Goal: Task Accomplishment & Management: Use online tool/utility

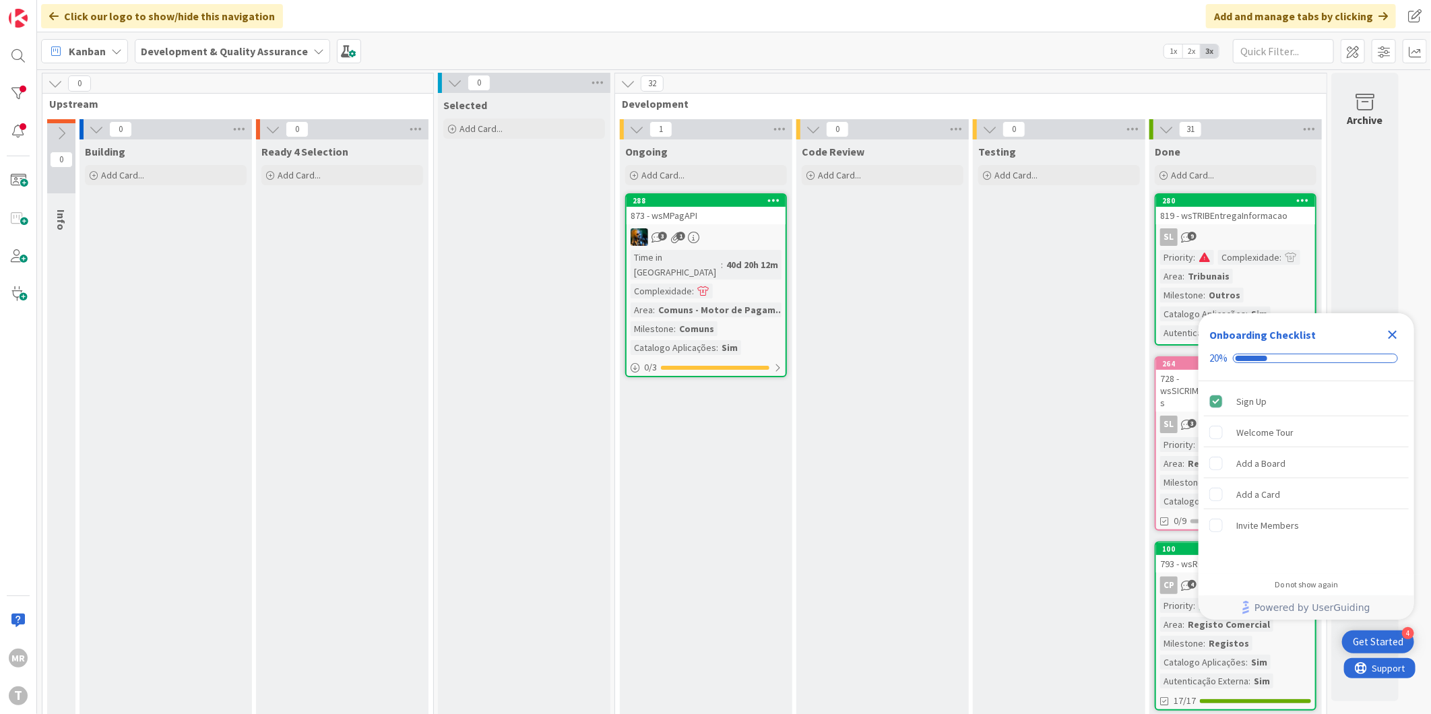
click at [1392, 341] on icon "Close Checklist" at bounding box center [1393, 335] width 16 height 16
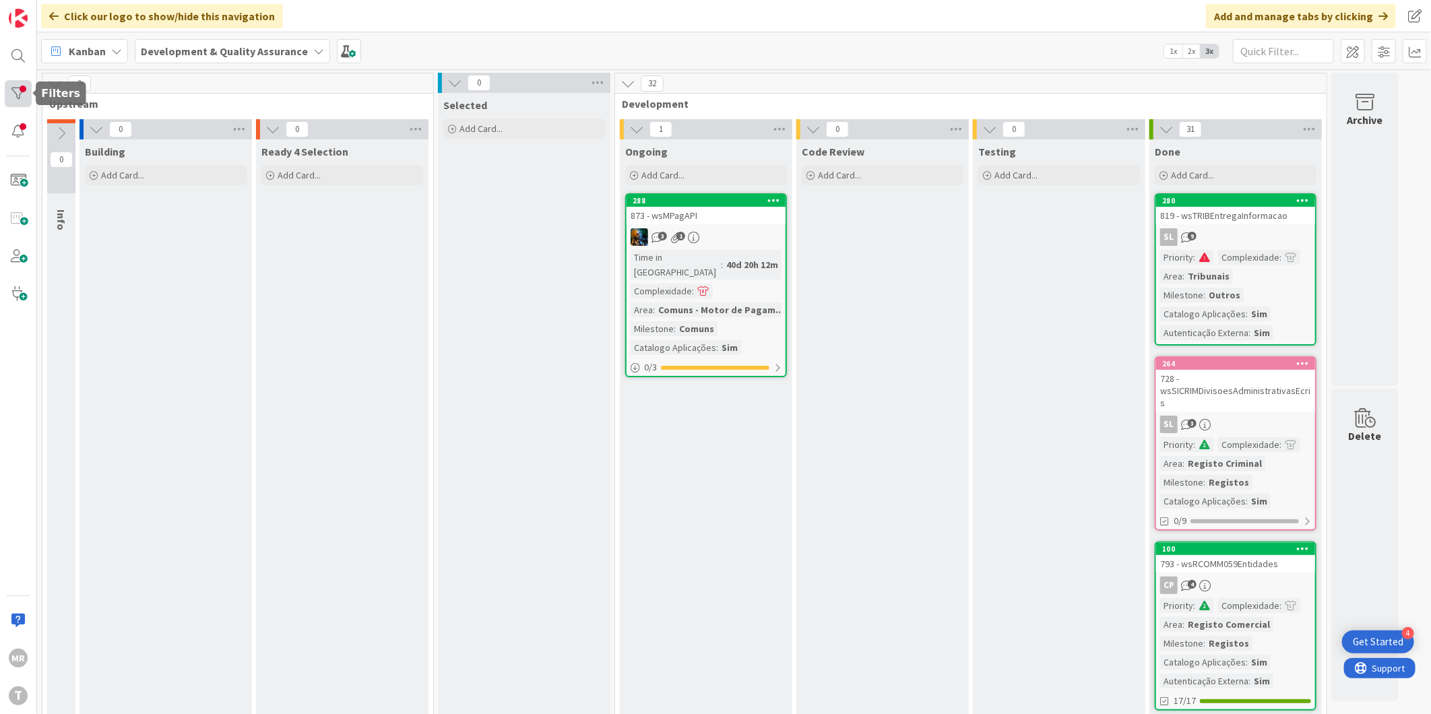
click at [18, 96] on div at bounding box center [18, 93] width 27 height 27
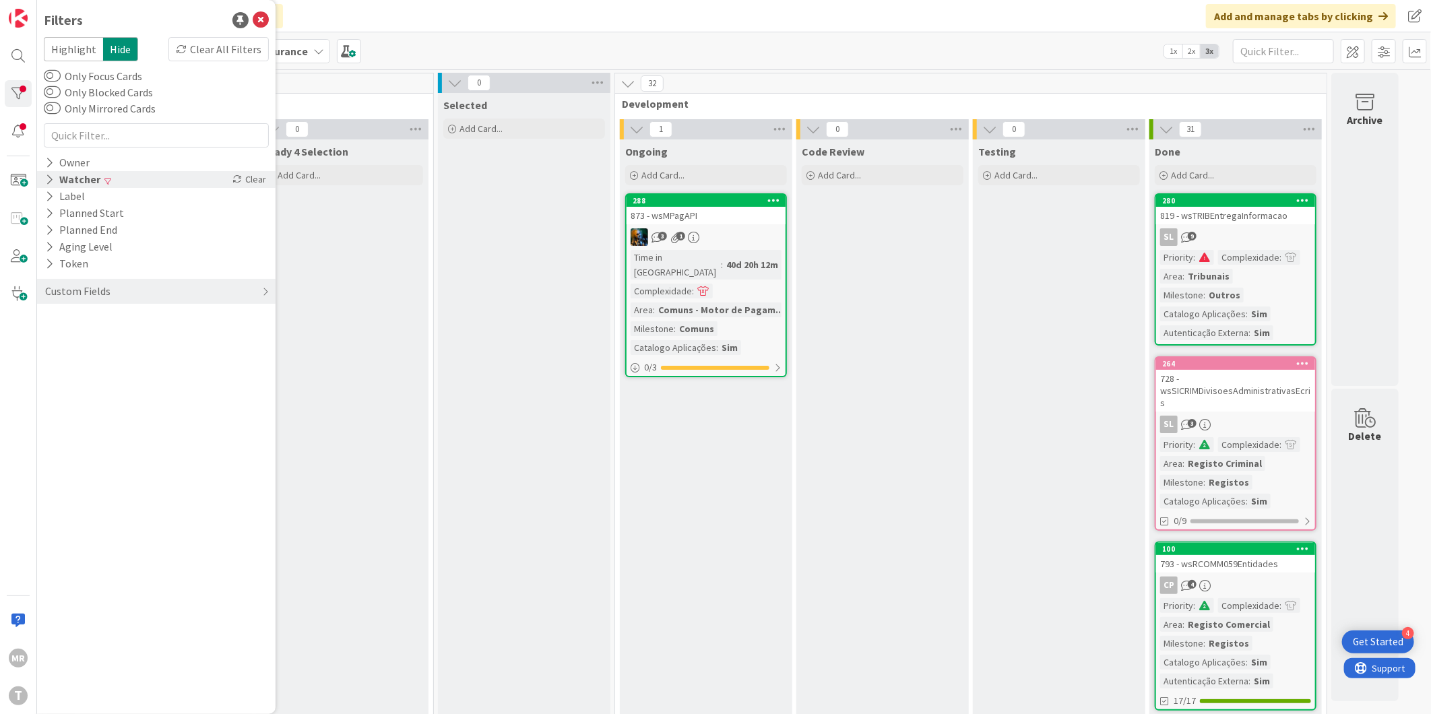
click at [45, 185] on icon at bounding box center [49, 179] width 9 height 11
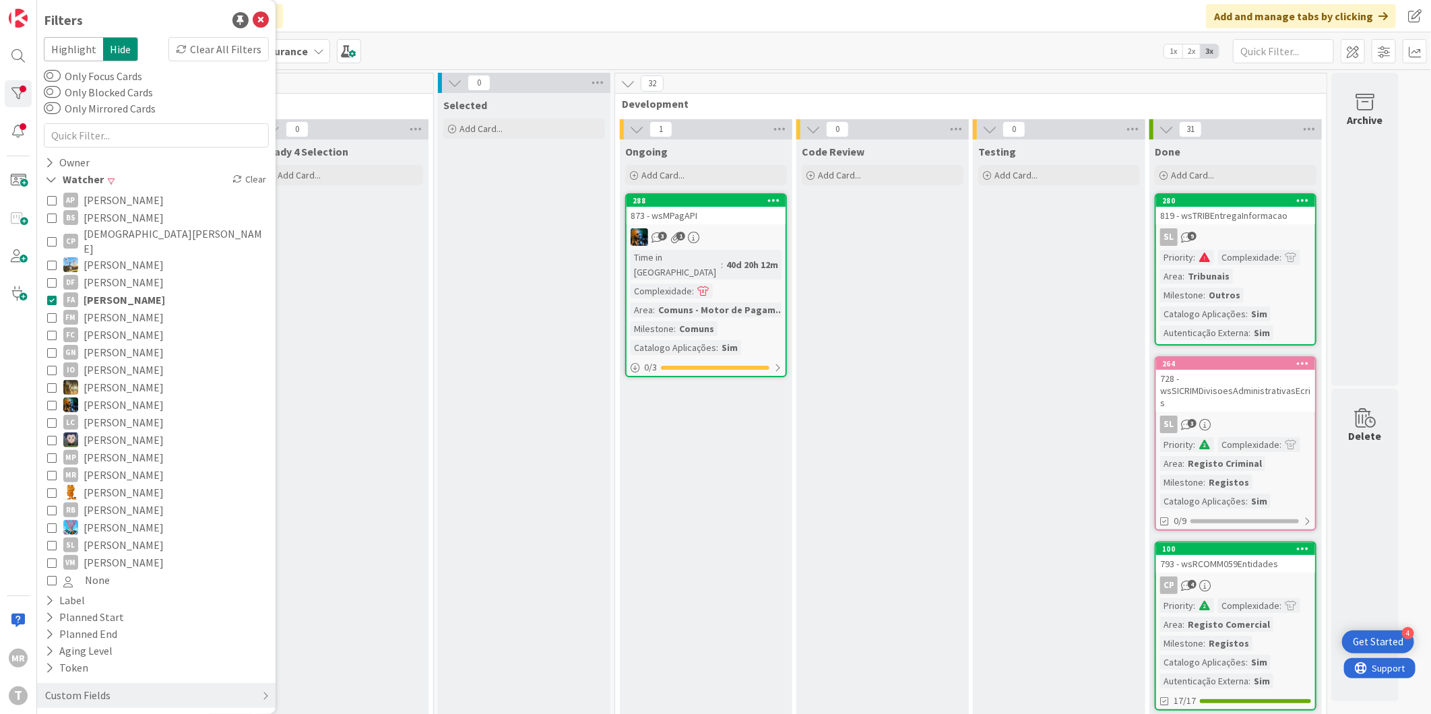
click at [119, 291] on span "[PERSON_NAME]" at bounding box center [125, 300] width 82 height 18
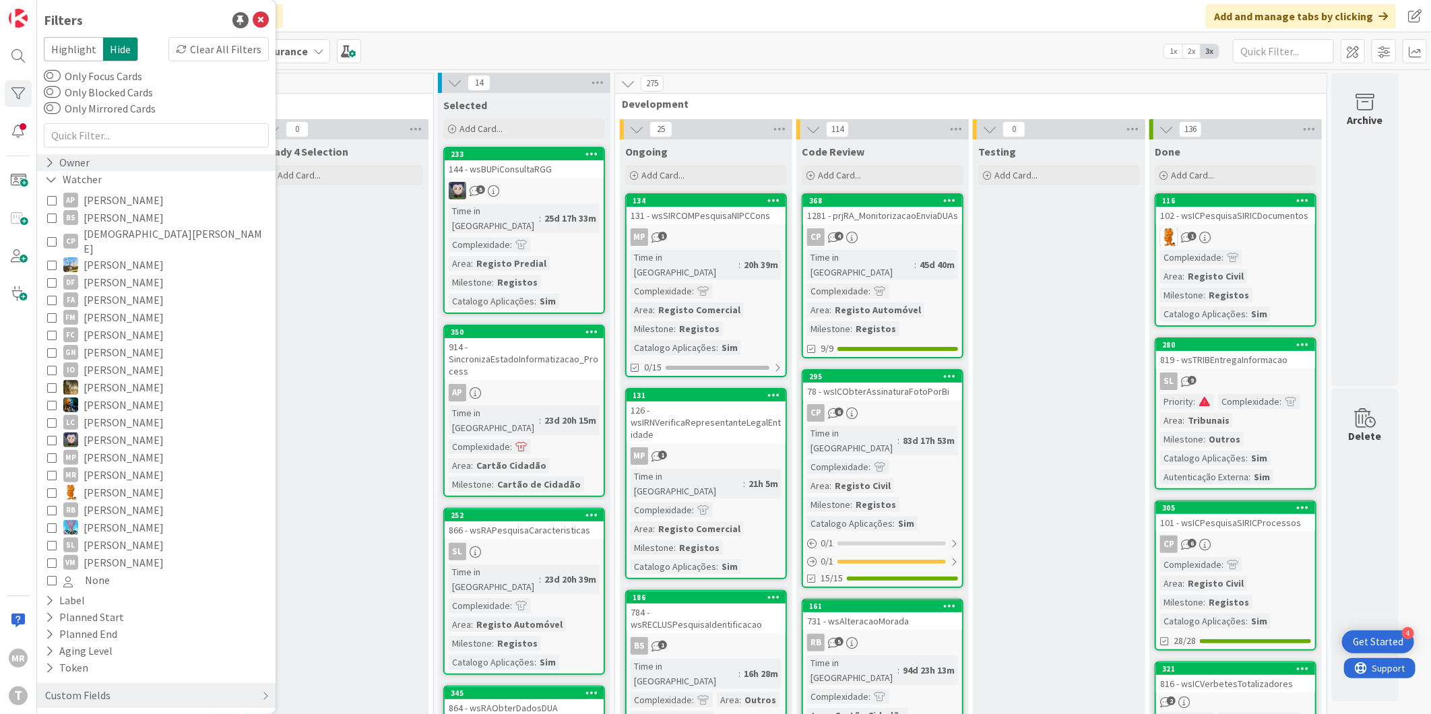
click at [45, 162] on icon at bounding box center [49, 162] width 9 height 11
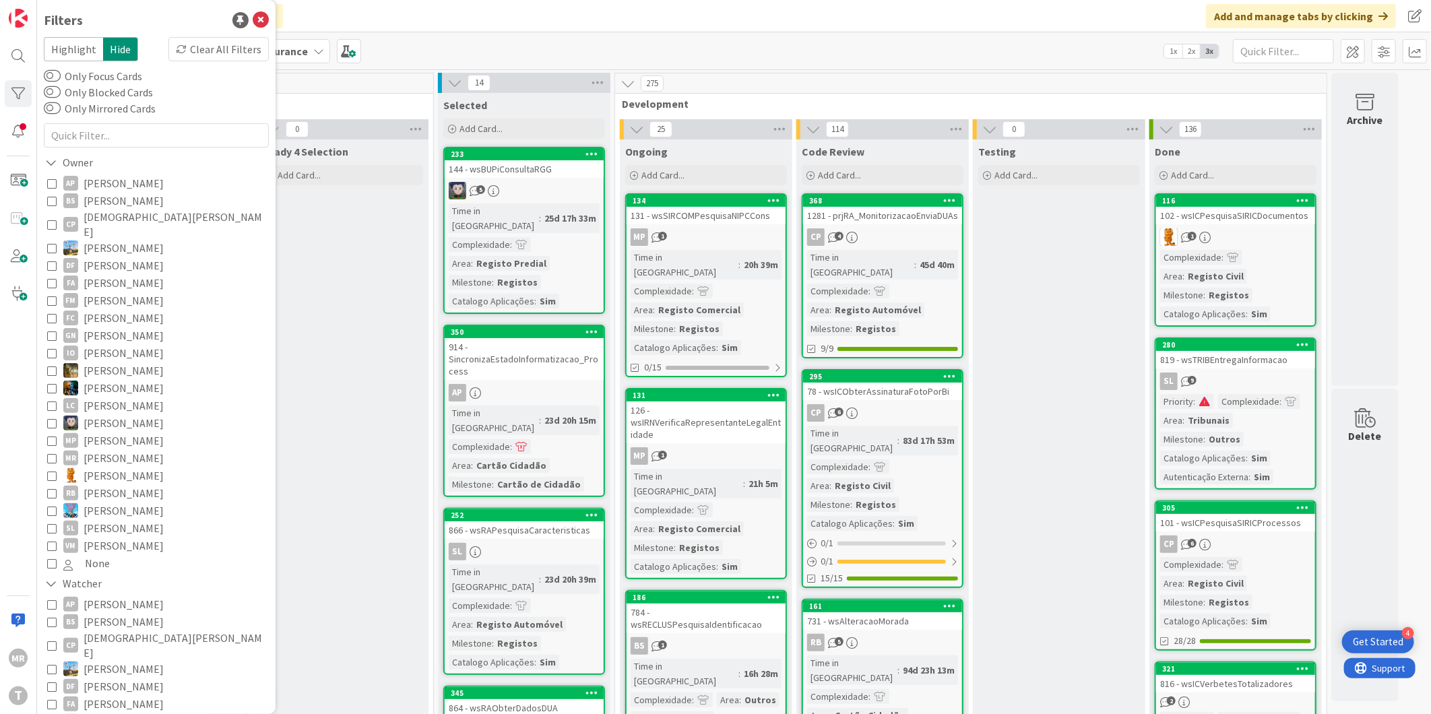
click at [90, 178] on span "[PERSON_NAME]" at bounding box center [124, 184] width 80 height 18
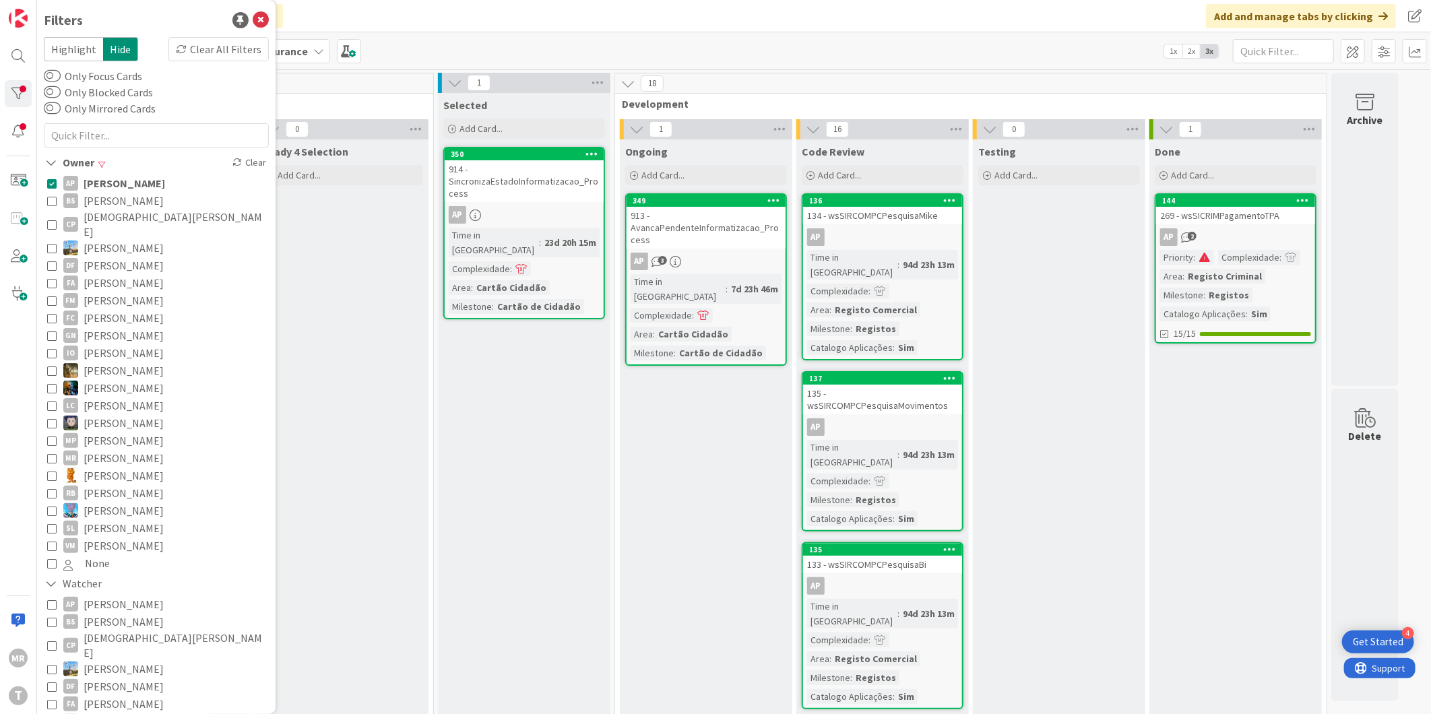
click at [90, 178] on span "[PERSON_NAME]" at bounding box center [125, 184] width 82 height 18
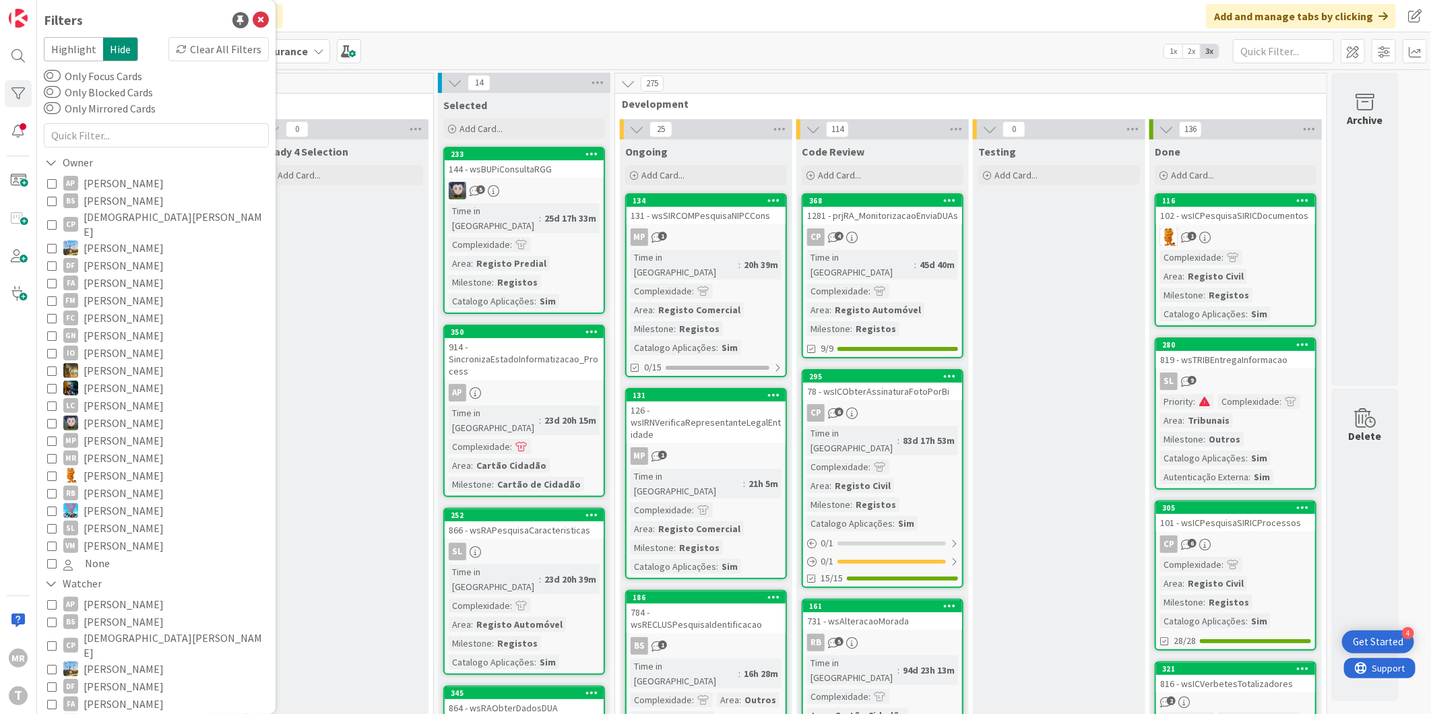
click at [98, 201] on span "[PERSON_NAME]" at bounding box center [124, 201] width 80 height 18
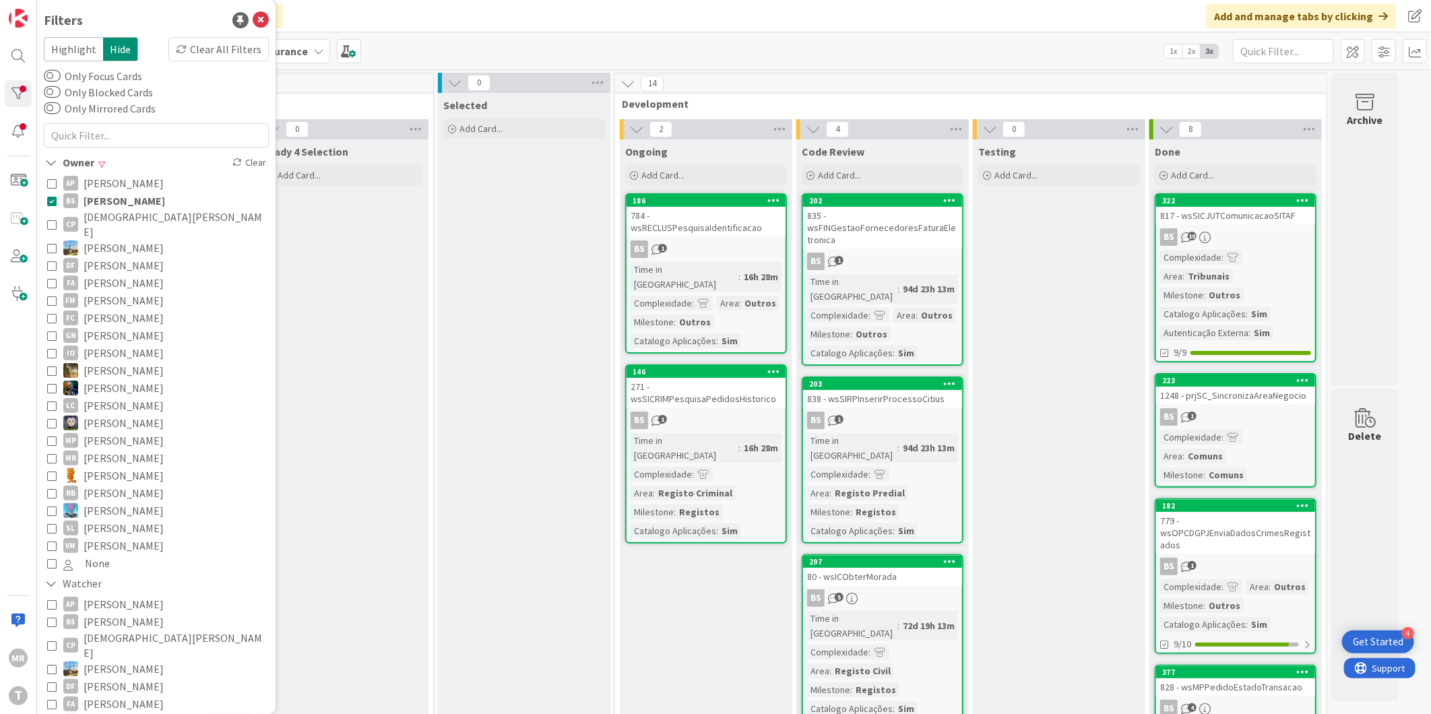
click at [98, 201] on span "[PERSON_NAME]" at bounding box center [125, 201] width 82 height 18
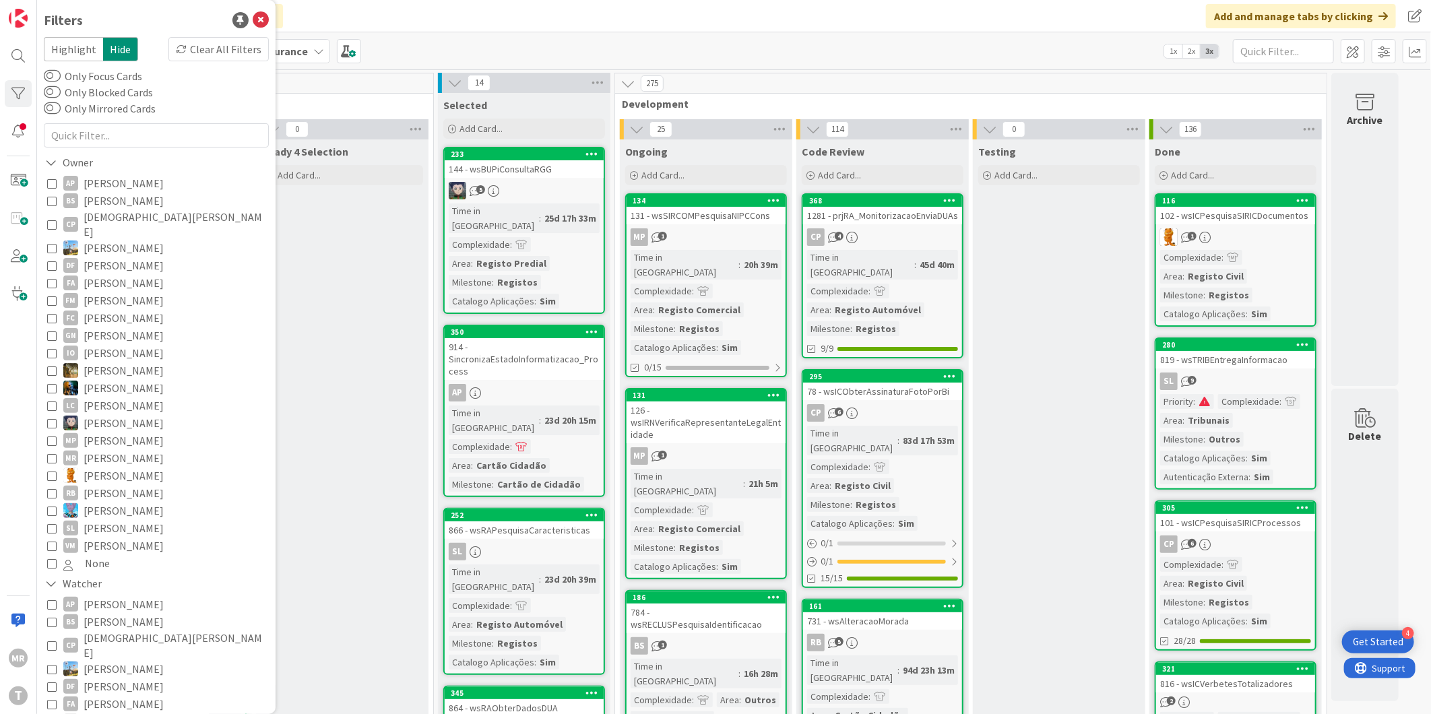
click at [101, 216] on span "[DEMOGRAPHIC_DATA][PERSON_NAME]" at bounding box center [175, 225] width 182 height 30
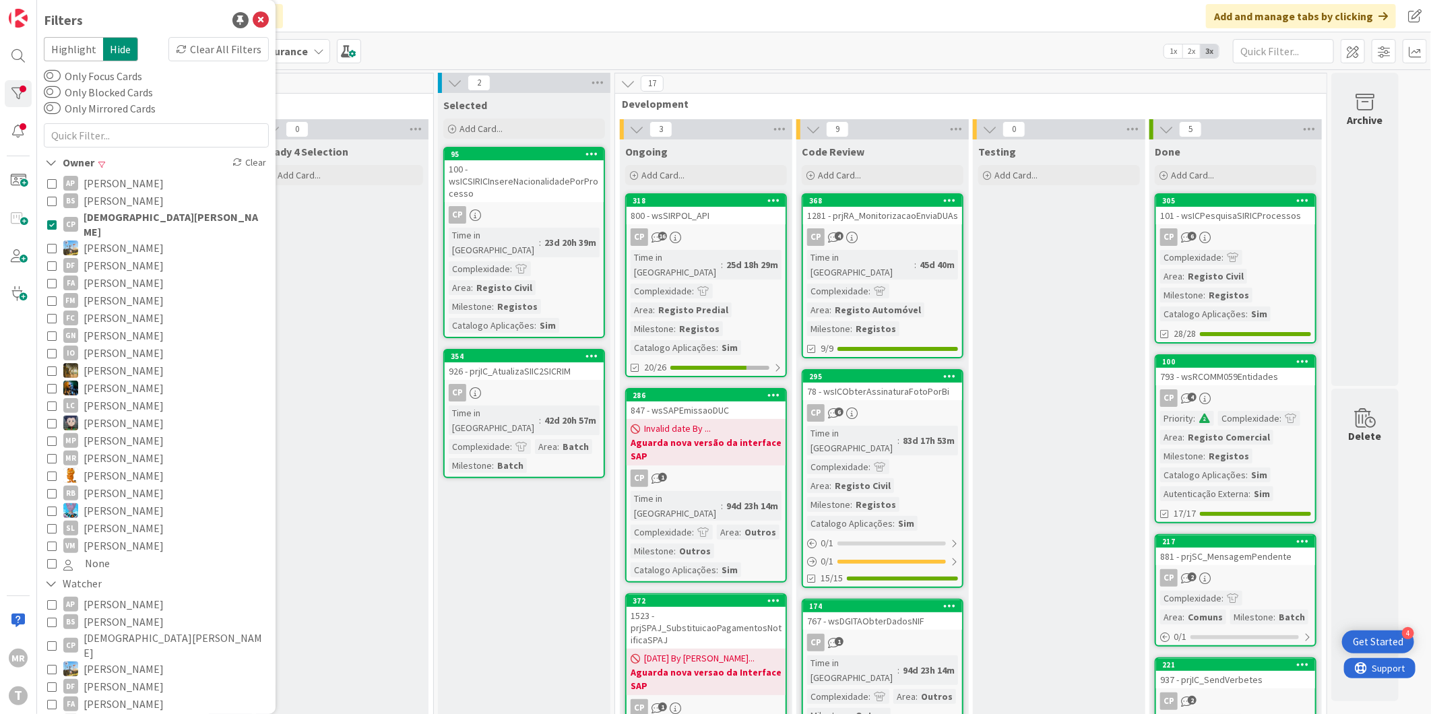
click at [101, 216] on span "[DEMOGRAPHIC_DATA][PERSON_NAME]" at bounding box center [175, 225] width 182 height 30
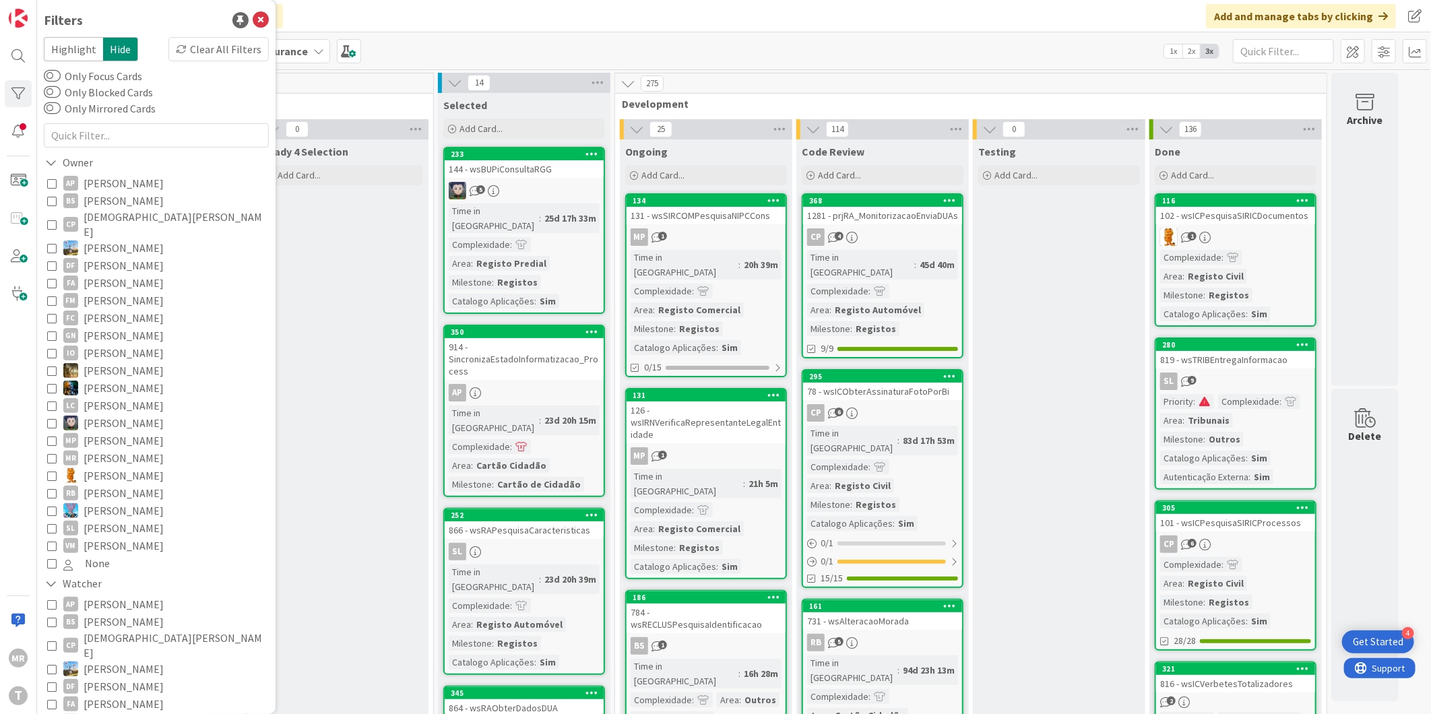
click at [102, 239] on span "[PERSON_NAME]" at bounding box center [124, 248] width 80 height 18
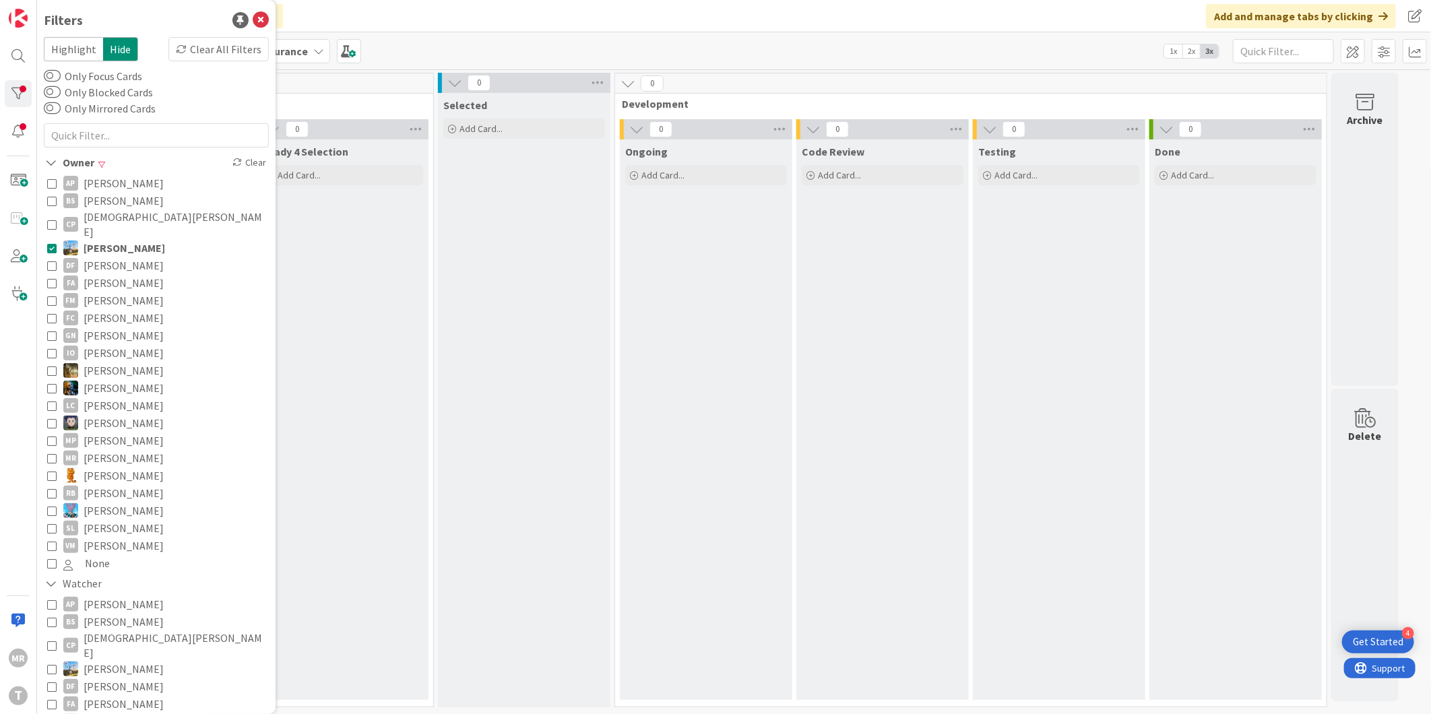
click at [102, 239] on span "[PERSON_NAME]" at bounding box center [125, 248] width 82 height 18
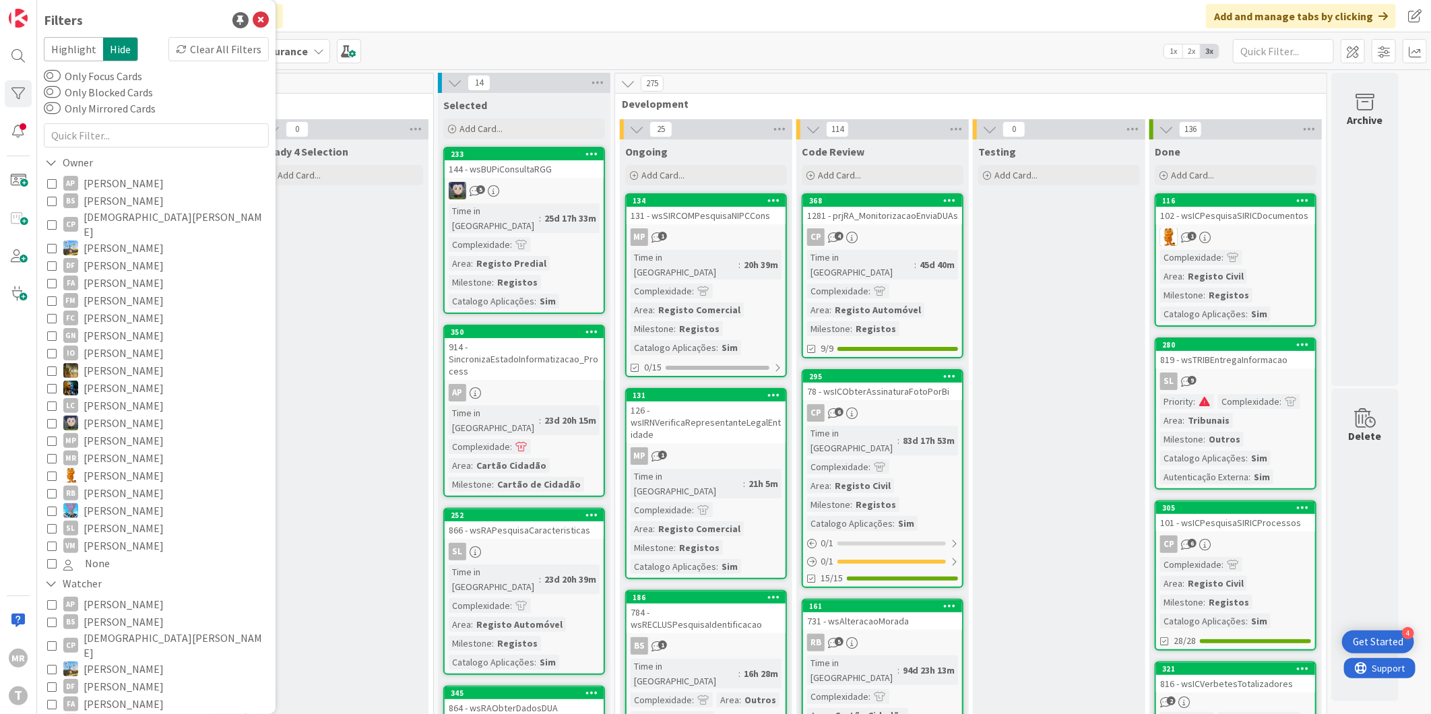
click at [103, 274] on span "[PERSON_NAME]" at bounding box center [124, 283] width 80 height 18
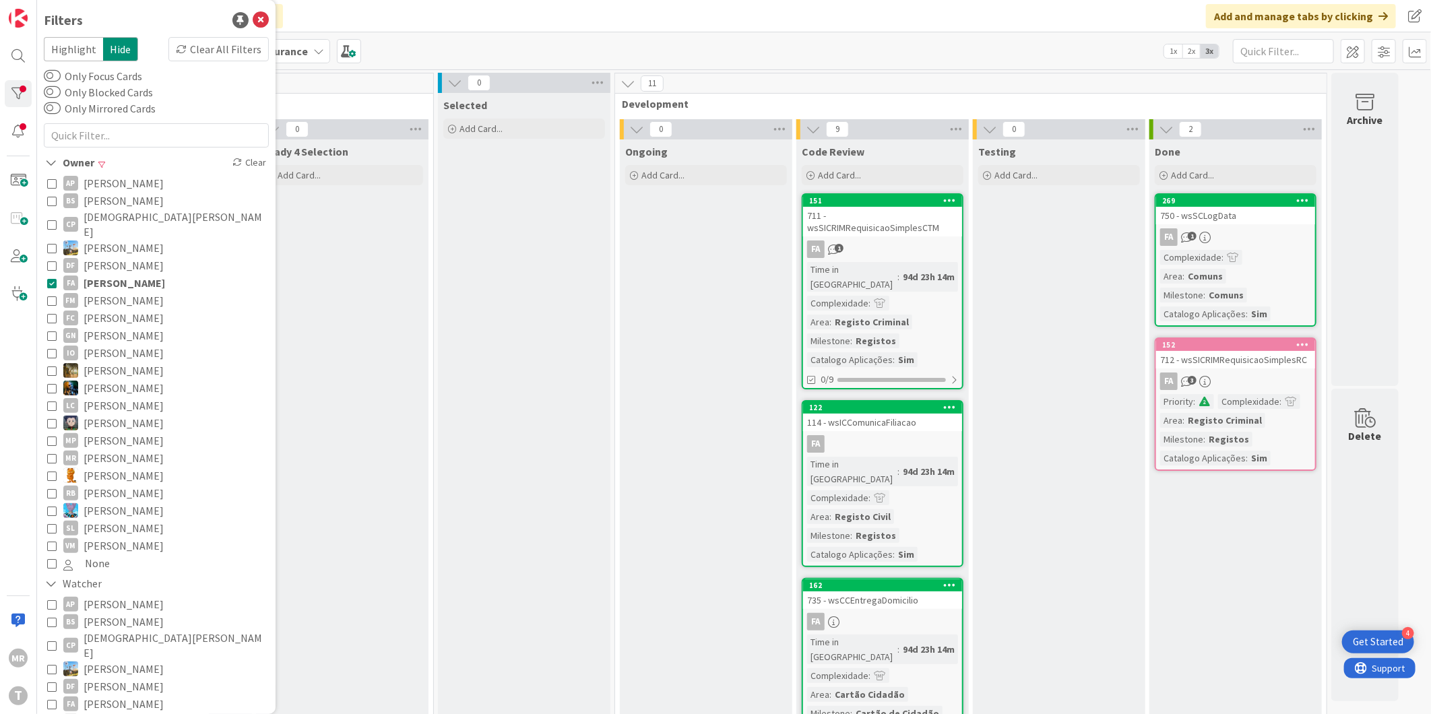
click at [103, 274] on span "[PERSON_NAME]" at bounding box center [125, 283] width 82 height 18
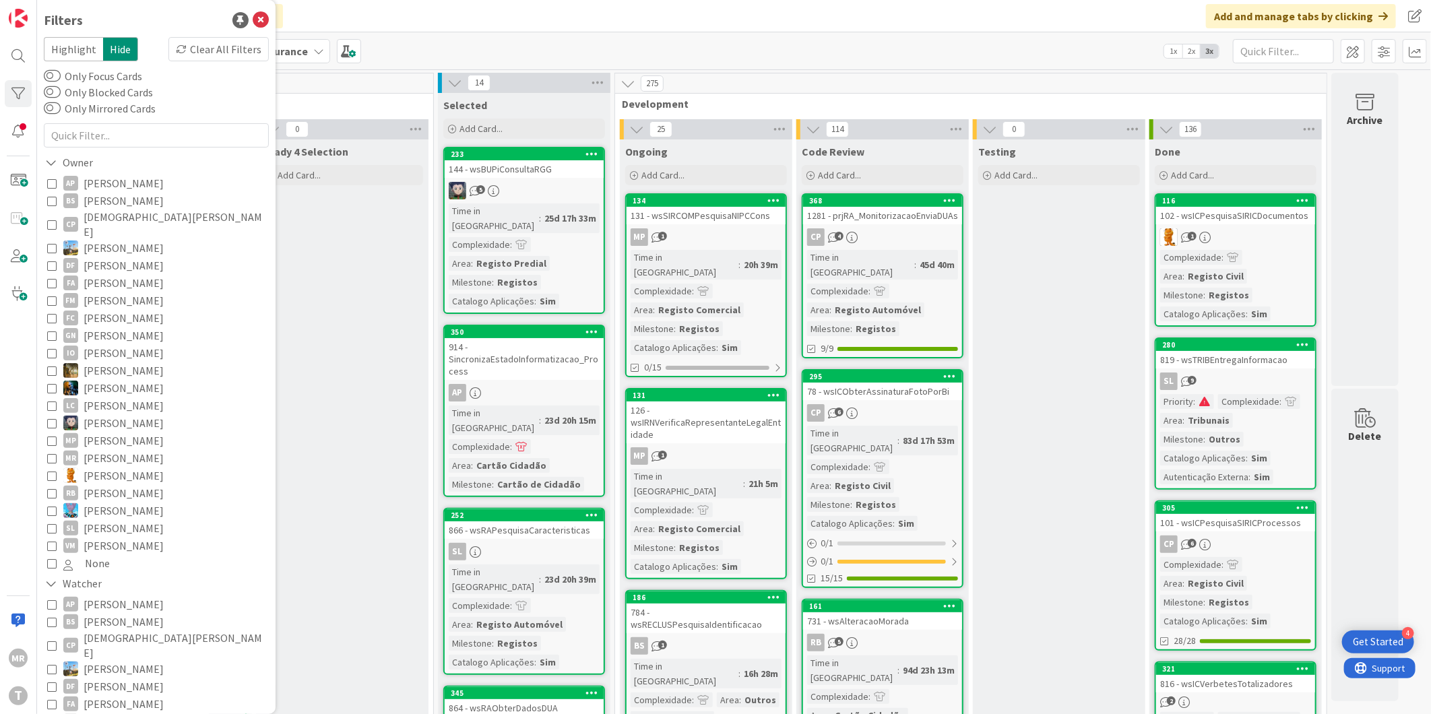
click at [104, 292] on span "[PERSON_NAME]" at bounding box center [124, 301] width 80 height 18
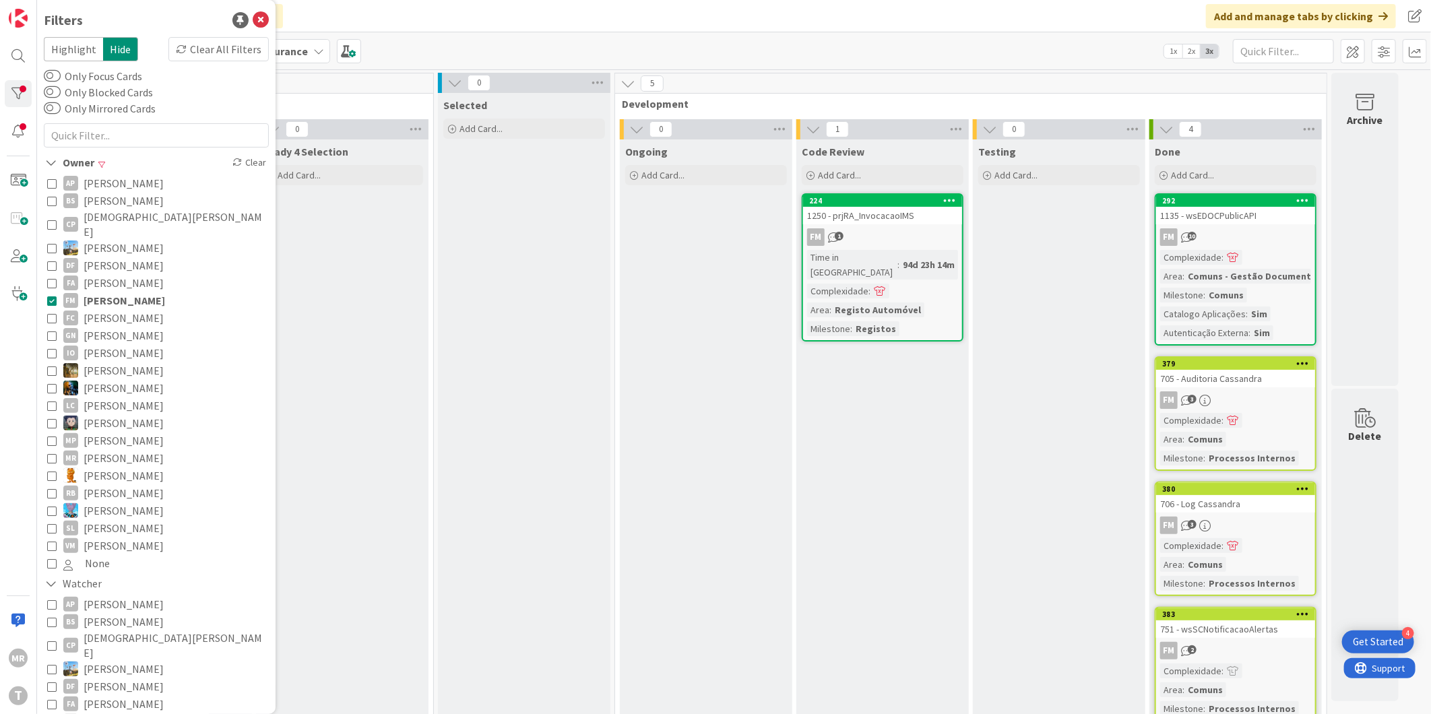
click at [104, 292] on span "[PERSON_NAME]" at bounding box center [125, 301] width 82 height 18
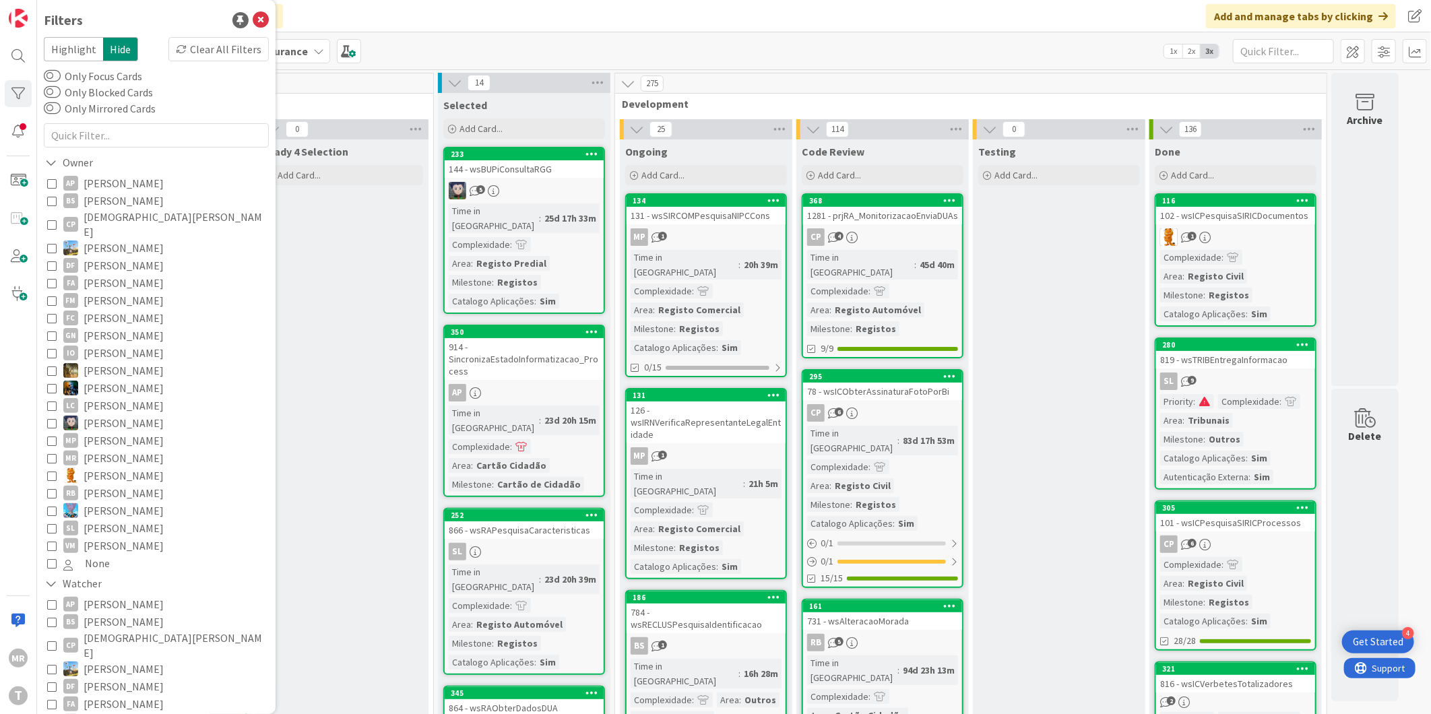
click at [104, 327] on span "[PERSON_NAME]" at bounding box center [124, 336] width 80 height 18
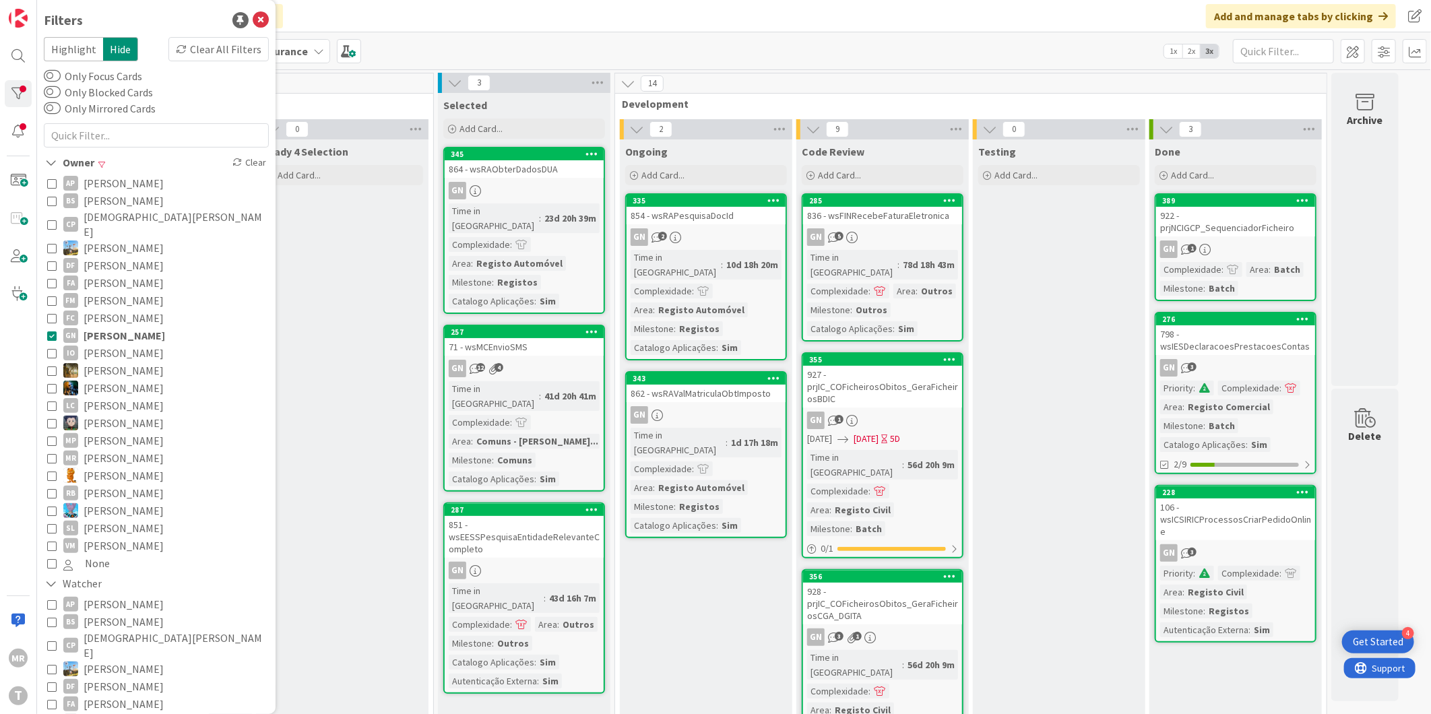
click at [104, 327] on span "[PERSON_NAME]" at bounding box center [125, 336] width 82 height 18
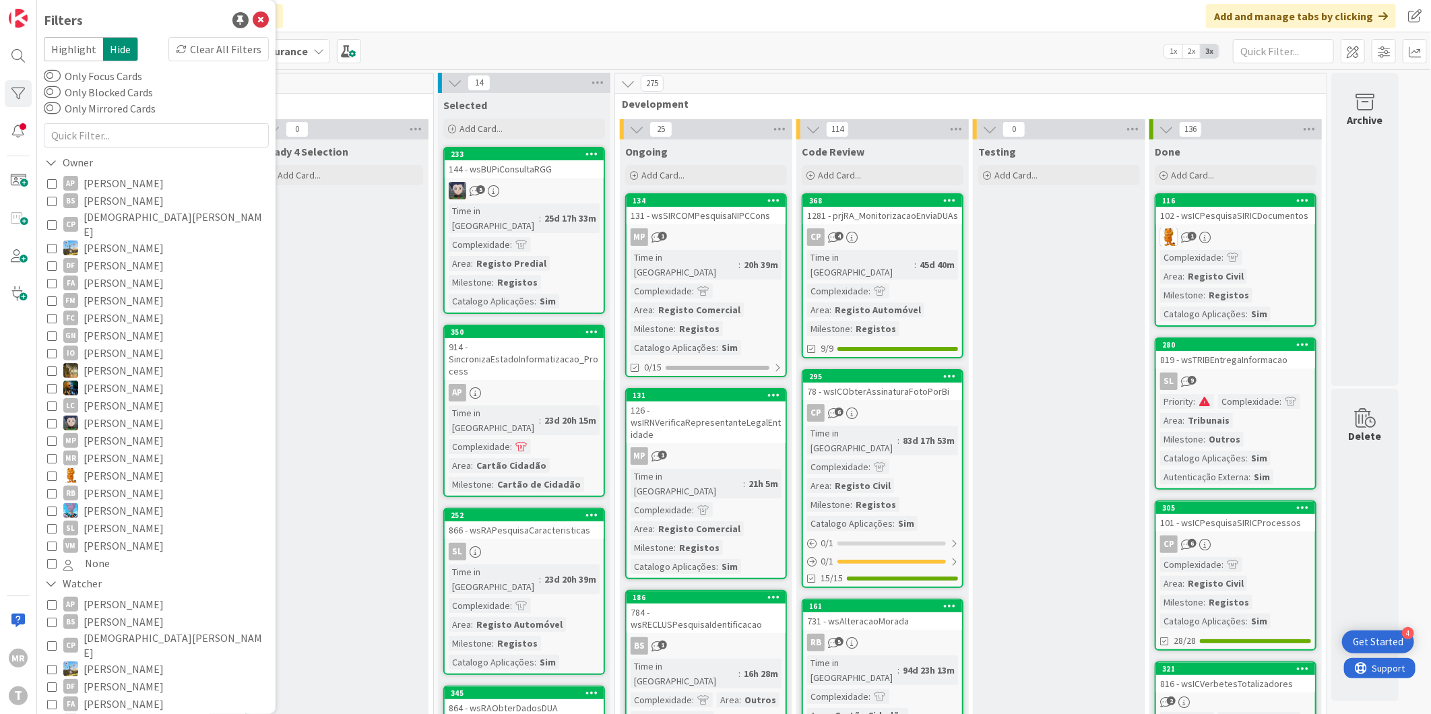
click at [102, 362] on span "[PERSON_NAME]" at bounding box center [124, 371] width 80 height 18
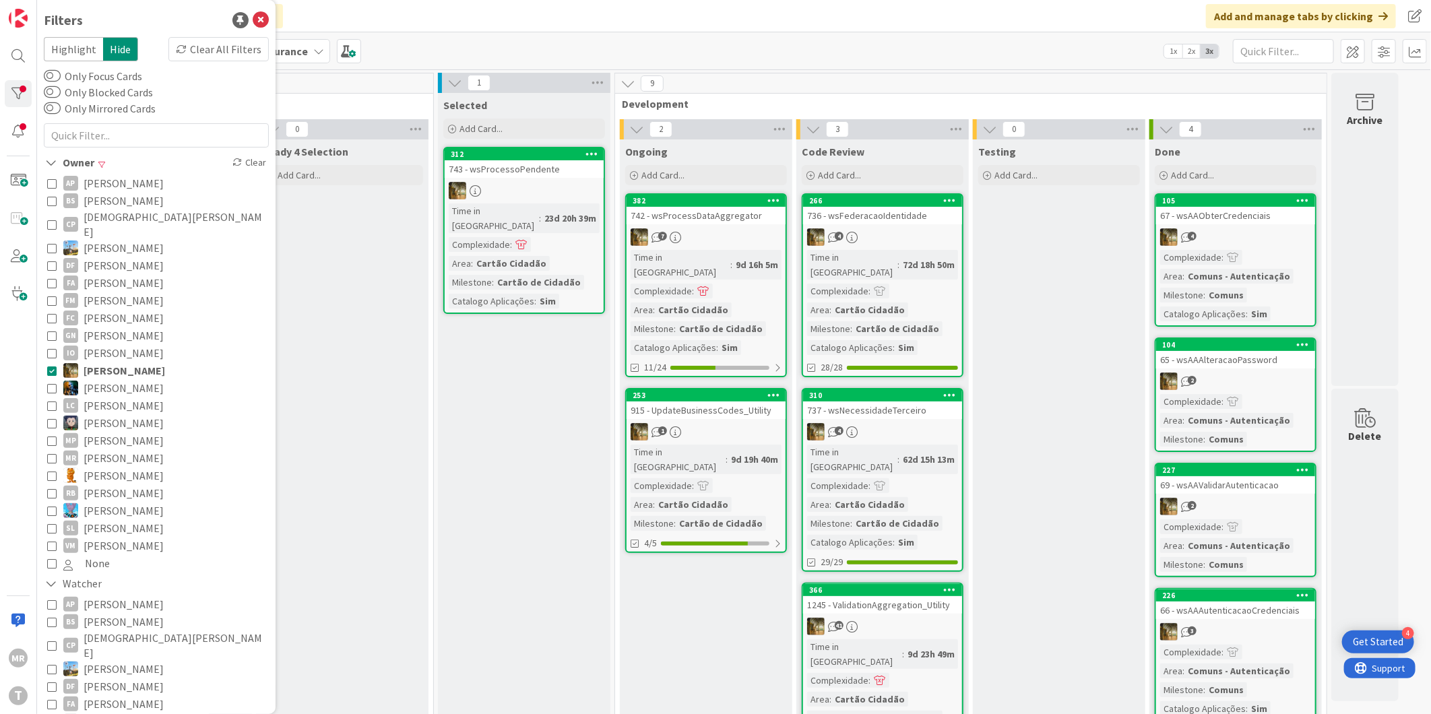
click at [102, 362] on span "[PERSON_NAME]" at bounding box center [125, 371] width 82 height 18
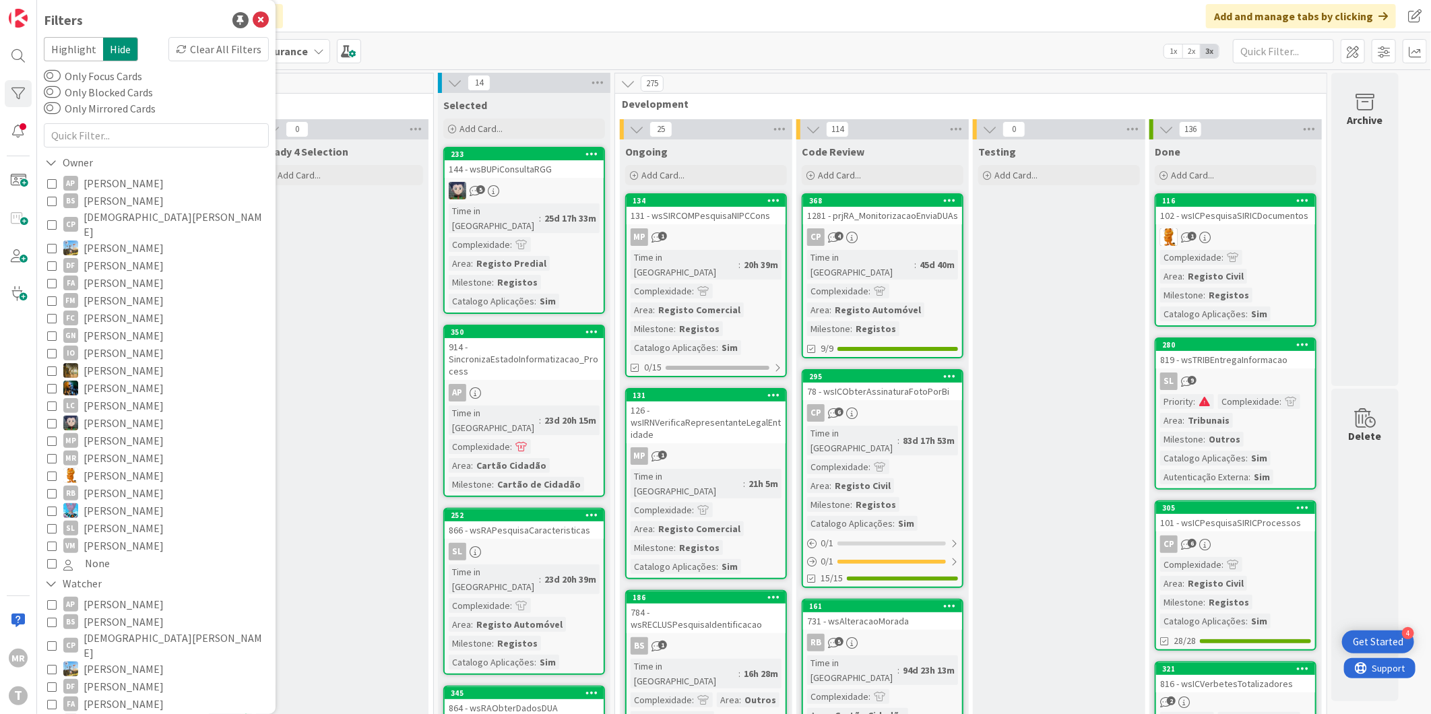
click at [102, 379] on span "[PERSON_NAME]" at bounding box center [124, 388] width 80 height 18
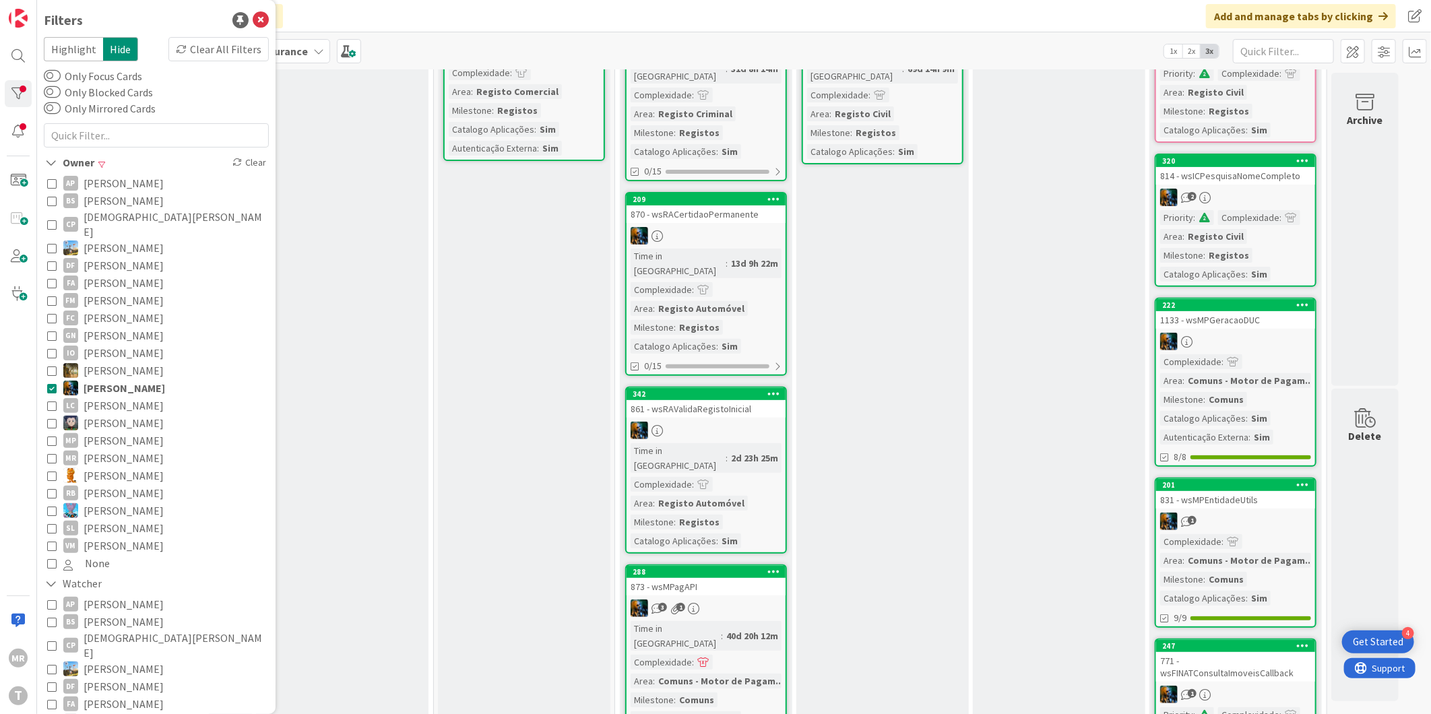
scroll to position [150, 0]
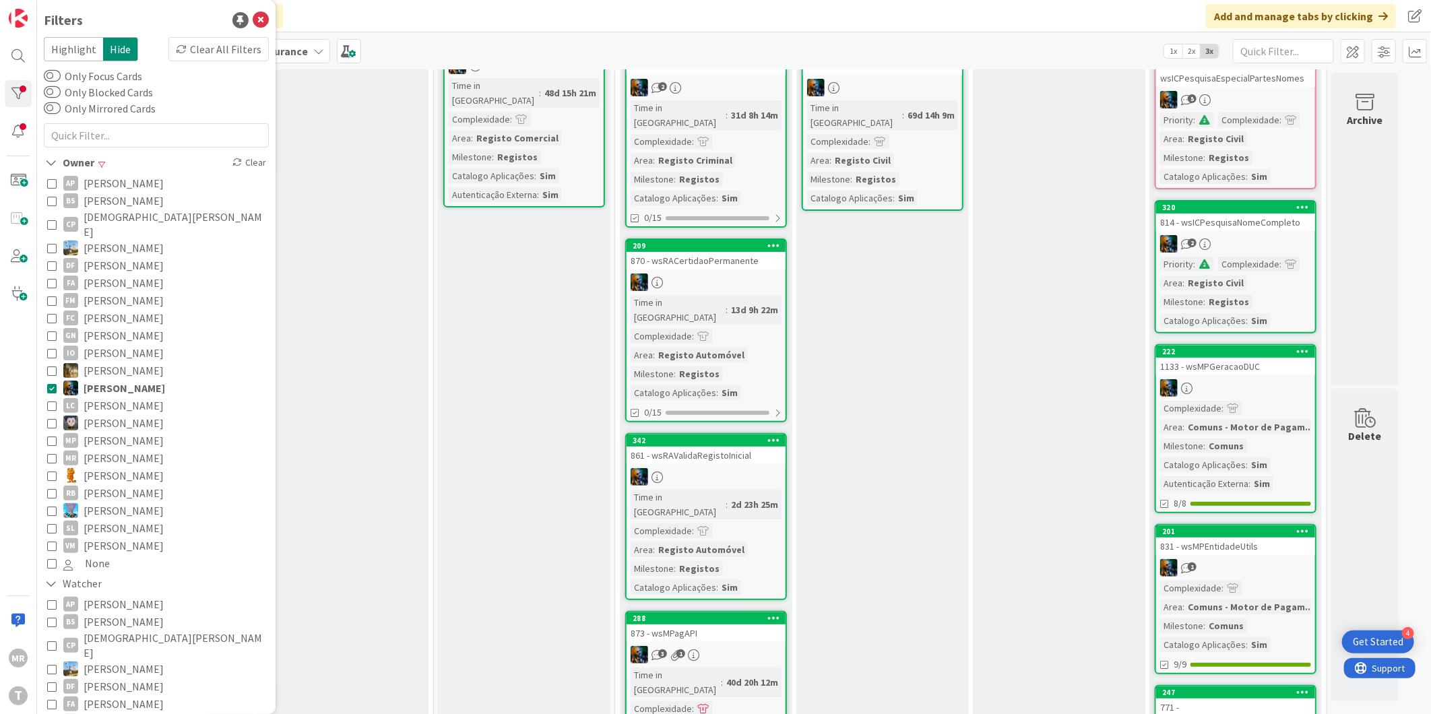
click at [127, 414] on span "[PERSON_NAME]" at bounding box center [124, 423] width 80 height 18
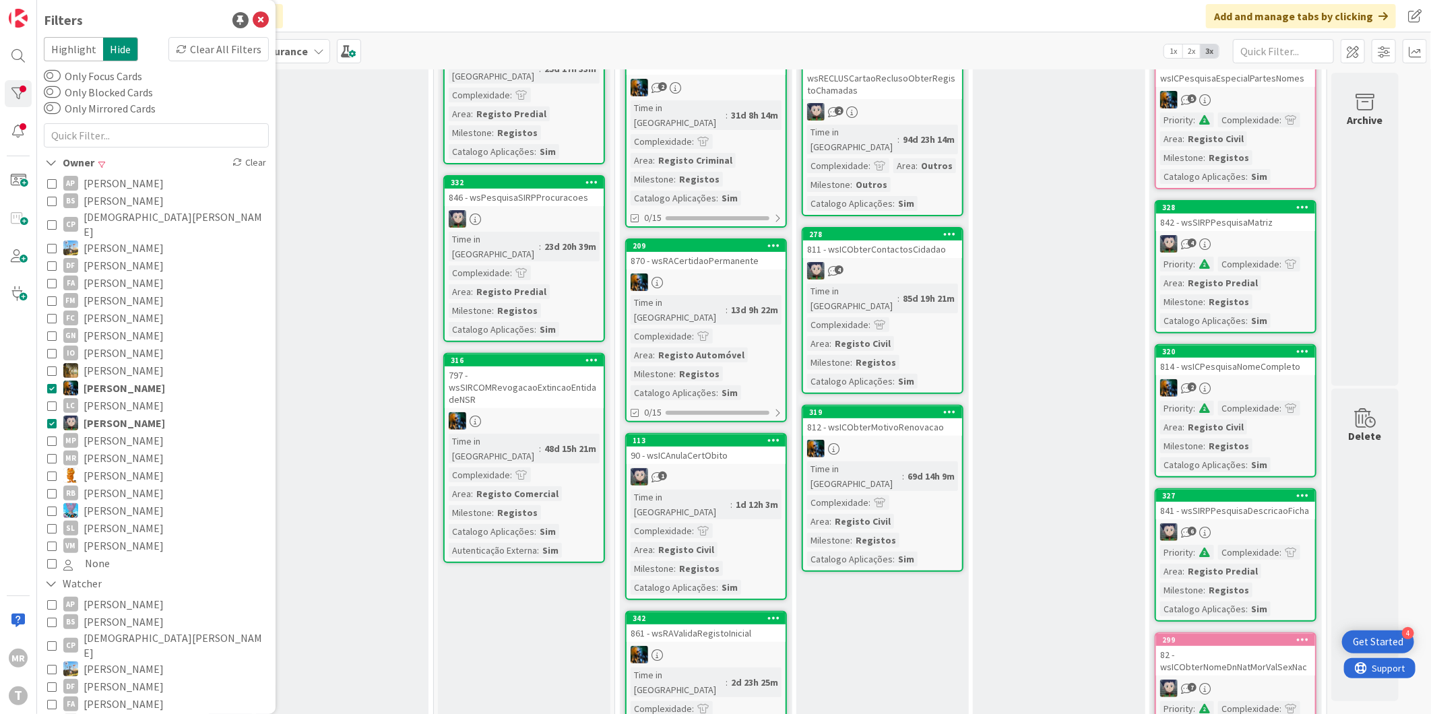
click at [129, 379] on span "[PERSON_NAME]" at bounding box center [125, 388] width 82 height 18
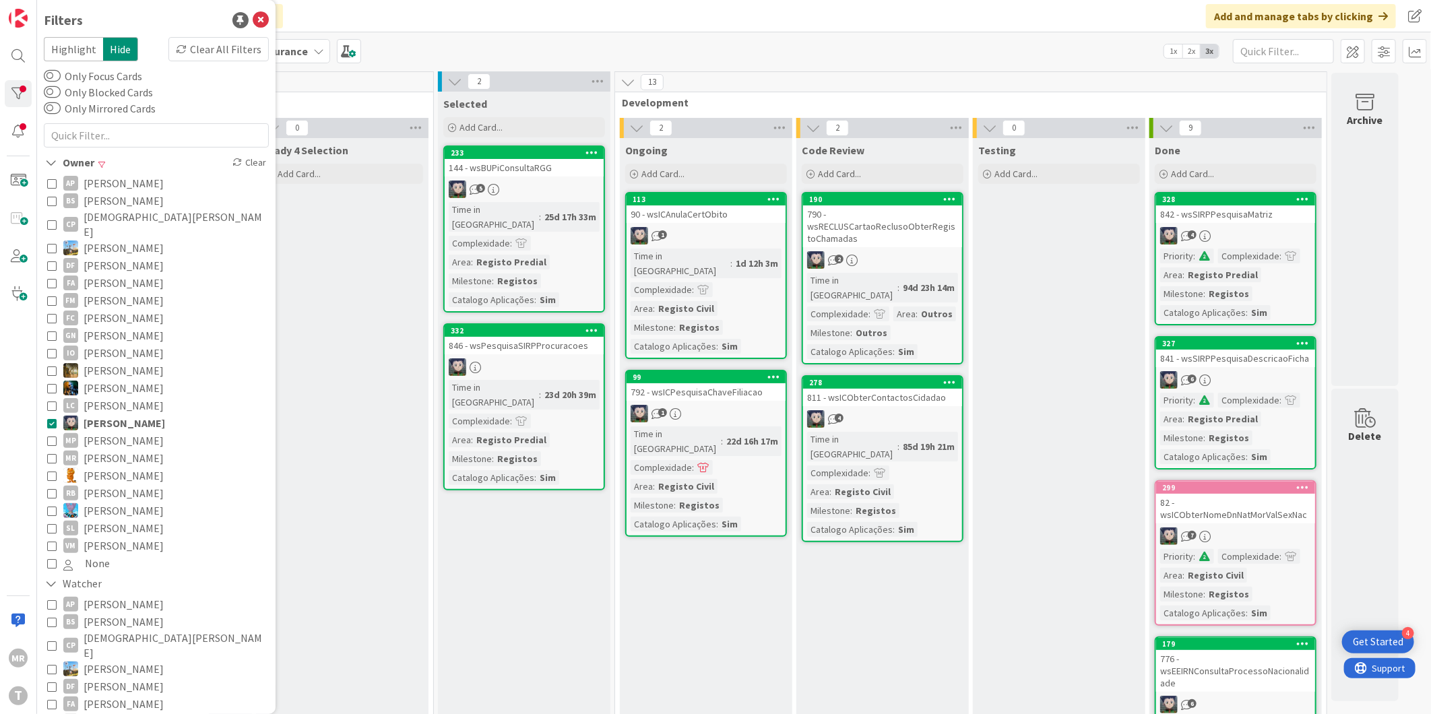
scroll to position [0, 0]
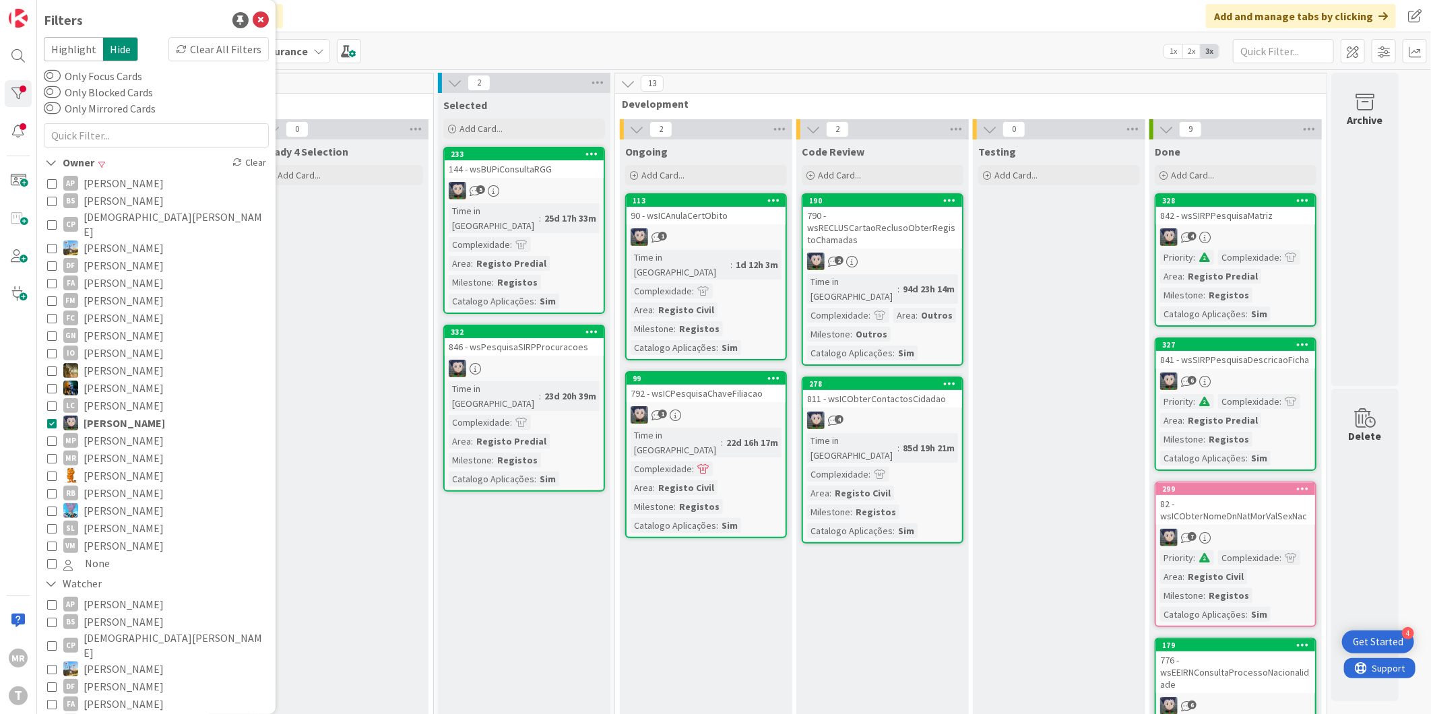
click at [108, 432] on span "[PERSON_NAME]" at bounding box center [124, 441] width 80 height 18
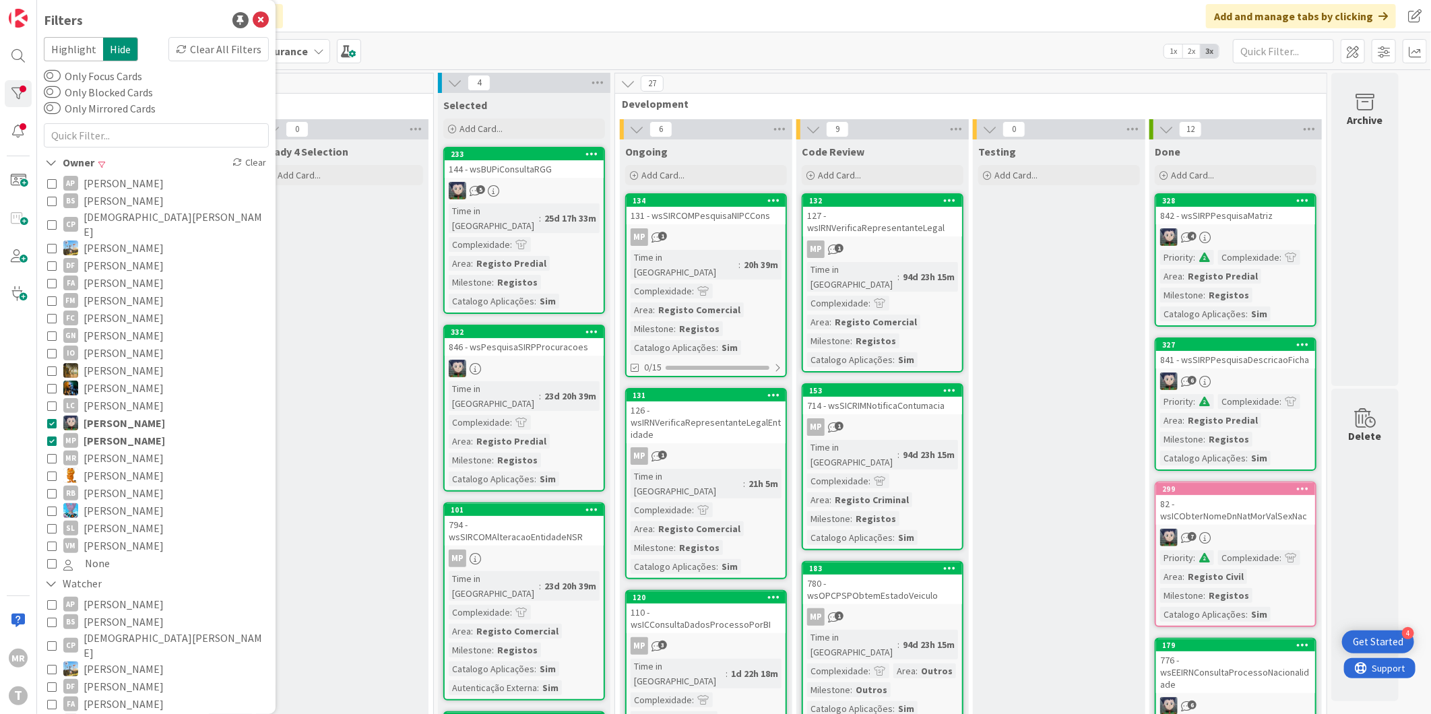
click at [112, 414] on span "[PERSON_NAME]" at bounding box center [125, 423] width 82 height 18
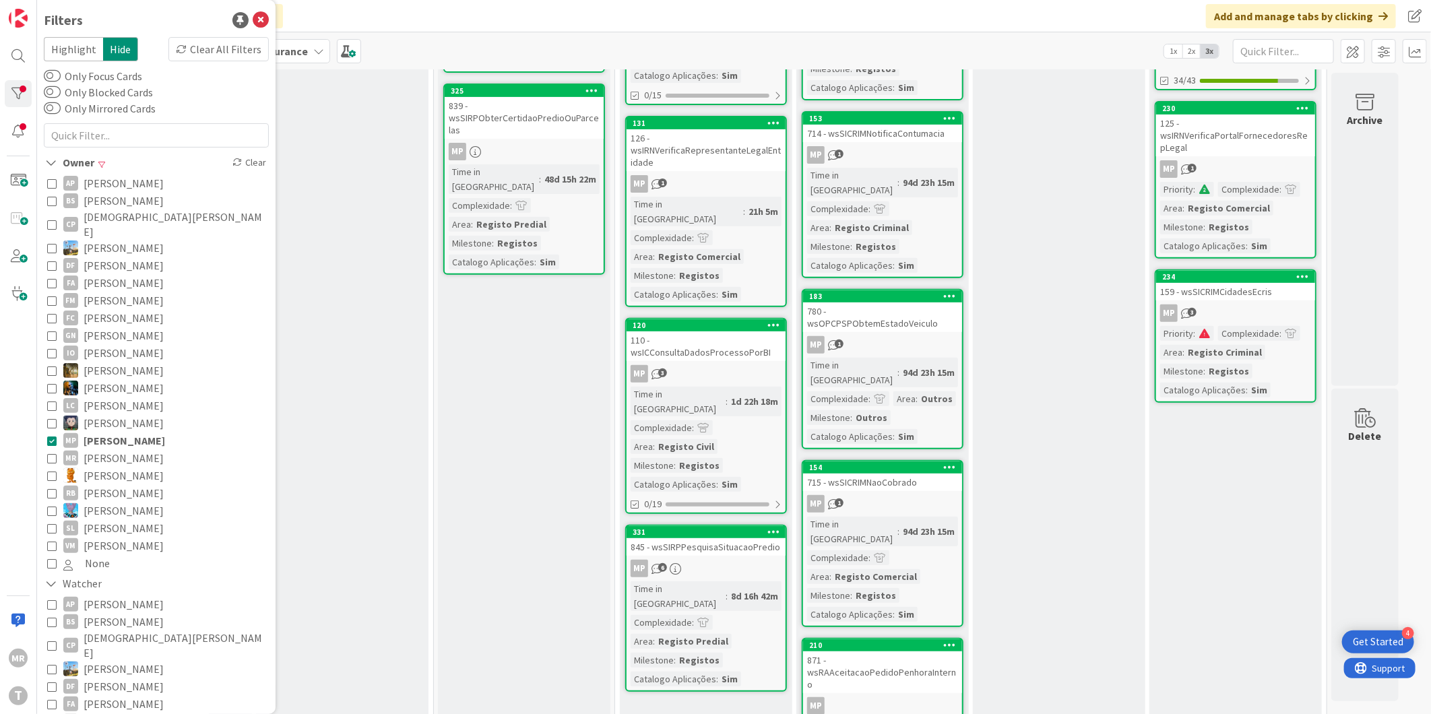
scroll to position [299, 0]
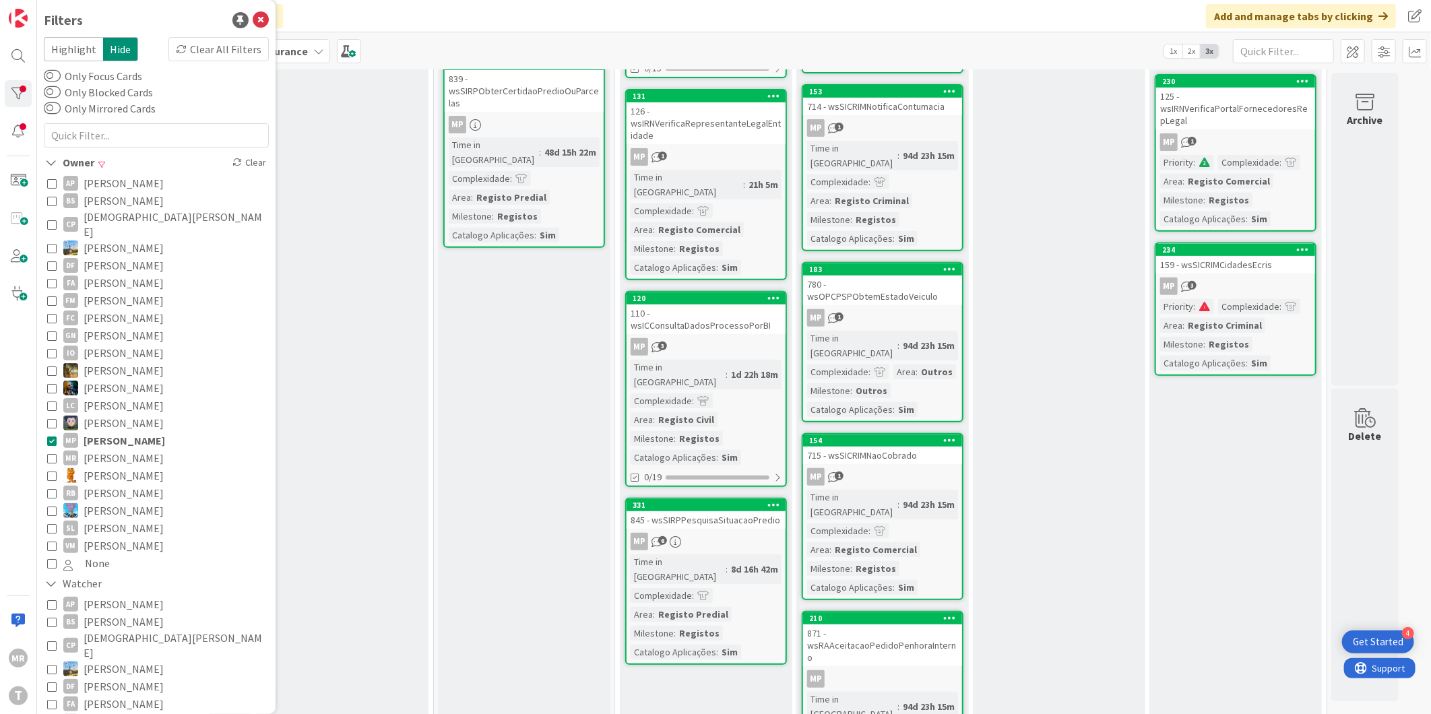
click at [101, 467] on span "[PERSON_NAME]" at bounding box center [124, 476] width 80 height 18
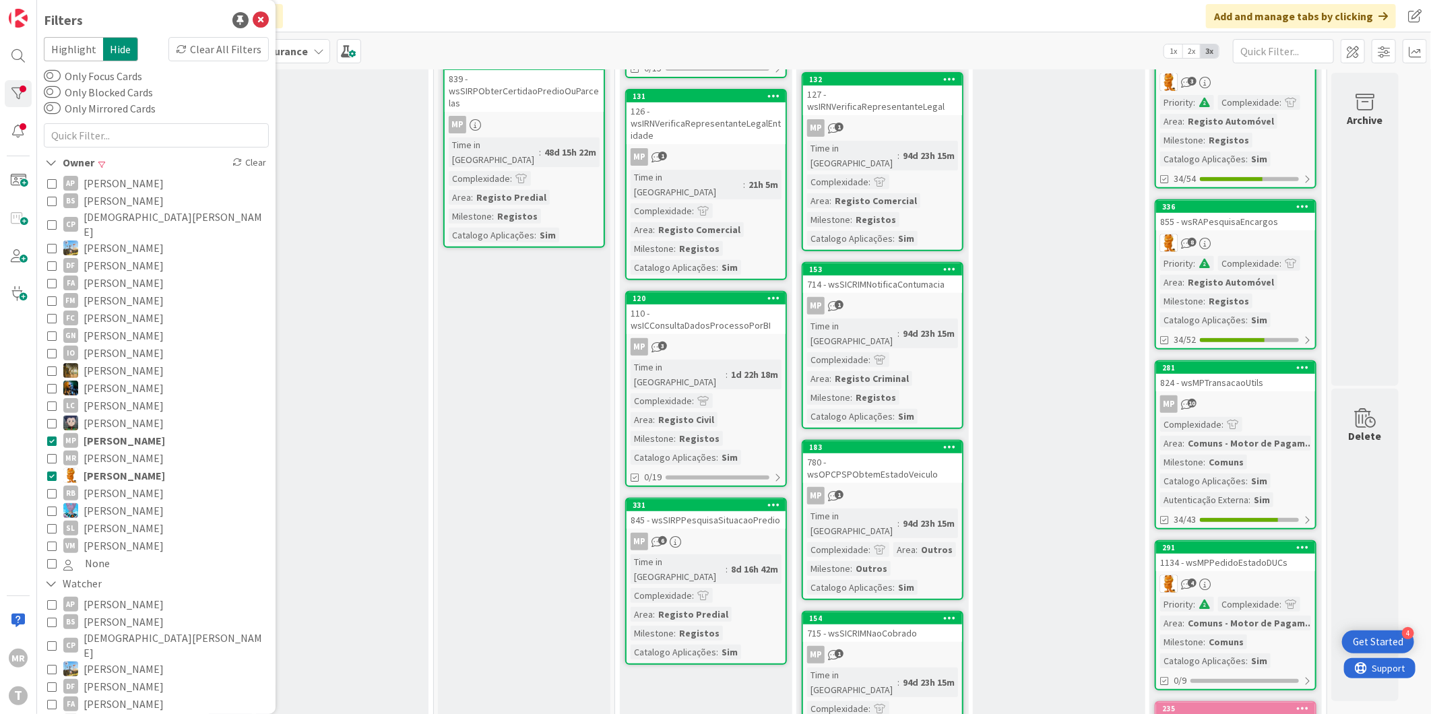
click at [96, 432] on span "[PERSON_NAME]" at bounding box center [125, 441] width 82 height 18
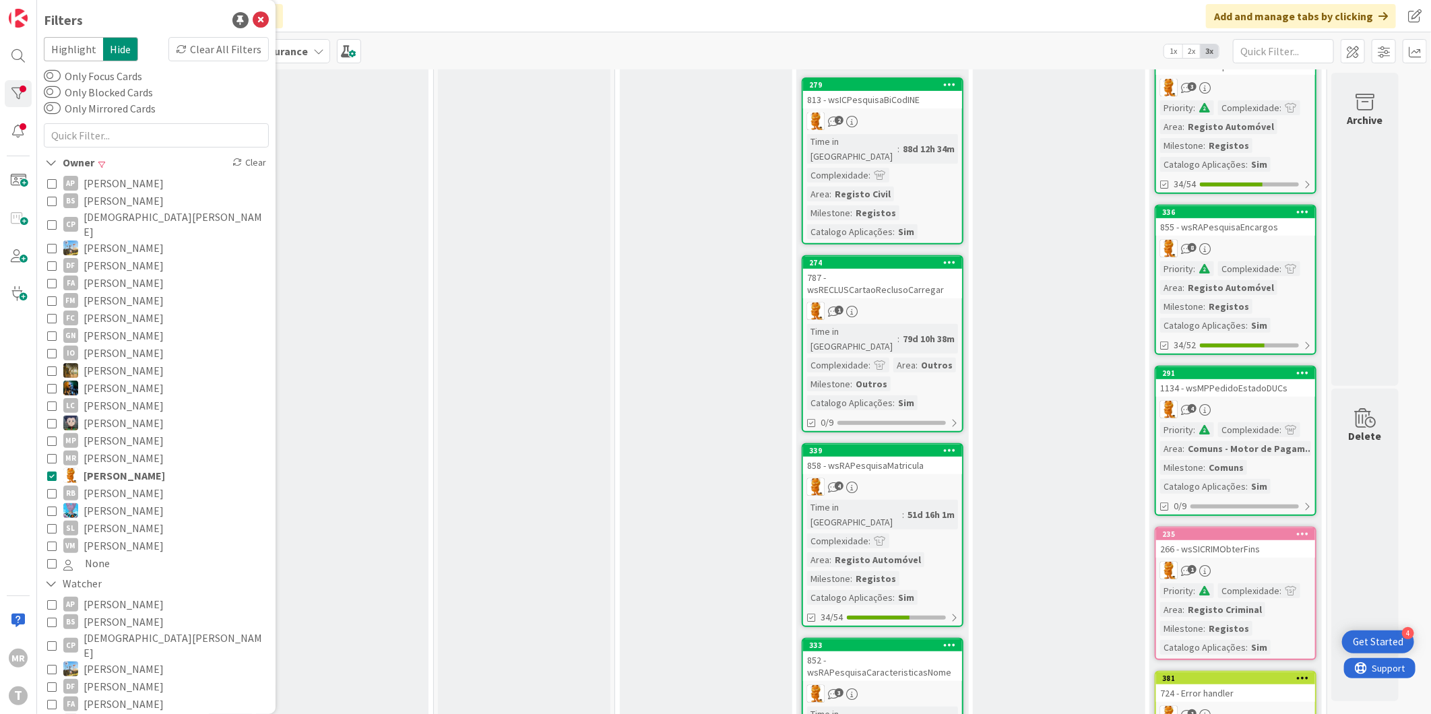
scroll to position [364, 0]
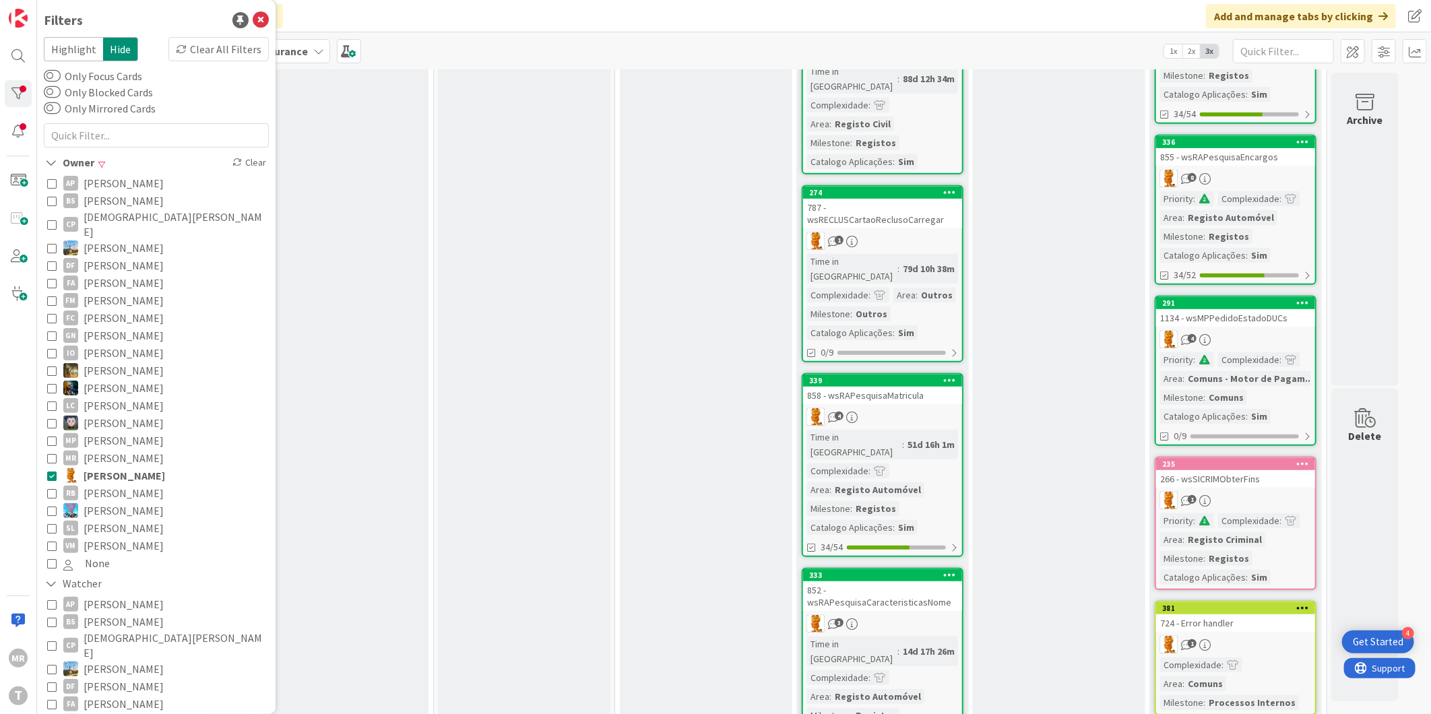
click at [119, 486] on span "[PERSON_NAME]" at bounding box center [124, 493] width 80 height 18
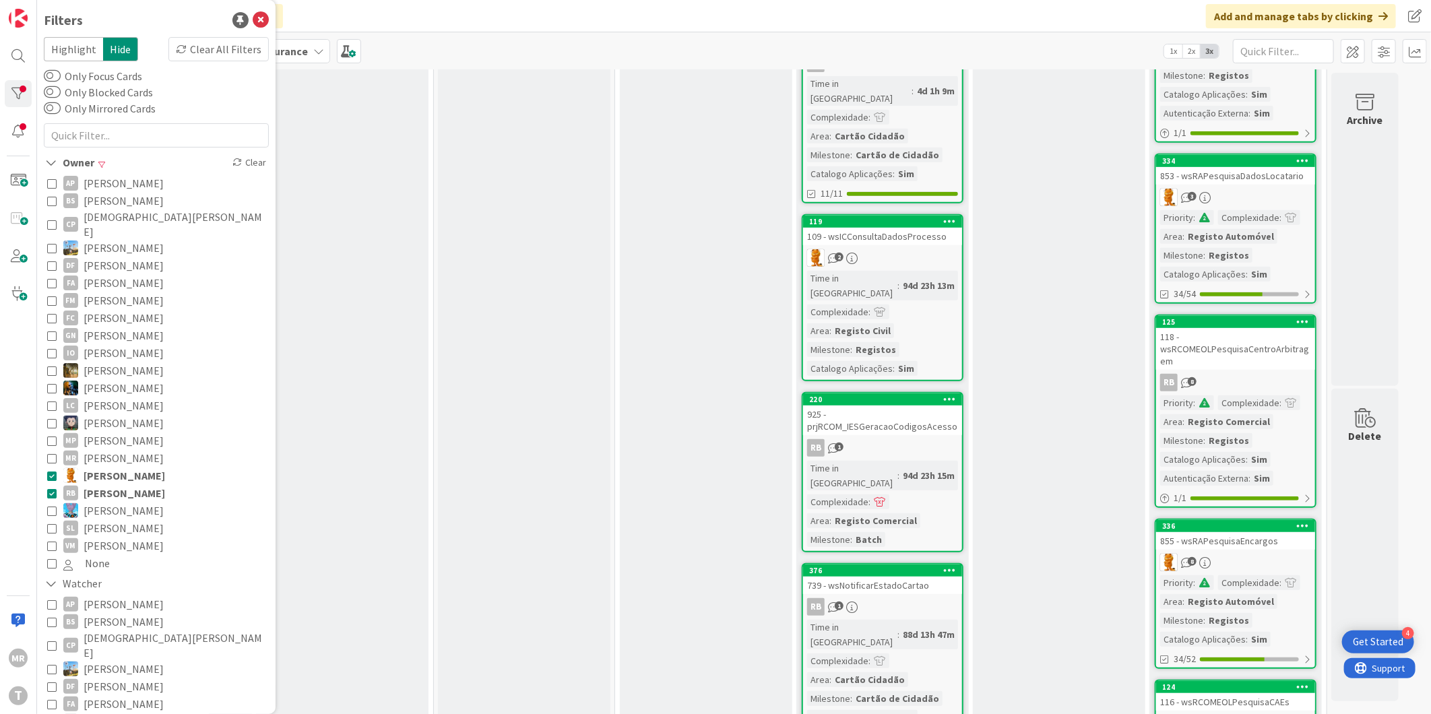
click at [112, 467] on span "[PERSON_NAME]" at bounding box center [125, 476] width 82 height 18
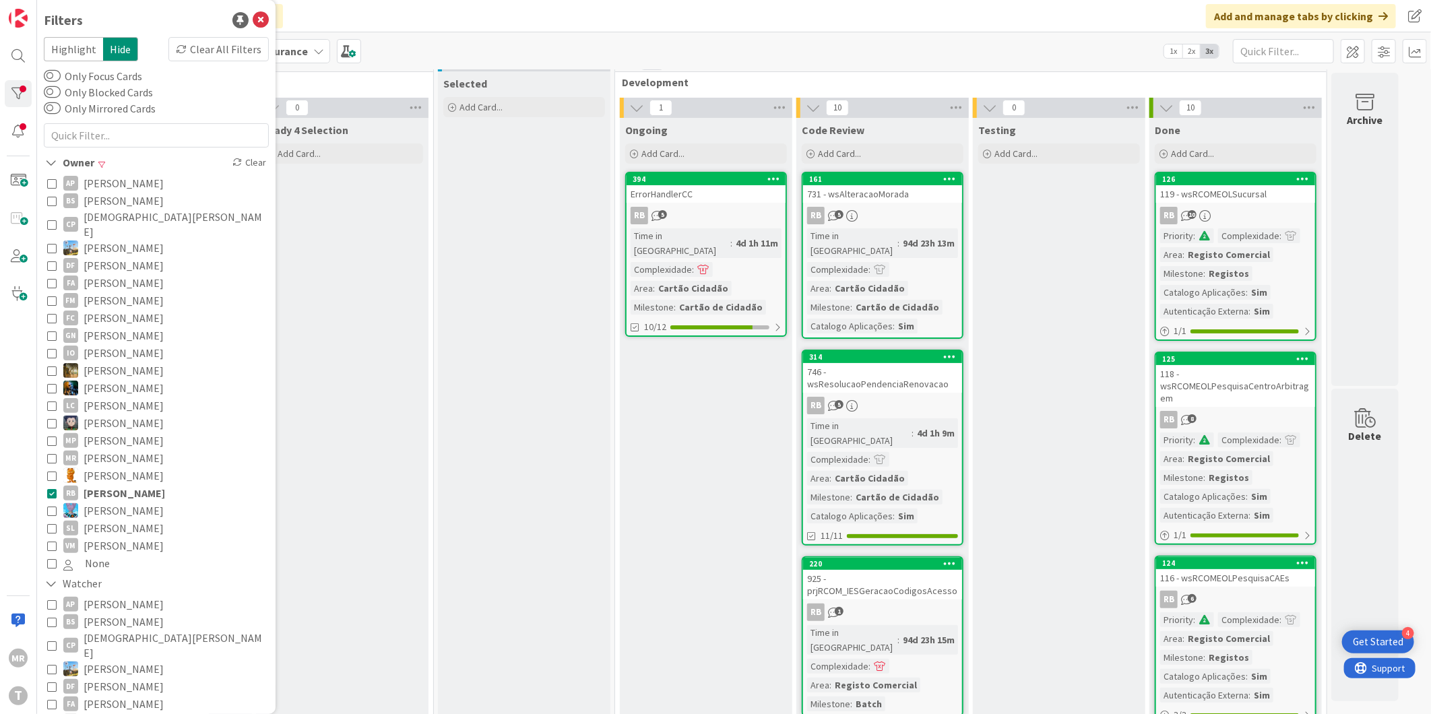
scroll to position [0, 0]
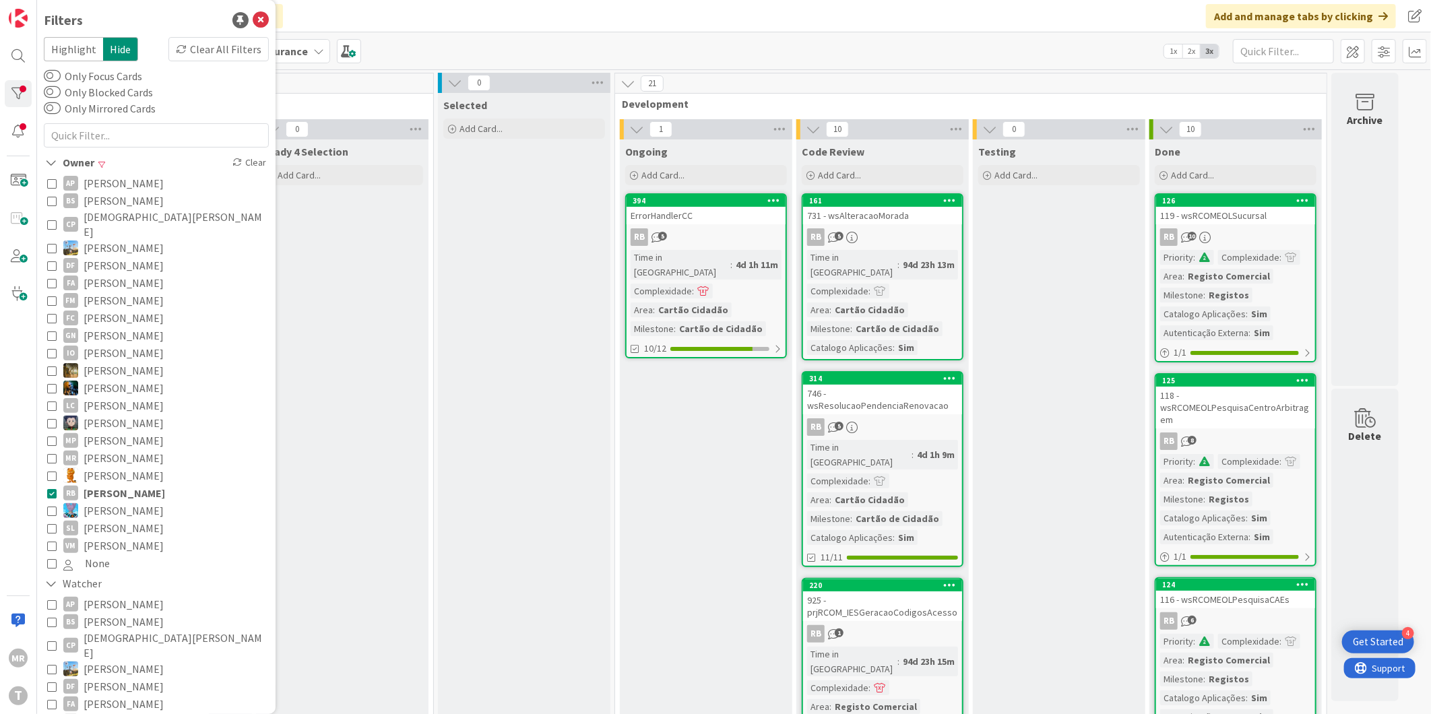
click at [121, 520] on span "[PERSON_NAME]" at bounding box center [124, 529] width 80 height 18
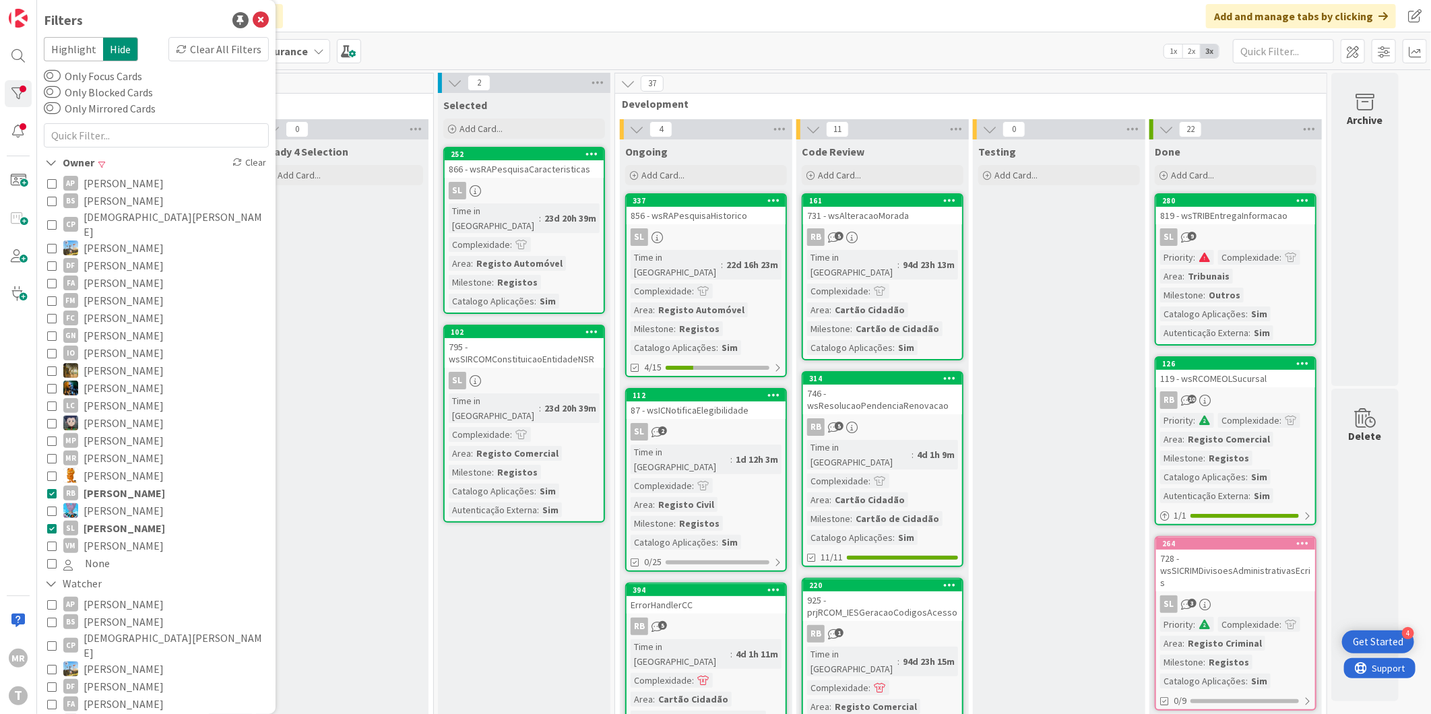
click at [124, 484] on span "[PERSON_NAME]" at bounding box center [125, 493] width 82 height 18
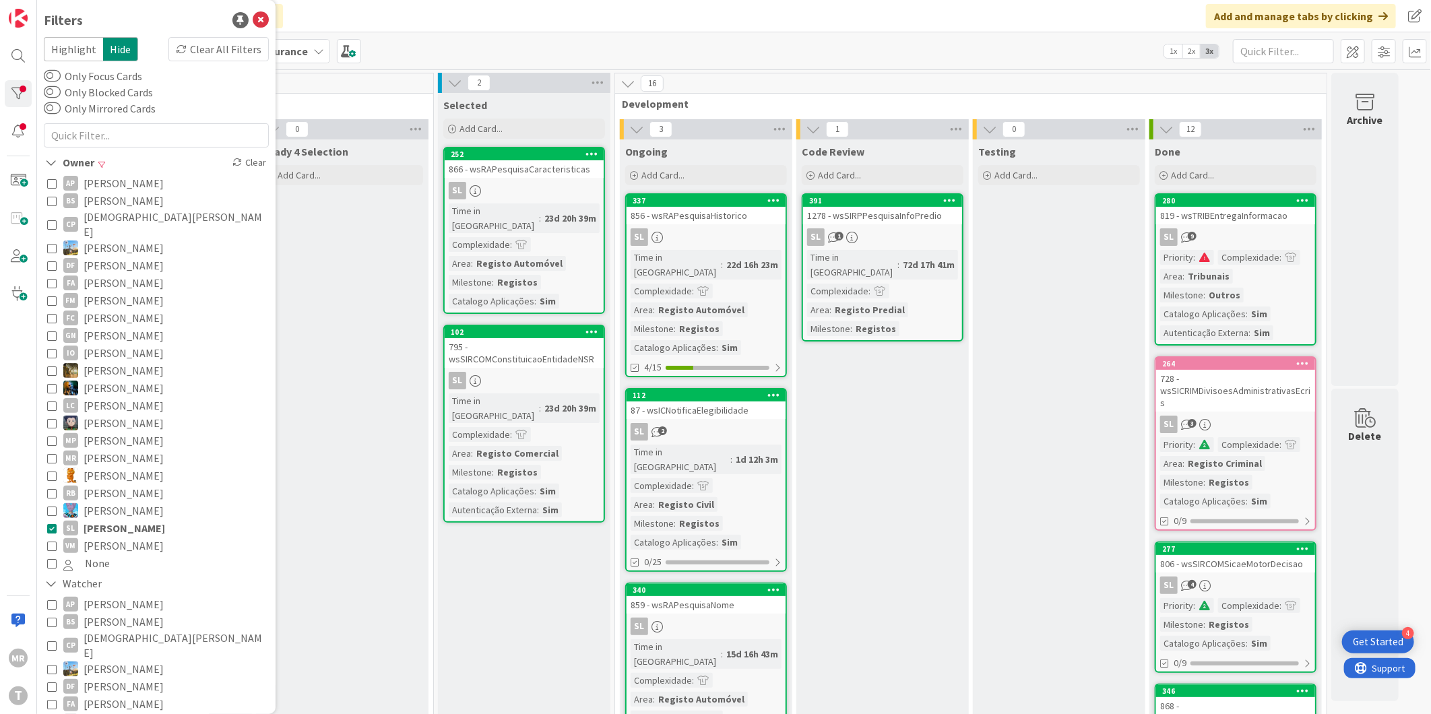
click at [133, 537] on span "[PERSON_NAME]" at bounding box center [124, 546] width 80 height 18
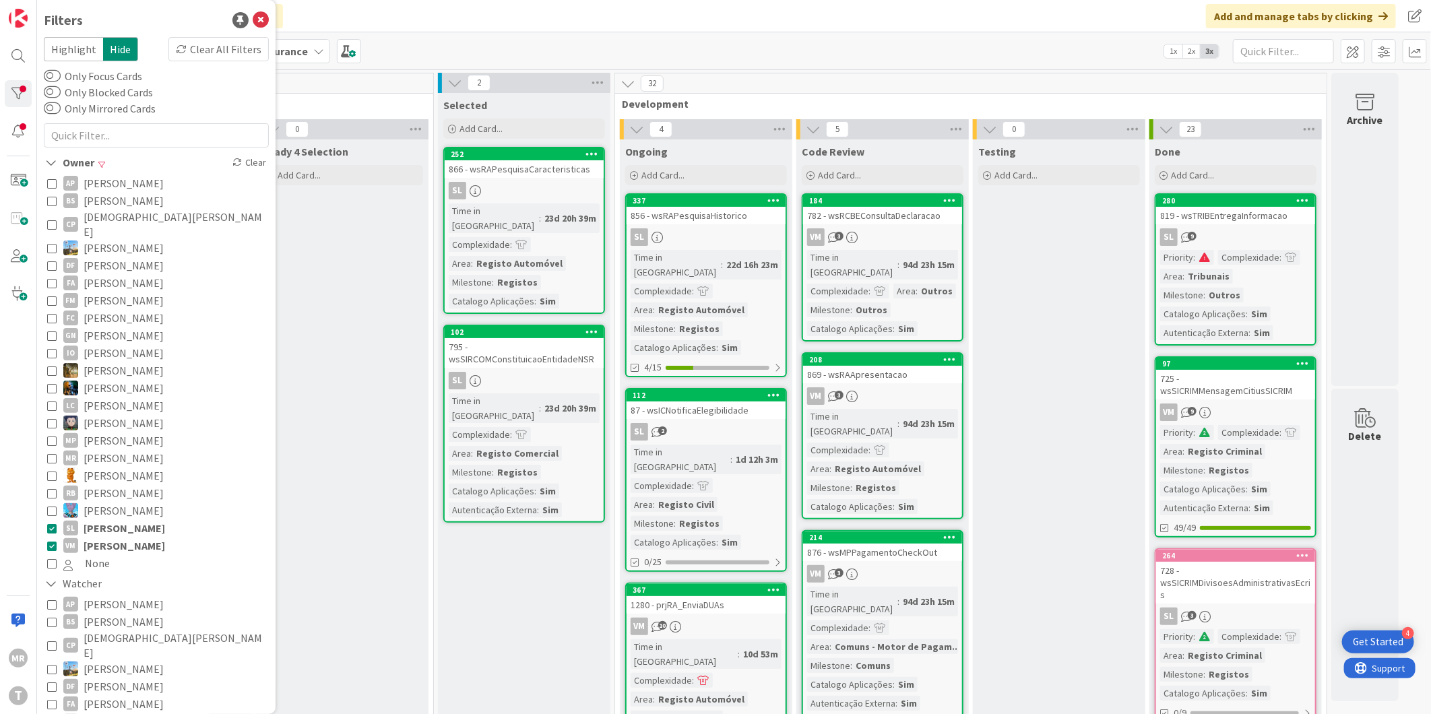
click at [139, 520] on span "[PERSON_NAME]" at bounding box center [125, 529] width 82 height 18
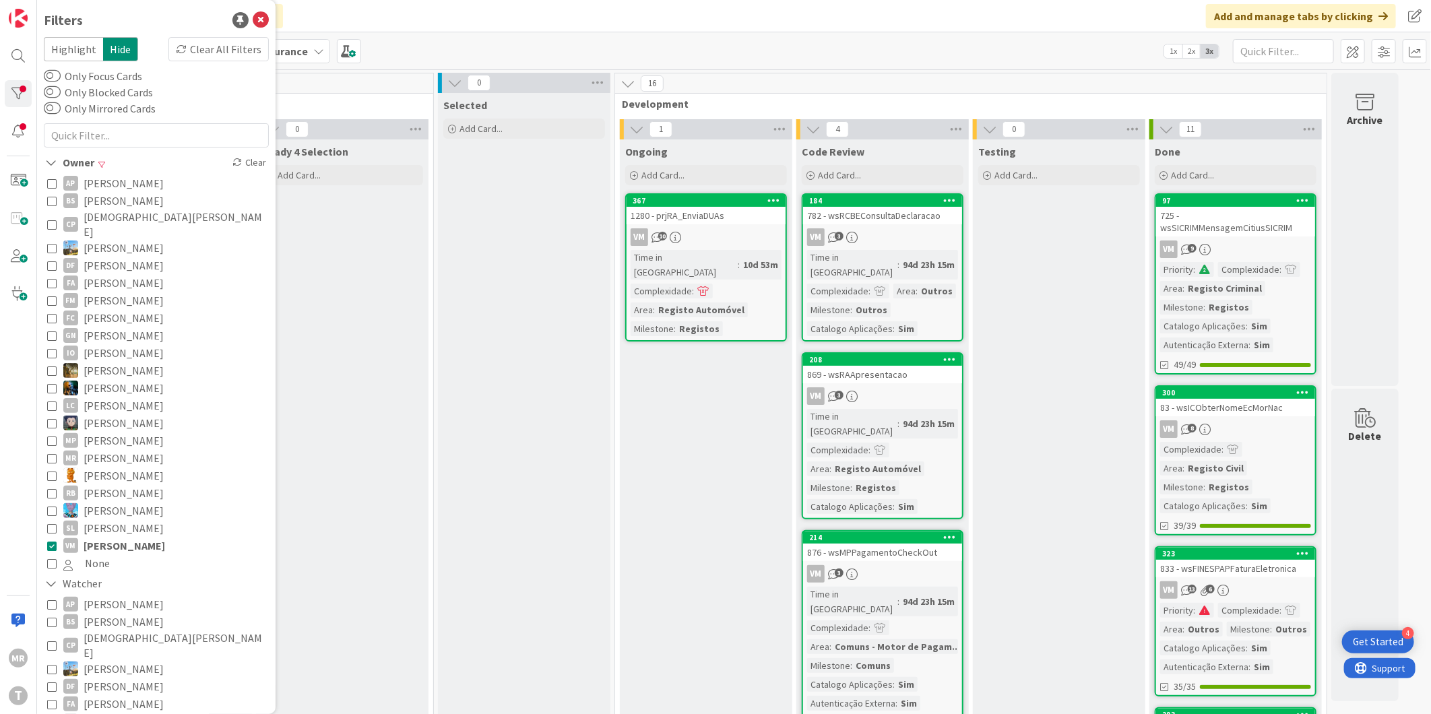
click at [132, 537] on span "[PERSON_NAME]" at bounding box center [125, 546] width 82 height 18
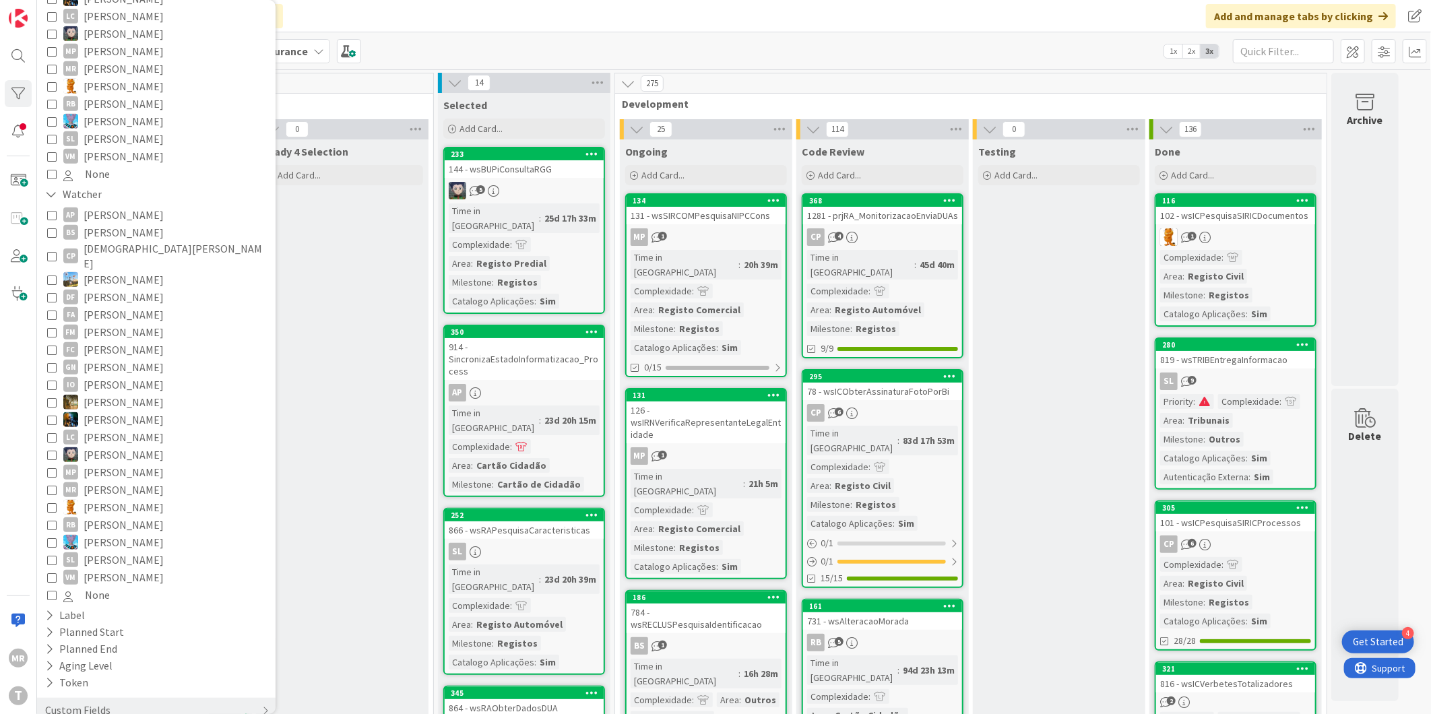
scroll to position [90, 0]
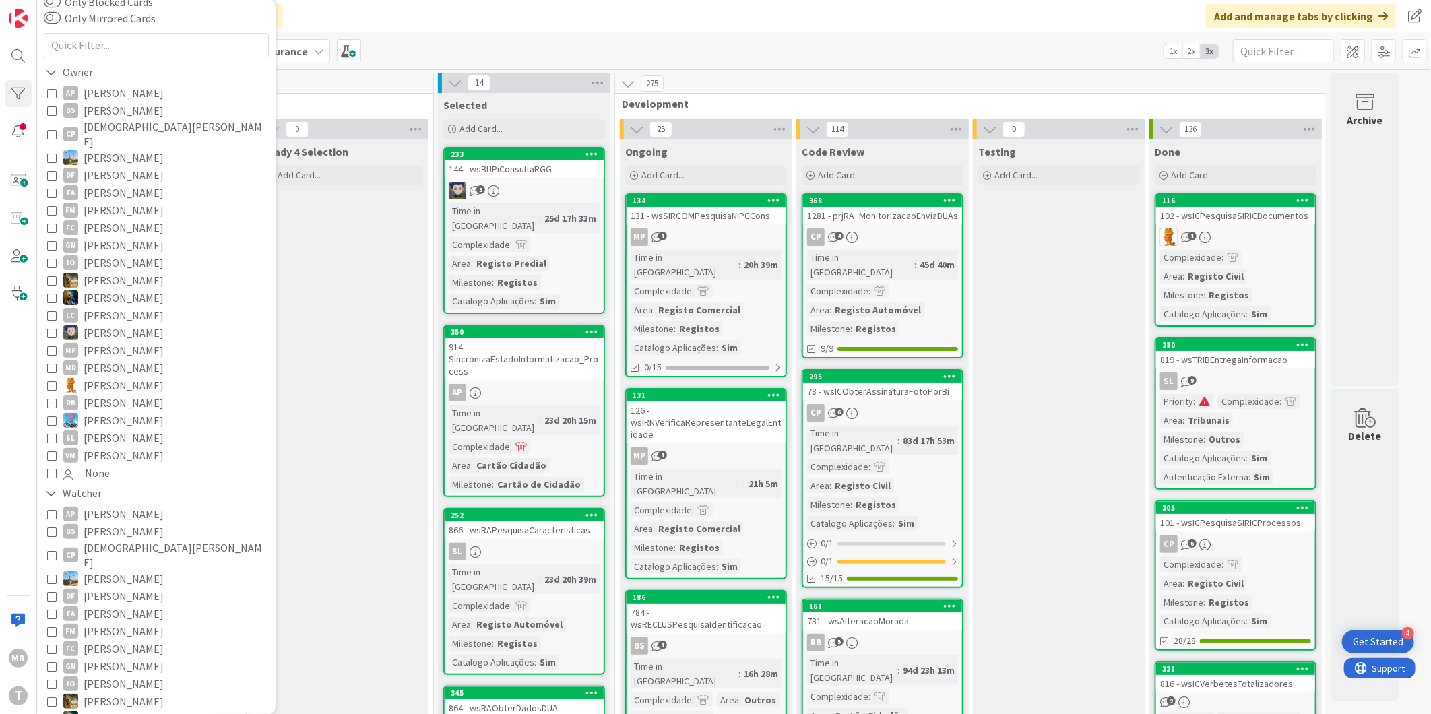
click at [128, 447] on span "[PERSON_NAME]" at bounding box center [124, 456] width 80 height 18
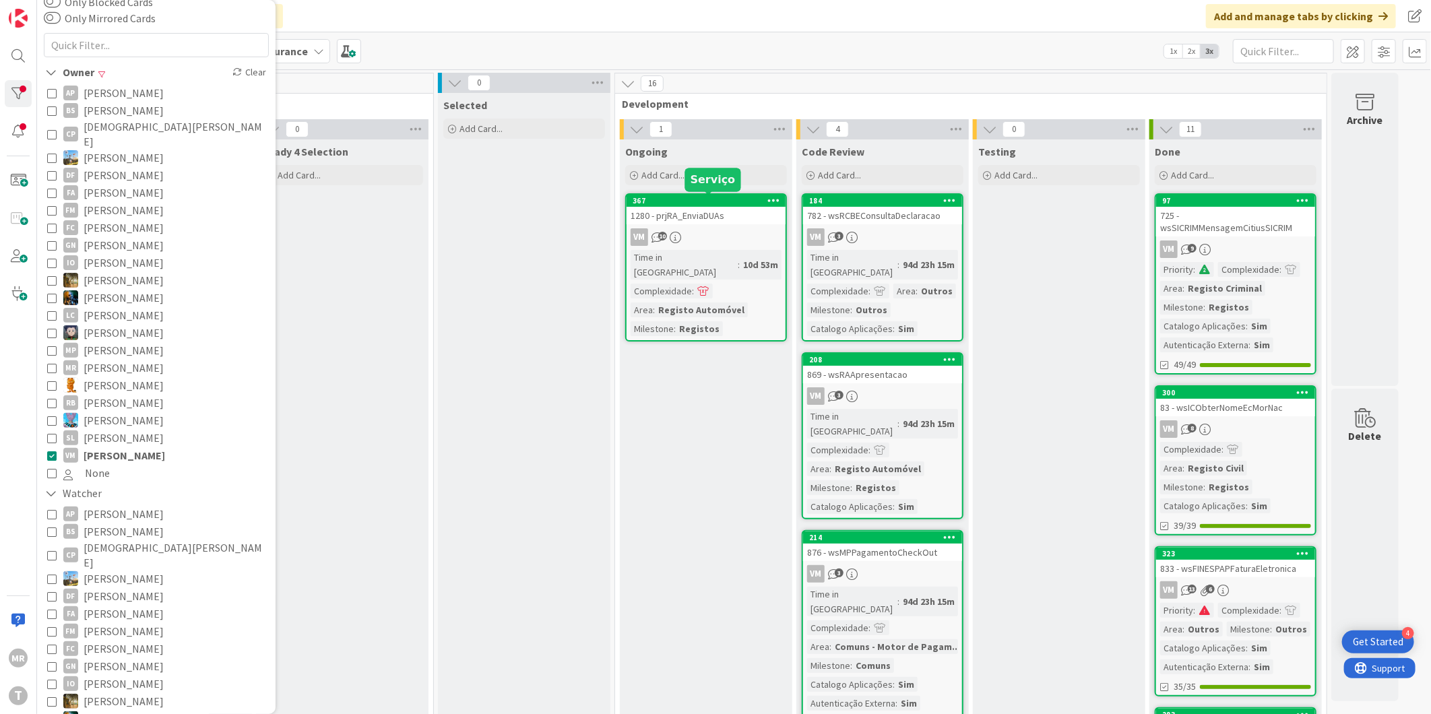
click at [709, 196] on div "367" at bounding box center [709, 200] width 153 height 9
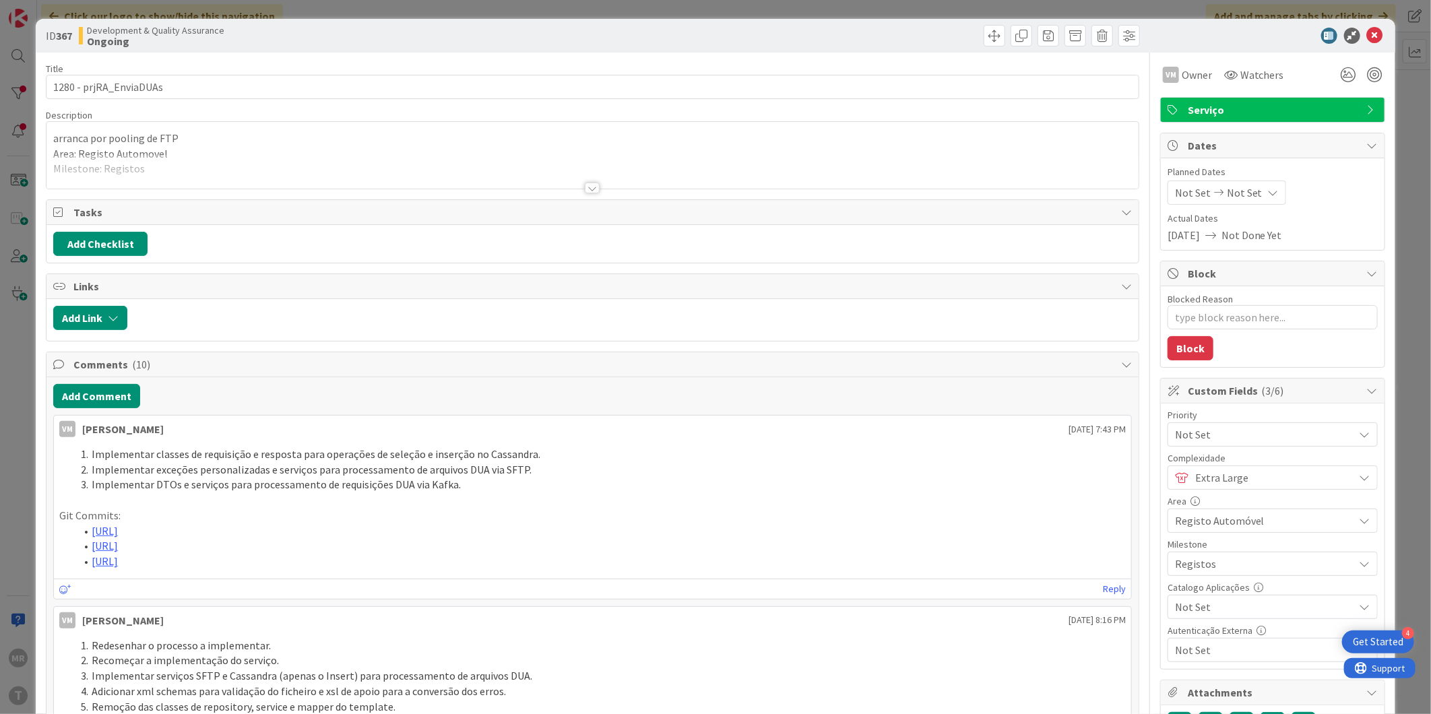
type textarea "x"
click at [1367, 32] on icon at bounding box center [1375, 36] width 16 height 16
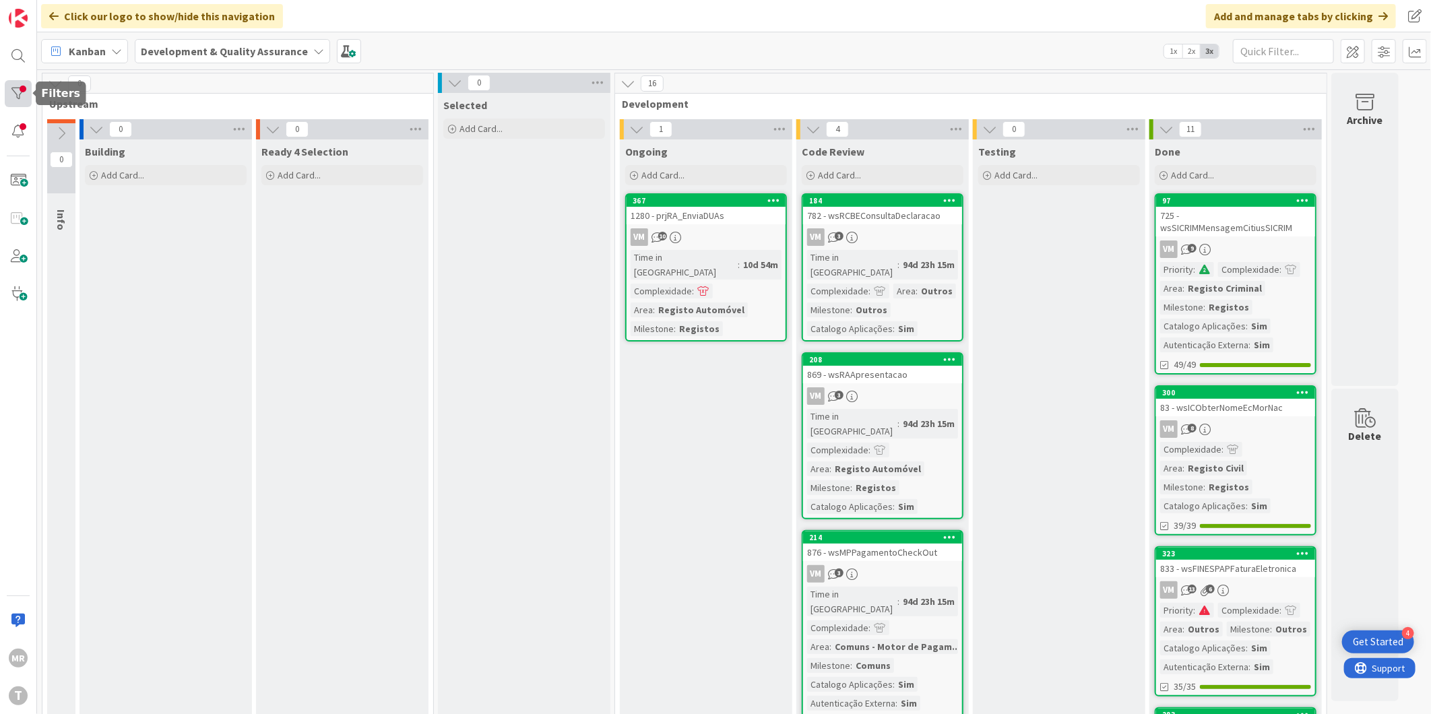
click at [12, 88] on div at bounding box center [18, 93] width 27 height 27
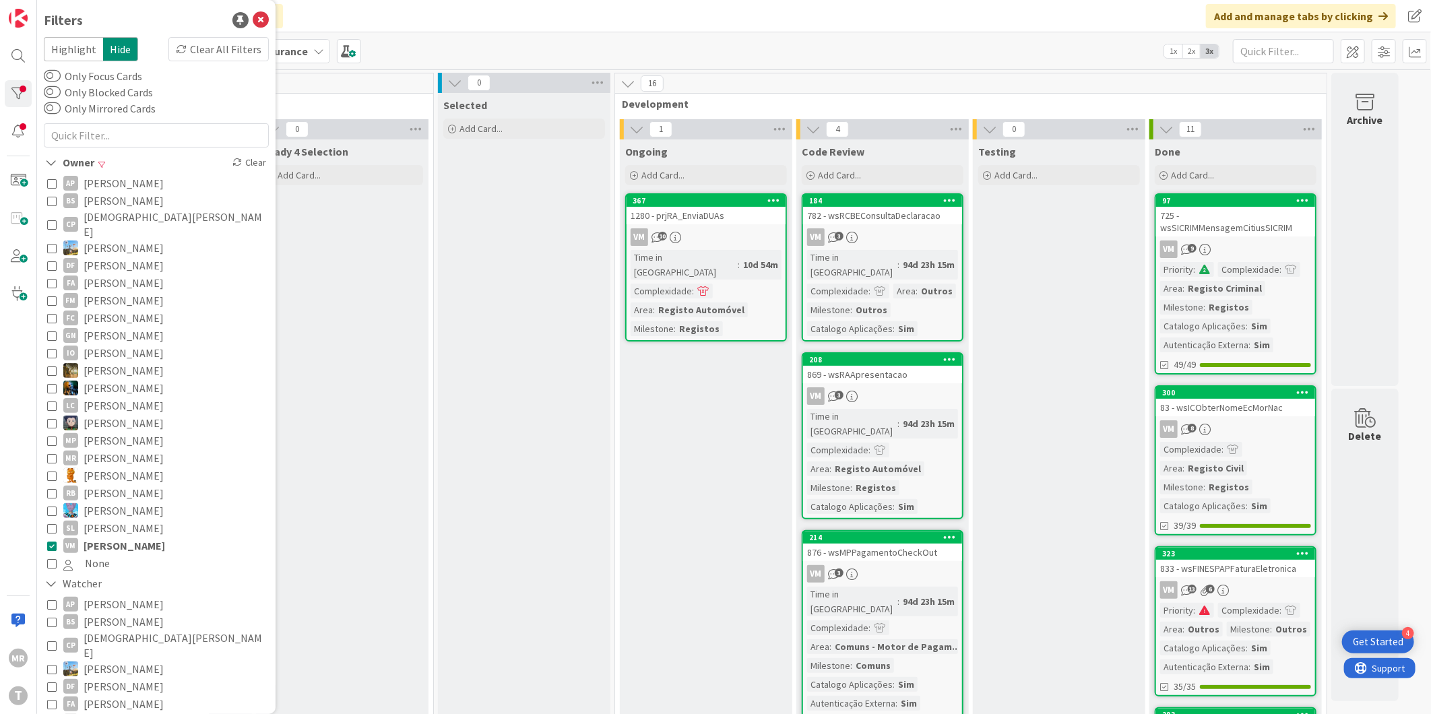
click at [128, 210] on span "[DEMOGRAPHIC_DATA][PERSON_NAME]" at bounding box center [175, 225] width 182 height 30
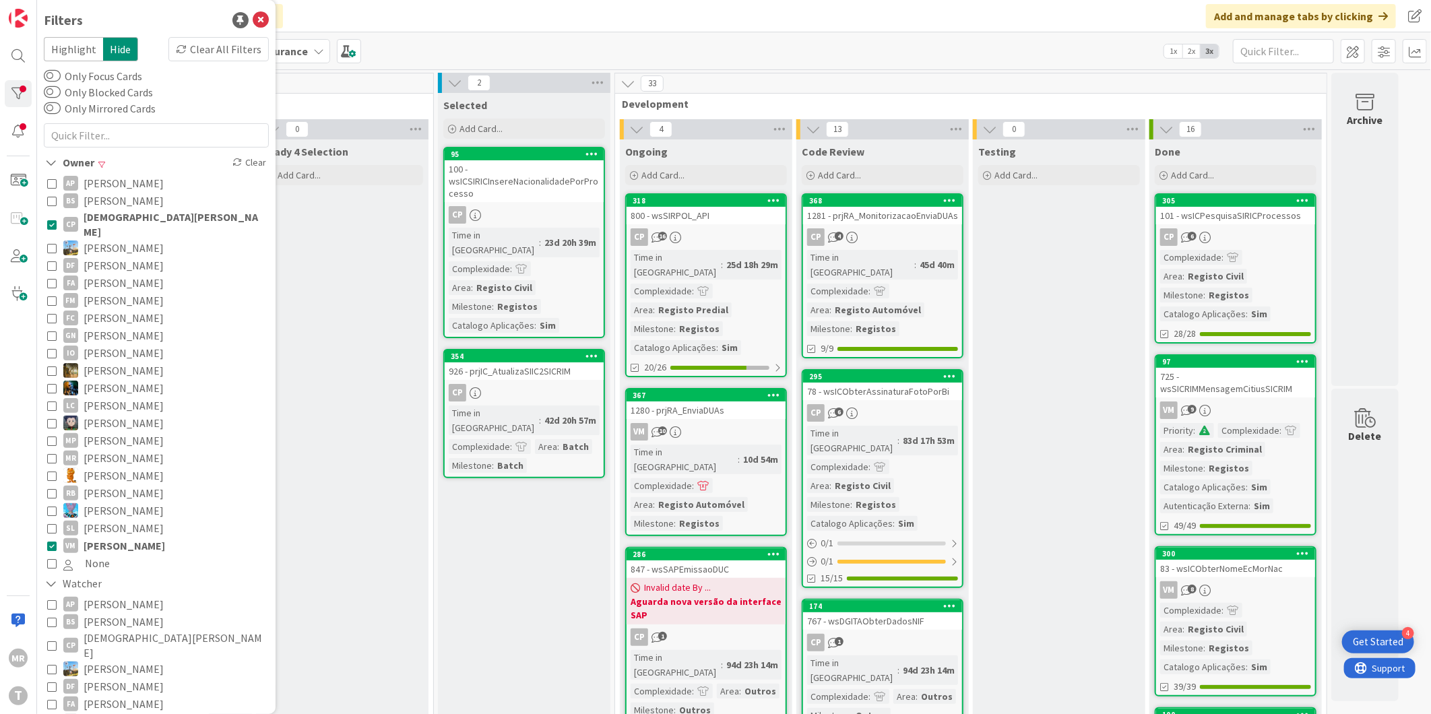
click at [126, 537] on span "[PERSON_NAME]" at bounding box center [125, 546] width 82 height 18
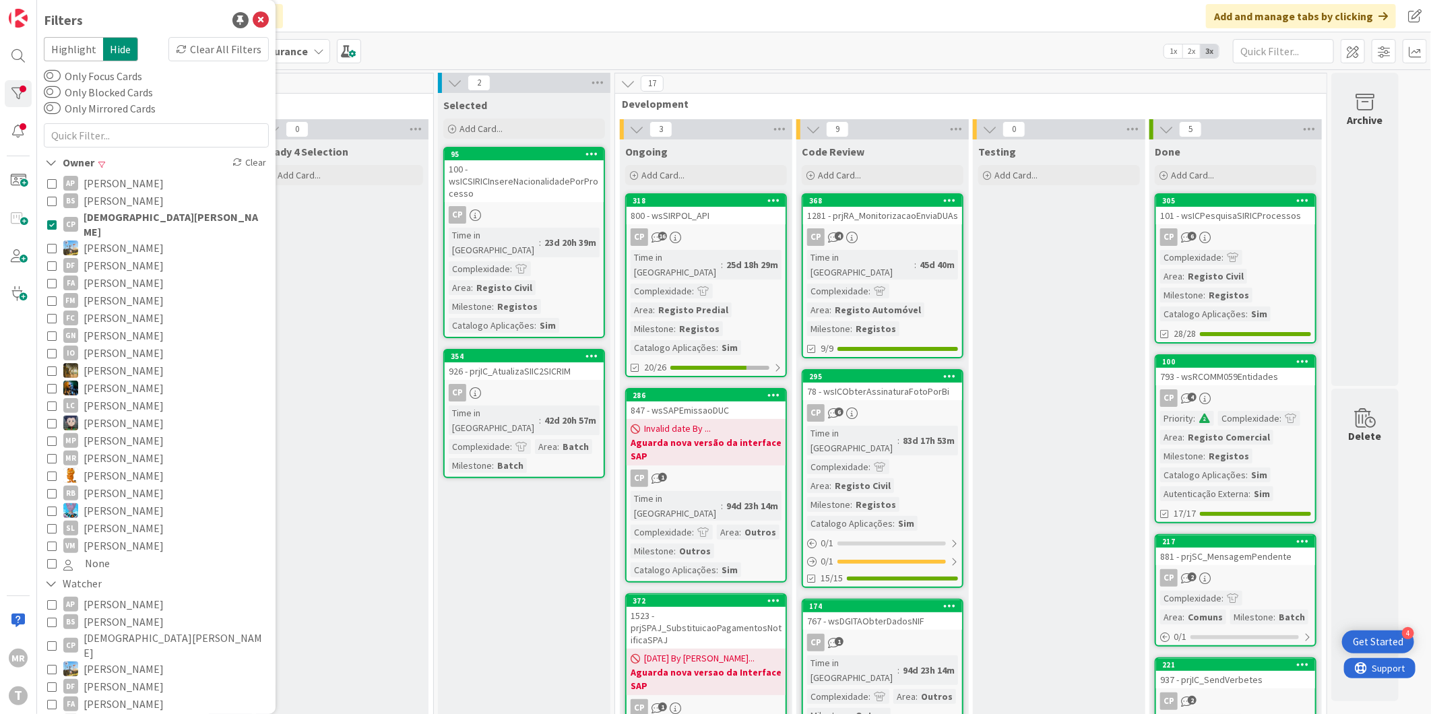
click at [116, 223] on span "[DEMOGRAPHIC_DATA][PERSON_NAME]" at bounding box center [175, 225] width 182 height 30
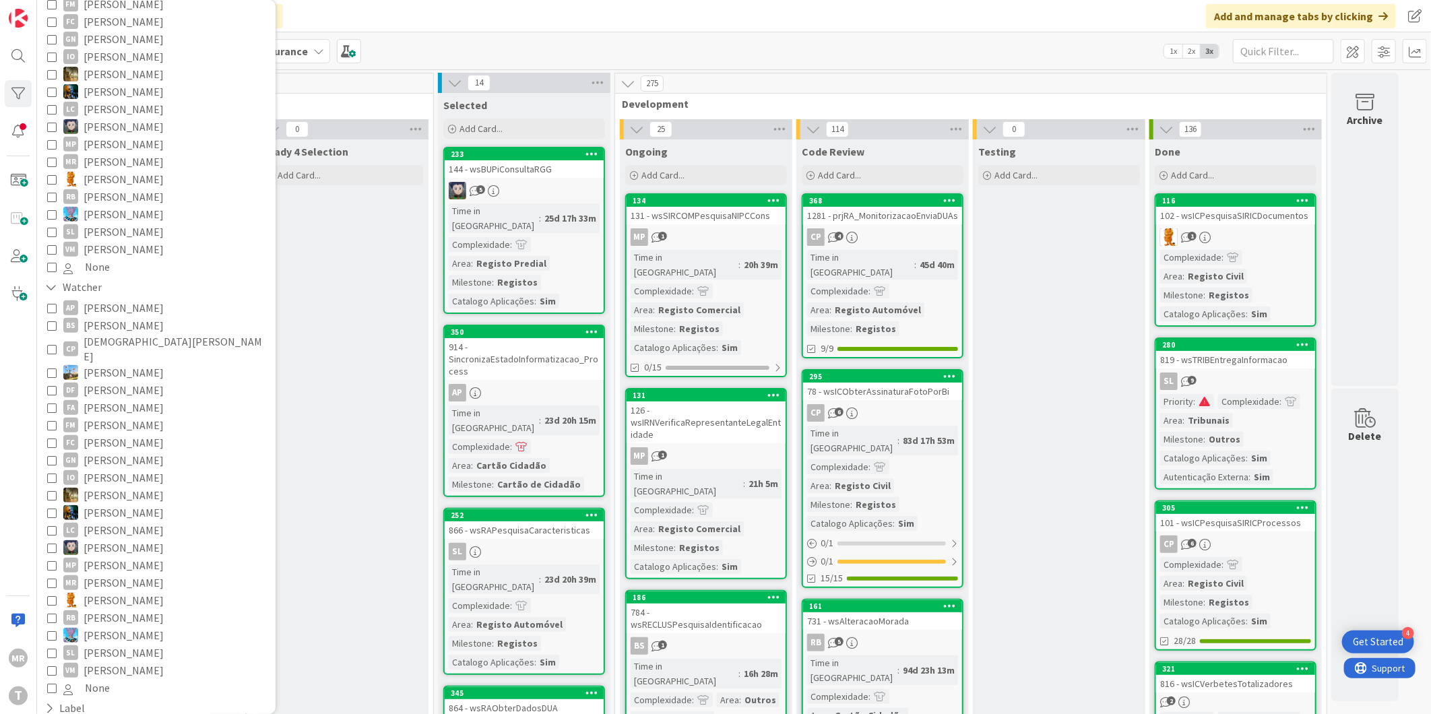
scroll to position [299, 0]
click at [104, 589] on span "[PERSON_NAME]" at bounding box center [124, 598] width 80 height 18
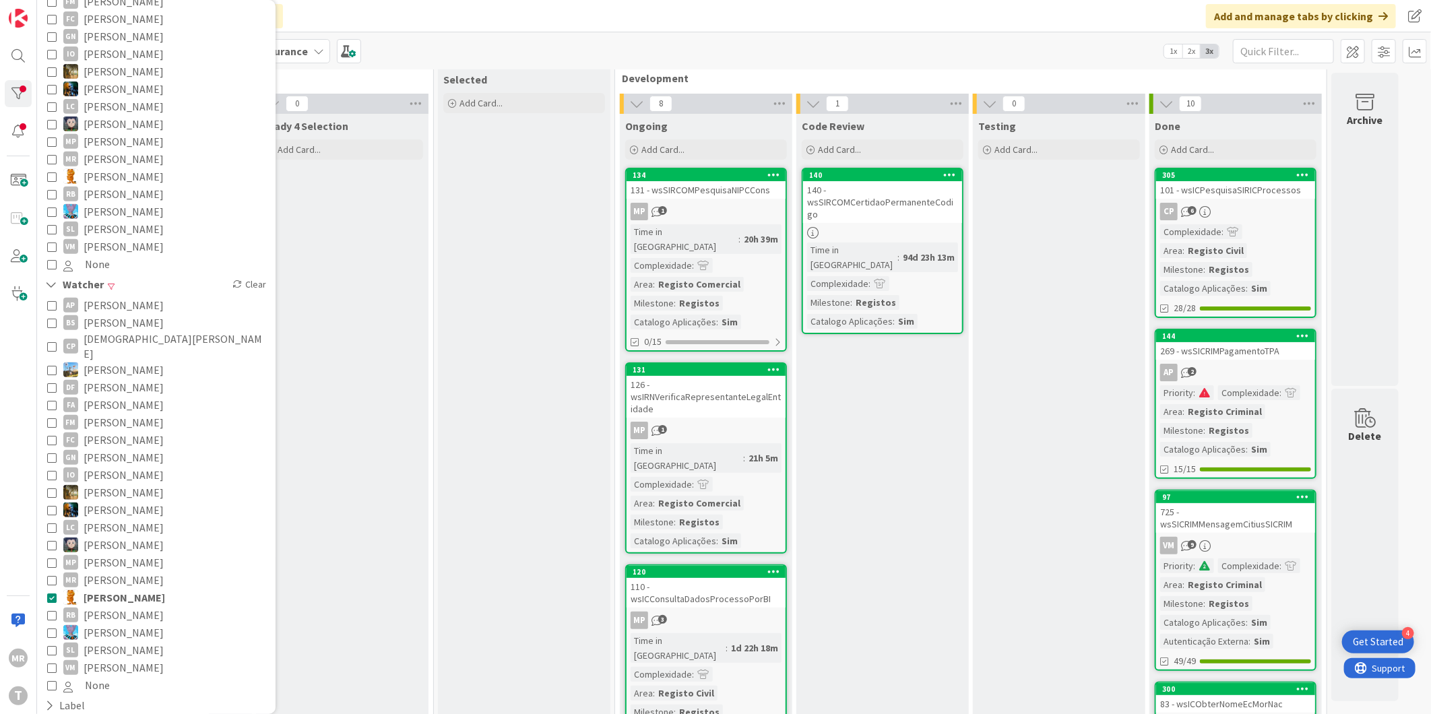
scroll to position [0, 0]
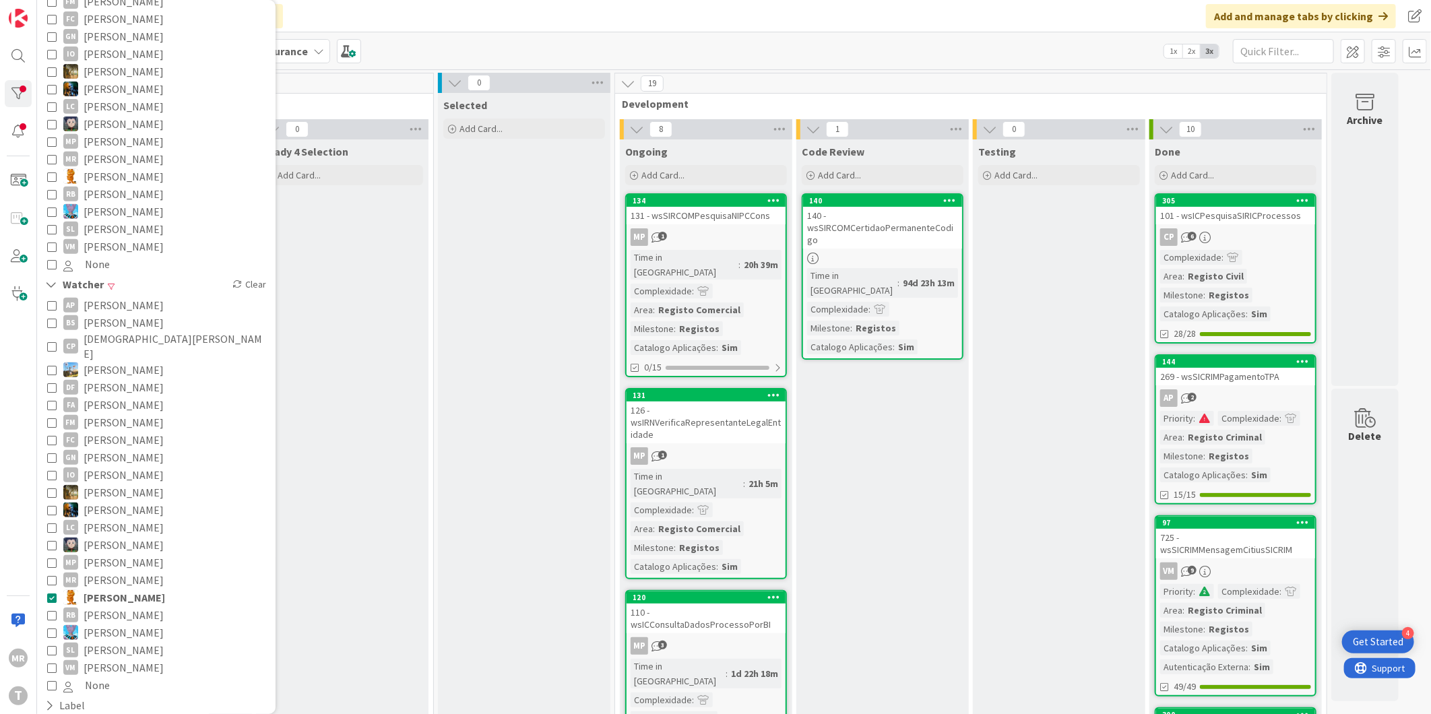
click at [116, 606] on span "[PERSON_NAME]" at bounding box center [124, 615] width 80 height 18
click at [115, 589] on span "[PERSON_NAME]" at bounding box center [125, 598] width 82 height 18
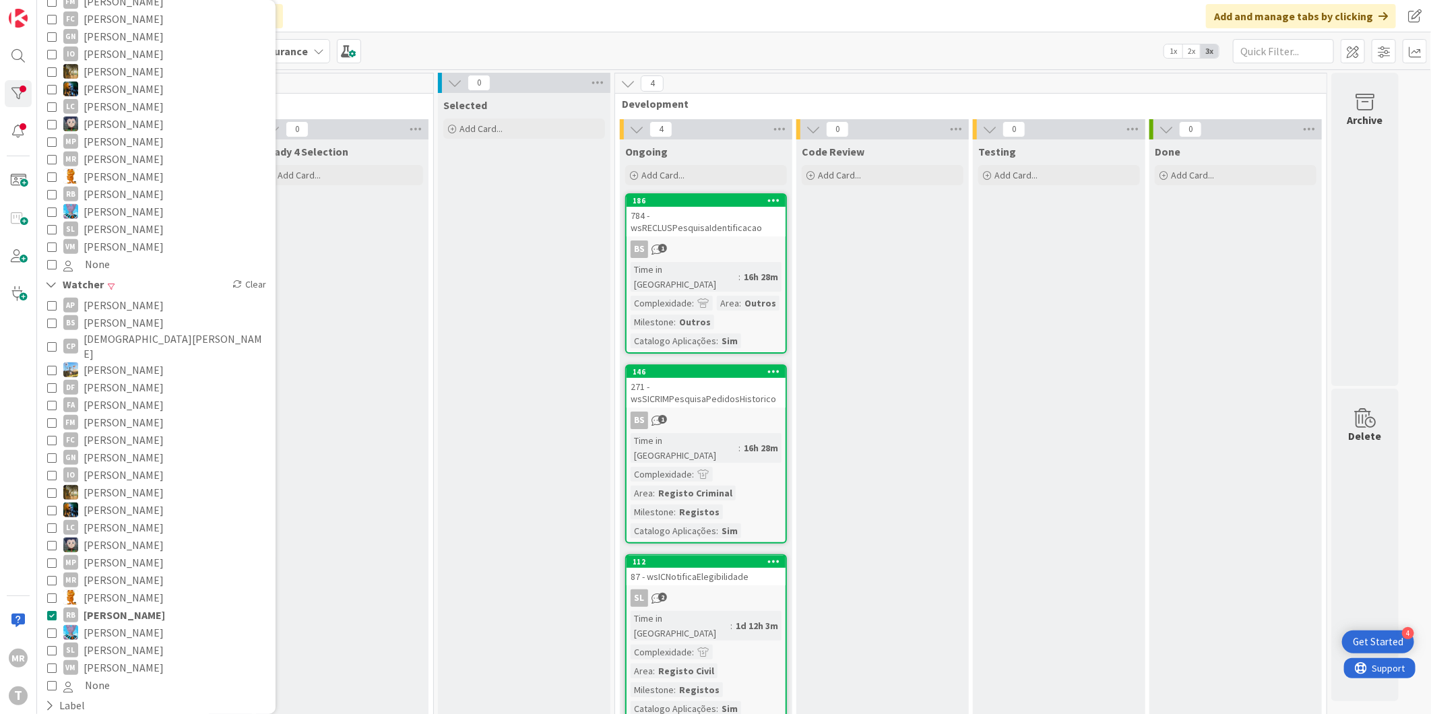
click at [108, 606] on span "[PERSON_NAME]" at bounding box center [125, 615] width 82 height 18
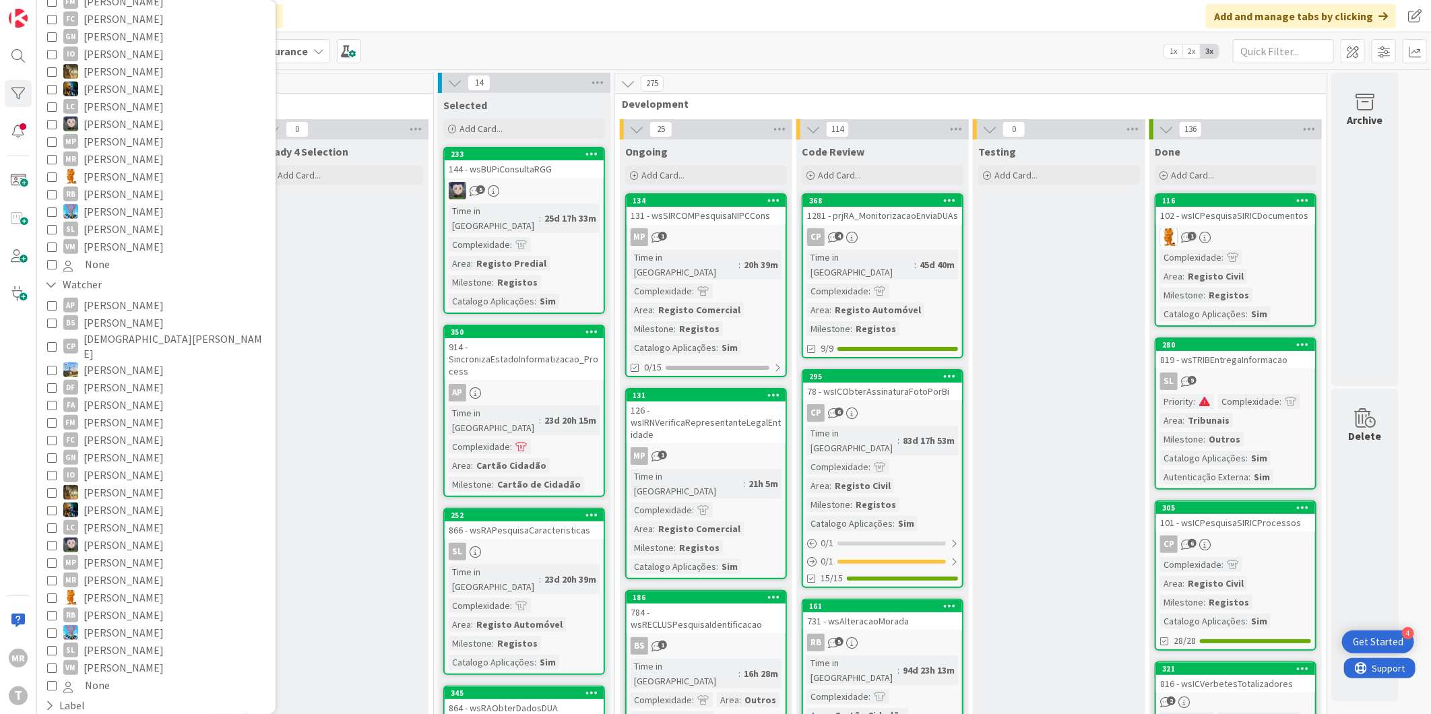
click at [108, 589] on span "[PERSON_NAME]" at bounding box center [124, 598] width 80 height 18
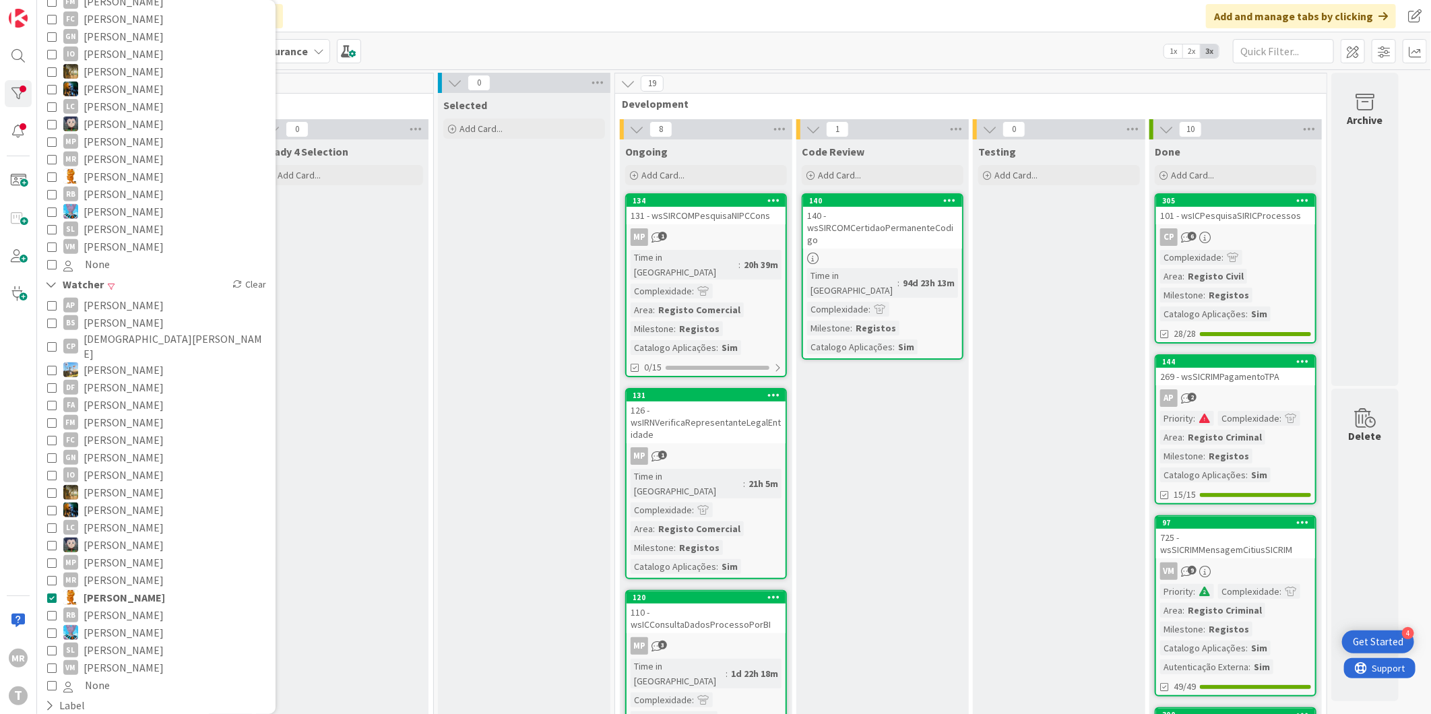
click at [108, 589] on span "[PERSON_NAME]" at bounding box center [125, 598] width 82 height 18
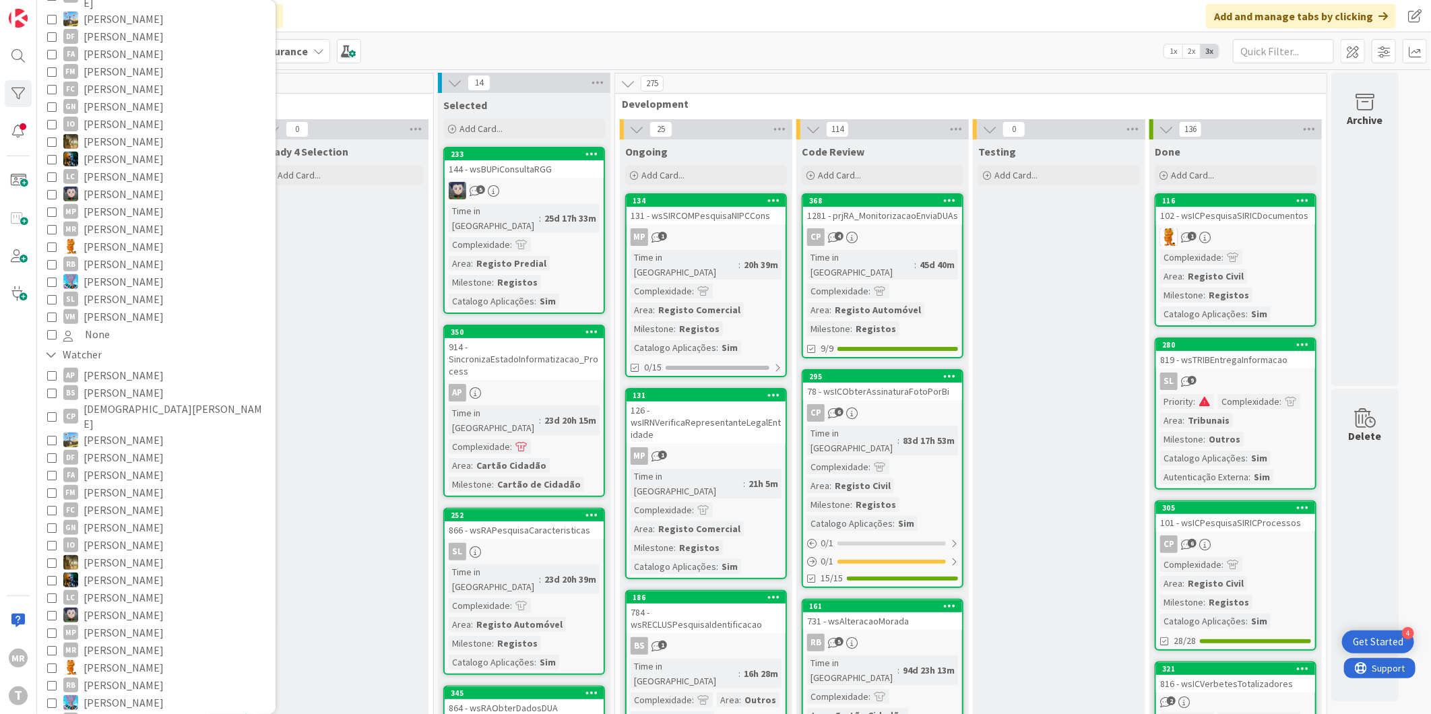
scroll to position [150, 0]
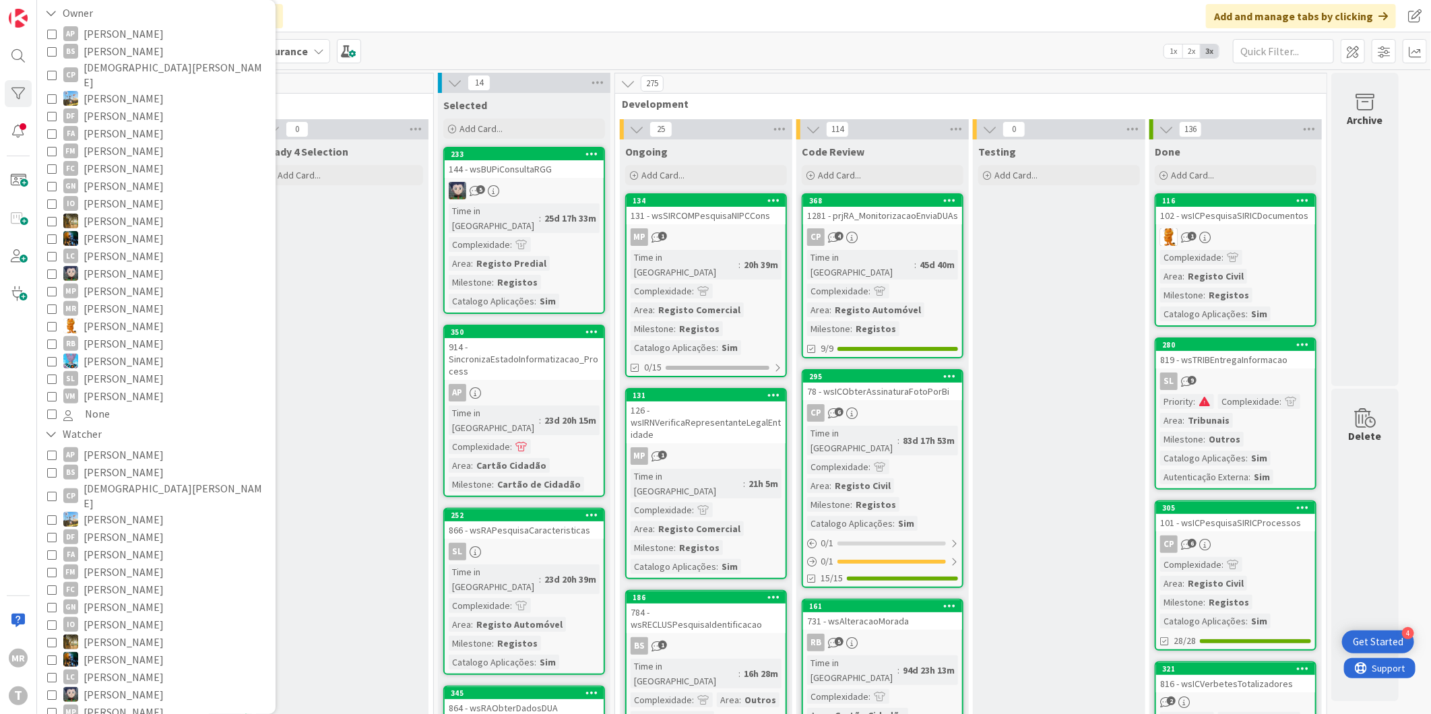
click at [102, 265] on span "[PERSON_NAME]" at bounding box center [124, 274] width 80 height 18
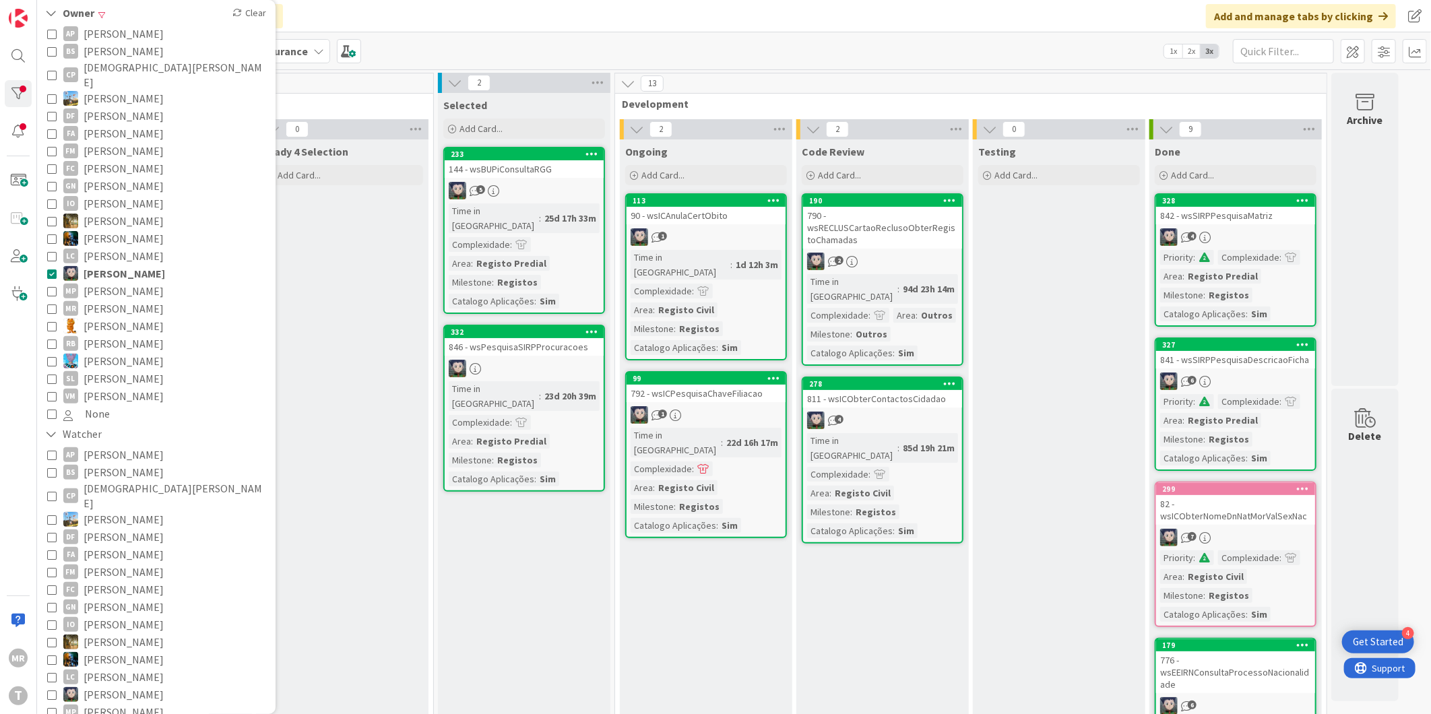
click at [129, 265] on span "[PERSON_NAME]" at bounding box center [125, 274] width 82 height 18
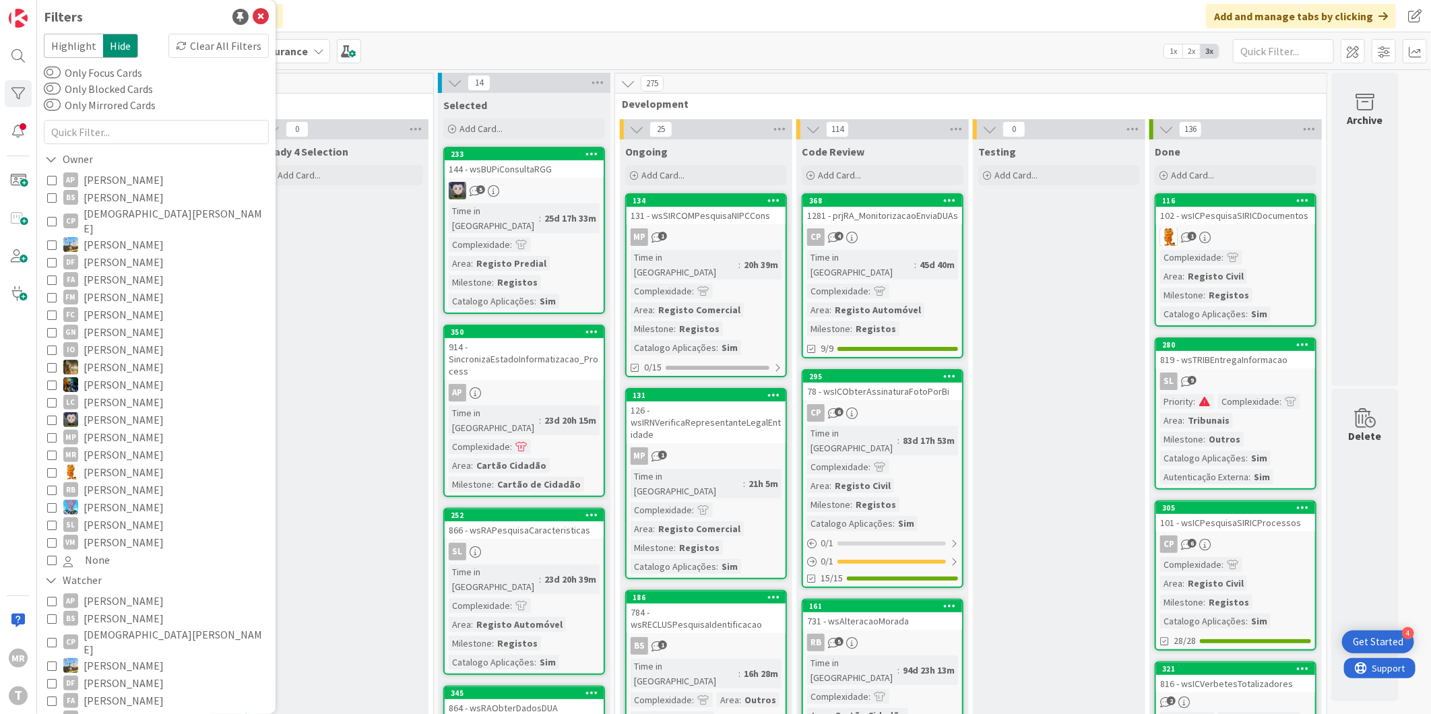
scroll to position [0, 0]
click at [146, 185] on span "[PERSON_NAME]" at bounding box center [124, 184] width 80 height 18
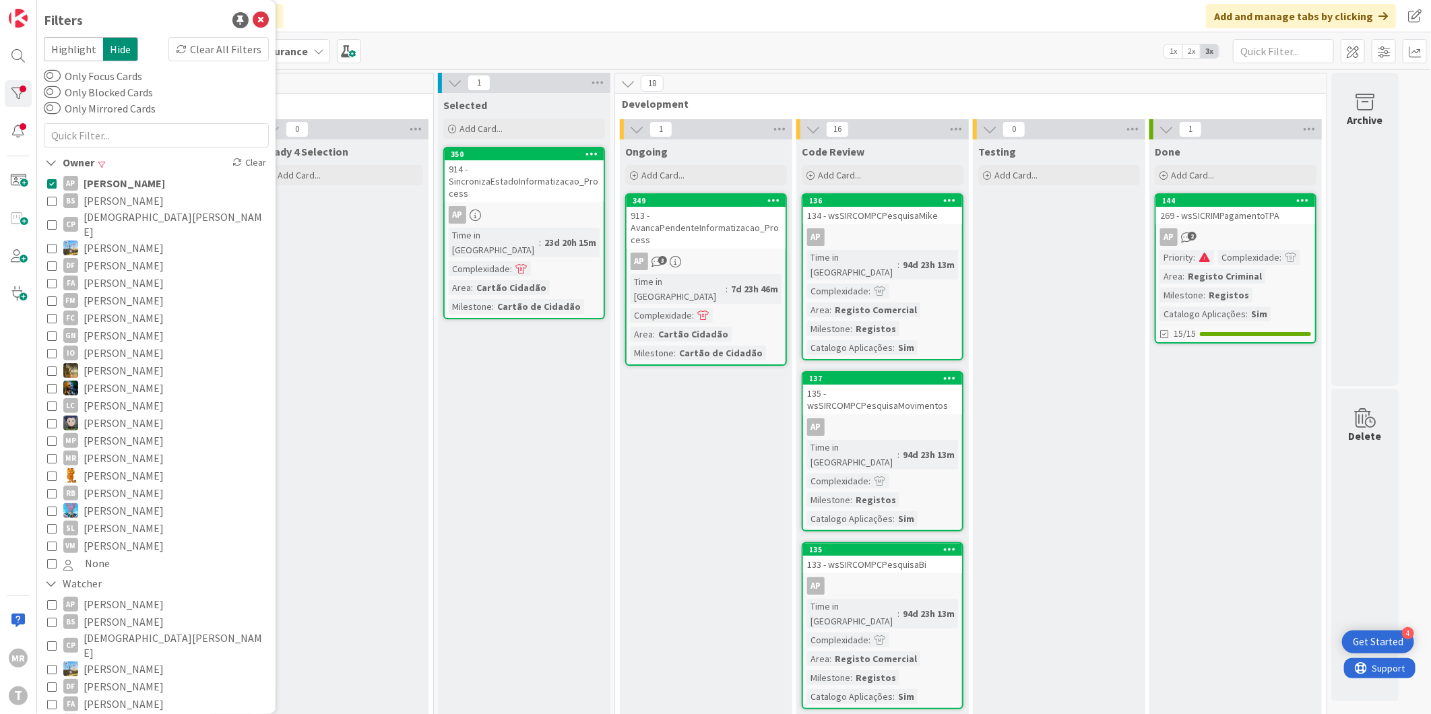
click at [138, 185] on span "[PERSON_NAME]" at bounding box center [125, 184] width 82 height 18
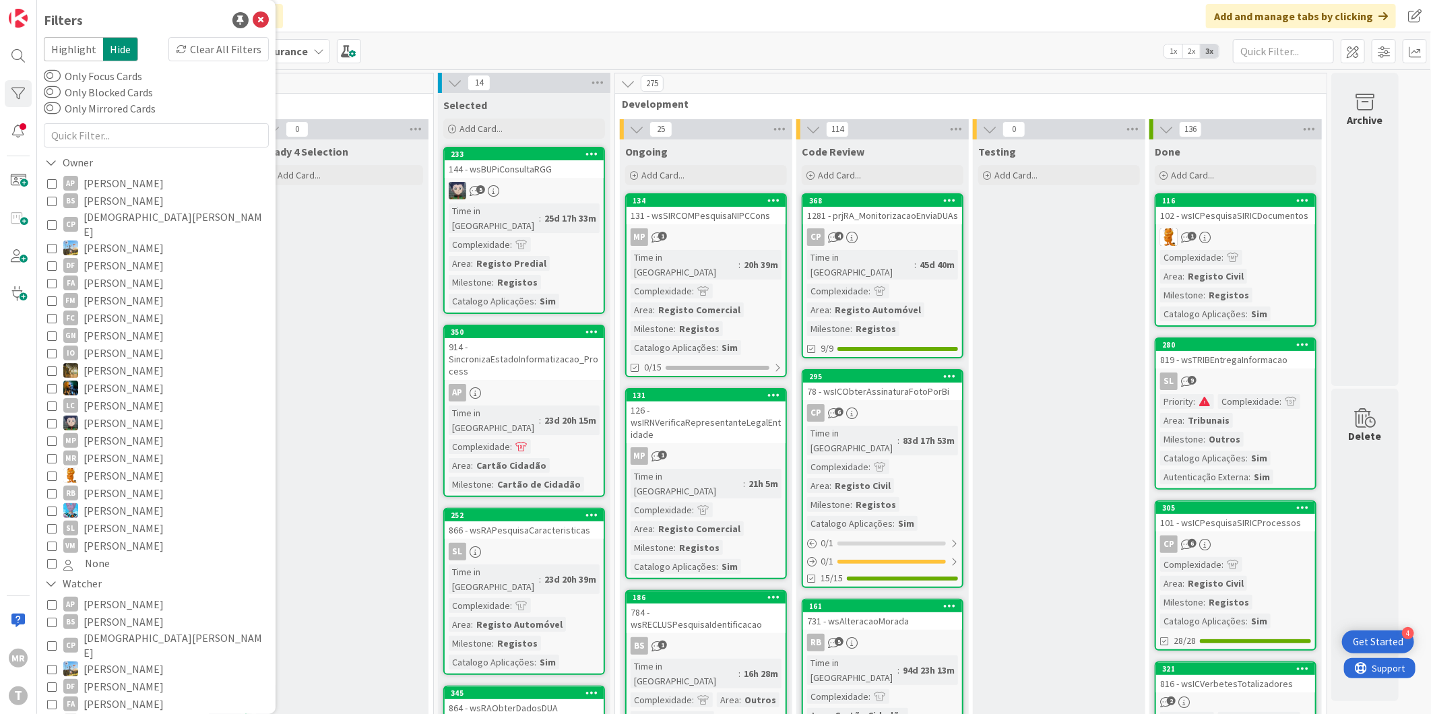
click at [120, 203] on span "[PERSON_NAME]" at bounding box center [124, 201] width 80 height 18
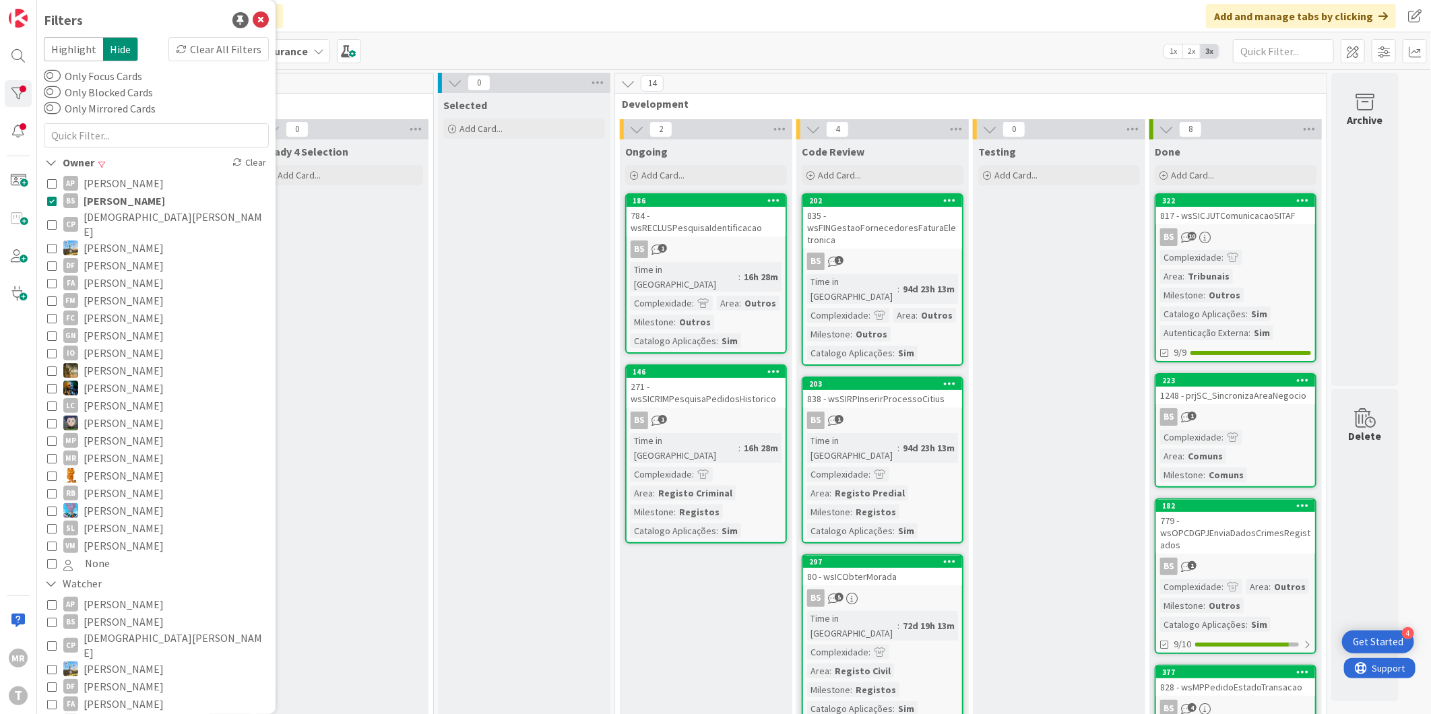
click at [120, 203] on span "[PERSON_NAME]" at bounding box center [125, 201] width 82 height 18
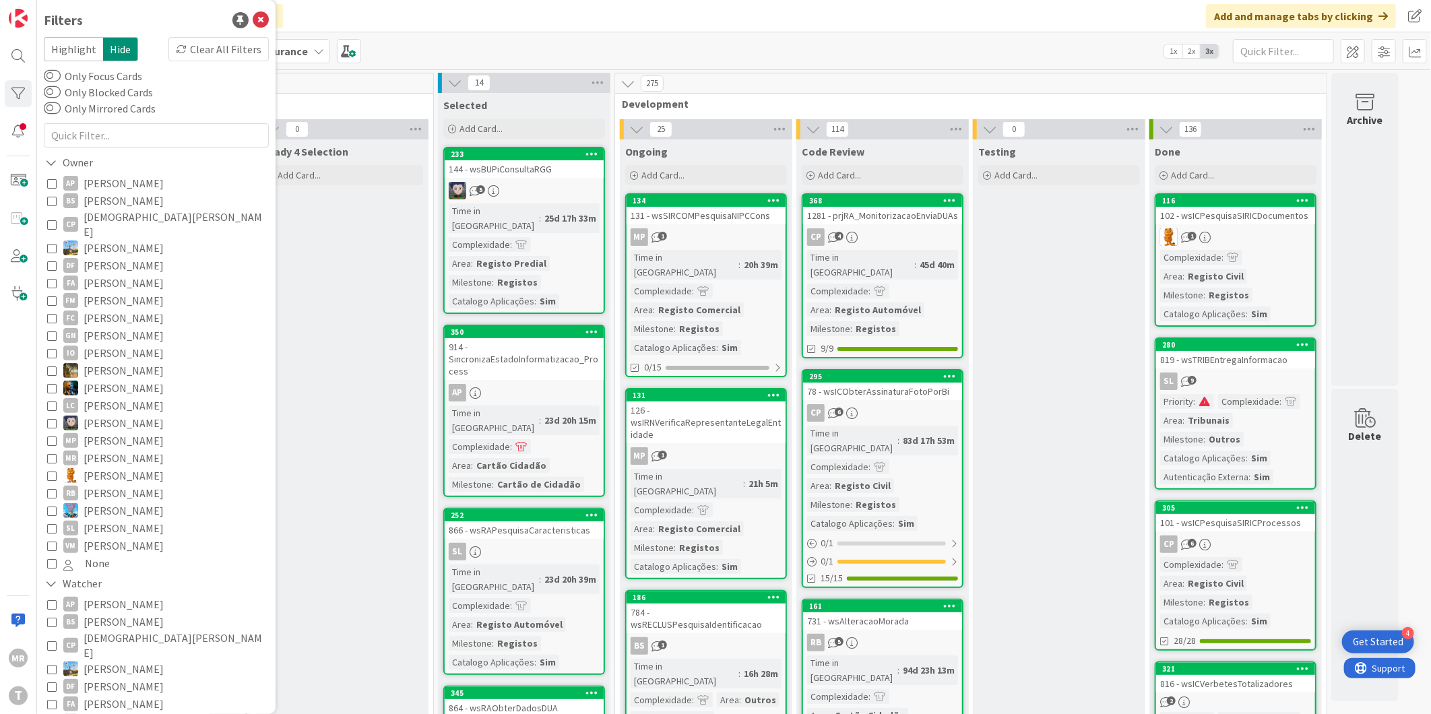
click at [115, 239] on span "[PERSON_NAME]" at bounding box center [124, 248] width 80 height 18
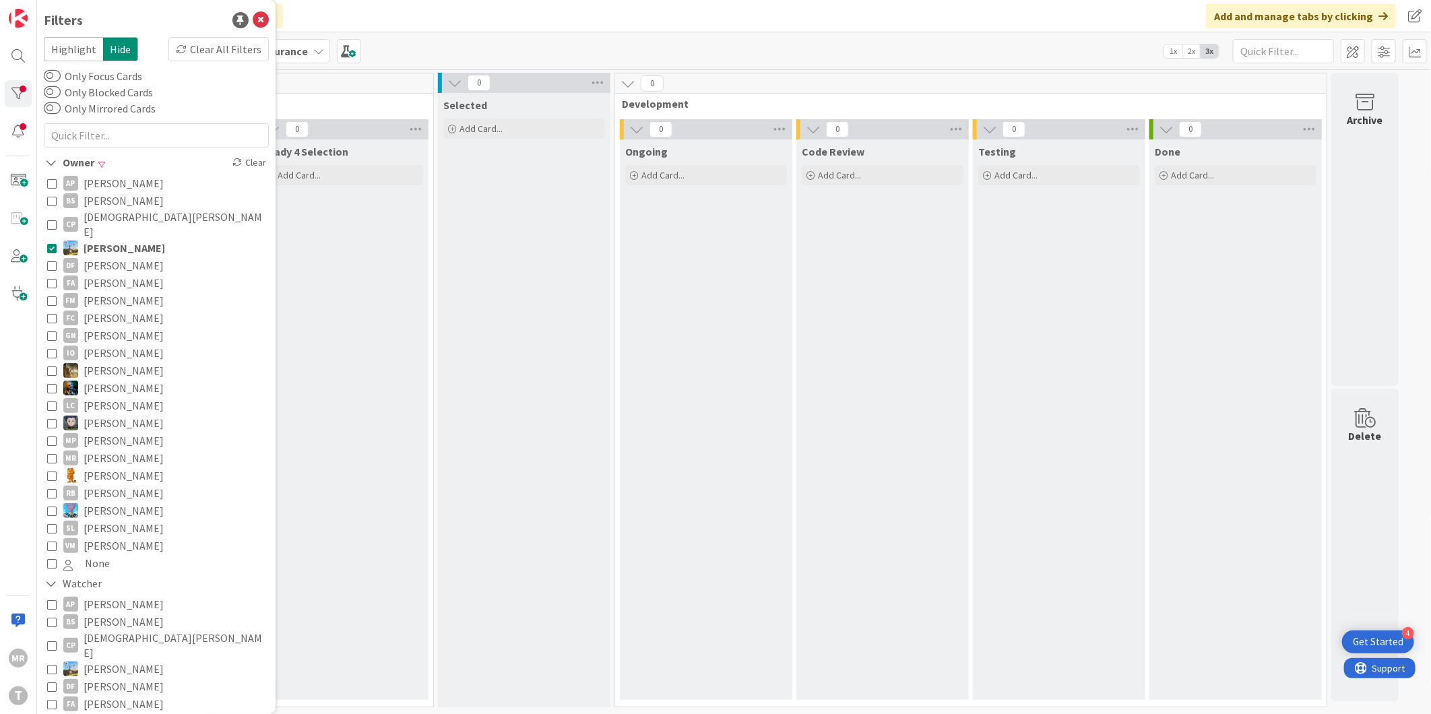
click at [118, 213] on span "[DEMOGRAPHIC_DATA][PERSON_NAME]" at bounding box center [175, 225] width 182 height 30
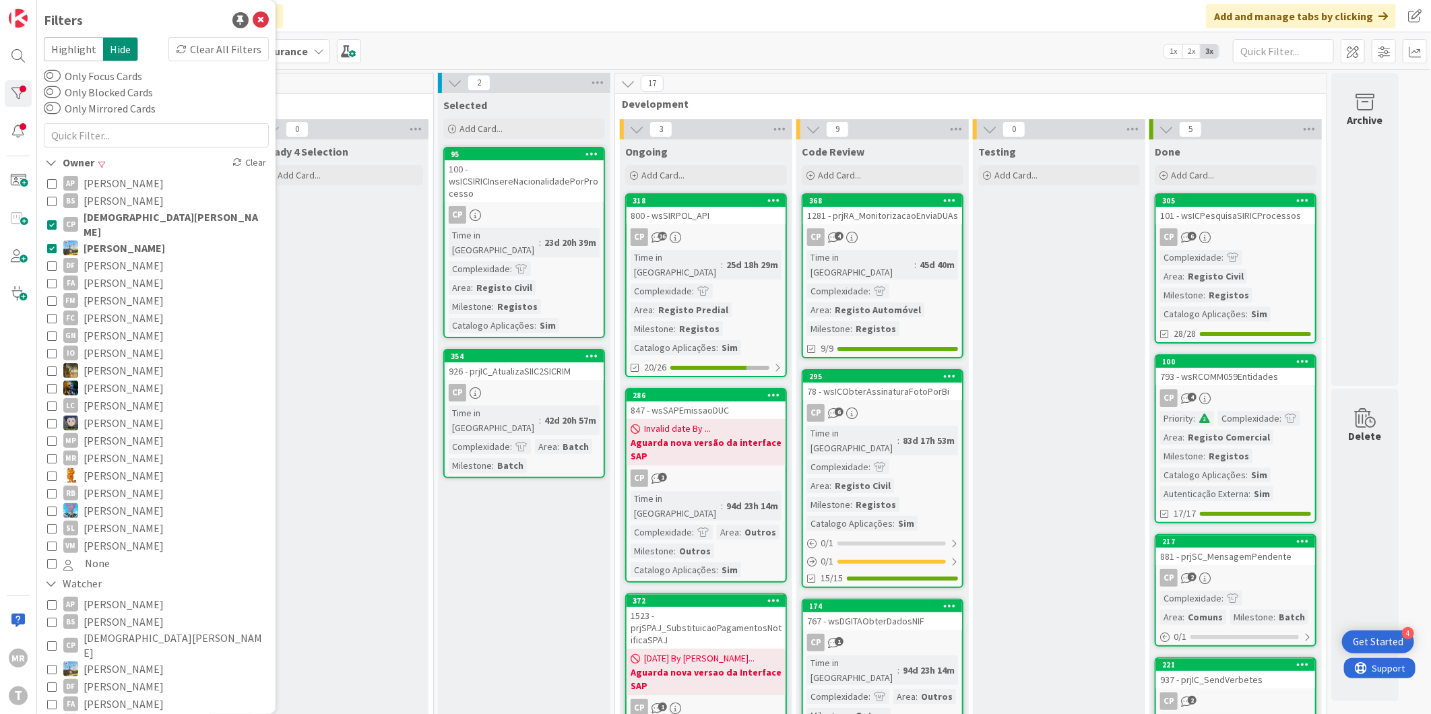
click at [117, 239] on span "[PERSON_NAME]" at bounding box center [125, 248] width 82 height 18
click at [122, 212] on span "[DEMOGRAPHIC_DATA][PERSON_NAME]" at bounding box center [175, 225] width 182 height 30
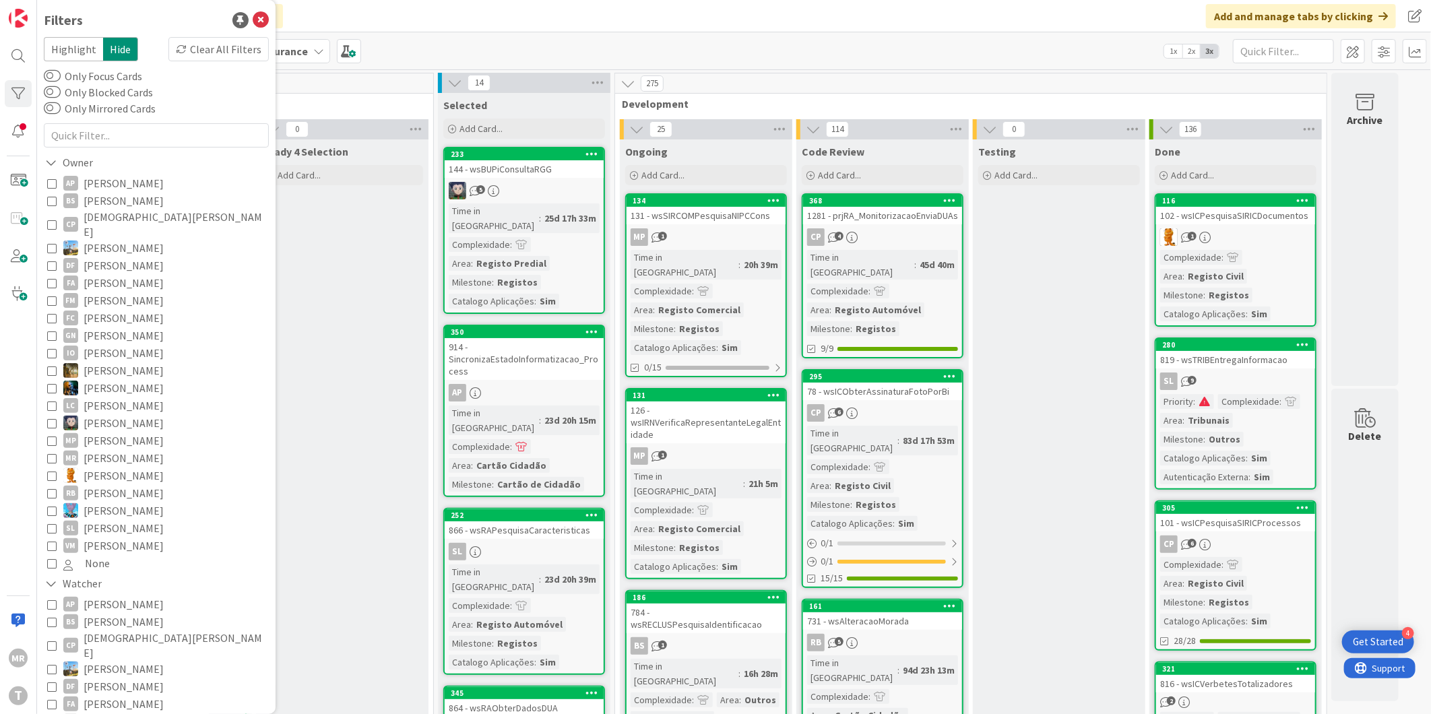
click at [131, 274] on span "[PERSON_NAME]" at bounding box center [124, 283] width 80 height 18
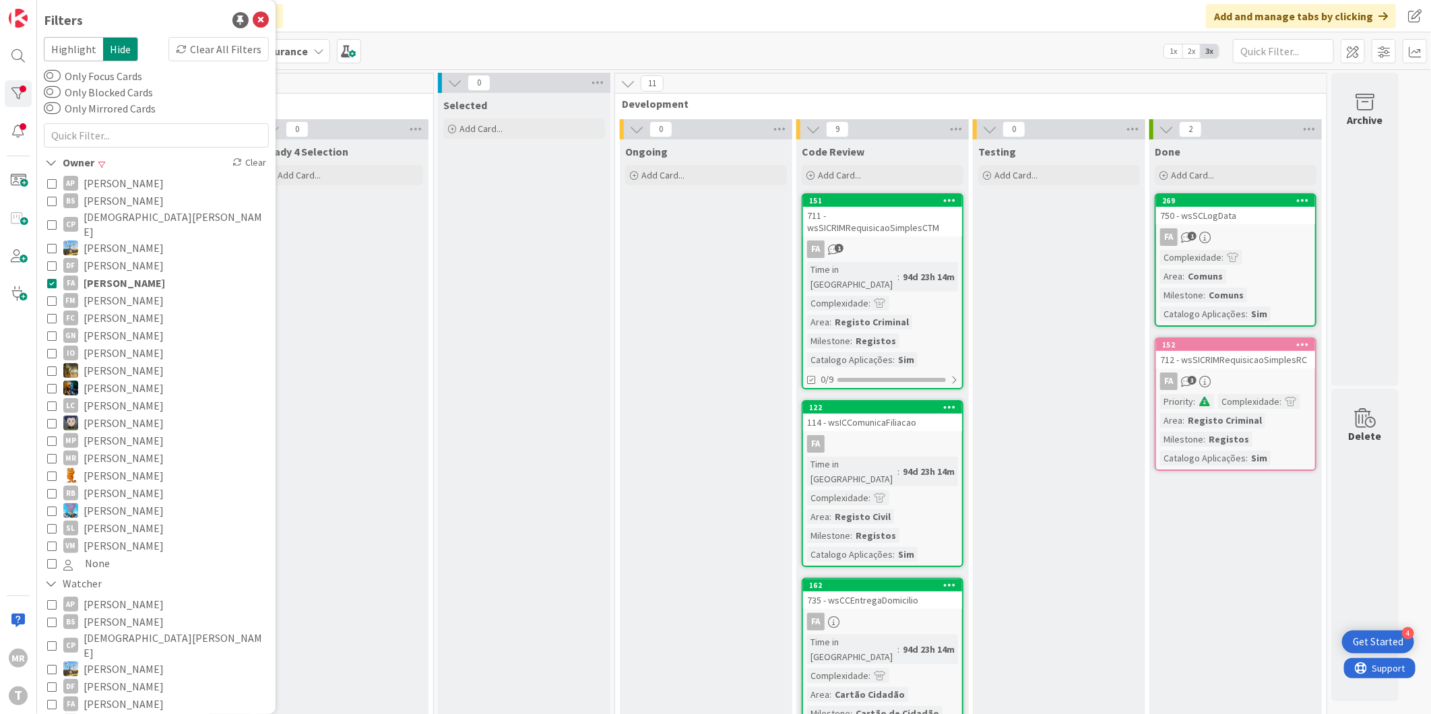
click at [131, 274] on span "[PERSON_NAME]" at bounding box center [125, 283] width 82 height 18
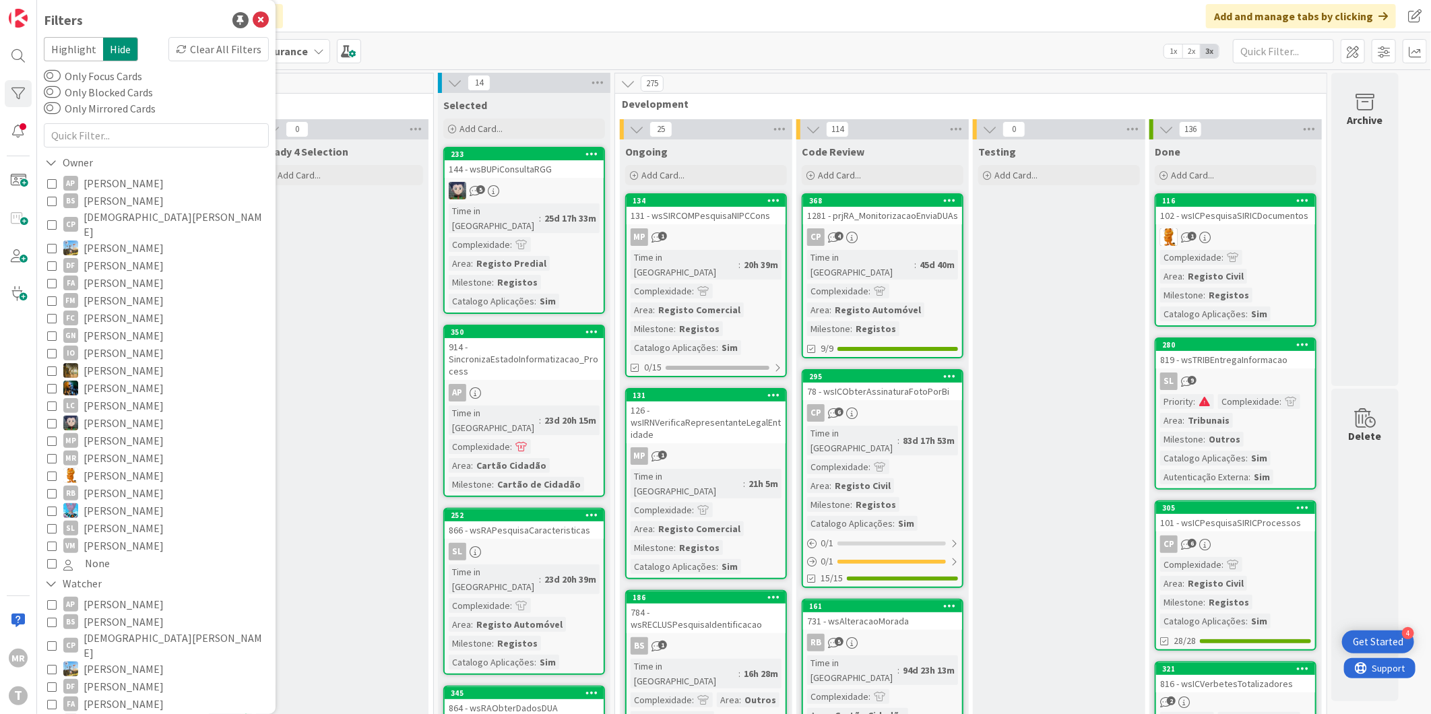
click at [118, 414] on span "[PERSON_NAME]" at bounding box center [124, 423] width 80 height 18
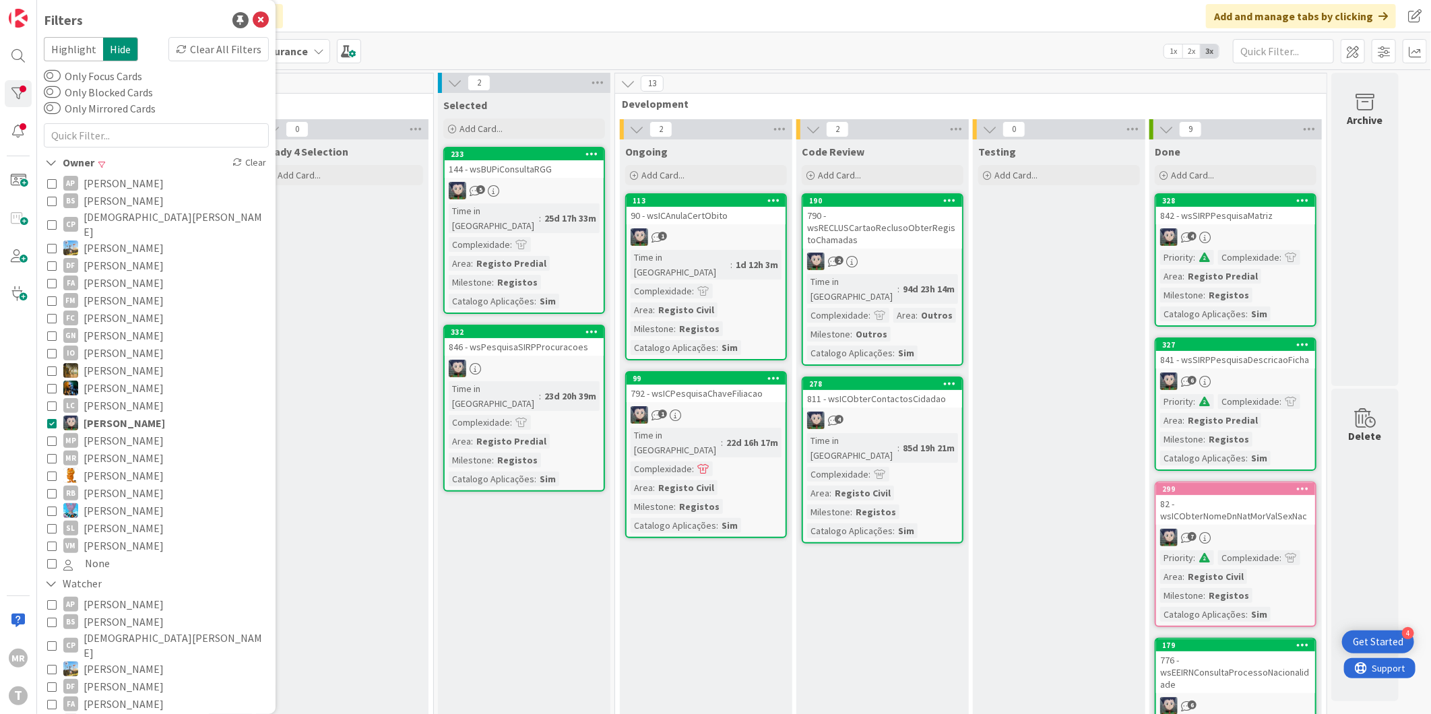
click at [118, 414] on span "[PERSON_NAME]" at bounding box center [125, 423] width 82 height 18
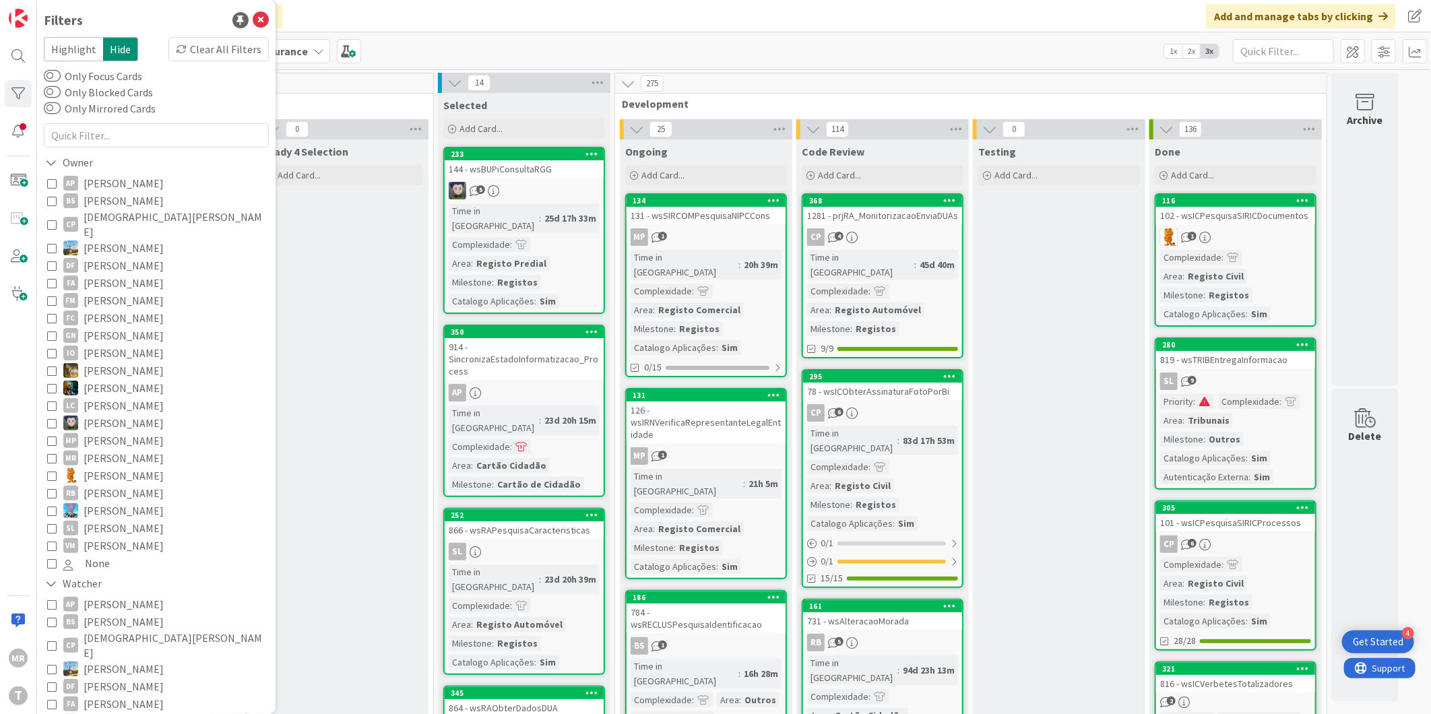
click at [116, 379] on span "[PERSON_NAME]" at bounding box center [124, 388] width 80 height 18
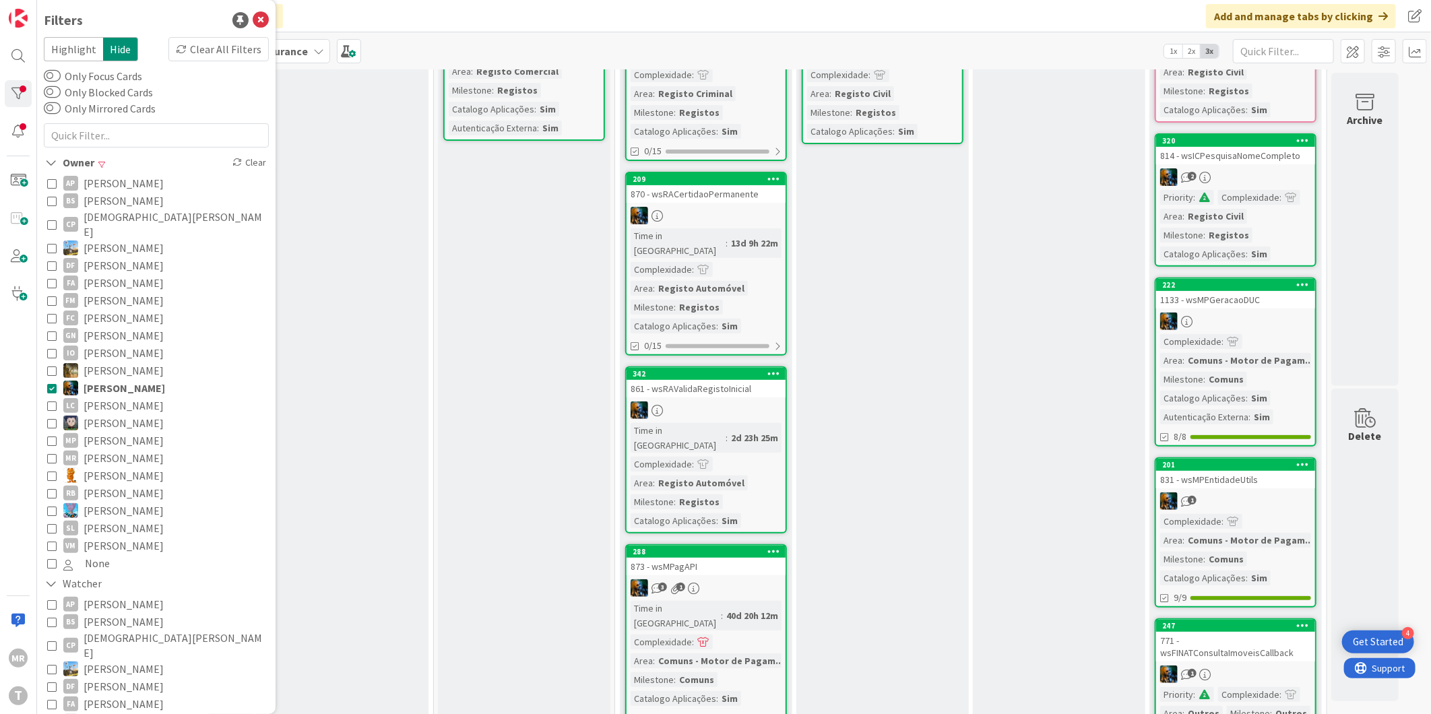
scroll to position [224, 0]
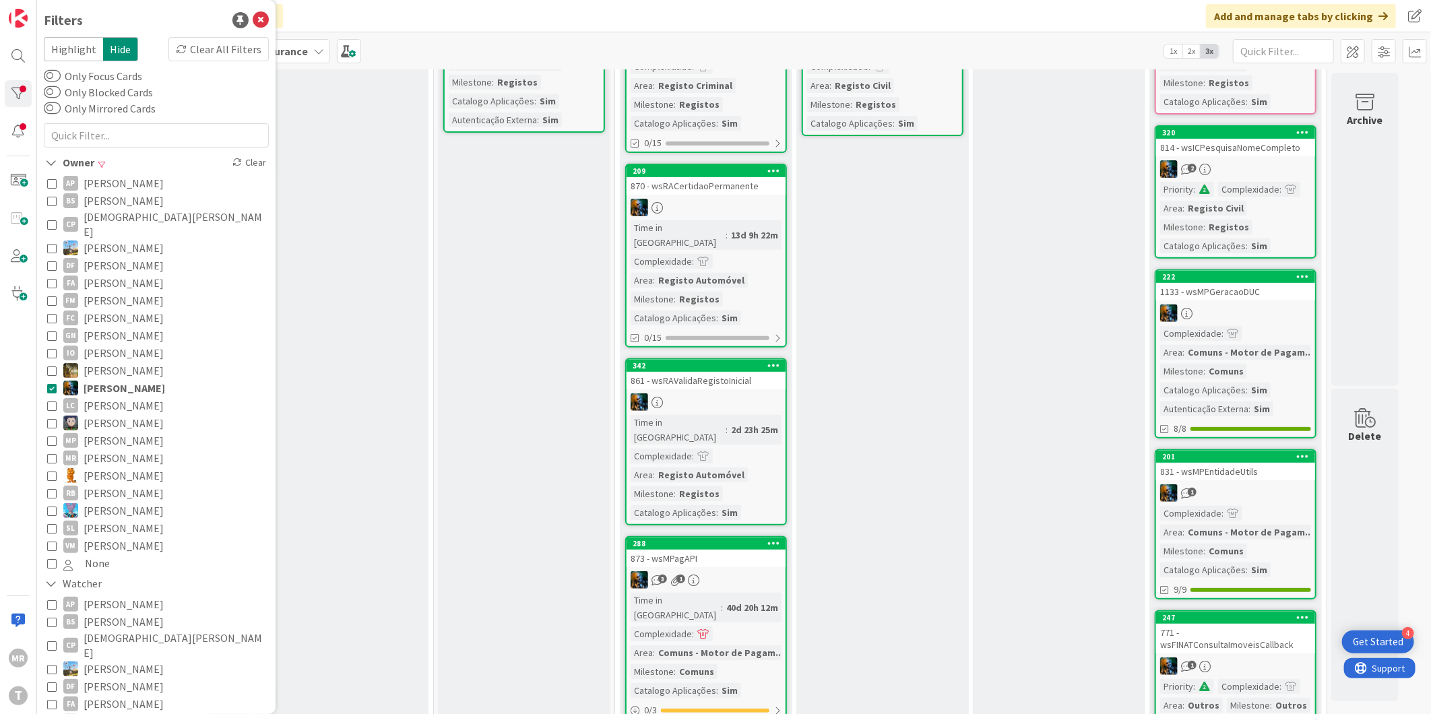
click at [94, 379] on span "[PERSON_NAME]" at bounding box center [125, 388] width 82 height 18
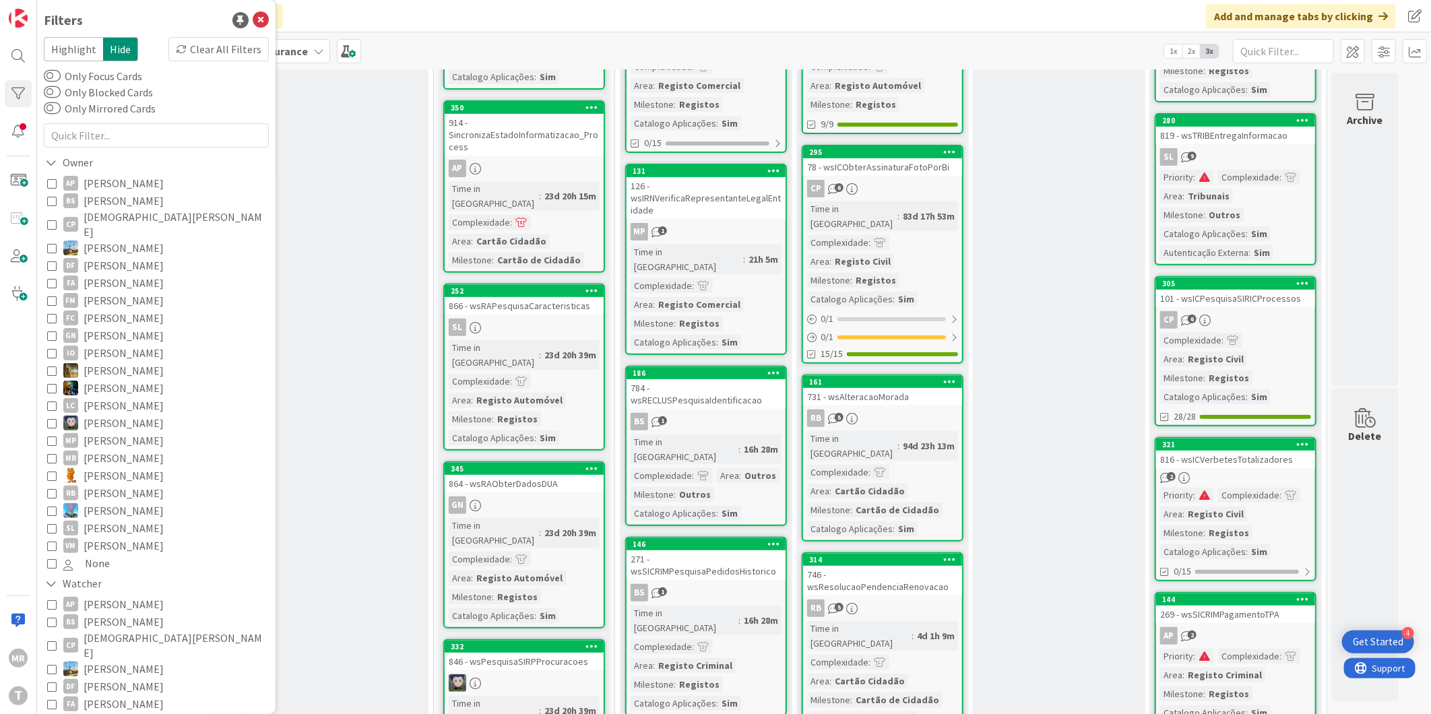
scroll to position [299, 0]
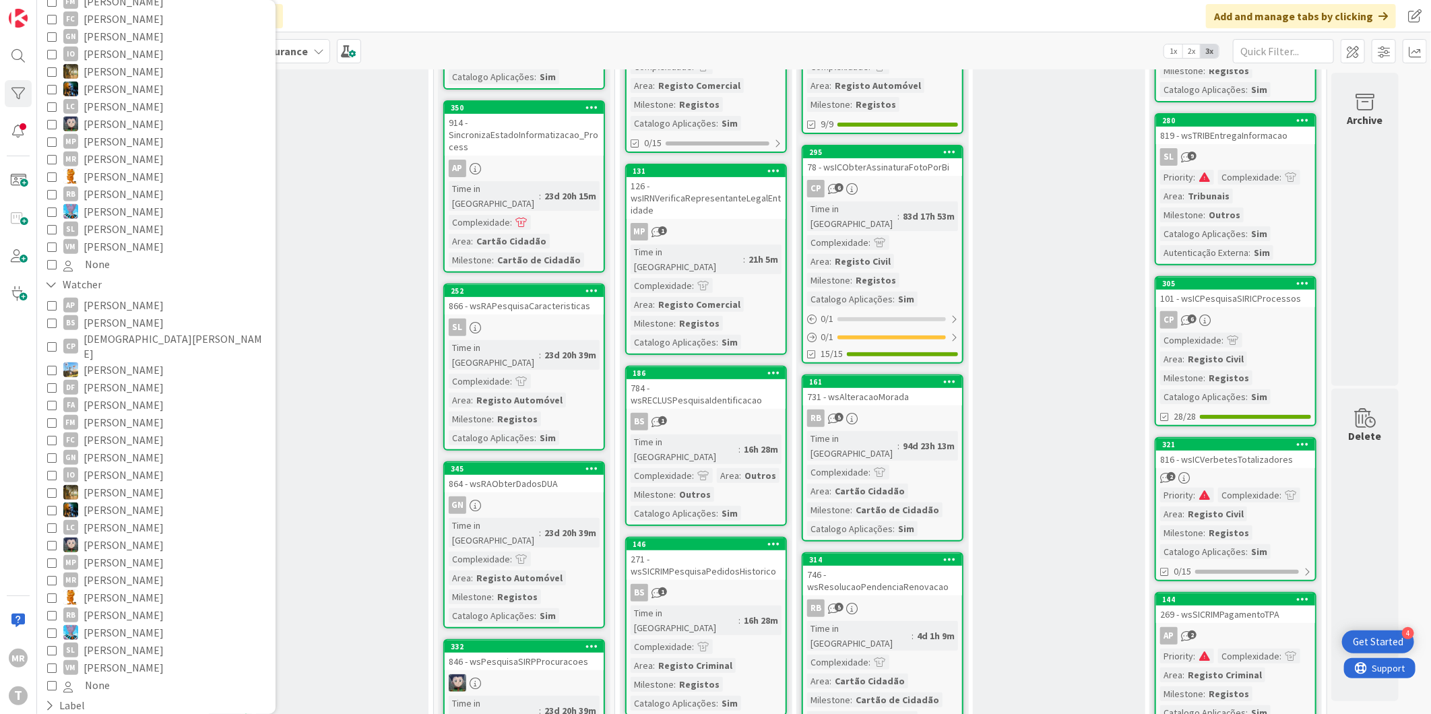
click at [125, 589] on span "[PERSON_NAME]" at bounding box center [124, 598] width 80 height 18
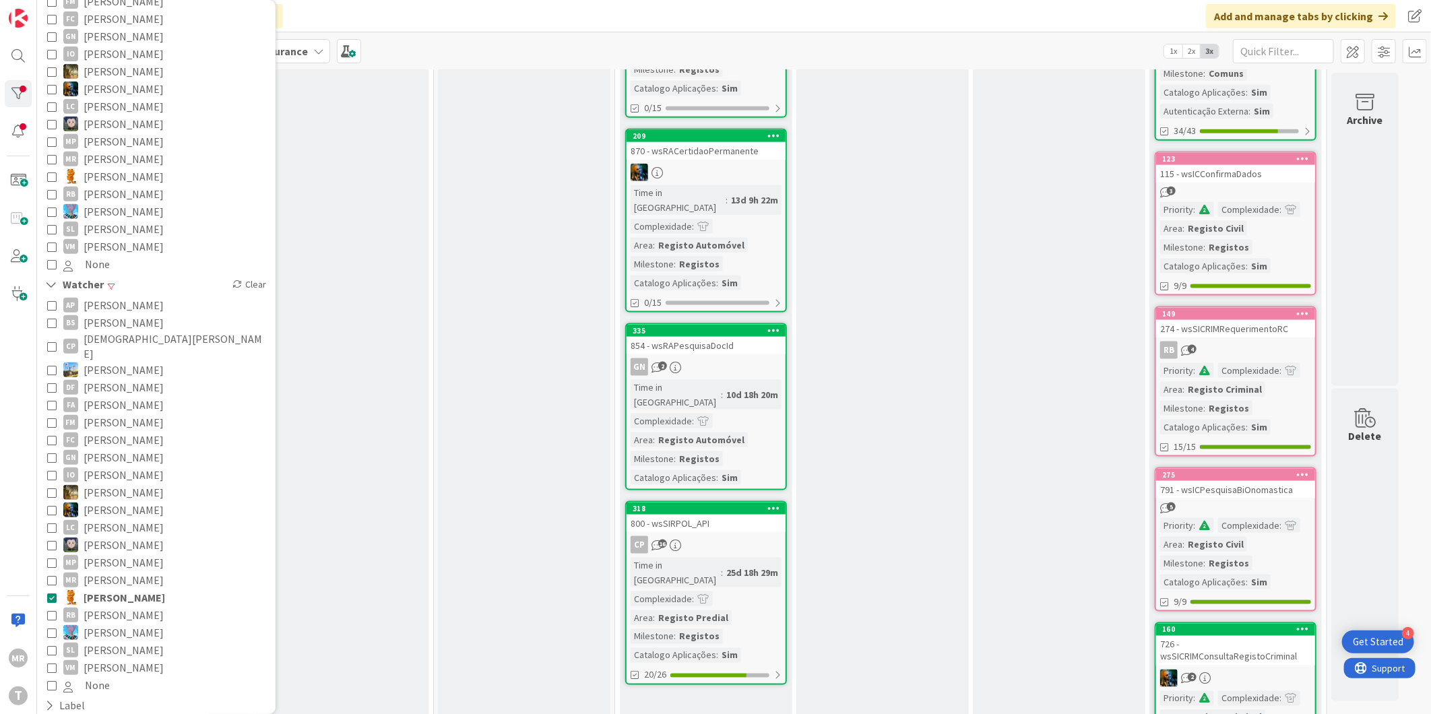
scroll to position [1148, 0]
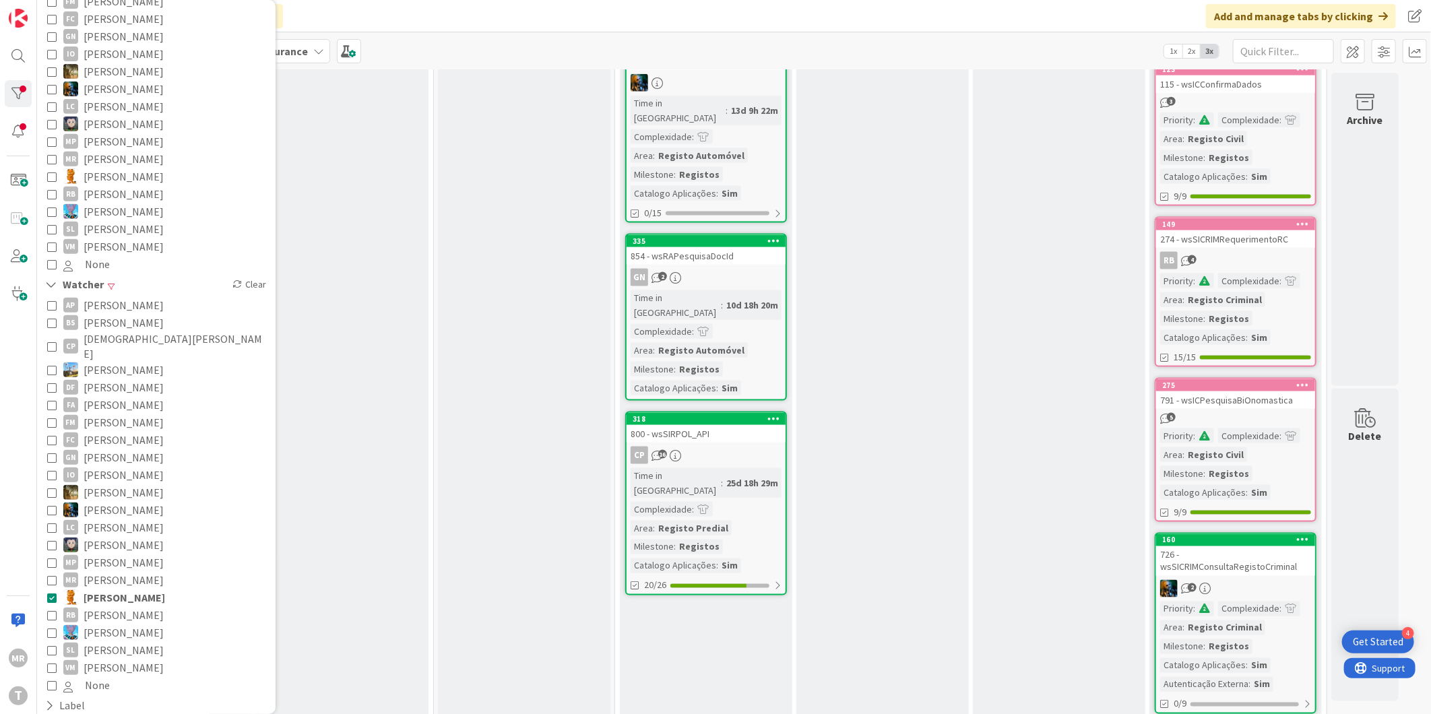
drag, startPoint x: 104, startPoint y: 573, endPoint x: 123, endPoint y: 574, distance: 18.9
click at [104, 589] on span "[PERSON_NAME]" at bounding box center [125, 598] width 82 height 18
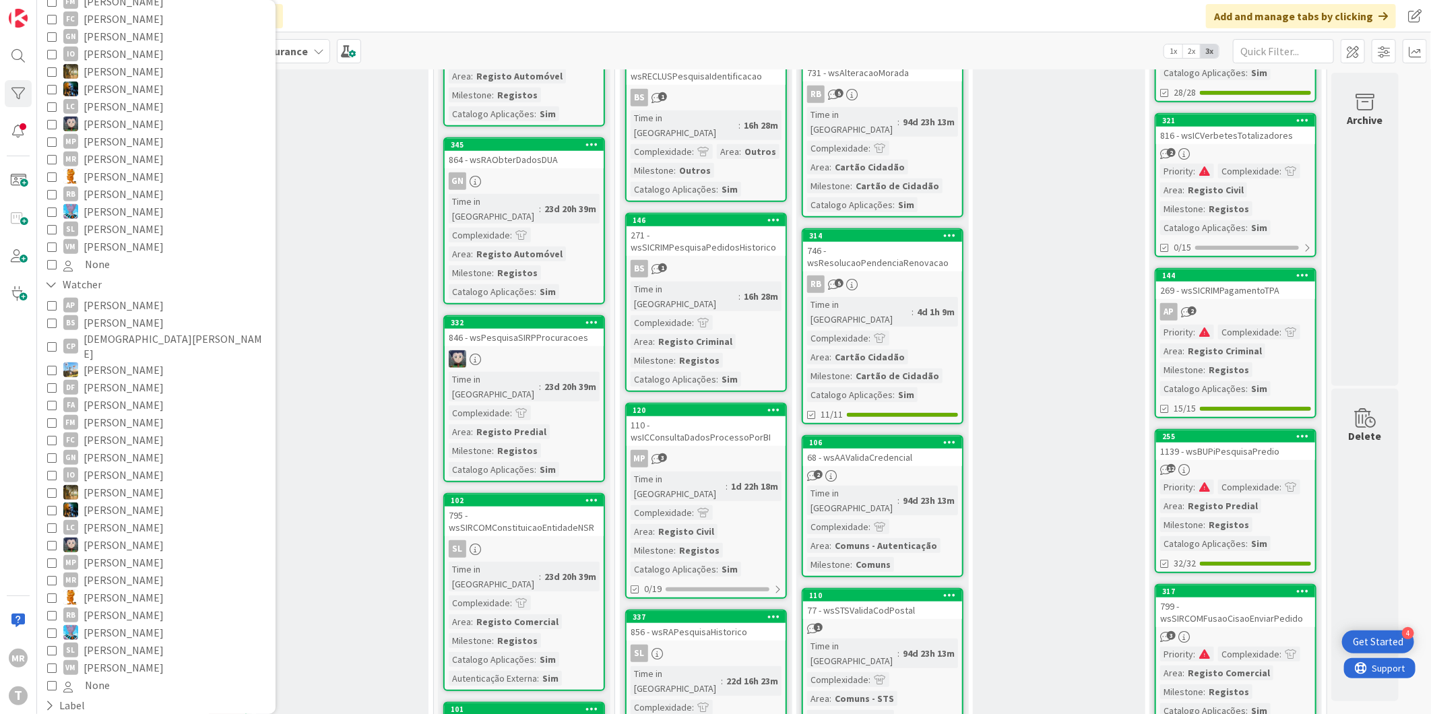
scroll to position [0, 0]
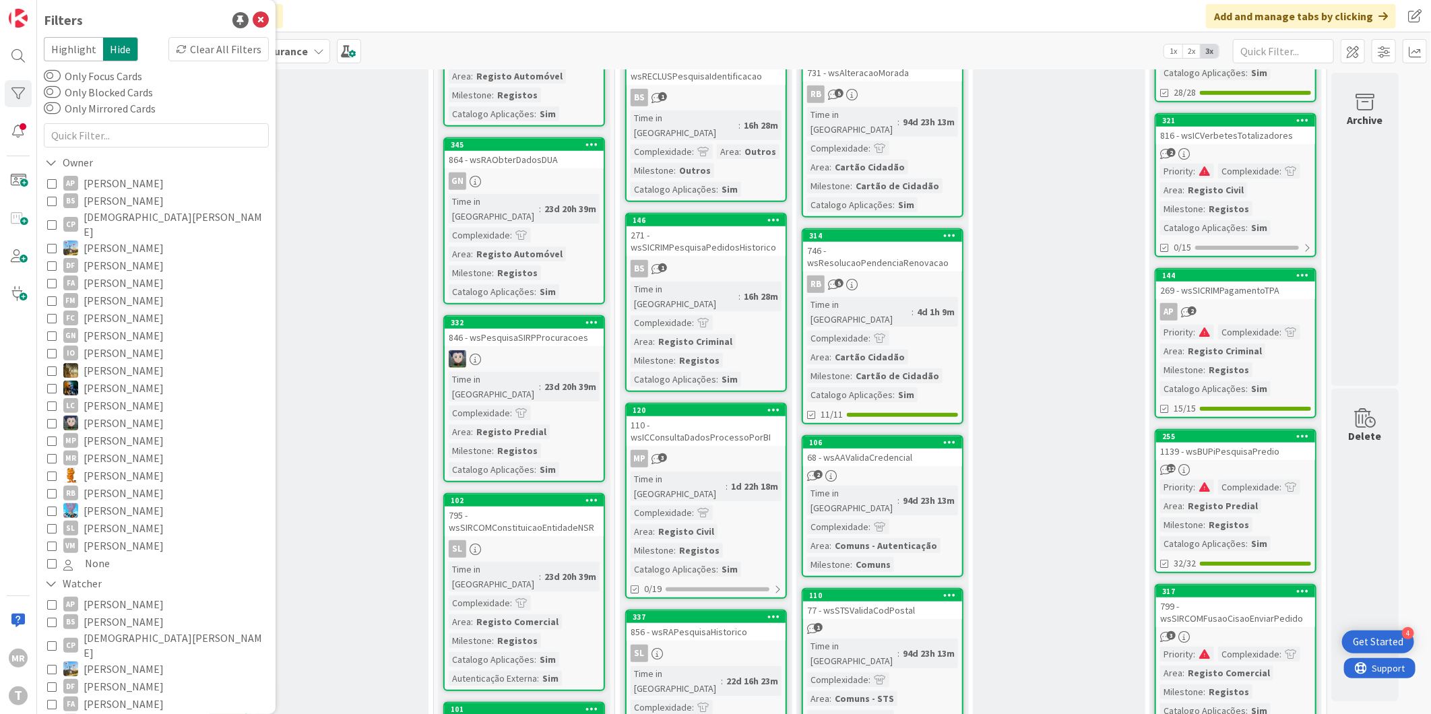
click at [103, 201] on span "[PERSON_NAME]" at bounding box center [124, 201] width 80 height 18
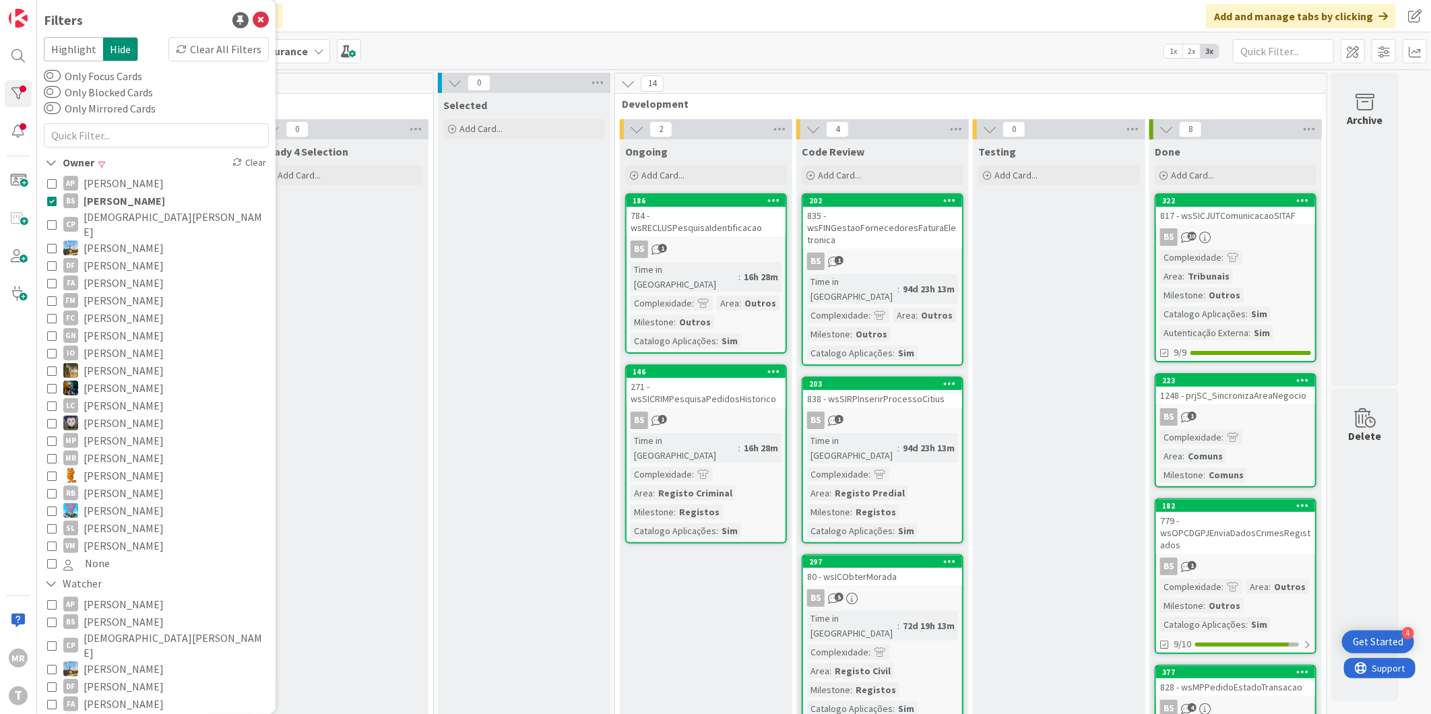
drag, startPoint x: 126, startPoint y: 199, endPoint x: 143, endPoint y: 270, distance: 72.7
click at [126, 199] on span "[PERSON_NAME]" at bounding box center [125, 201] width 82 height 18
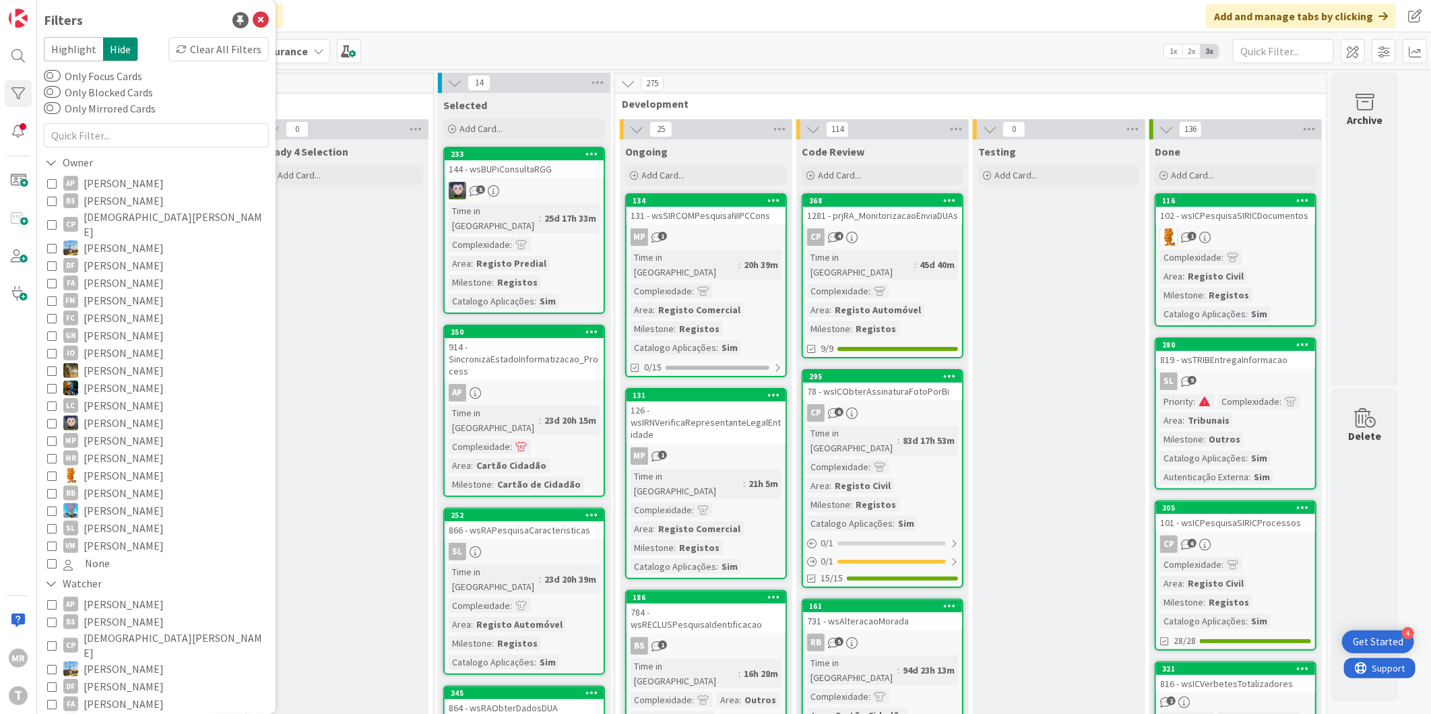
click at [133, 292] on span "[PERSON_NAME]" at bounding box center [124, 301] width 80 height 18
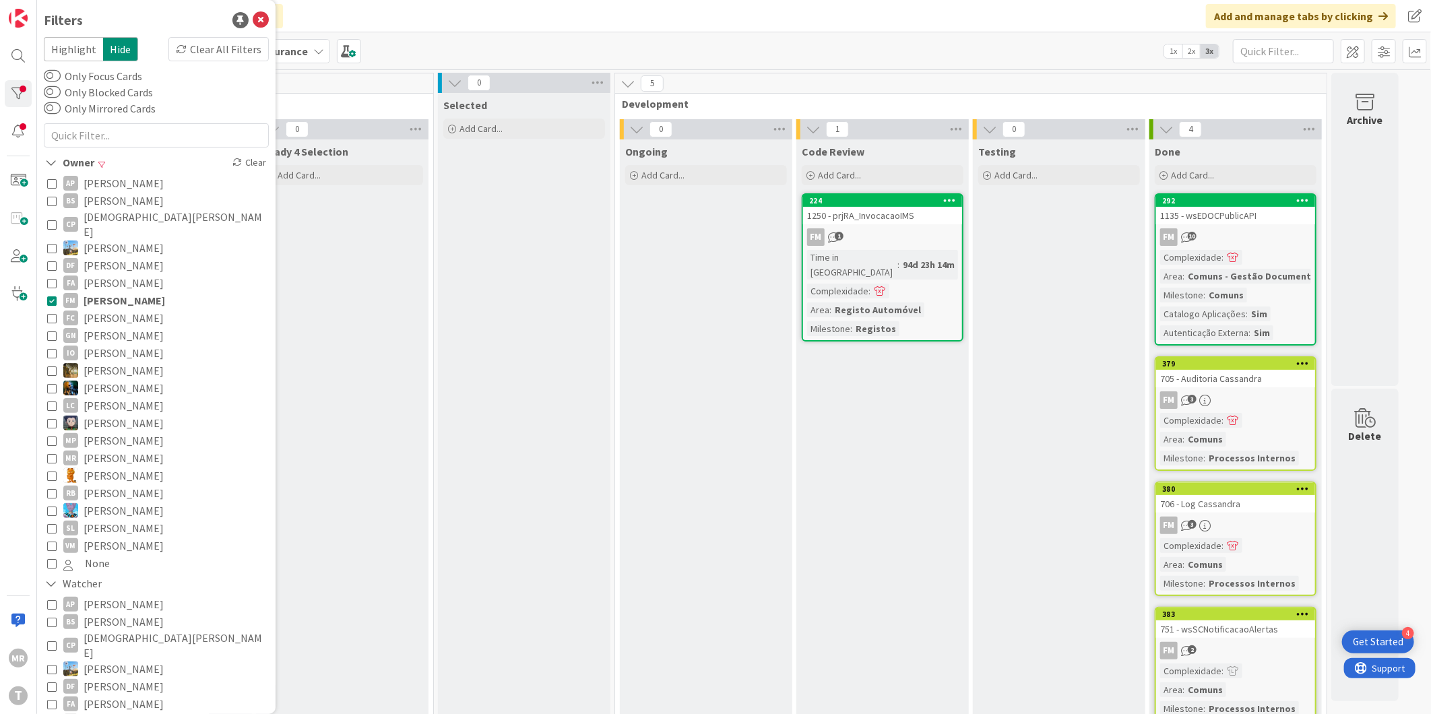
click at [133, 292] on span "[PERSON_NAME]" at bounding box center [125, 301] width 82 height 18
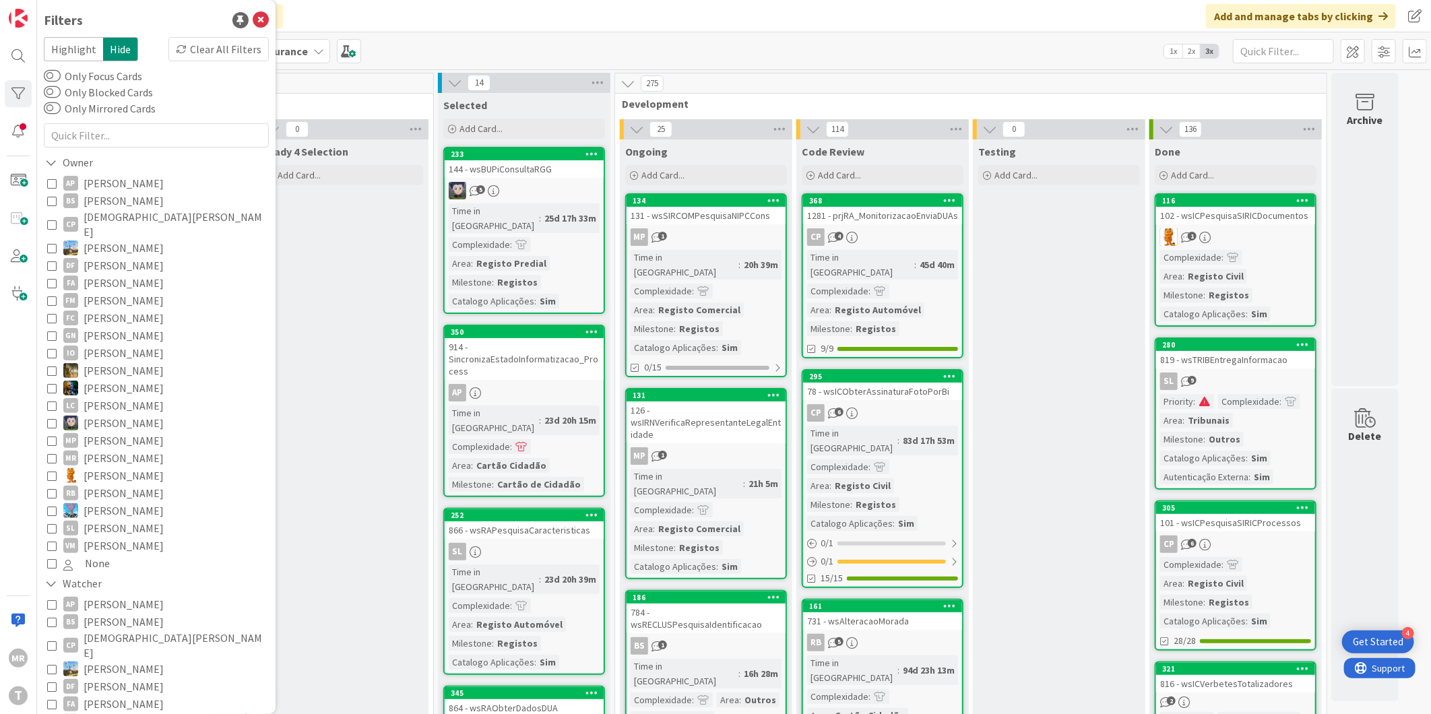
click at [143, 713] on span "[PERSON_NAME]" at bounding box center [124, 722] width 80 height 18
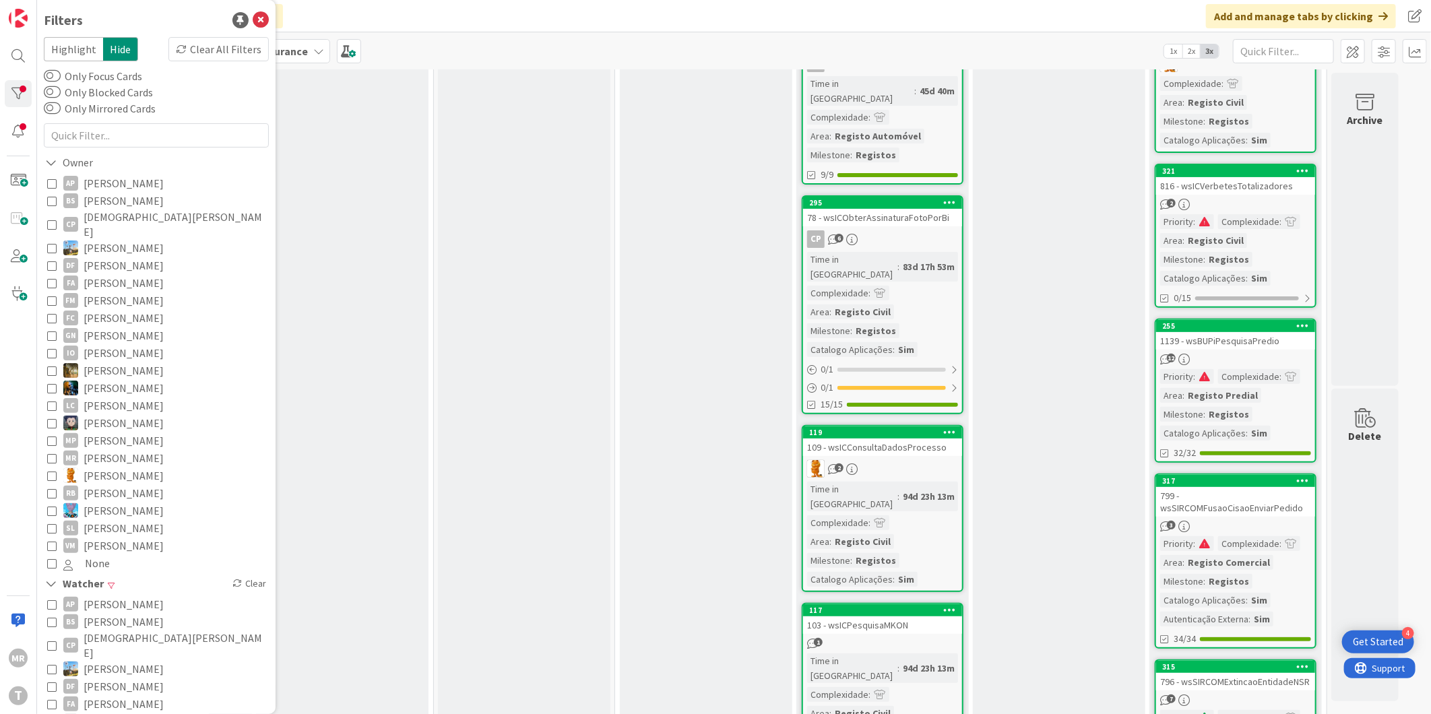
scroll to position [150, 0]
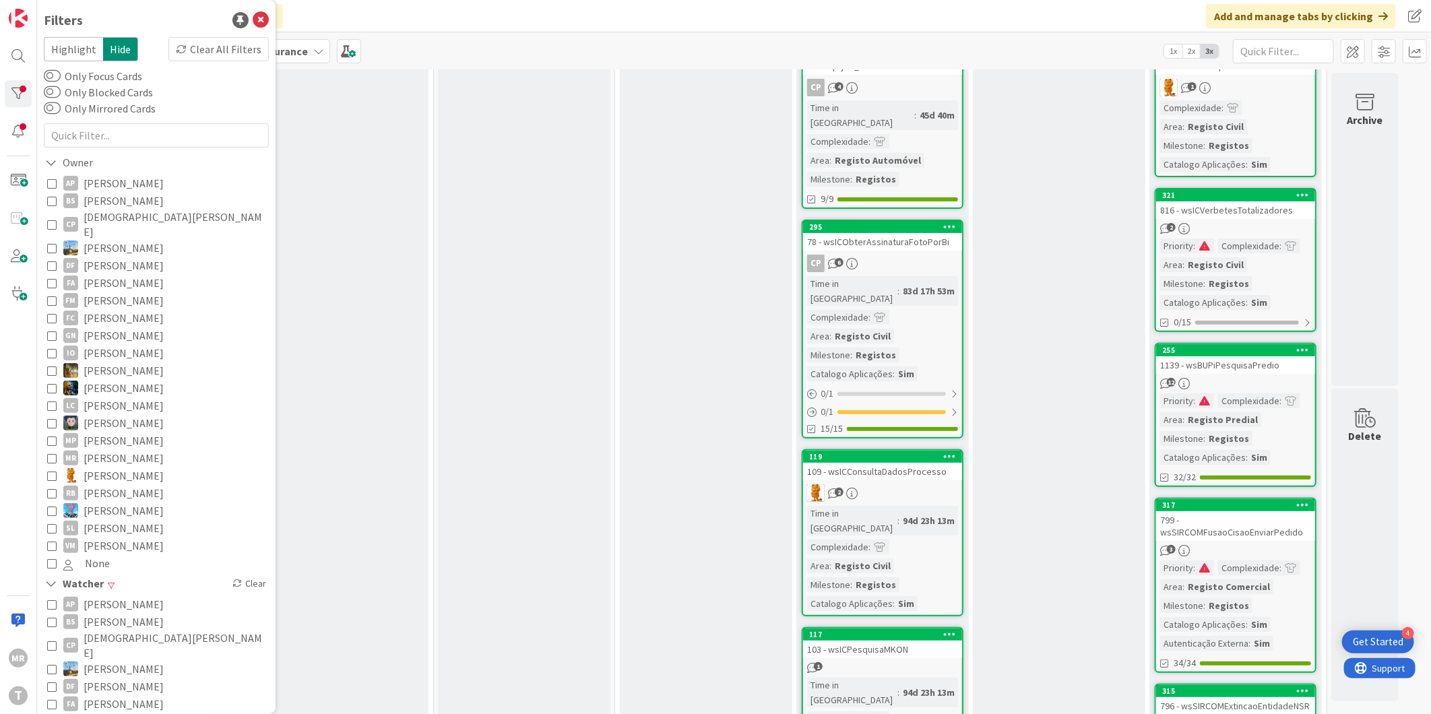
click at [123, 713] on span "[PERSON_NAME]" at bounding box center [125, 722] width 82 height 18
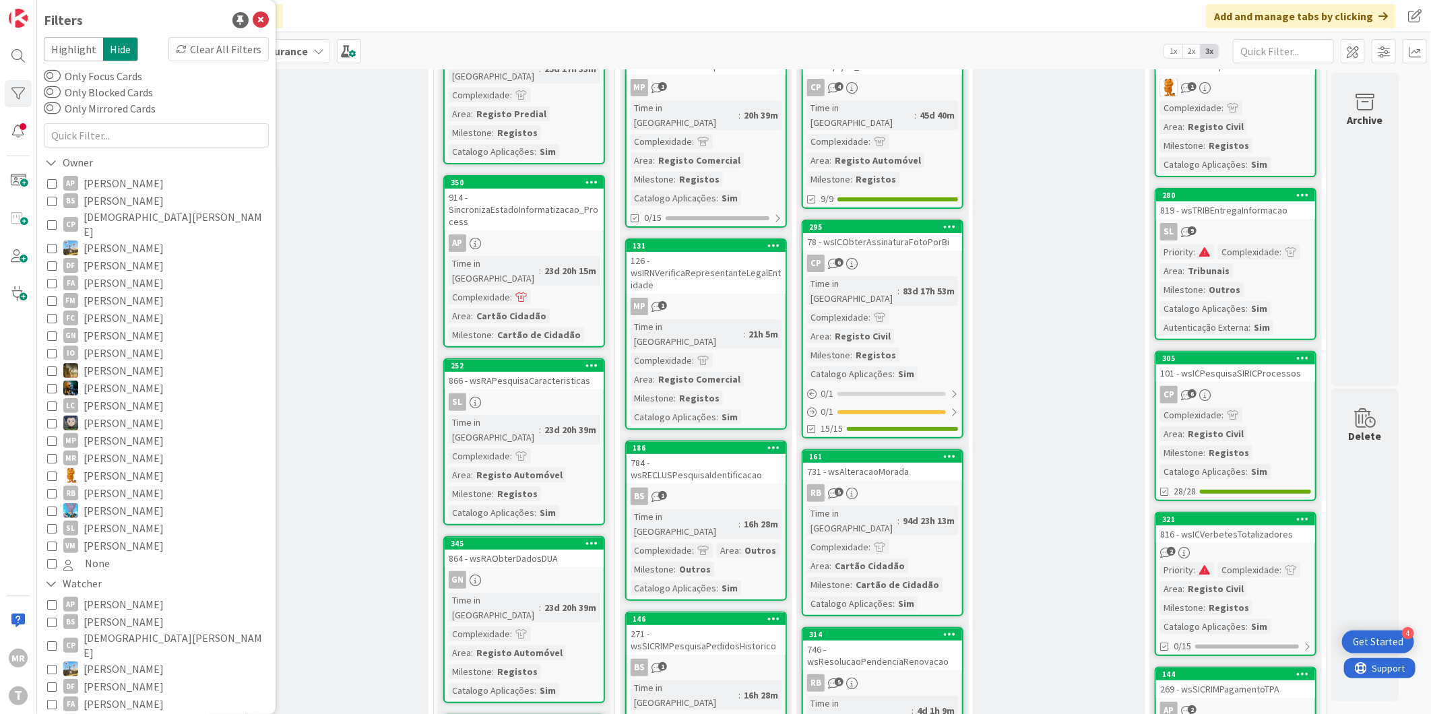
click at [118, 327] on span "[PERSON_NAME]" at bounding box center [124, 336] width 80 height 18
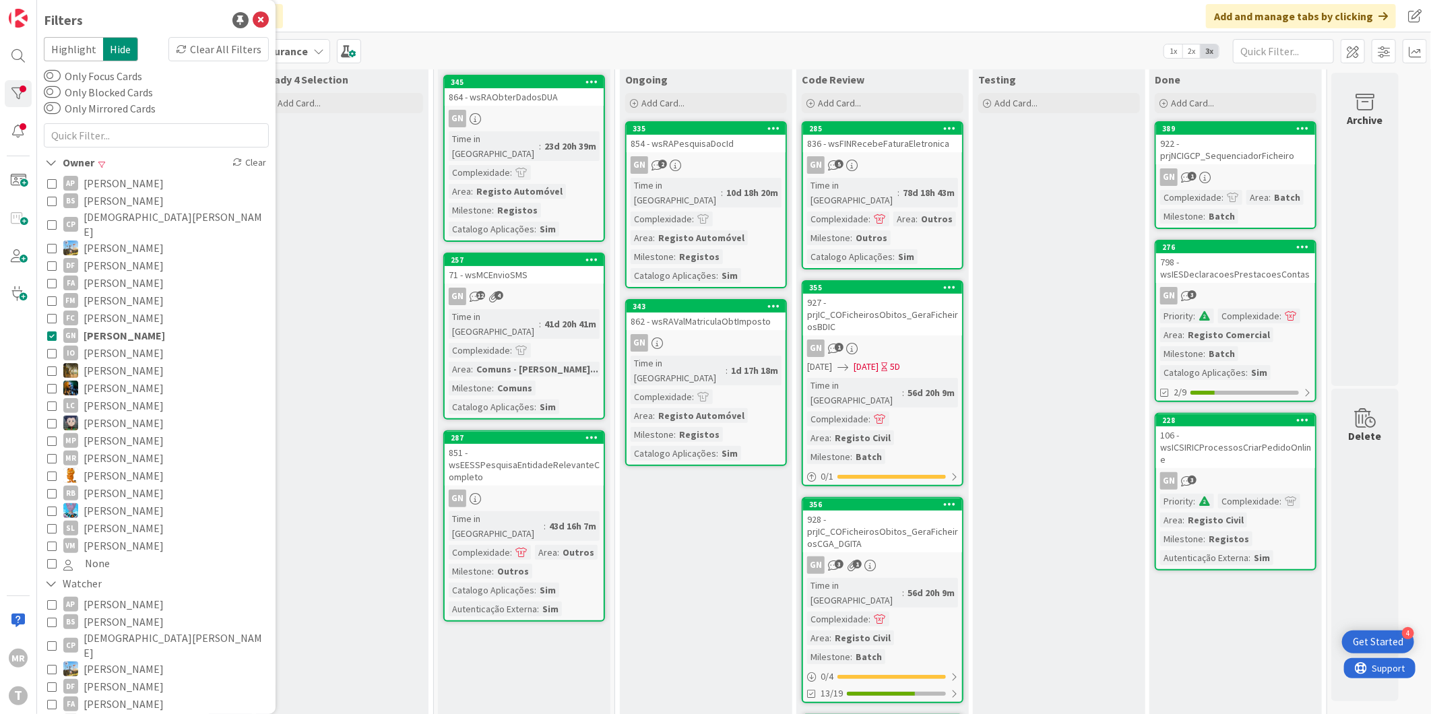
scroll to position [0, 0]
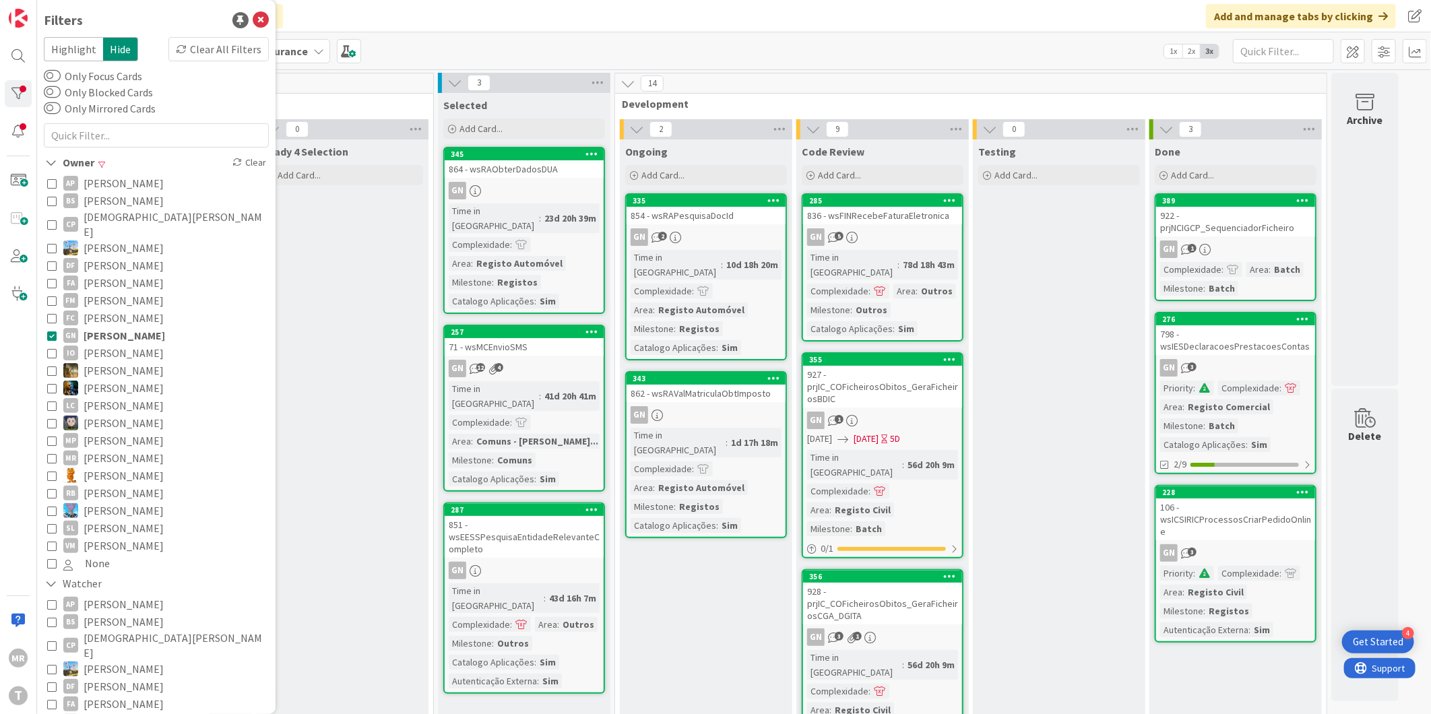
click at [119, 327] on span "[PERSON_NAME]" at bounding box center [125, 336] width 82 height 18
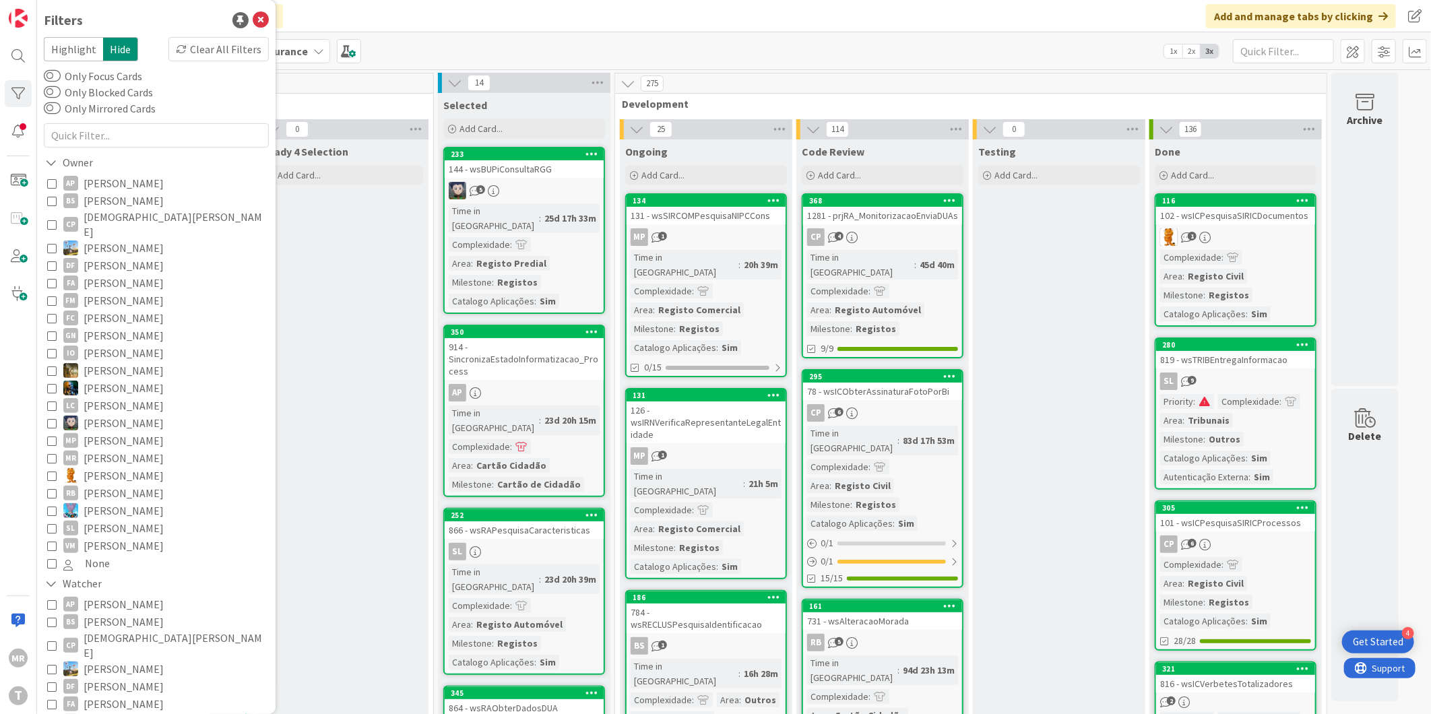
click at [117, 362] on span "[PERSON_NAME]" at bounding box center [124, 371] width 80 height 18
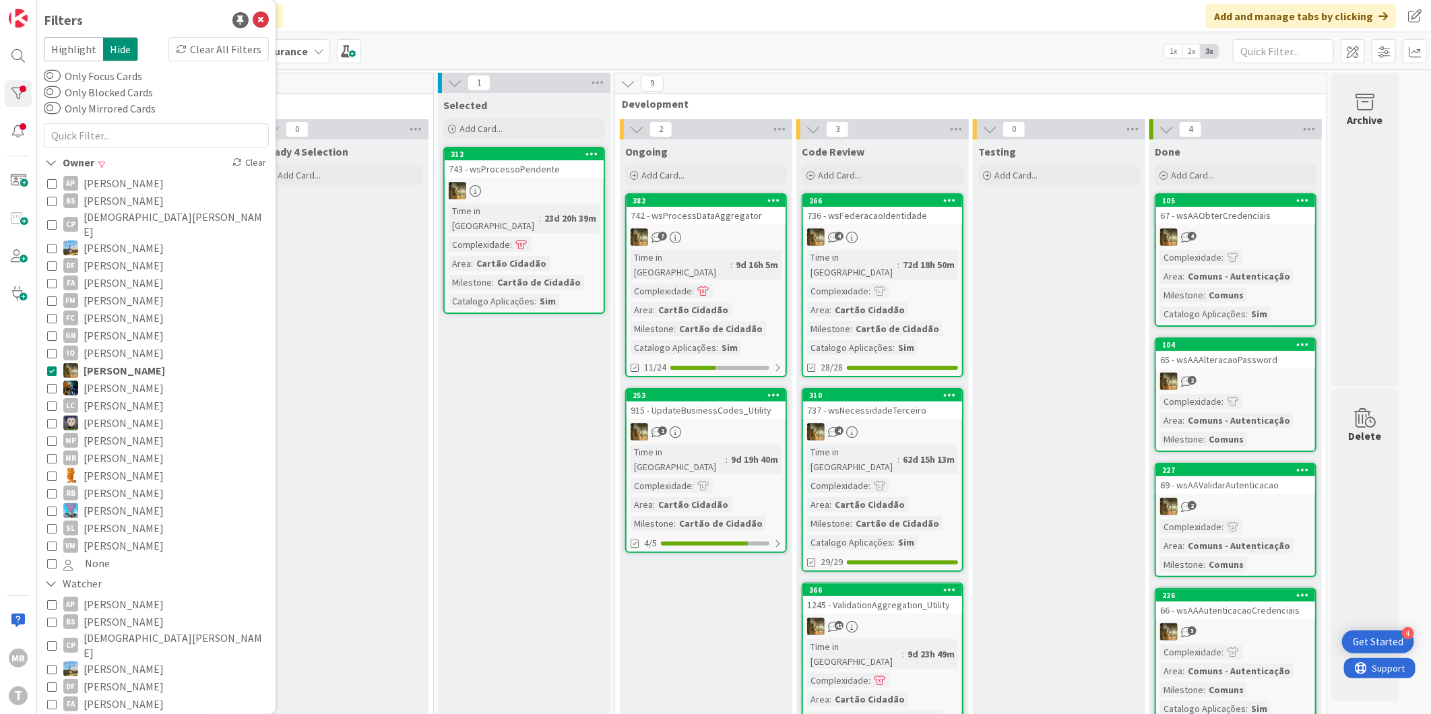
click at [117, 362] on span "[PERSON_NAME]" at bounding box center [125, 371] width 82 height 18
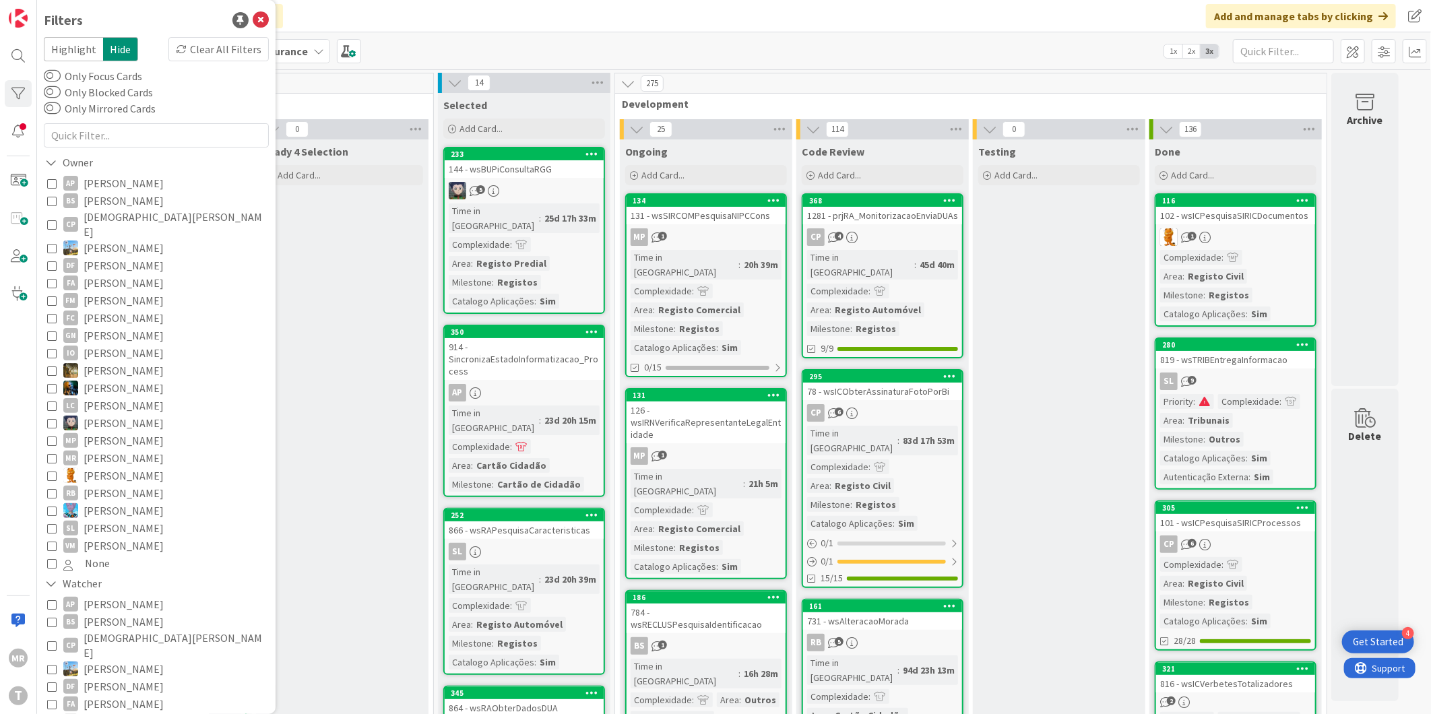
click at [119, 379] on span "[PERSON_NAME]" at bounding box center [124, 388] width 80 height 18
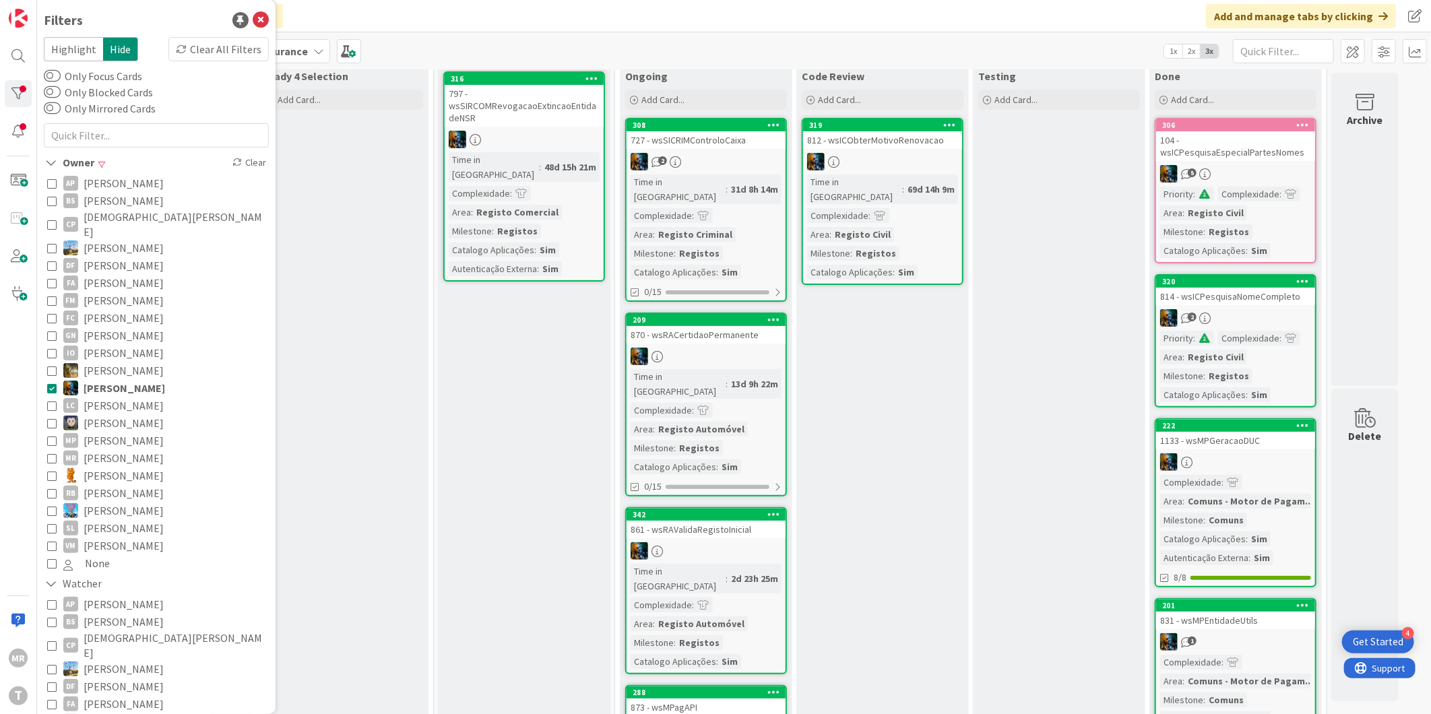
scroll to position [75, 0]
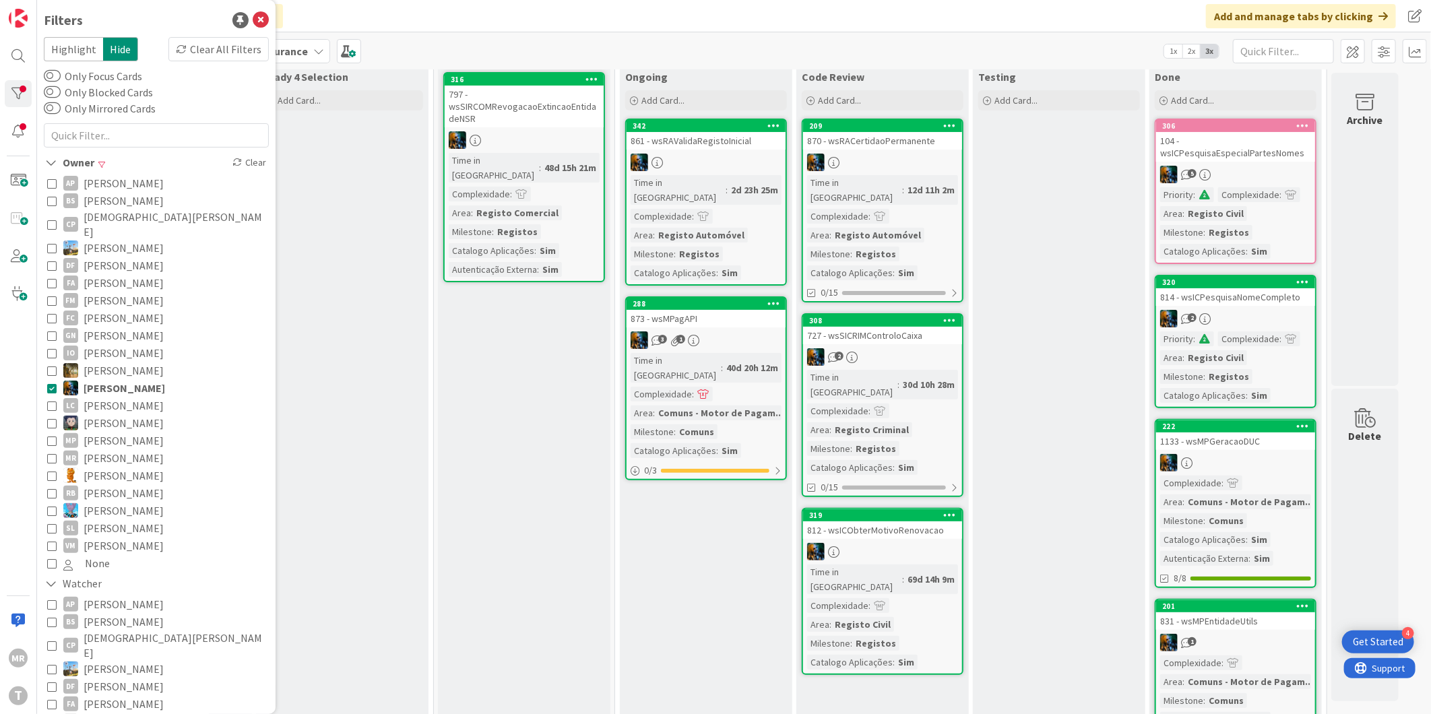
click at [115, 379] on span "[PERSON_NAME]" at bounding box center [125, 388] width 82 height 18
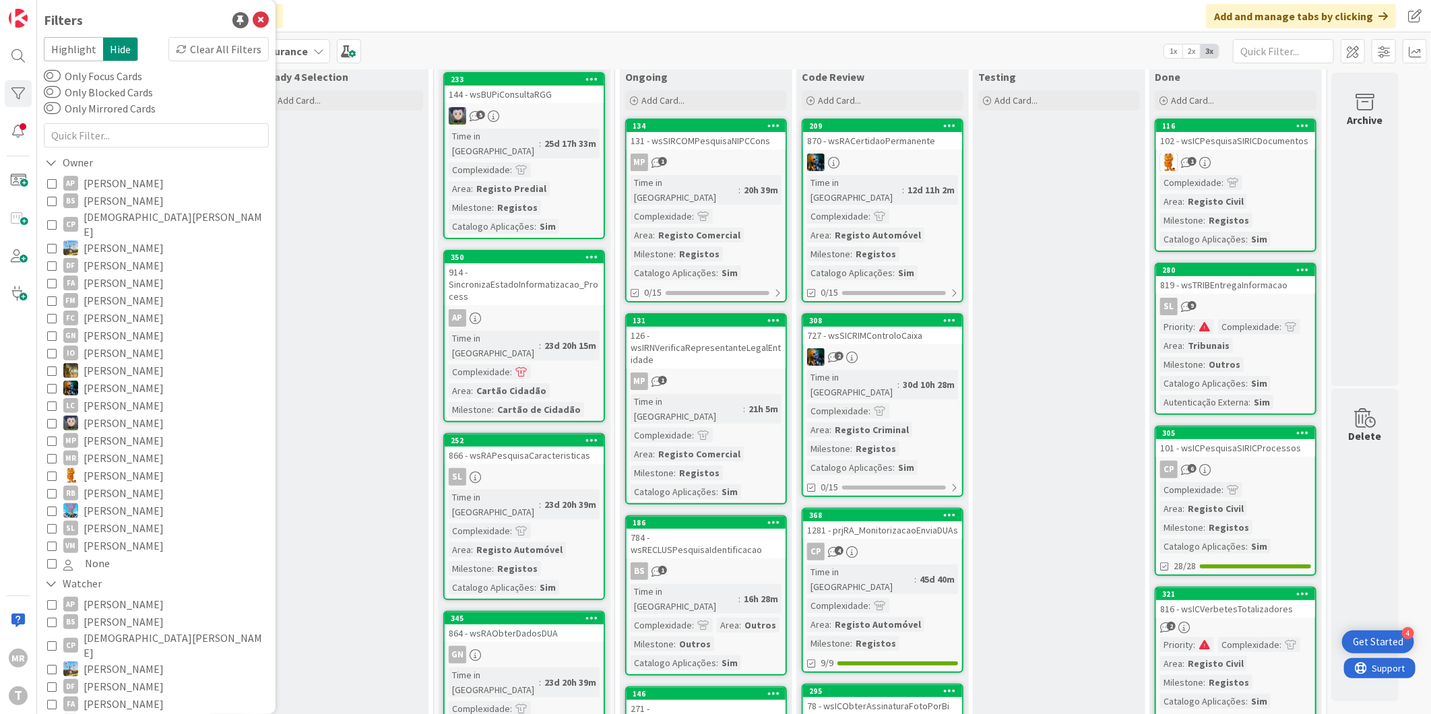
click at [102, 414] on span "[PERSON_NAME]" at bounding box center [124, 423] width 80 height 18
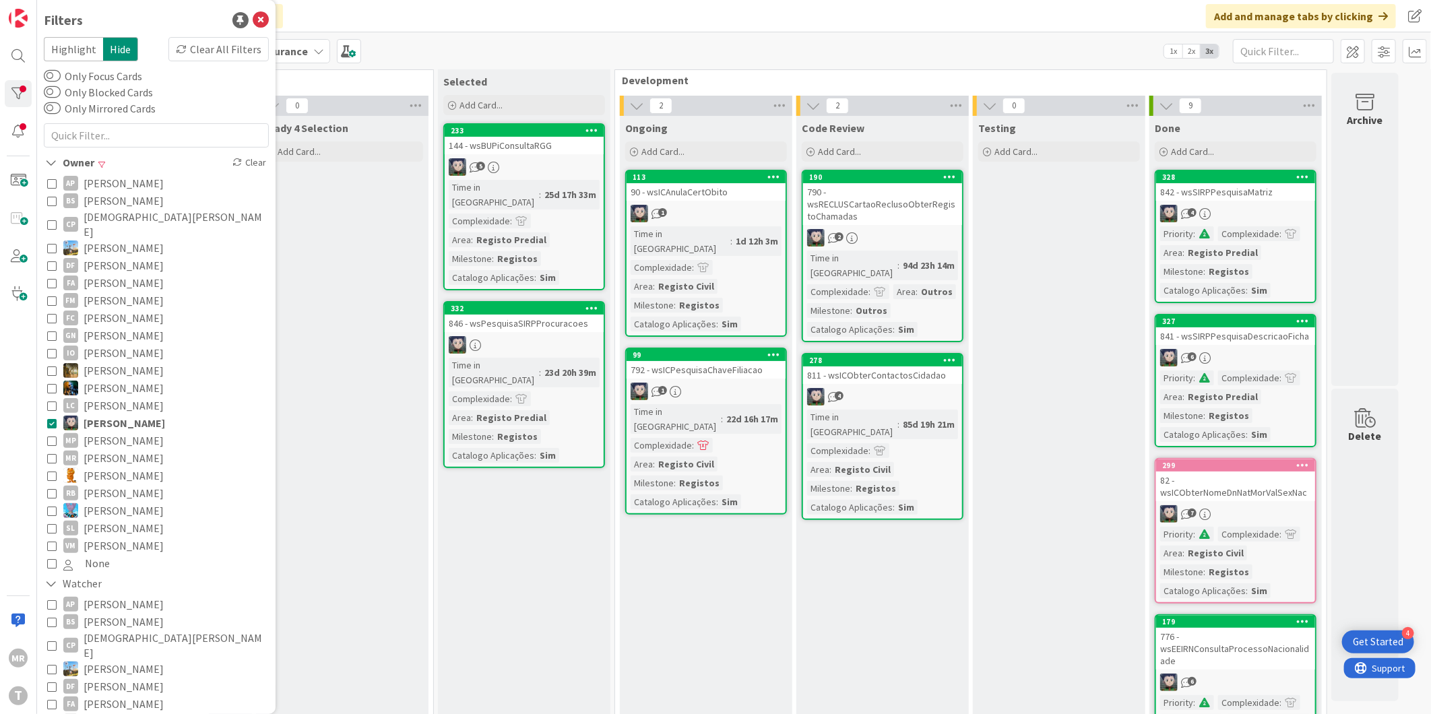
scroll to position [0, 0]
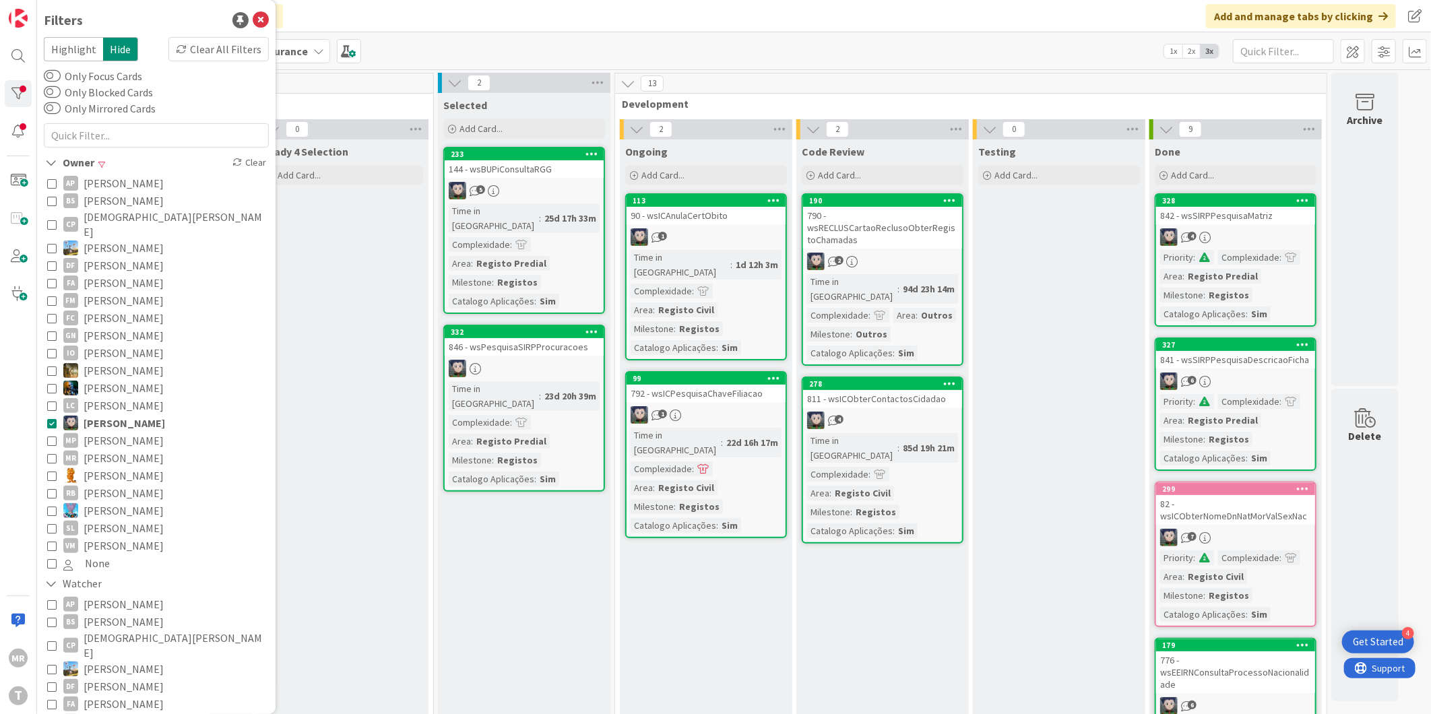
click at [106, 432] on span "[PERSON_NAME]" at bounding box center [124, 441] width 80 height 18
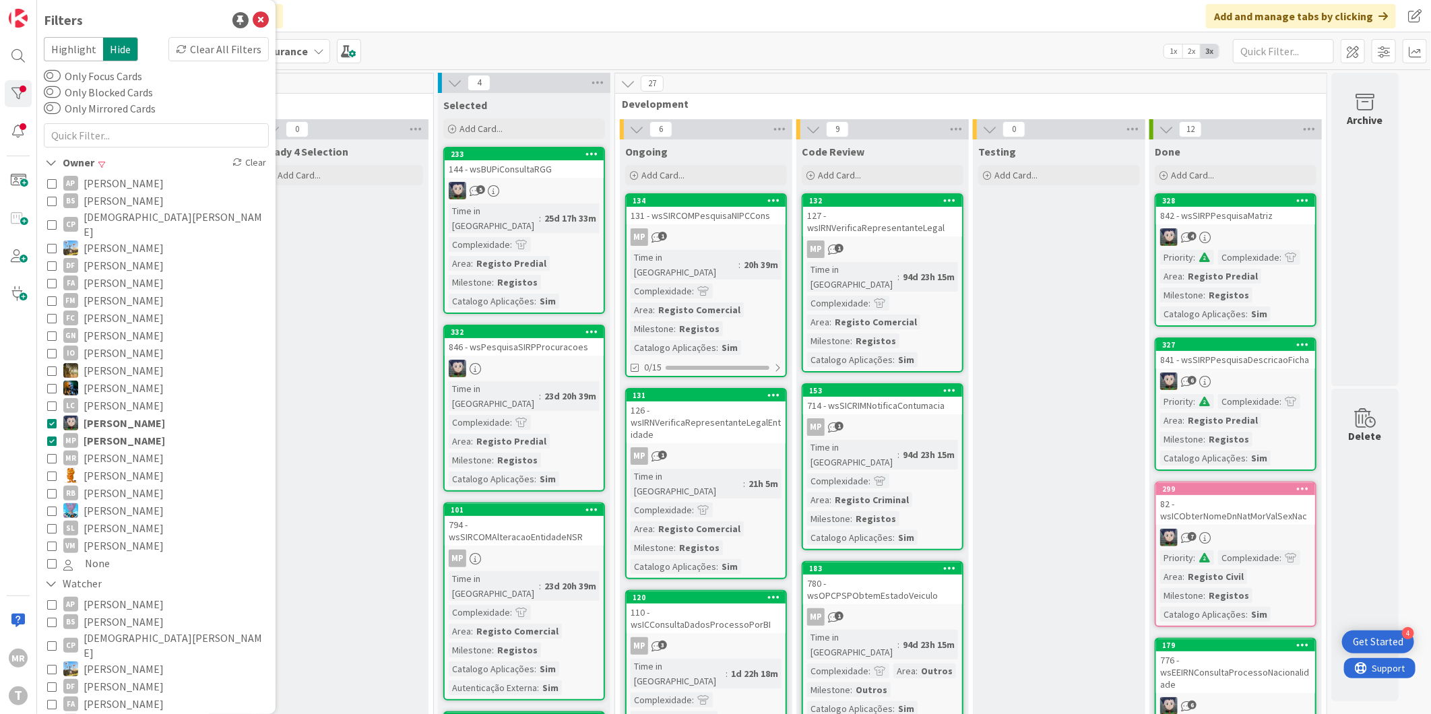
click at [112, 414] on span "[PERSON_NAME]" at bounding box center [125, 423] width 82 height 18
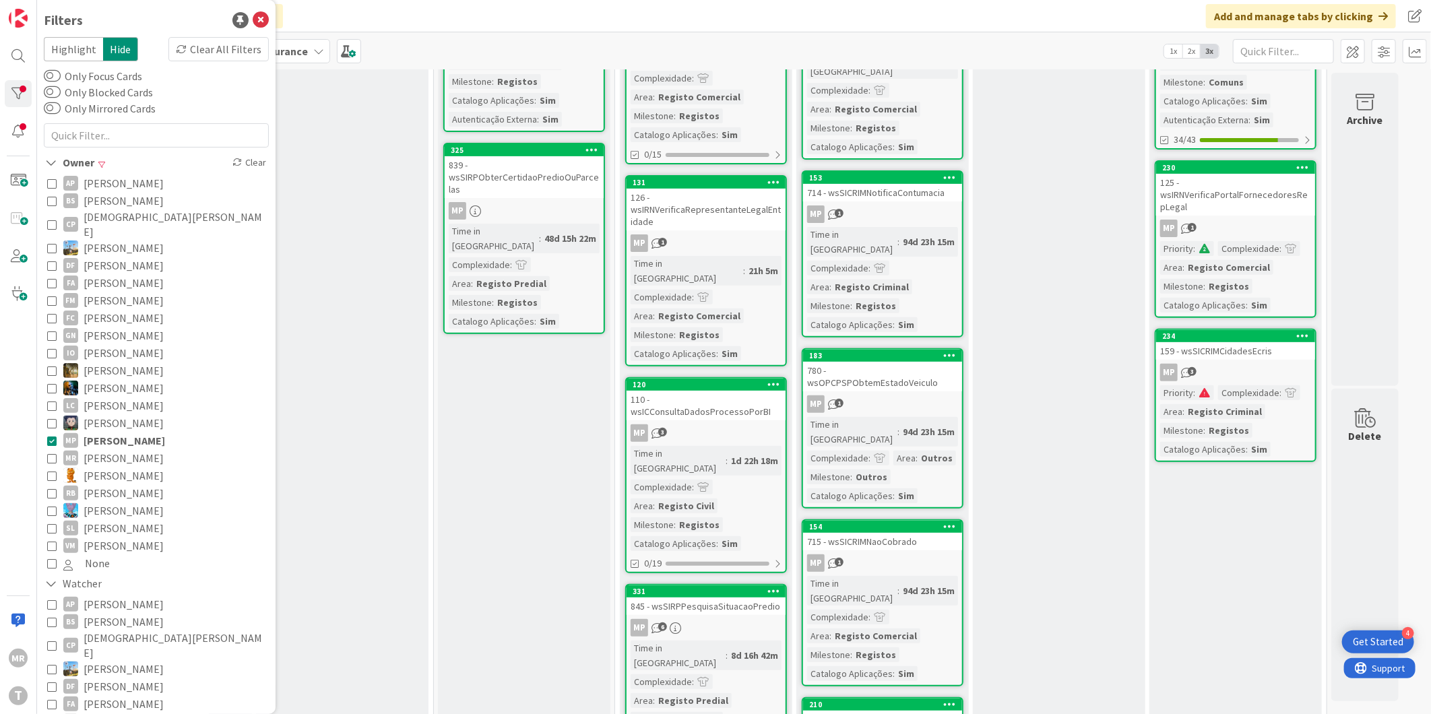
scroll to position [299, 0]
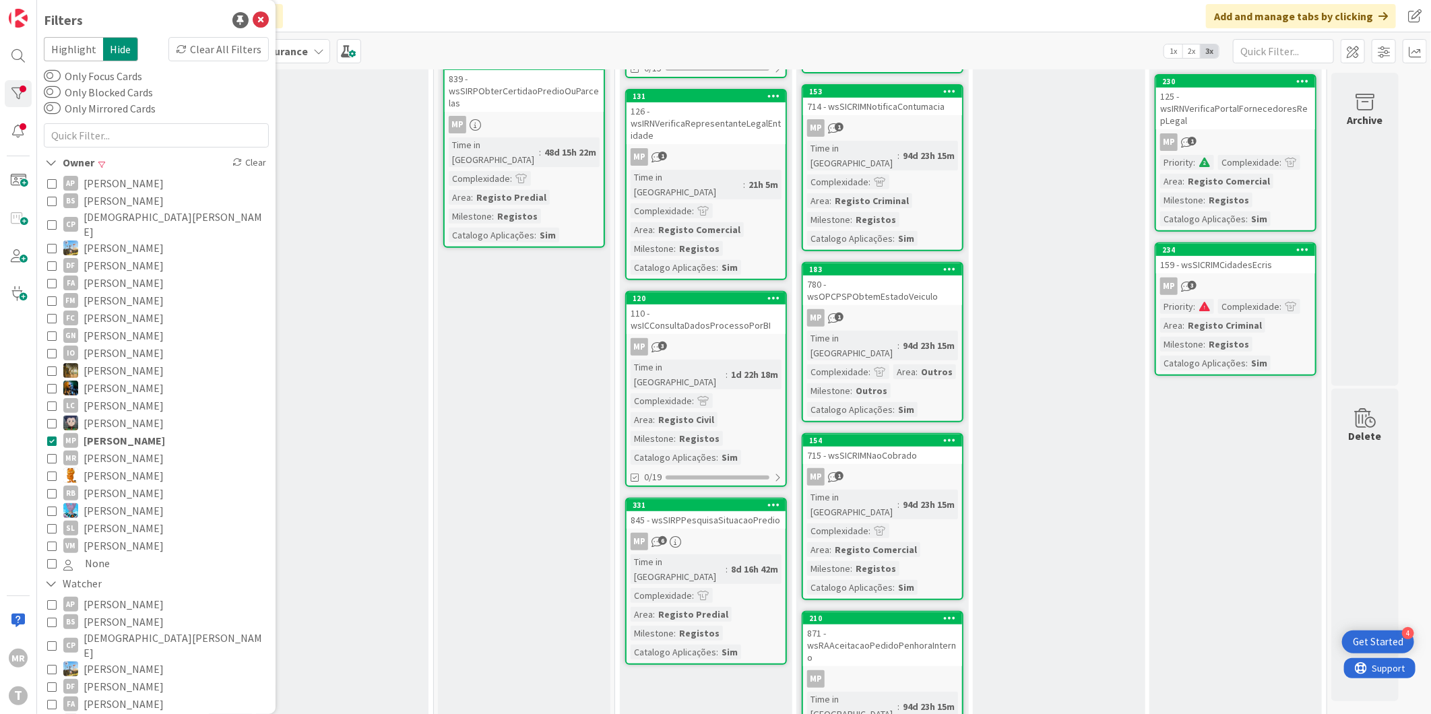
click at [110, 432] on span "[PERSON_NAME]" at bounding box center [125, 441] width 82 height 18
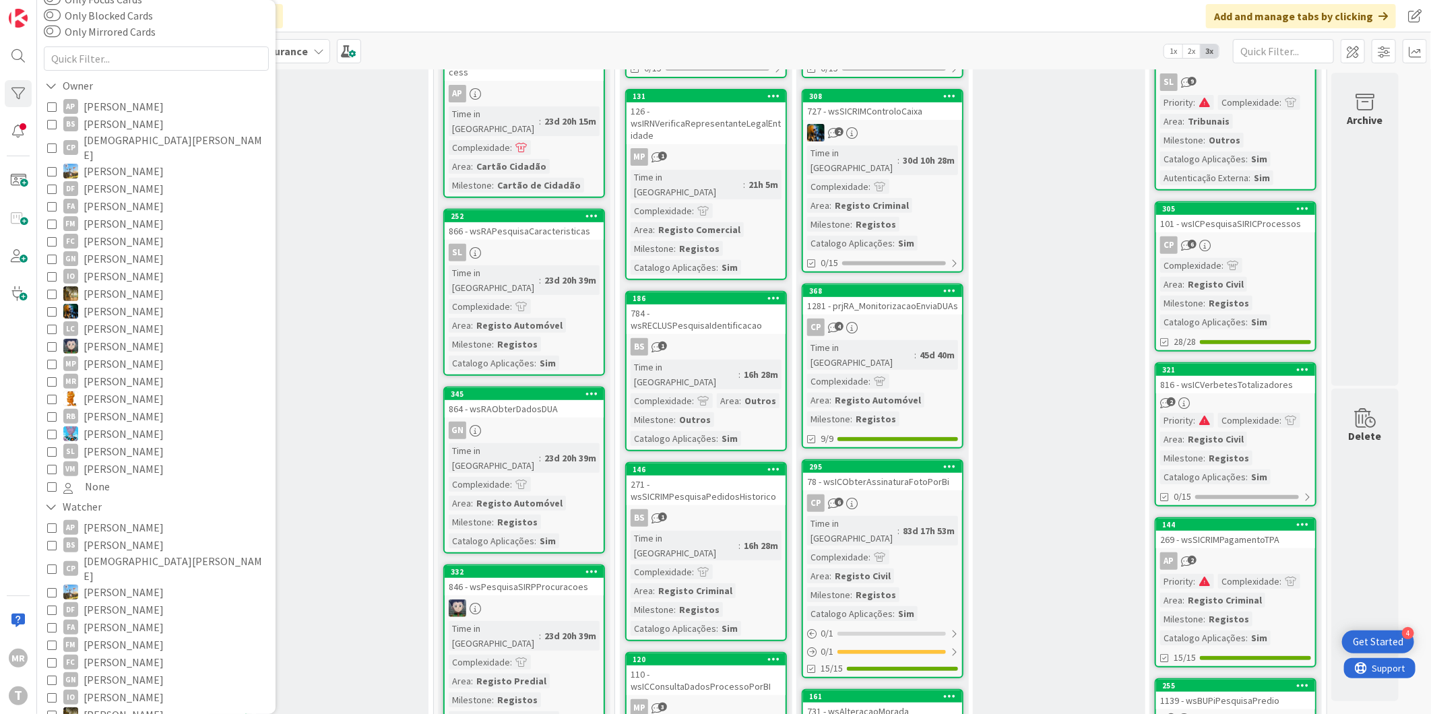
scroll to position [224, 0]
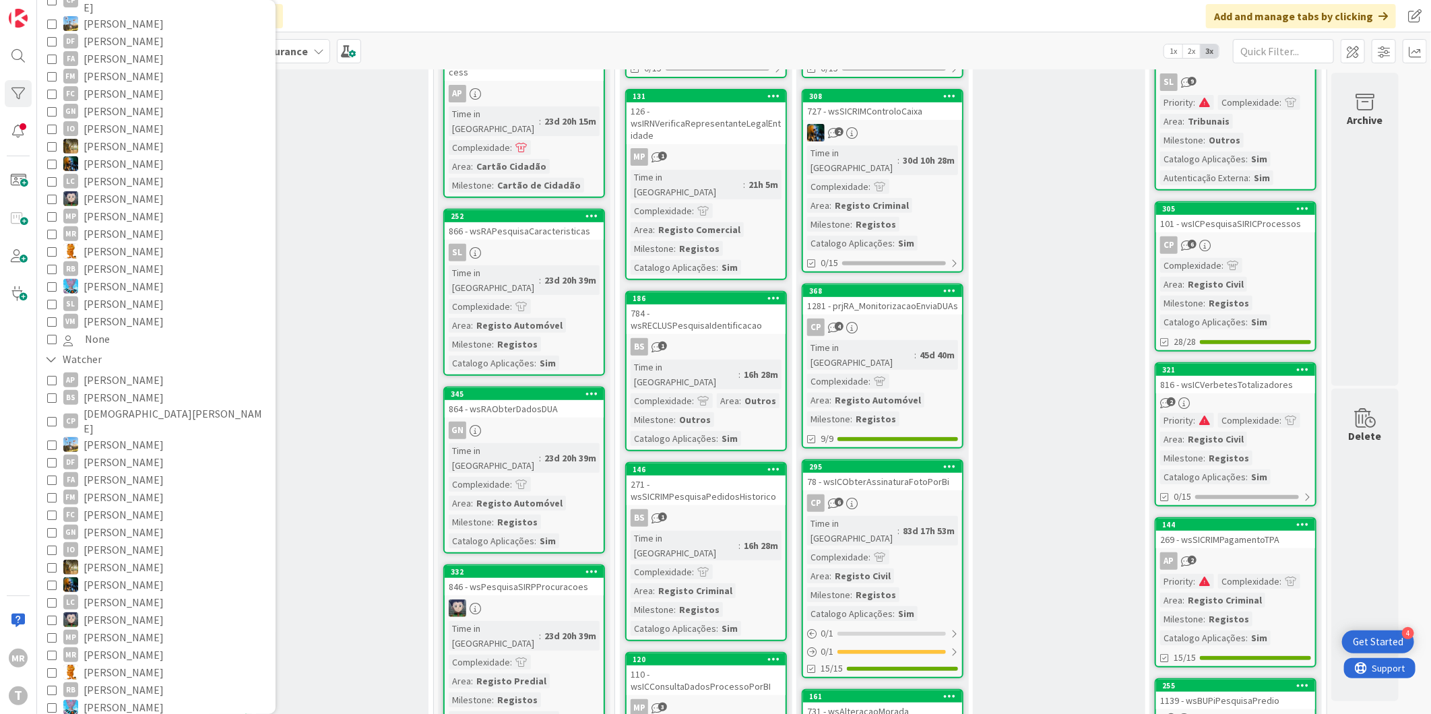
click at [118, 664] on span "[PERSON_NAME]" at bounding box center [124, 673] width 80 height 18
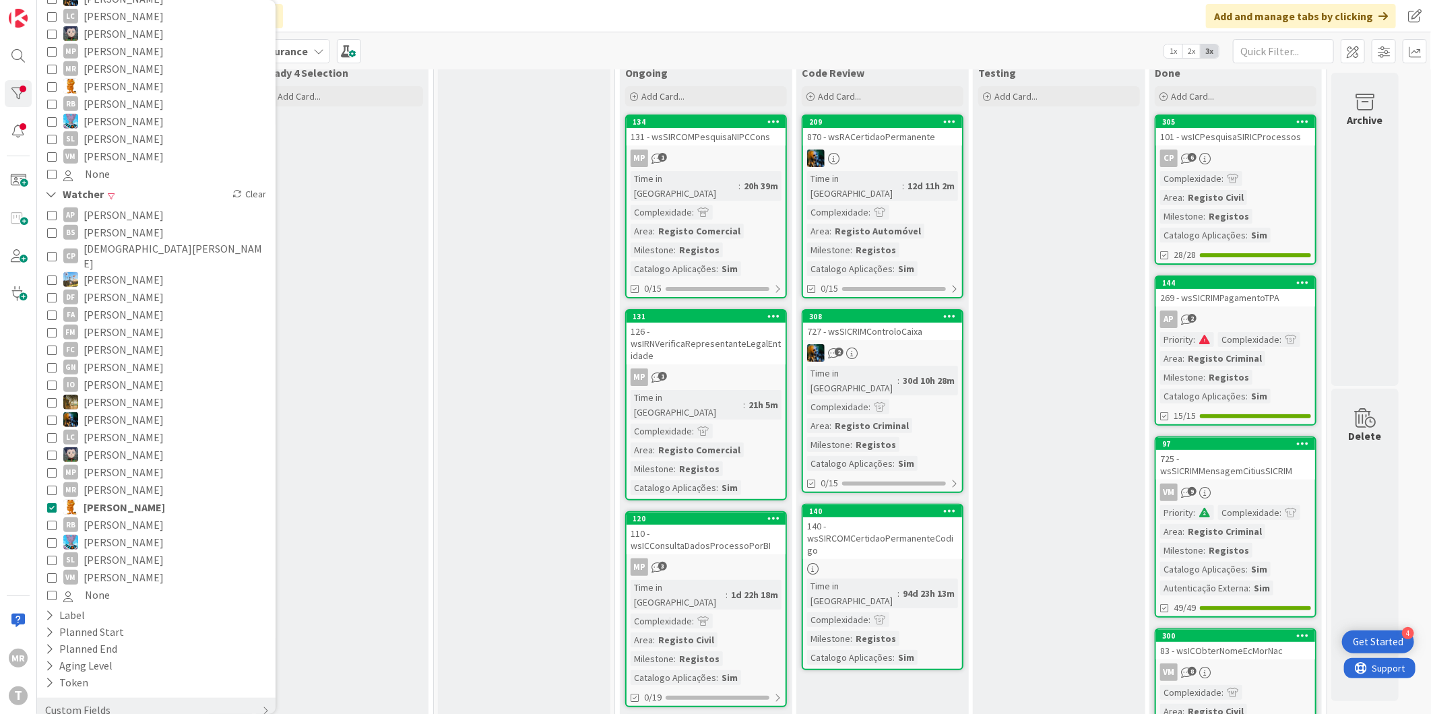
scroll to position [75, 0]
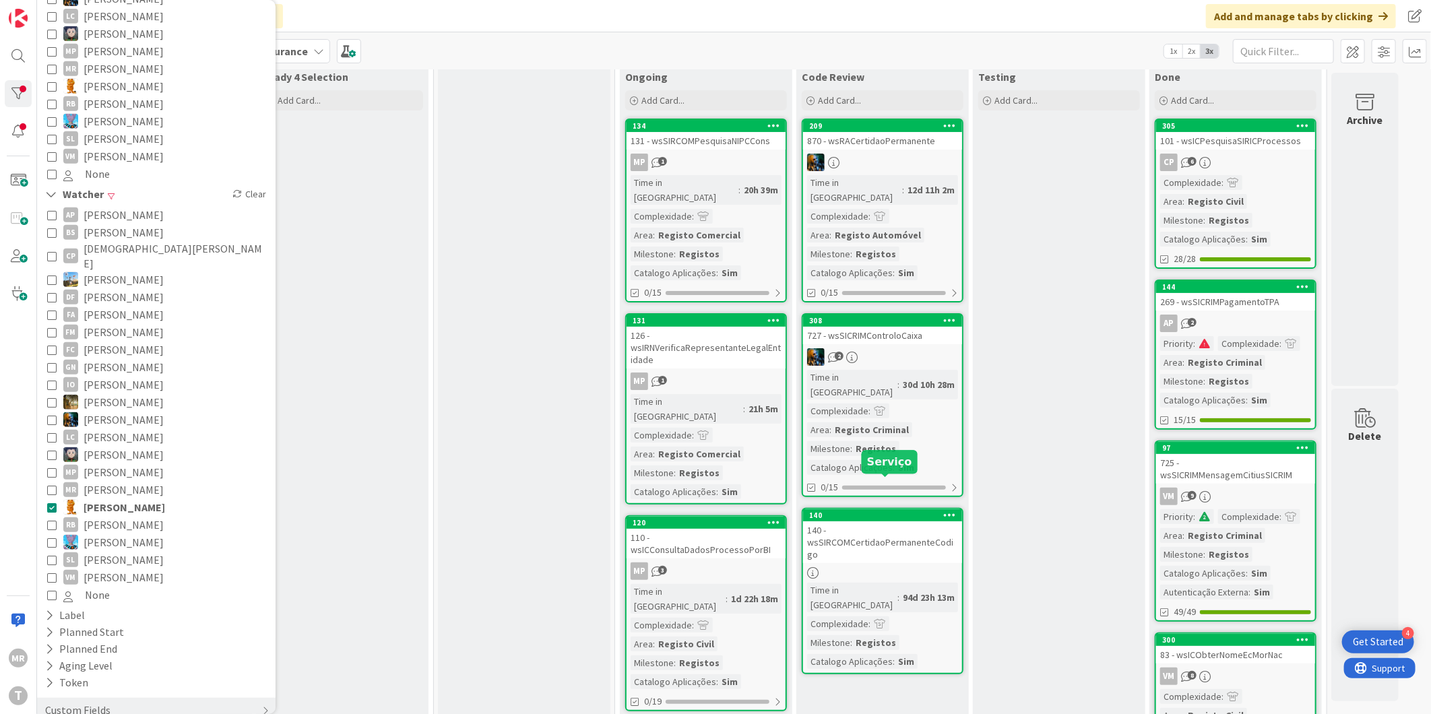
click at [873, 511] on div "140" at bounding box center [885, 515] width 153 height 9
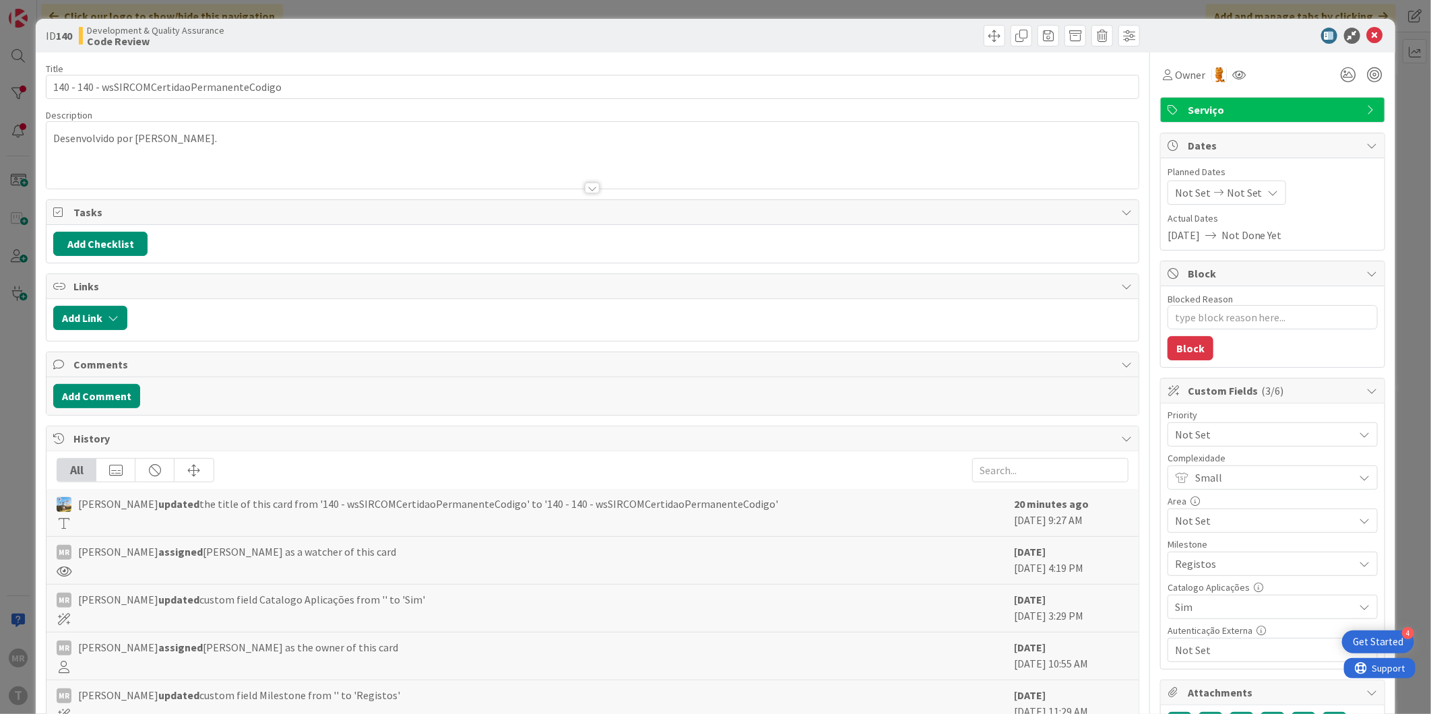
type textarea "x"
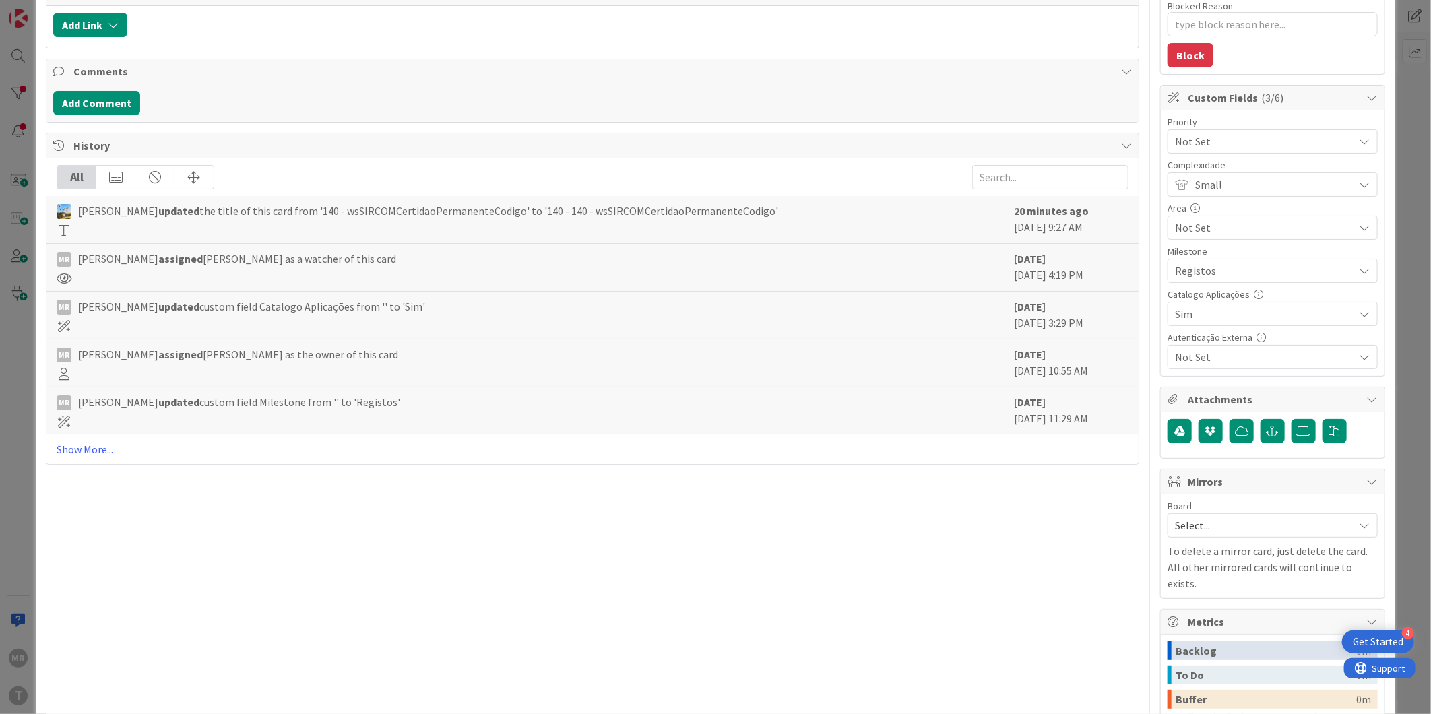
scroll to position [299, 0]
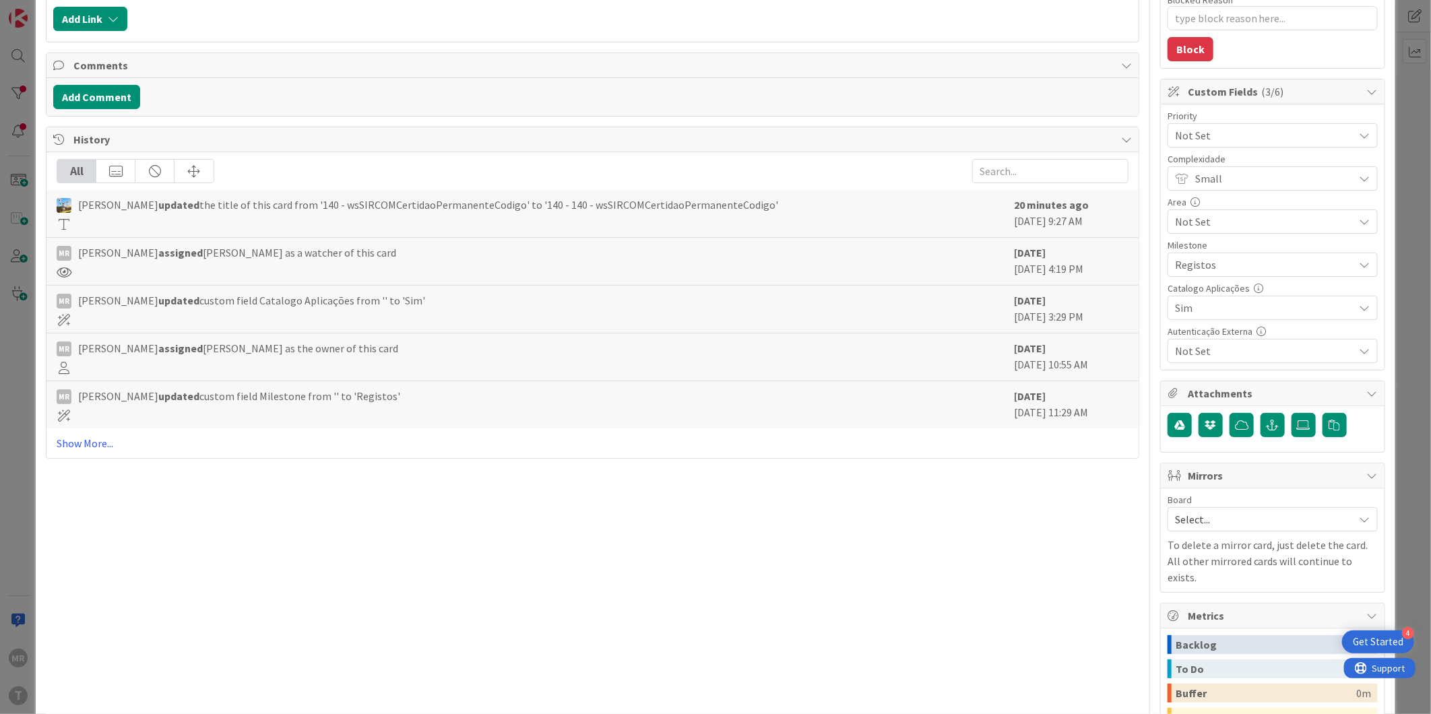
click at [88, 435] on div "All [PERSON_NAME] updated the title of this card from '140 - wsSIRCOMCertidaoPe…" at bounding box center [592, 305] width 1092 height 306
click at [92, 451] on link "Show More..." at bounding box center [593, 443] width 1072 height 16
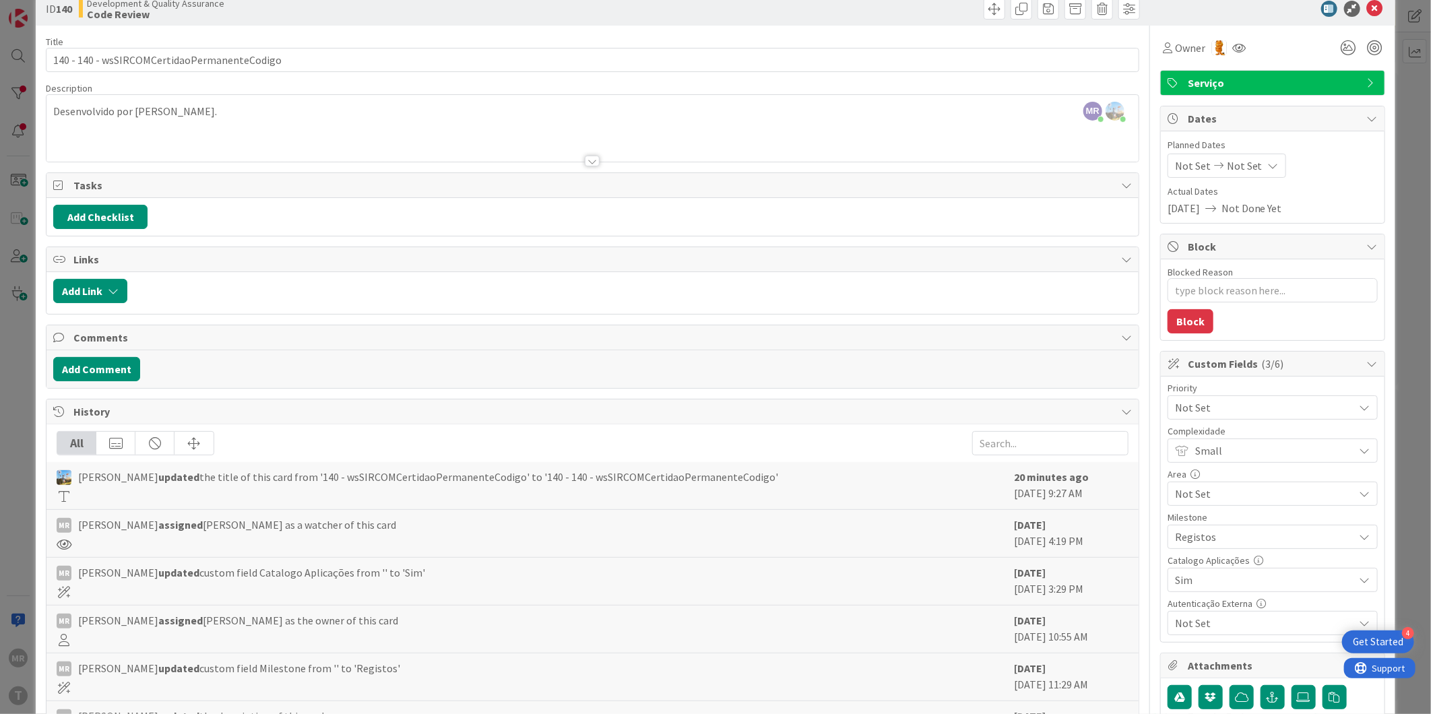
scroll to position [0, 0]
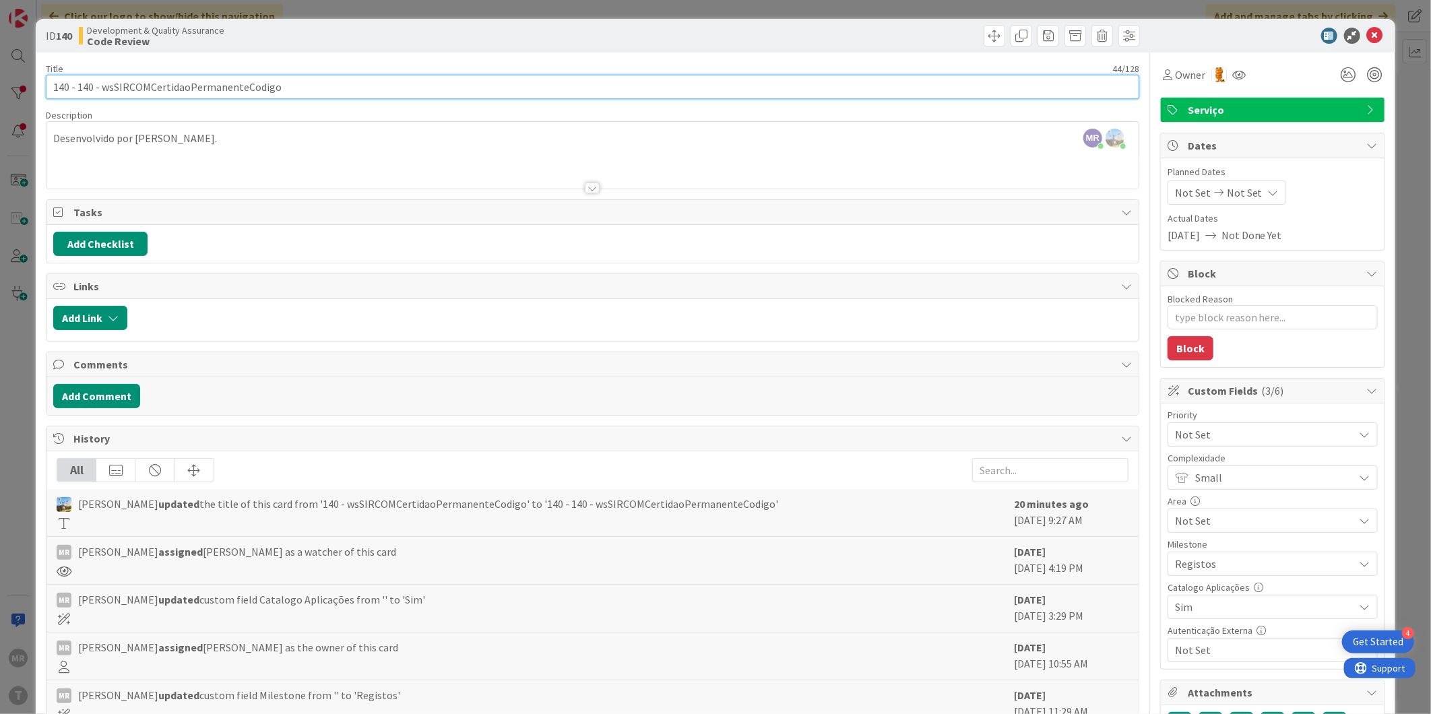
click at [93, 86] on input "140 - 140 - wsSIRCOMCertidaoPermanenteCodigo" at bounding box center [593, 87] width 1094 height 24
type input "140 - wsSIRCOMCertidaoPermanenteCodigo"
type textarea "x"
type input "140 - wsSIRCOMCertidaoPermanenteCodigo"
type textarea "x"
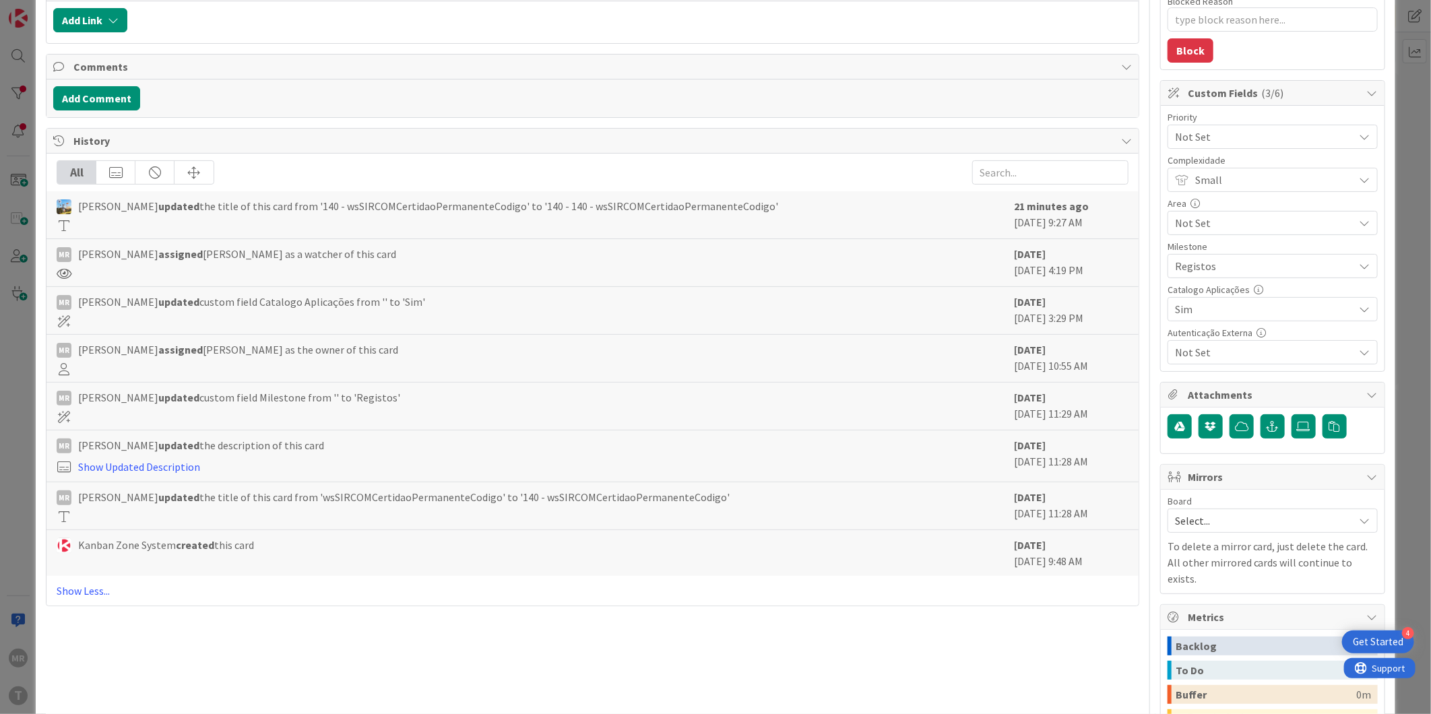
scroll to position [458, 0]
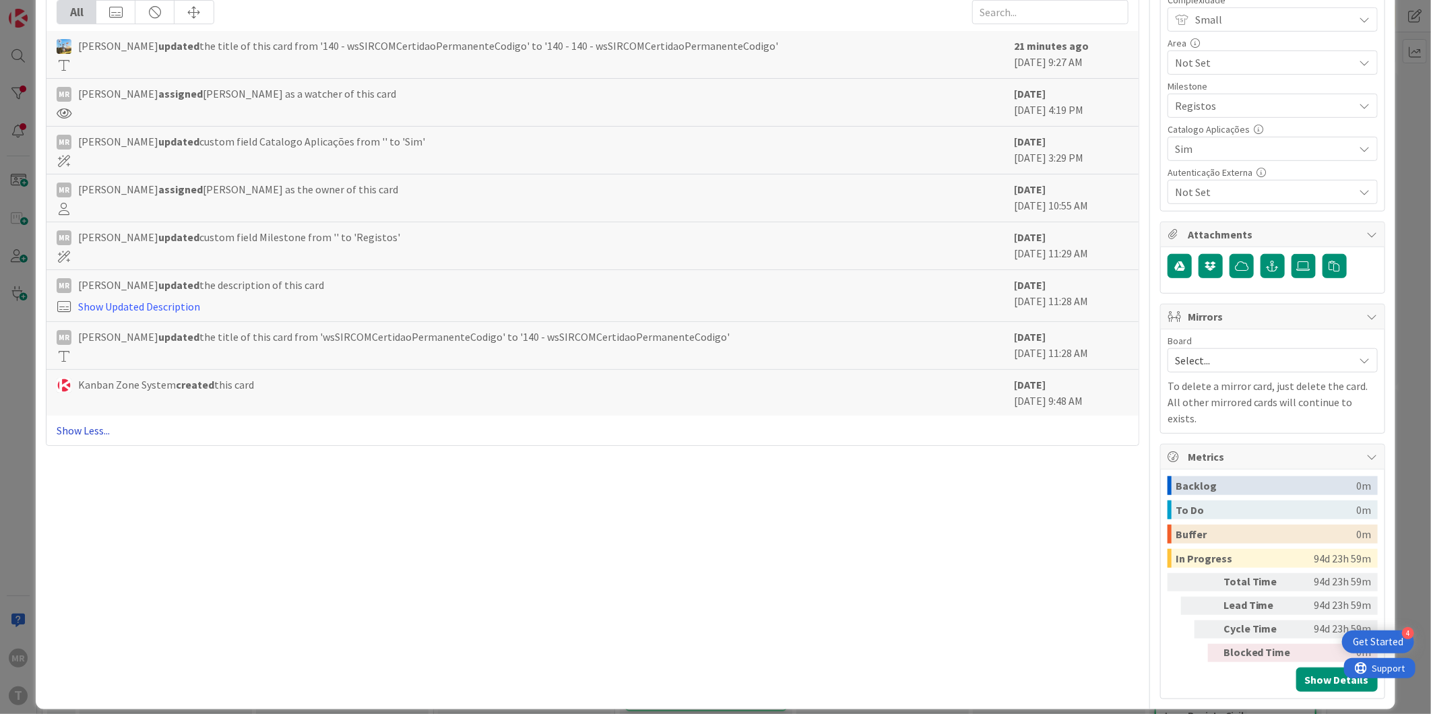
type input "140 - wsSIRCOMCertidaoPermanenteCodigo"
click at [77, 432] on link "Show Less..." at bounding box center [593, 430] width 1072 height 16
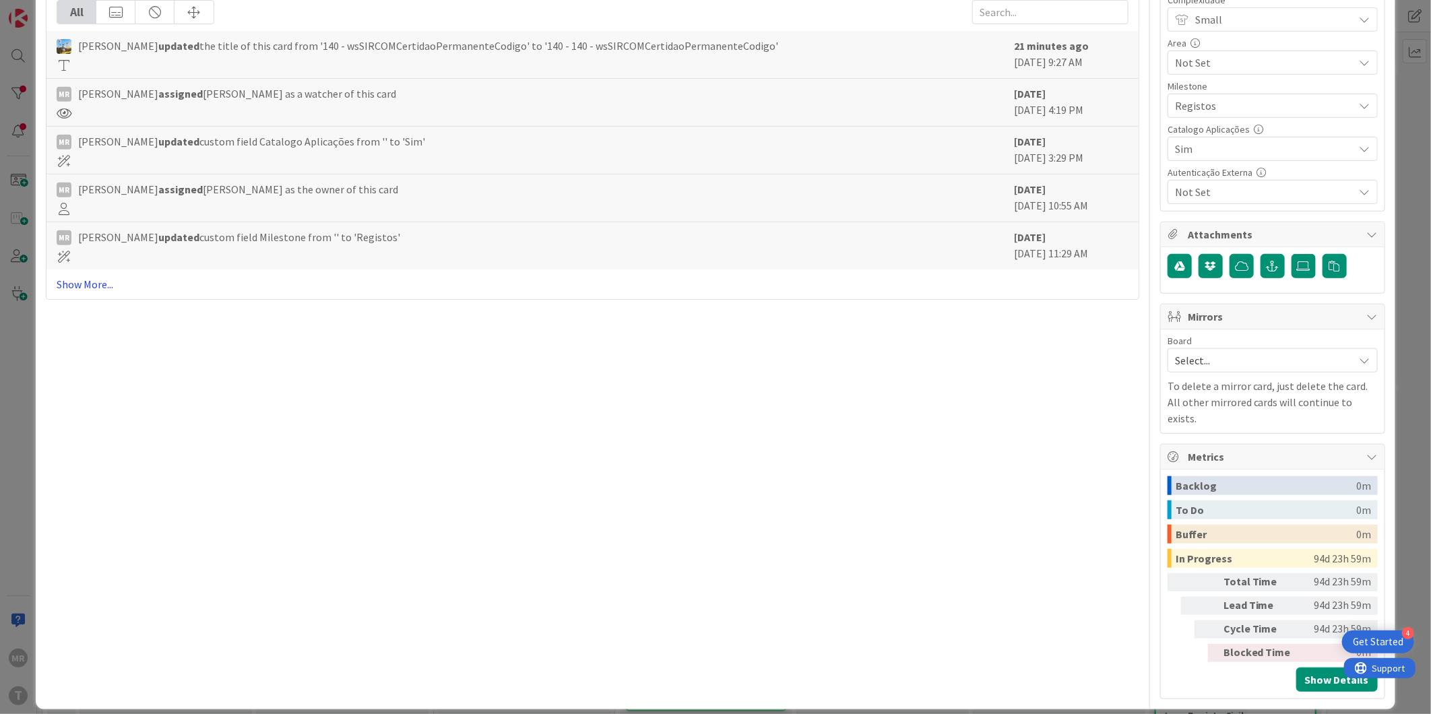
click at [98, 292] on link "Show More..." at bounding box center [593, 284] width 1072 height 16
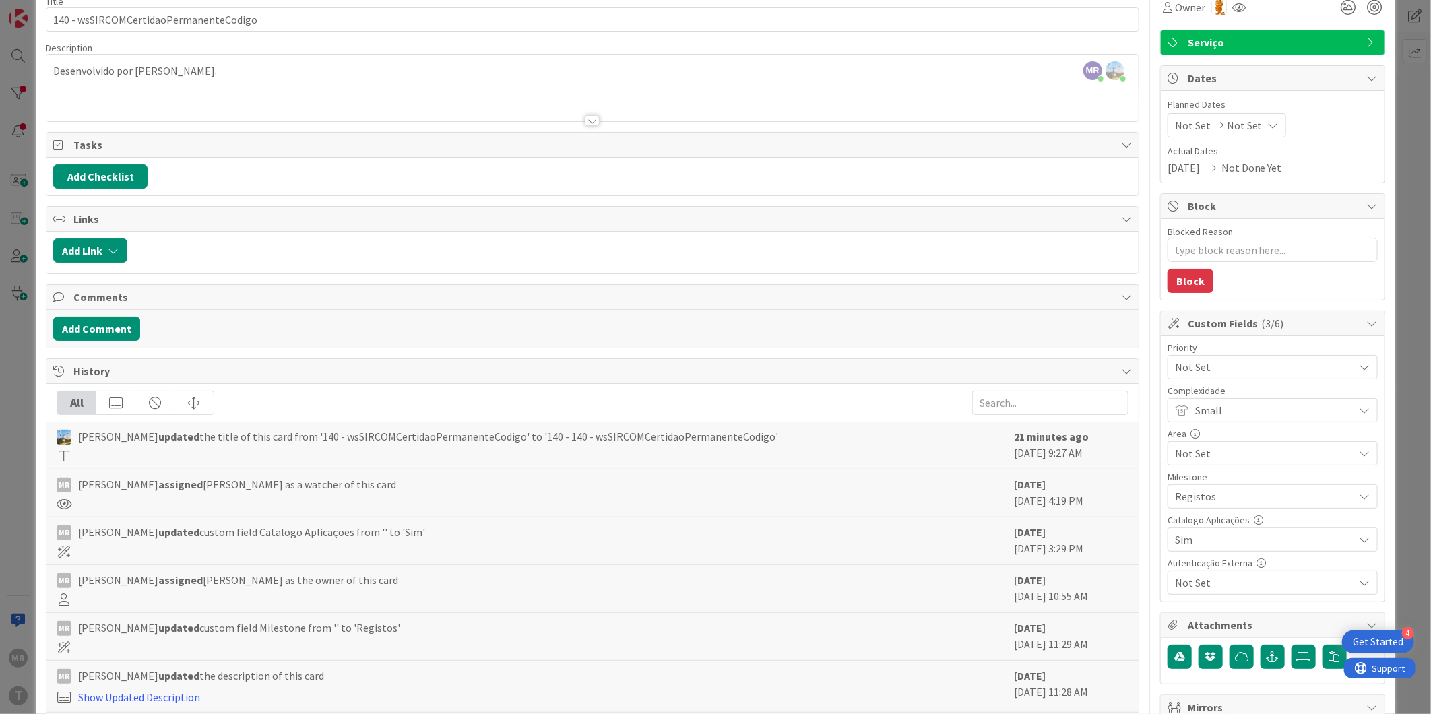
scroll to position [0, 0]
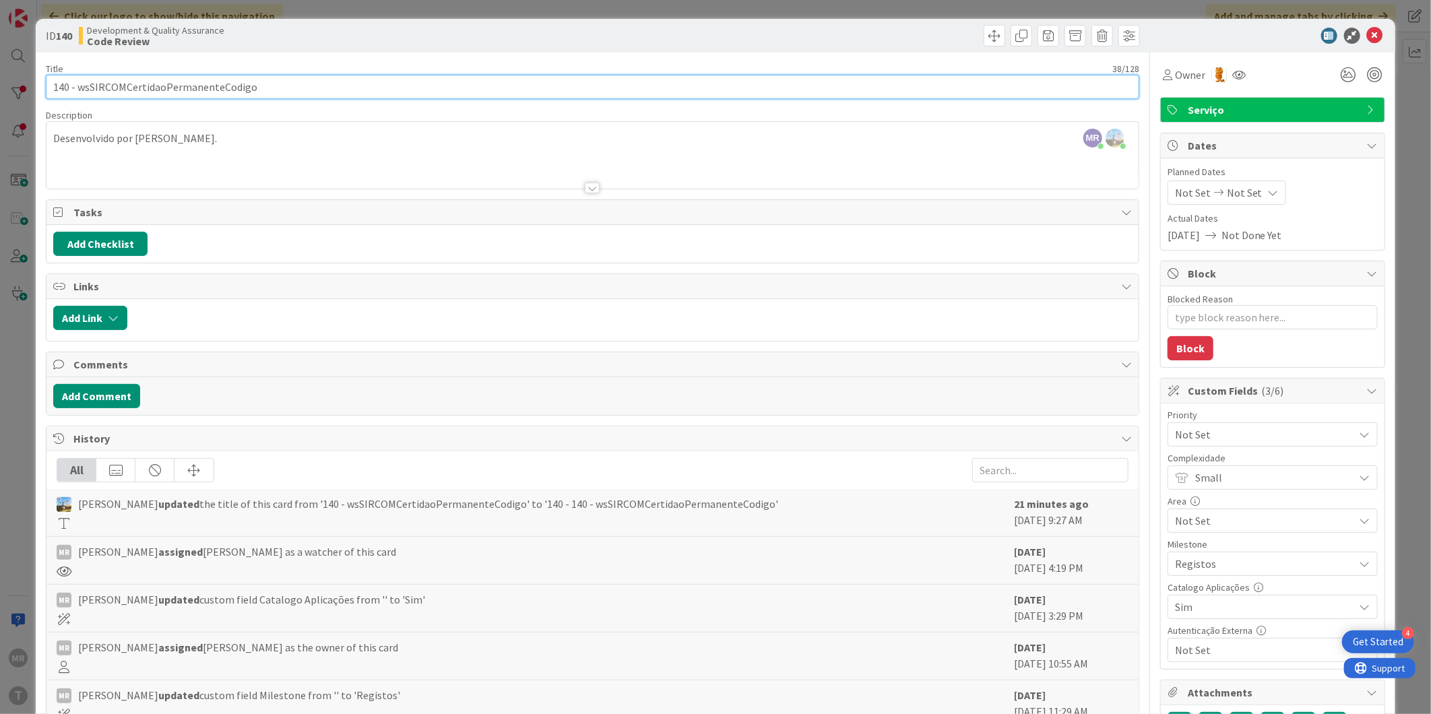
drag, startPoint x: 267, startPoint y: 84, endPoint x: 77, endPoint y: 82, distance: 190.0
click at [77, 82] on input "140 - wsSIRCOMCertidaoPermanenteCodigo" at bounding box center [593, 87] width 1094 height 24
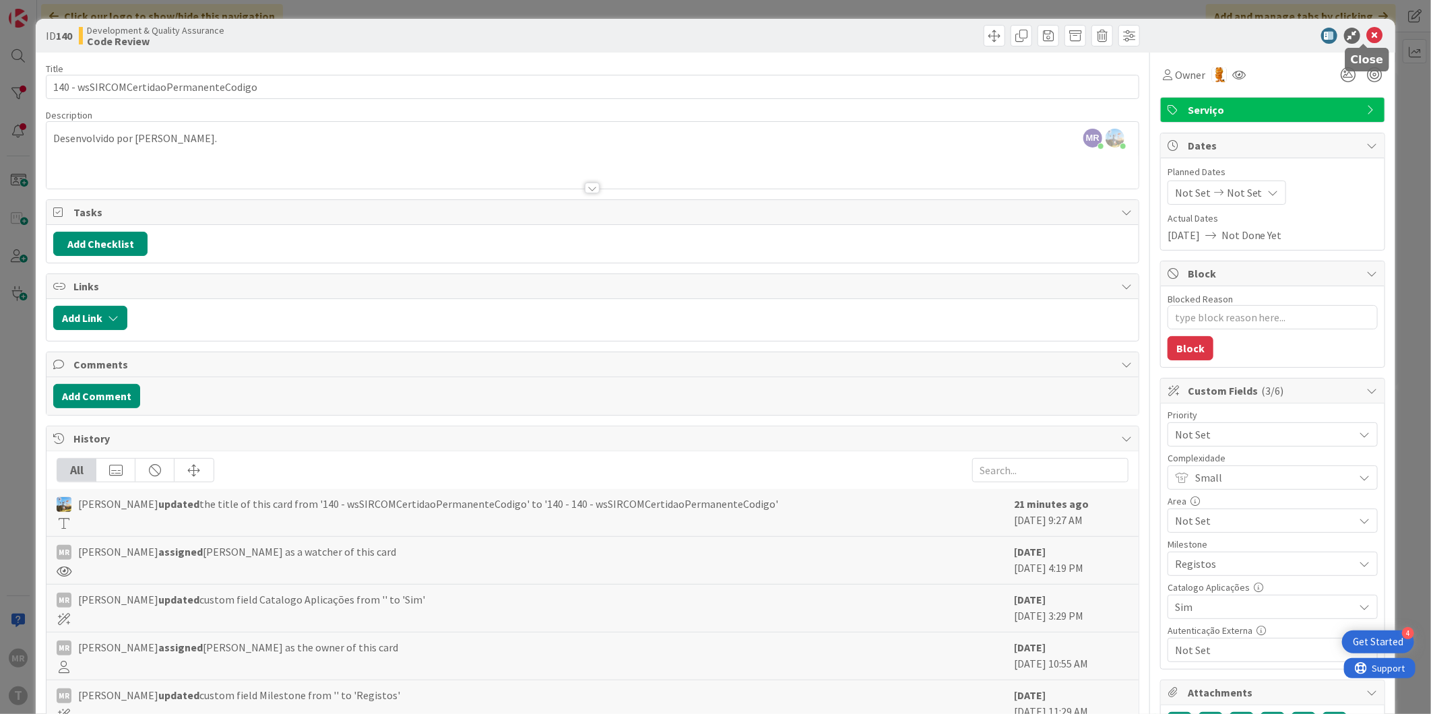
click at [1367, 40] on icon at bounding box center [1375, 36] width 16 height 16
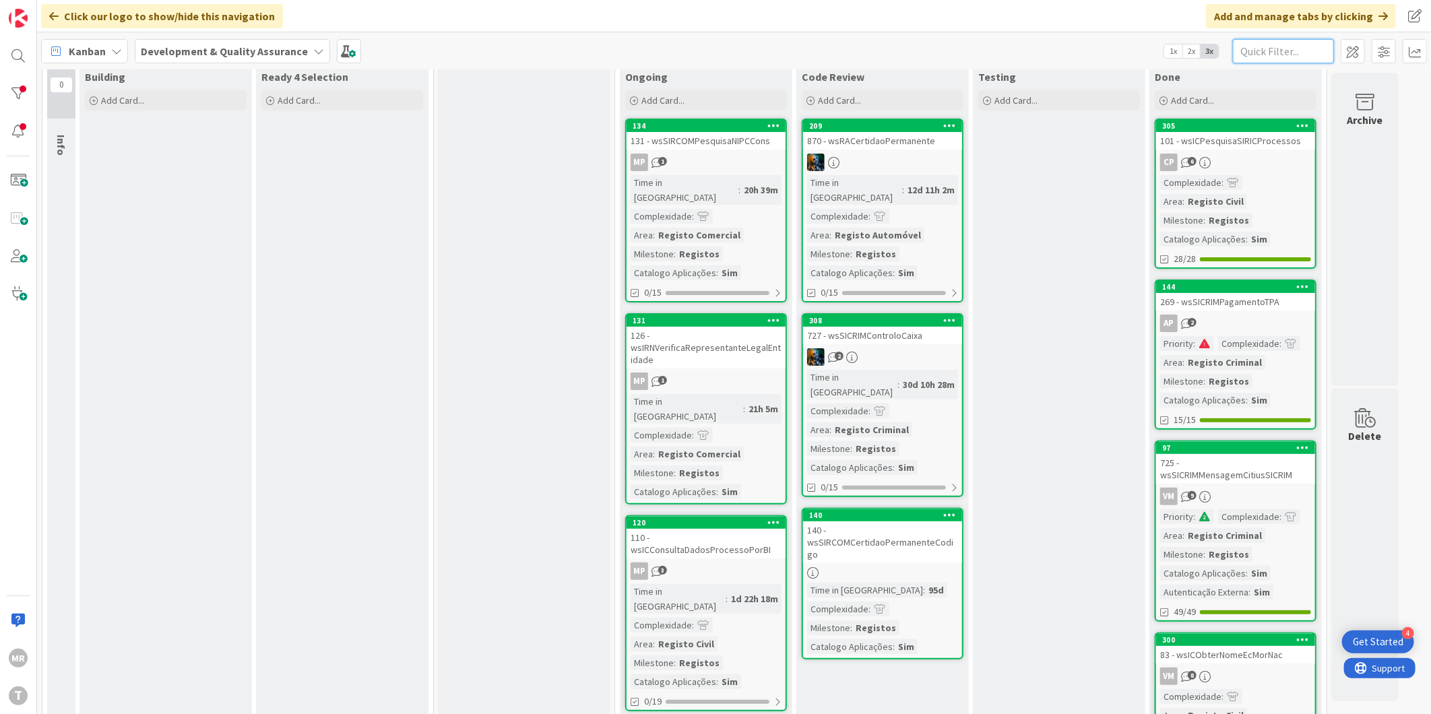
click at [1257, 51] on input "text" at bounding box center [1283, 51] width 101 height 24
paste input "wsSIRCOMCertidaoPermanenteCodigo"
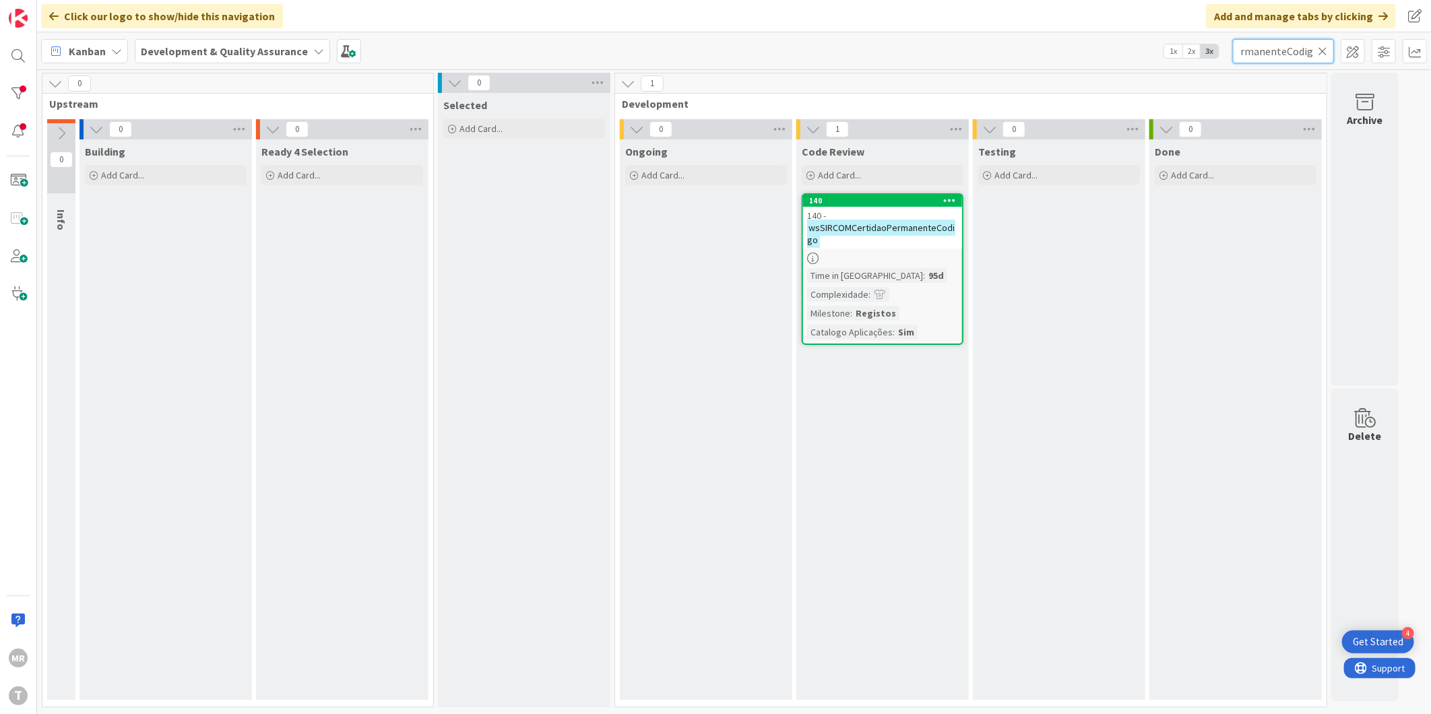
type input "wsSIRCOMCertidaoPermanenteCodigo"
click at [1318, 51] on icon at bounding box center [1322, 51] width 9 height 12
click at [1285, 52] on input "text" at bounding box center [1283, 51] width 101 height 24
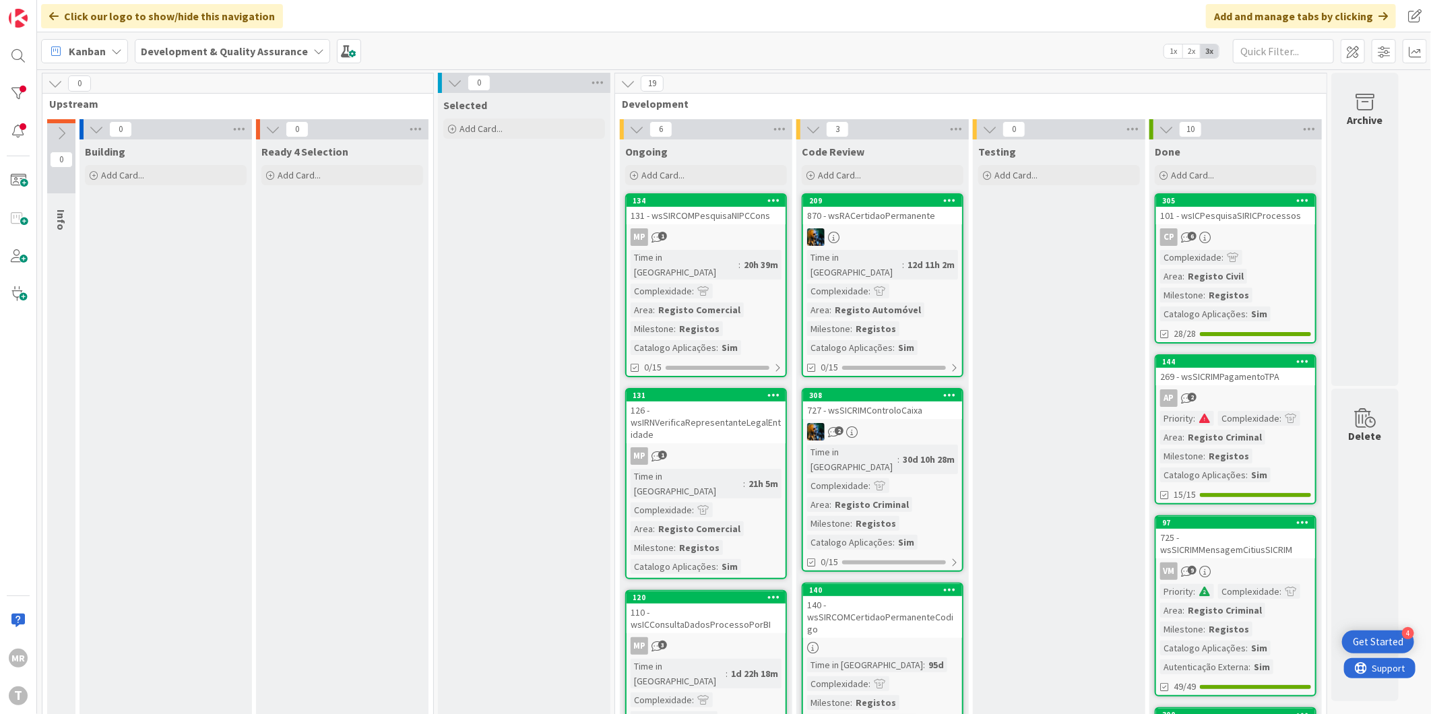
click at [17, 88] on div at bounding box center [18, 93] width 27 height 27
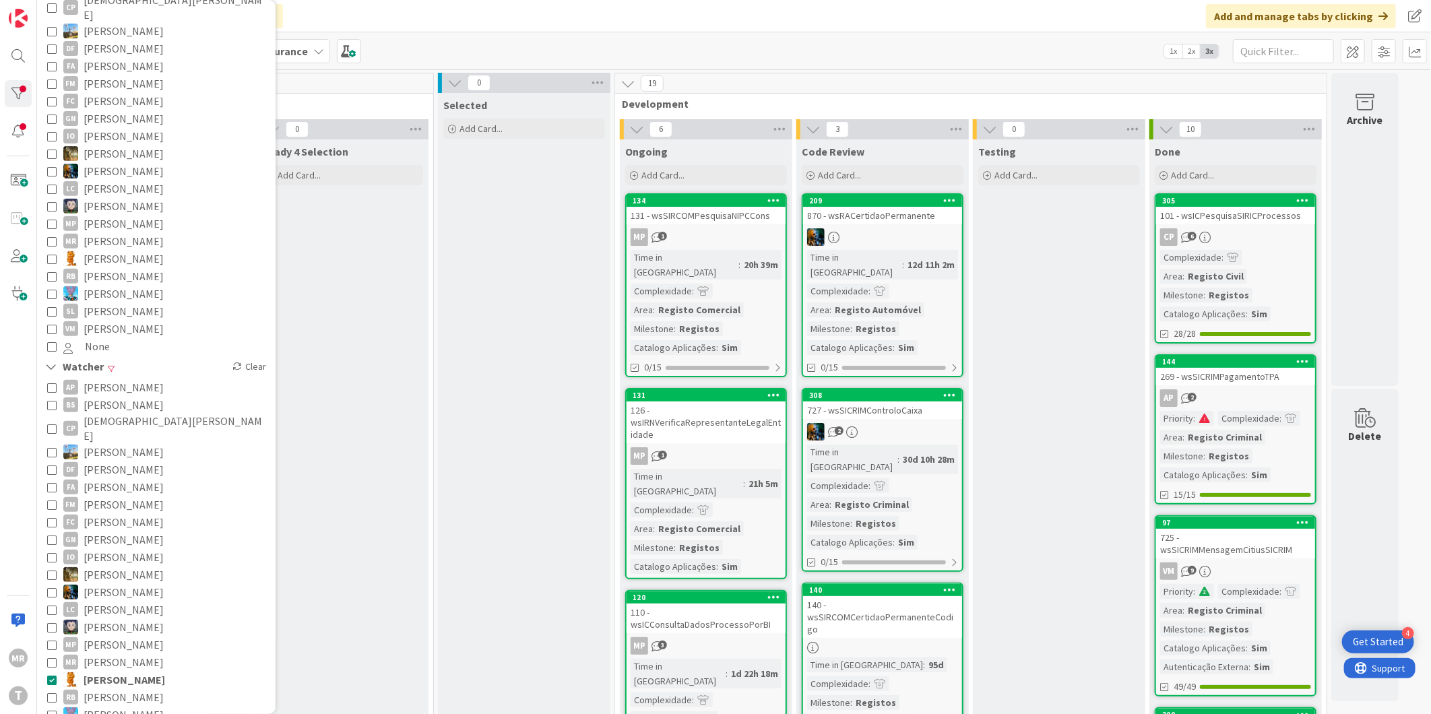
scroll to position [299, 0]
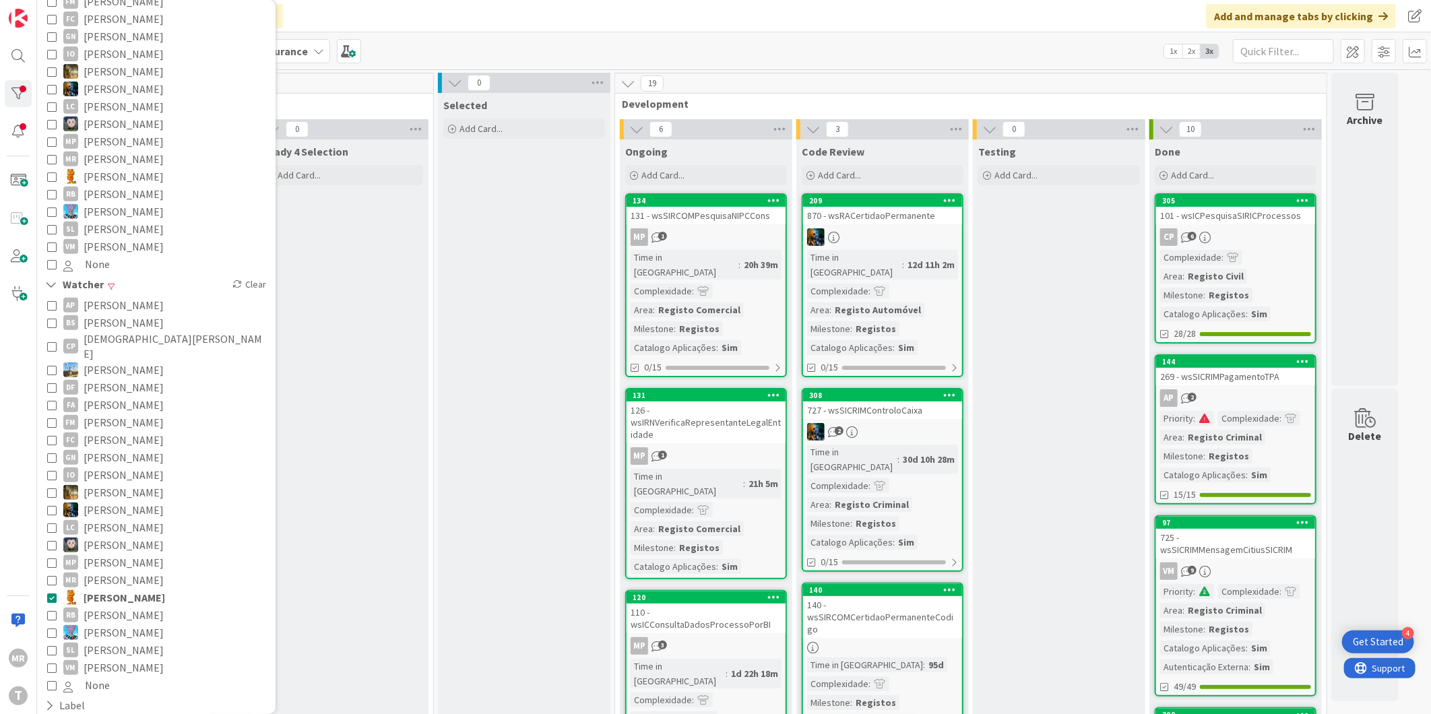
click at [108, 606] on span "[PERSON_NAME]" at bounding box center [124, 615] width 80 height 18
click at [108, 589] on span "[PERSON_NAME]" at bounding box center [125, 598] width 82 height 18
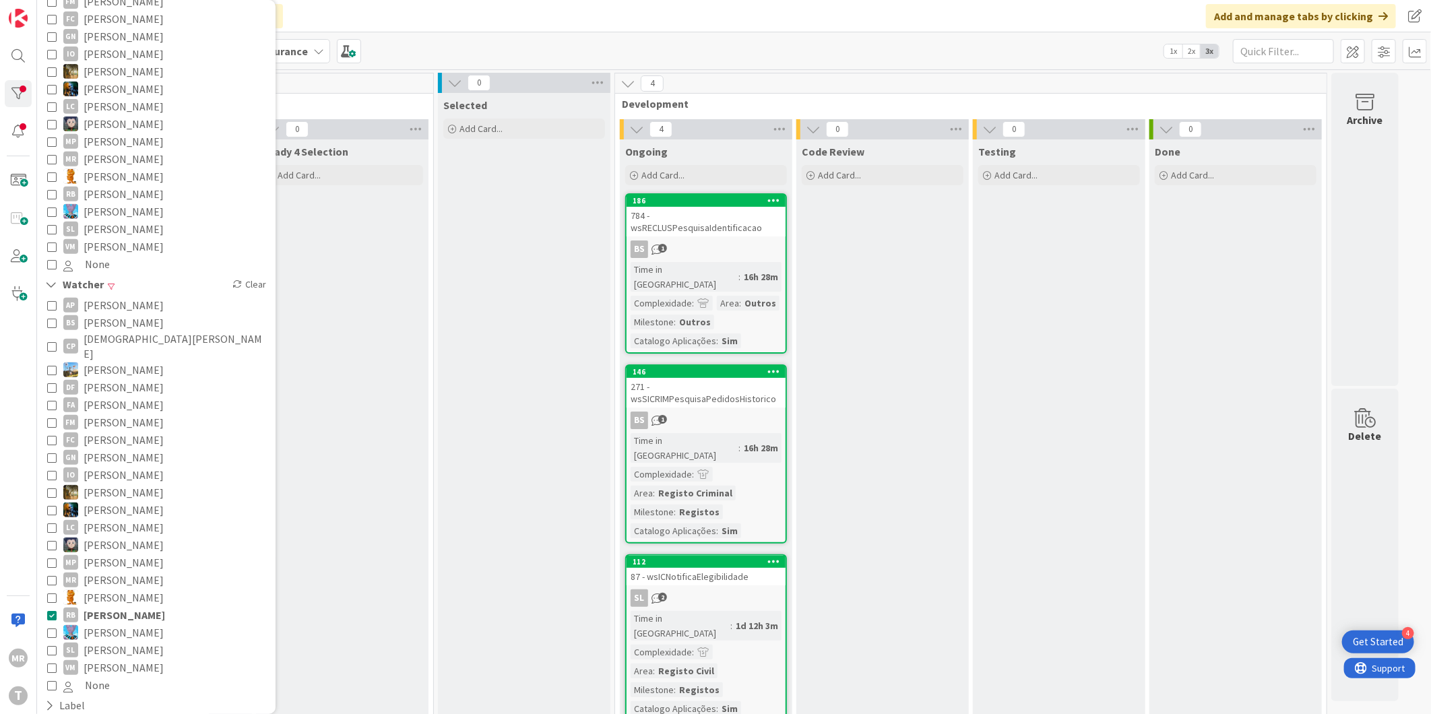
click at [116, 185] on span "[PERSON_NAME]" at bounding box center [124, 194] width 80 height 18
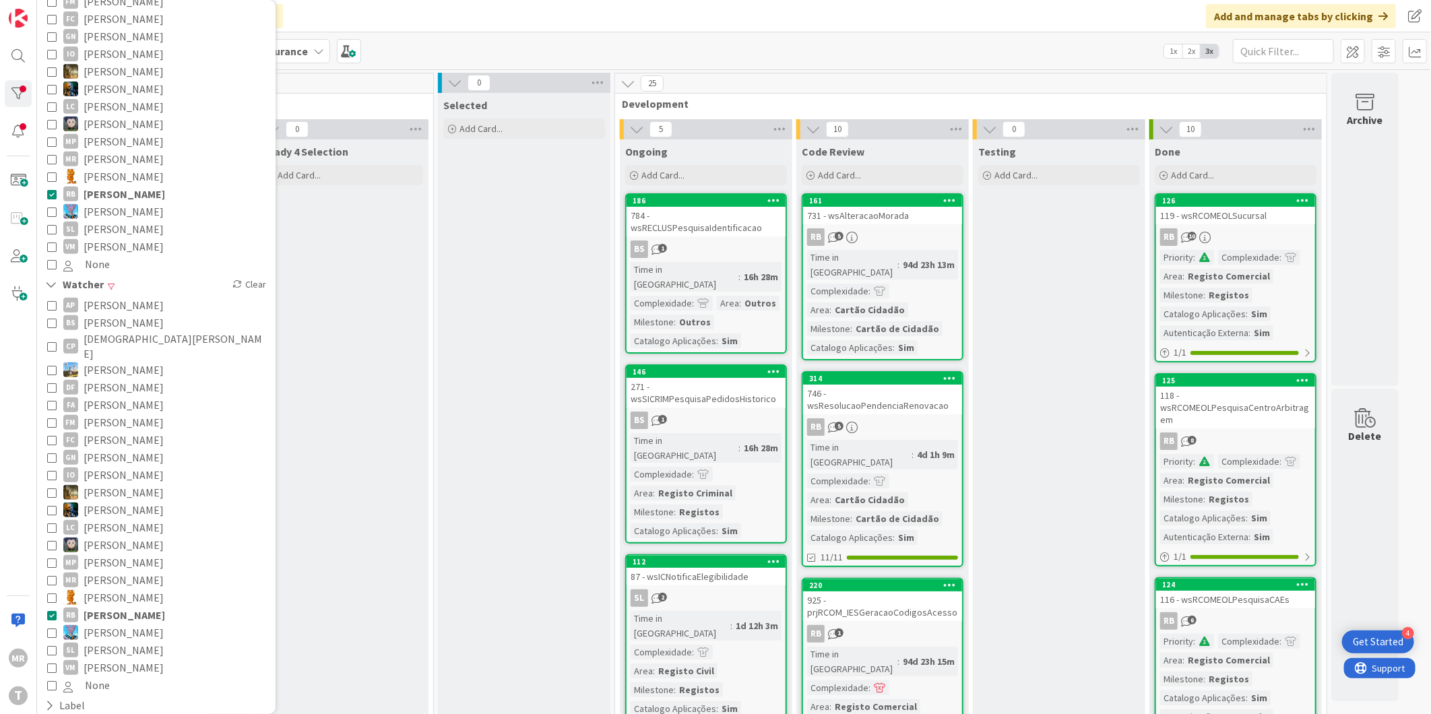
click at [113, 606] on span "[PERSON_NAME]" at bounding box center [125, 615] width 82 height 18
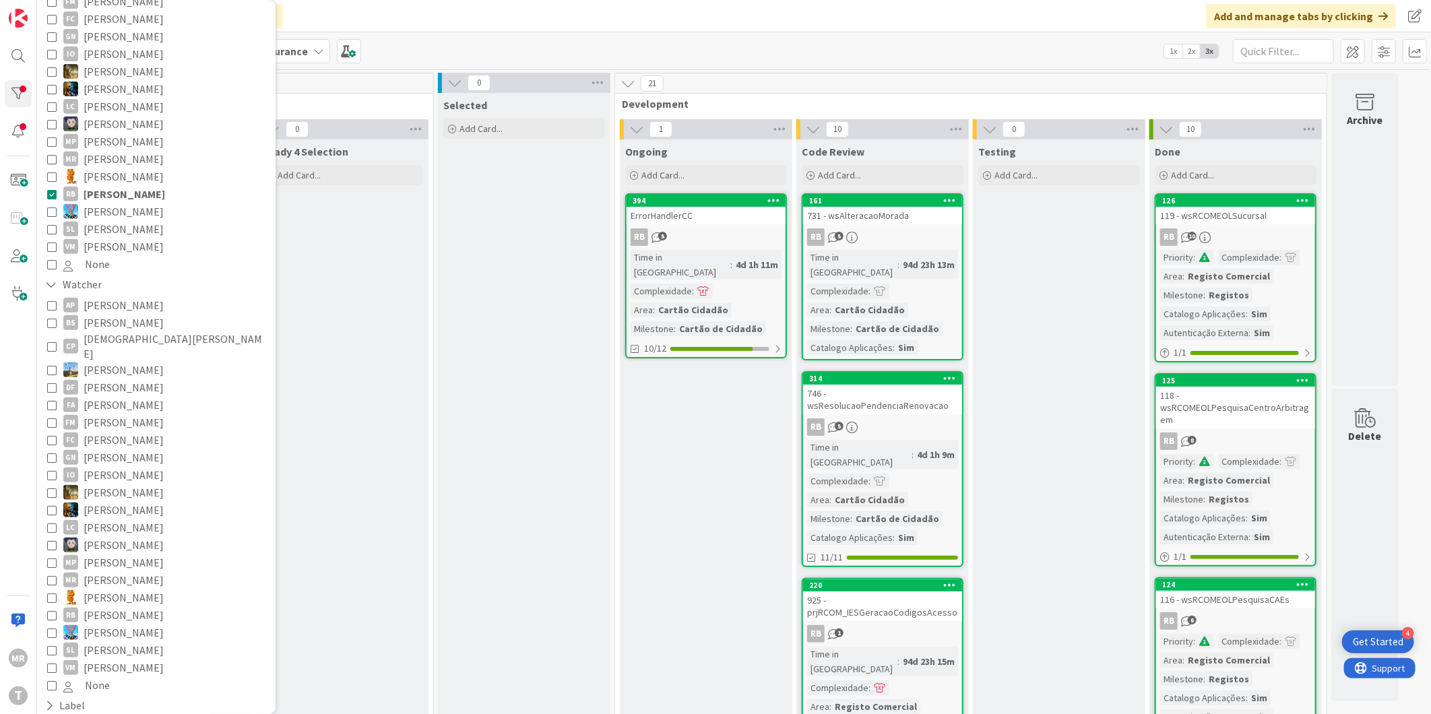
click at [103, 589] on span "[PERSON_NAME]" at bounding box center [124, 598] width 80 height 18
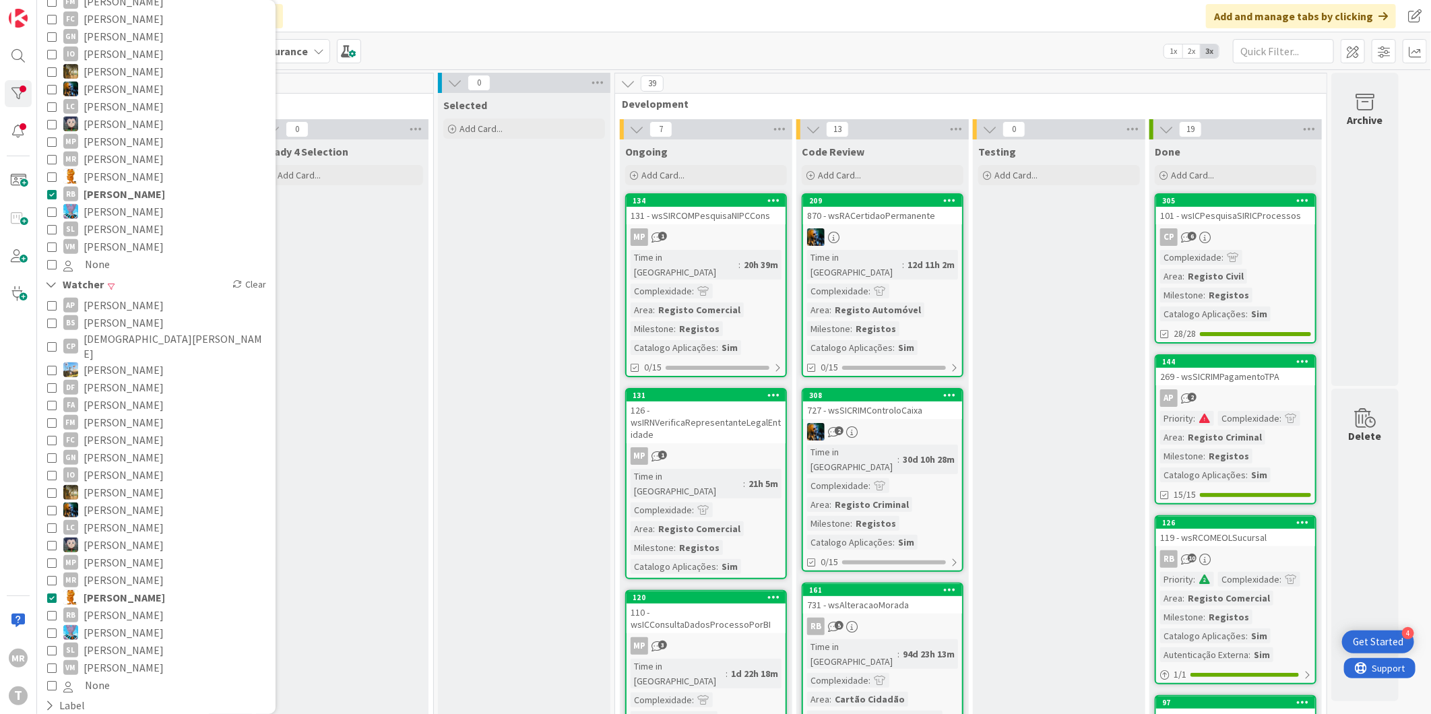
scroll to position [150, 0]
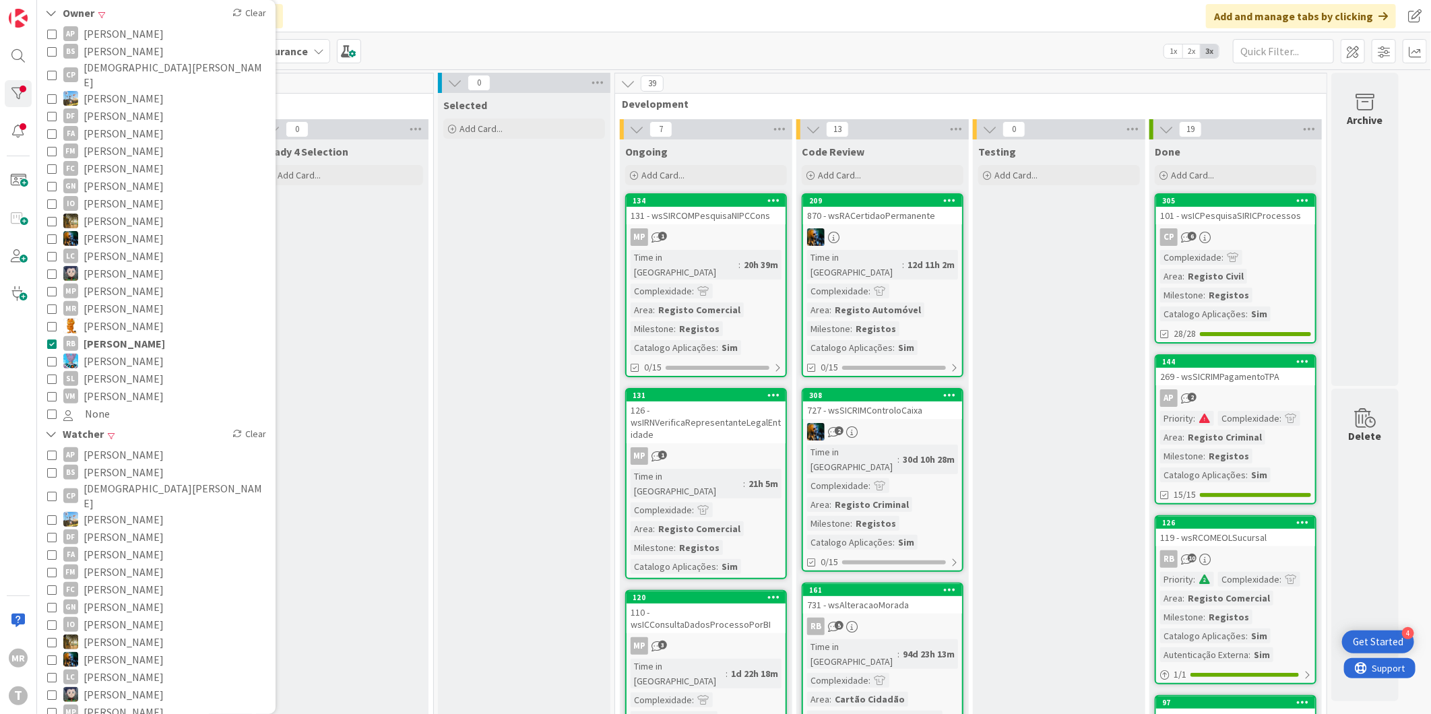
click at [143, 335] on span "[PERSON_NAME]" at bounding box center [125, 344] width 82 height 18
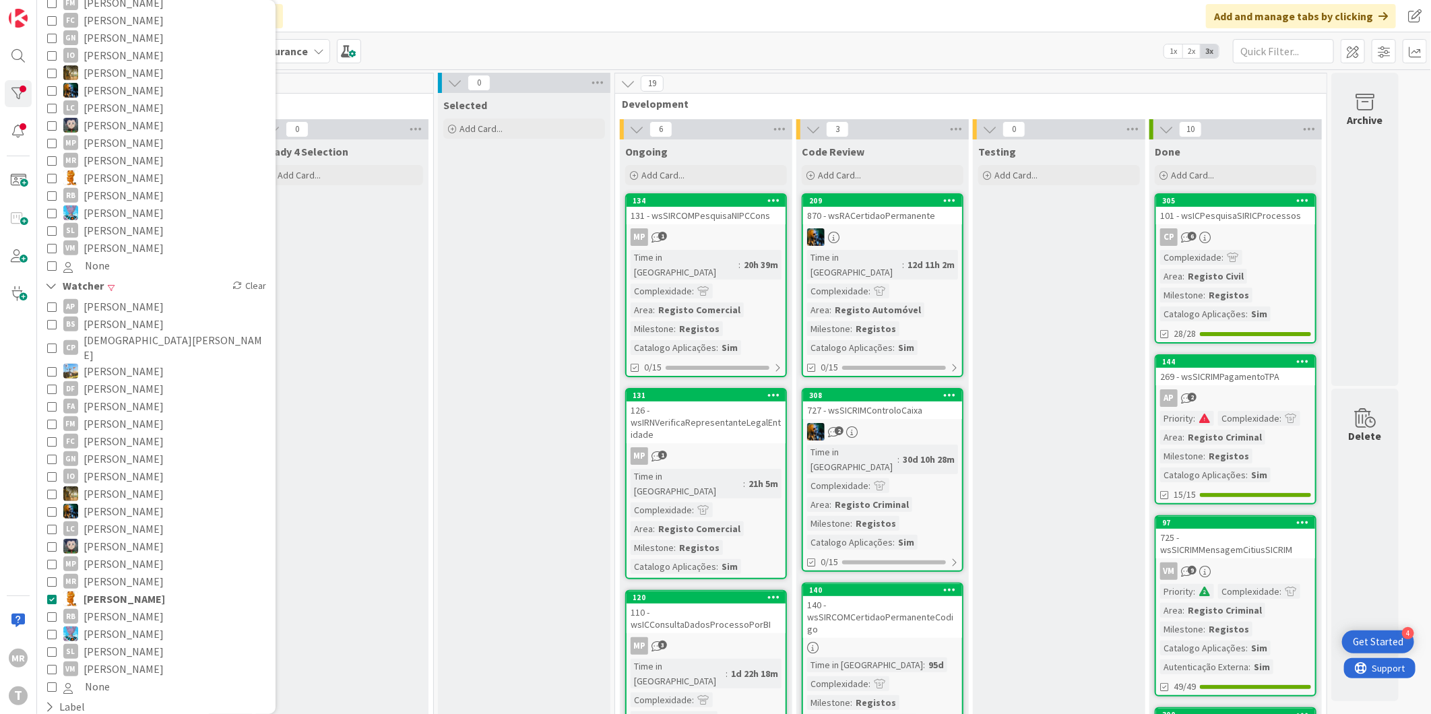
scroll to position [374, 0]
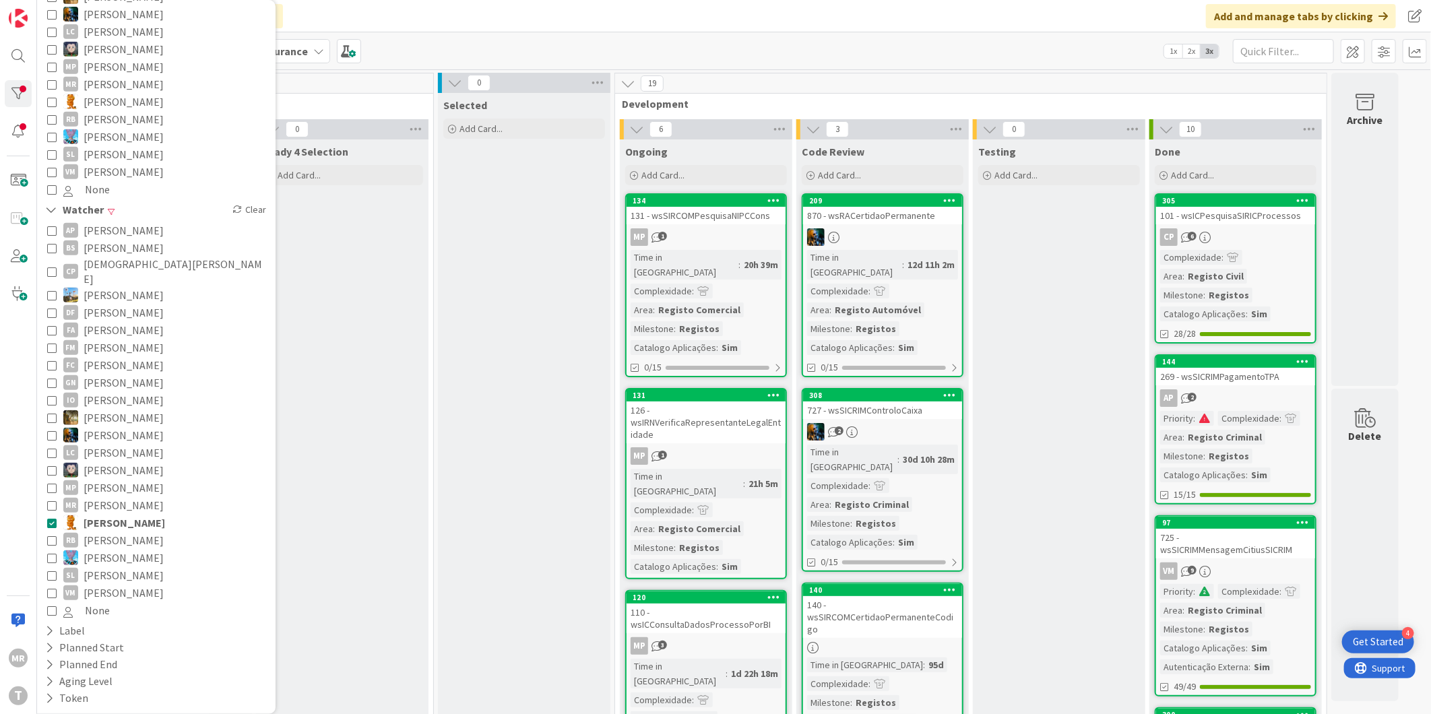
click at [102, 514] on span "[PERSON_NAME]" at bounding box center [125, 523] width 82 height 18
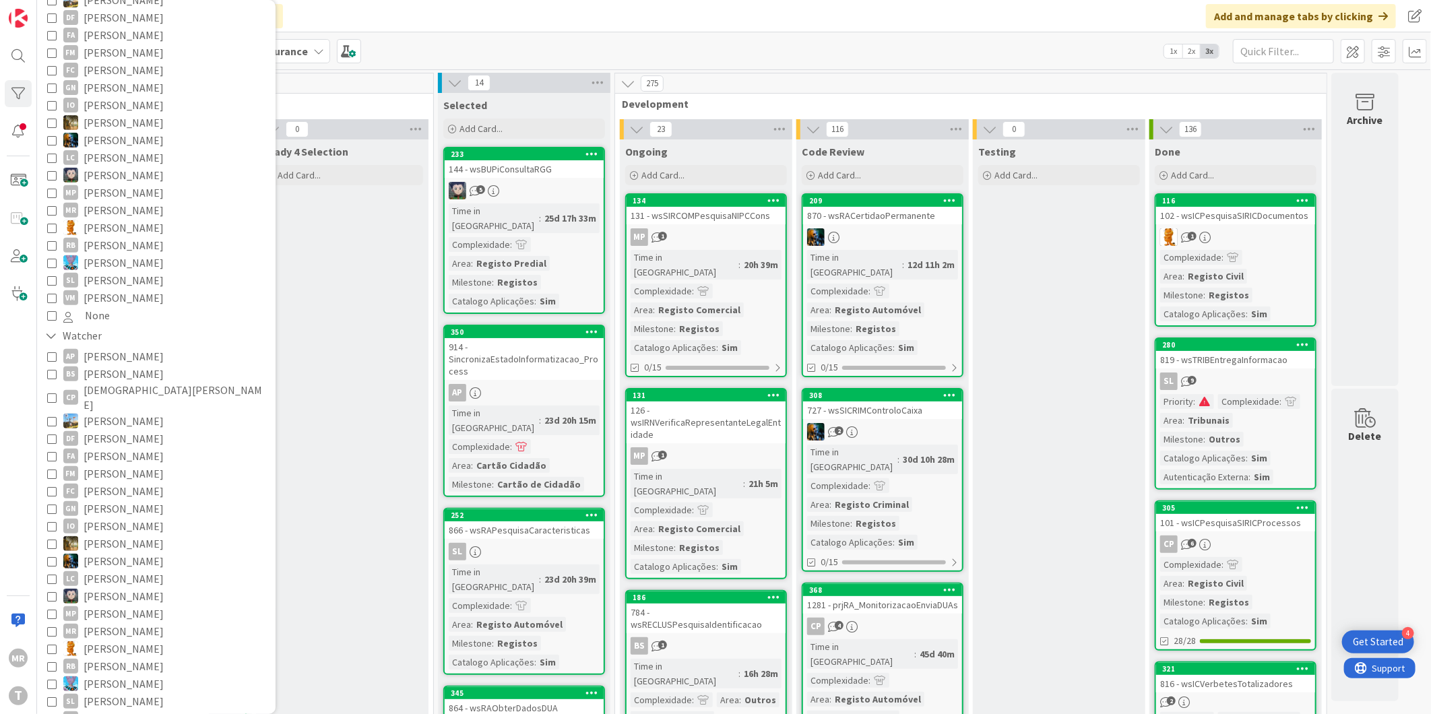
scroll to position [150, 0]
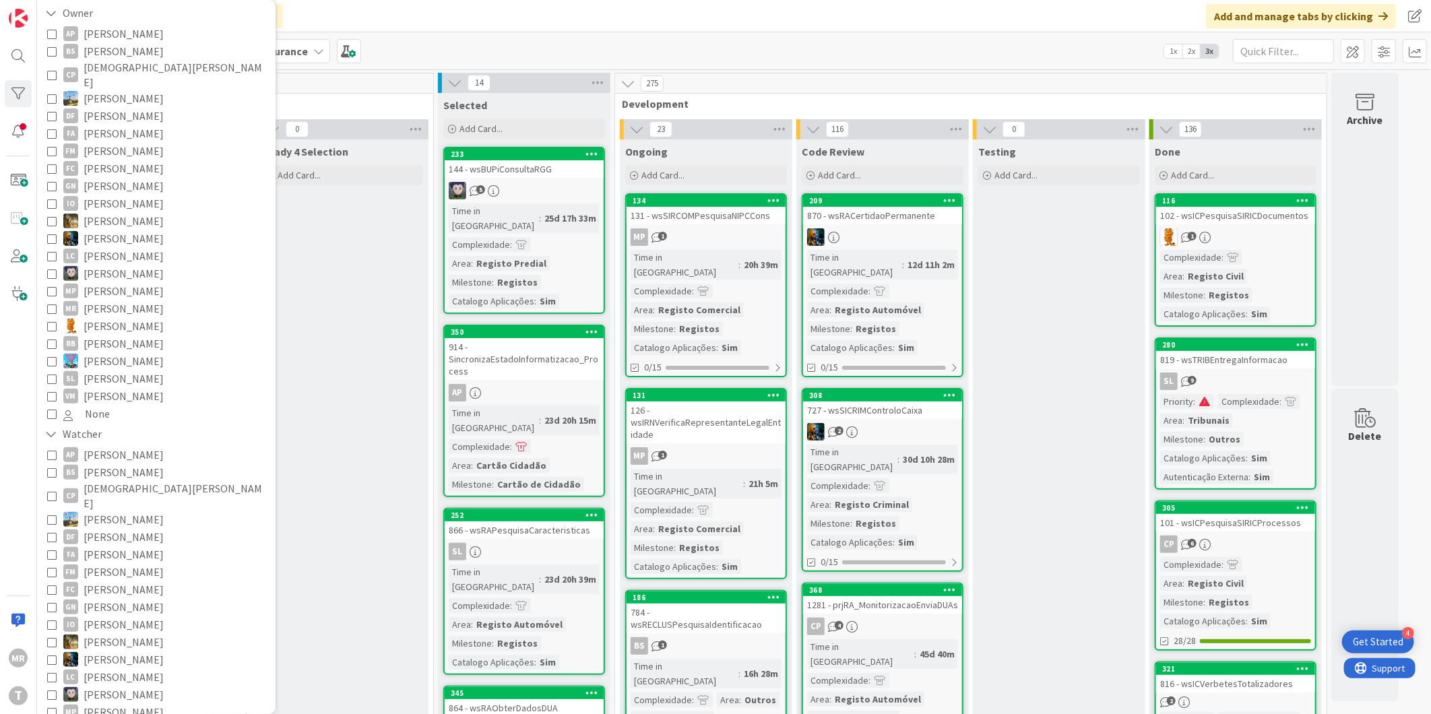
click at [102, 373] on span "[PERSON_NAME]" at bounding box center [124, 379] width 80 height 18
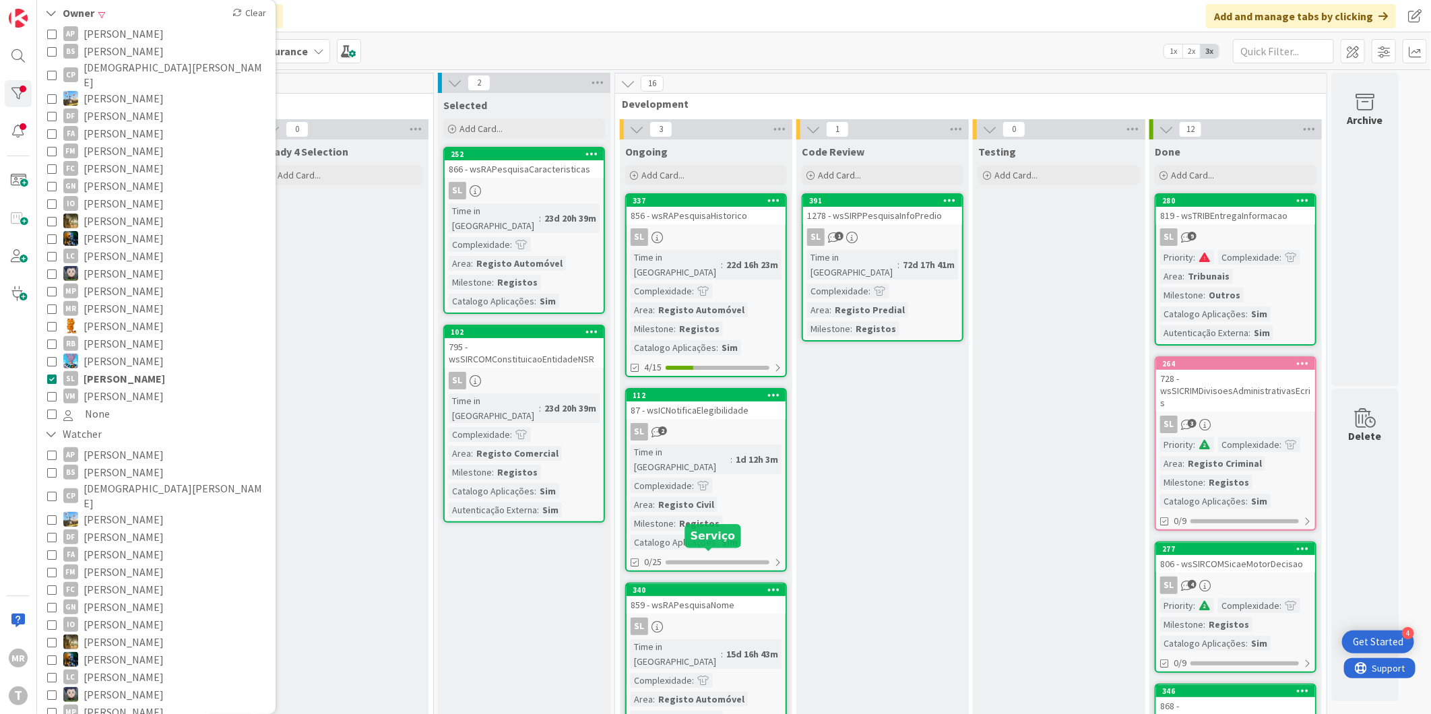
scroll to position [75, 0]
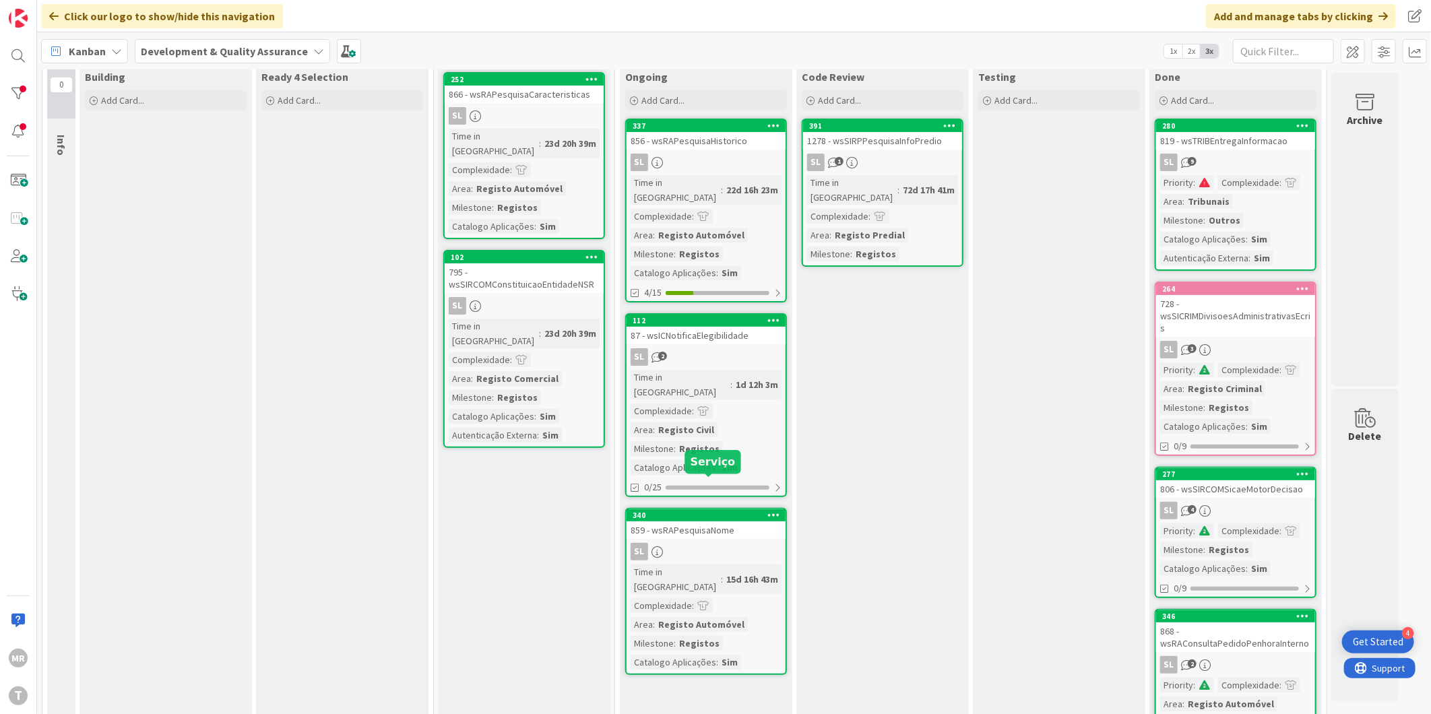
click at [670, 511] on div "340" at bounding box center [709, 515] width 153 height 9
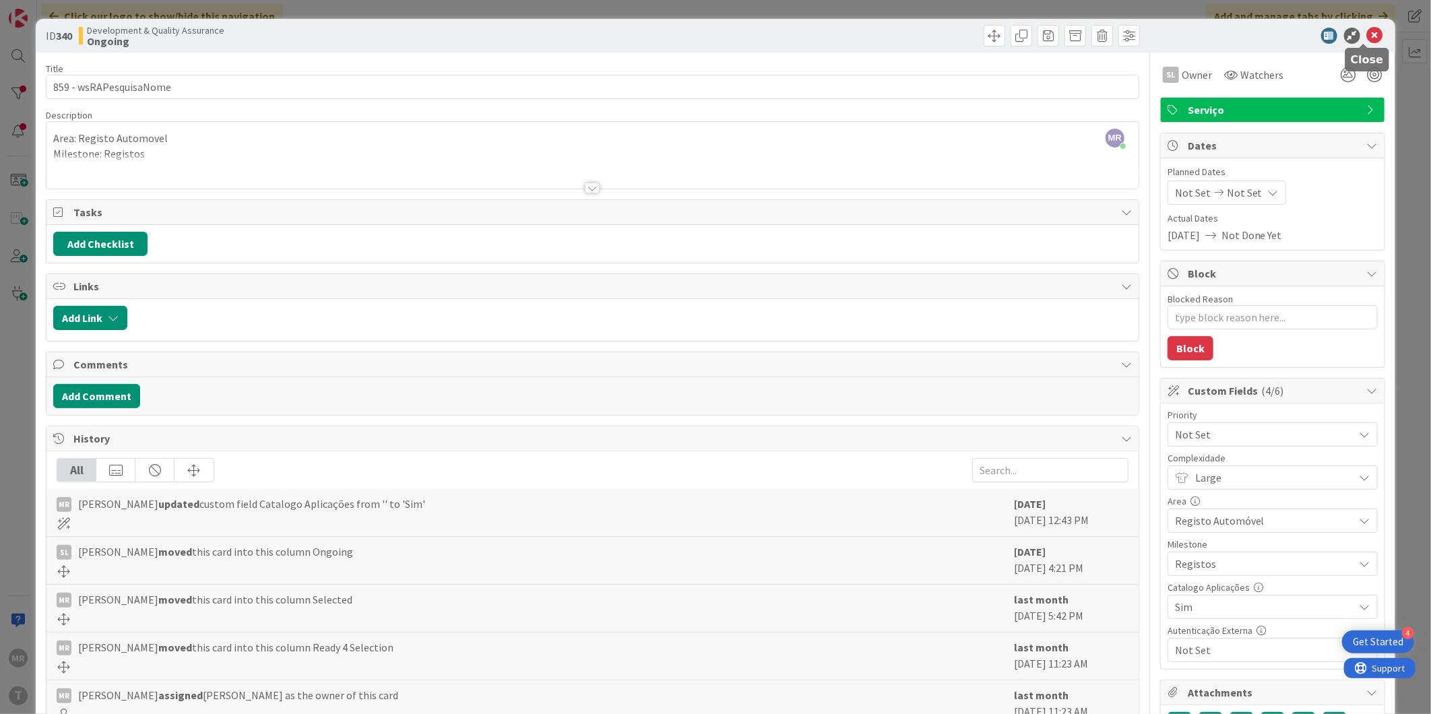
click at [1368, 34] on icon at bounding box center [1375, 36] width 16 height 16
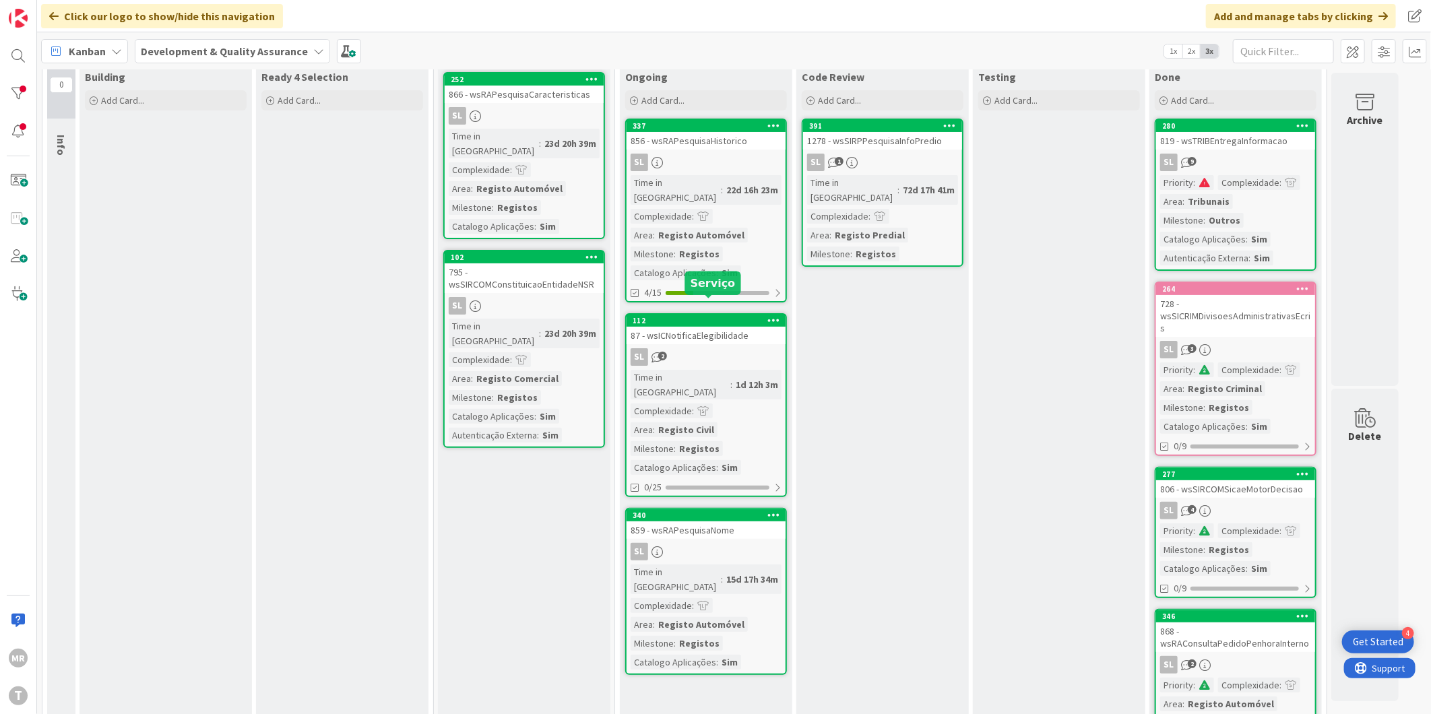
click at [672, 316] on div "112" at bounding box center [709, 320] width 153 height 9
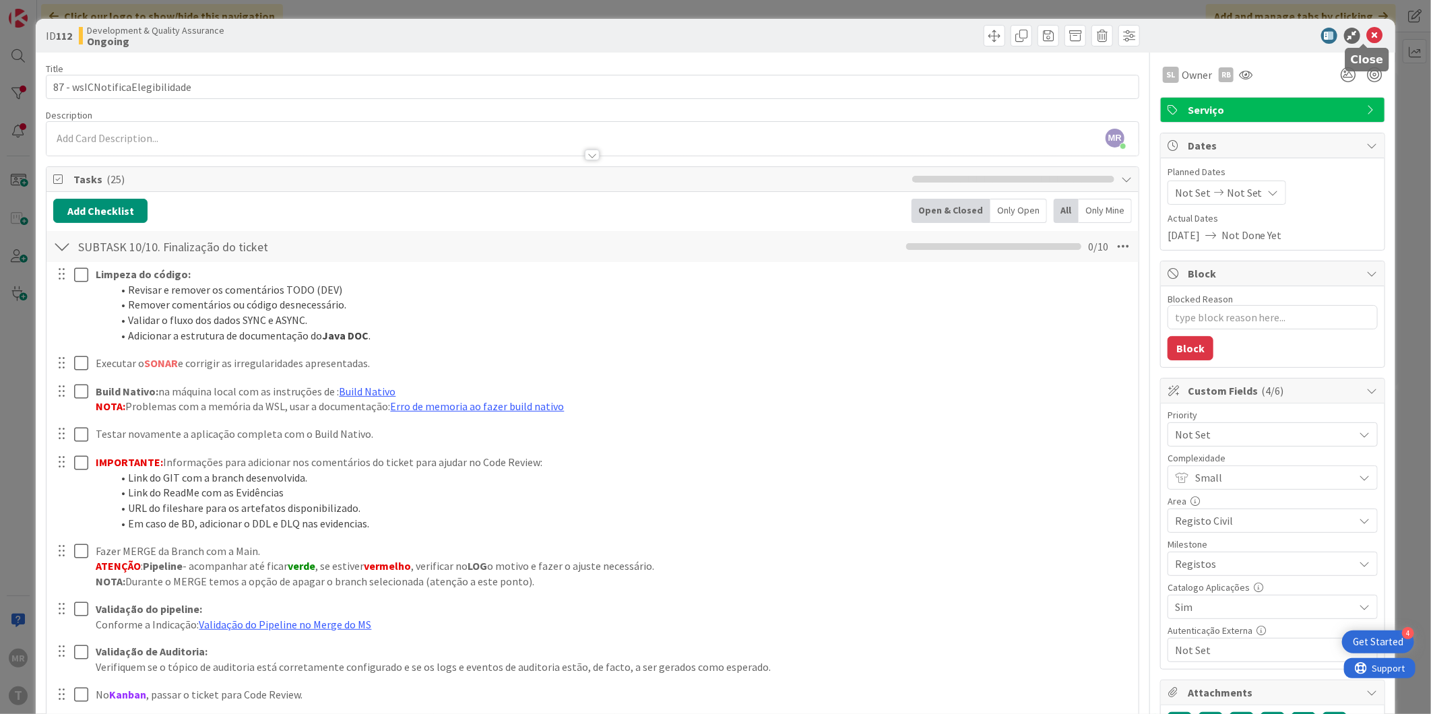
click at [1367, 36] on icon at bounding box center [1375, 36] width 16 height 16
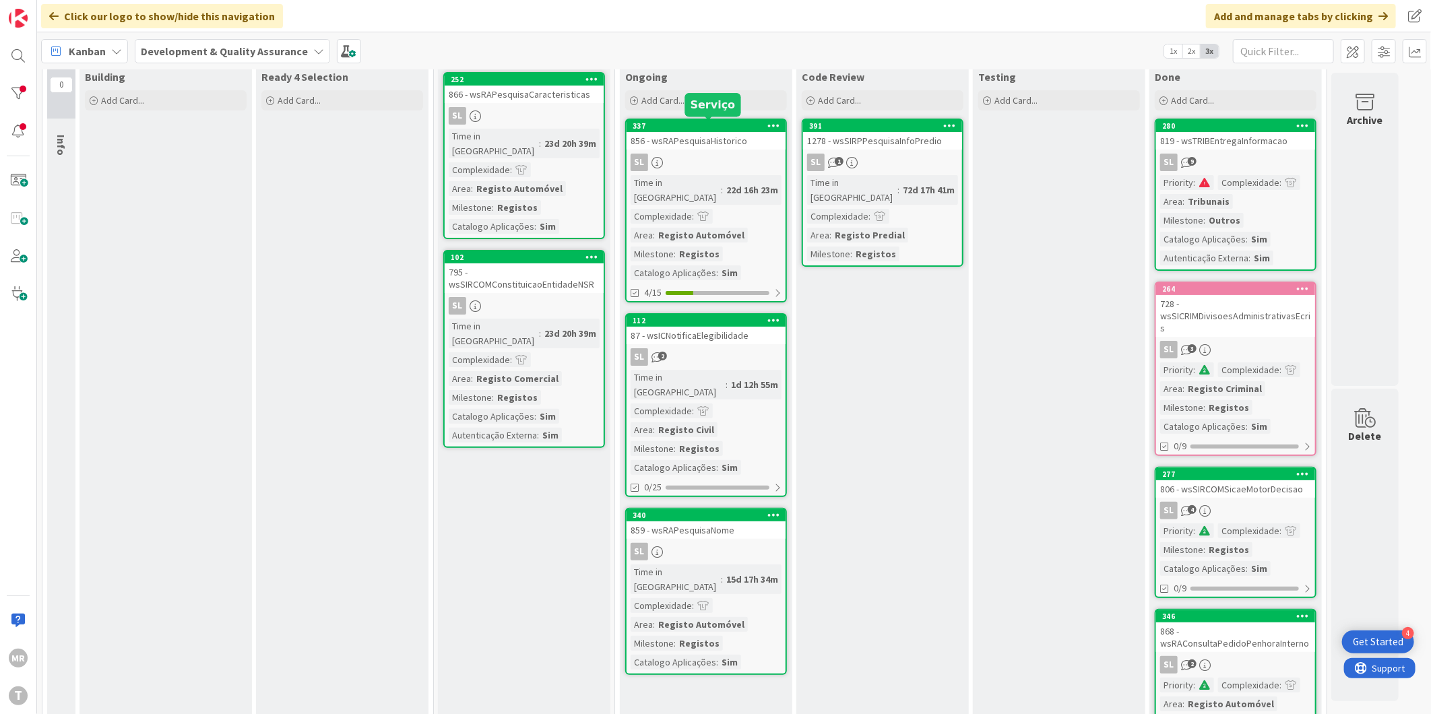
click at [732, 127] on div "337" at bounding box center [709, 125] width 153 height 9
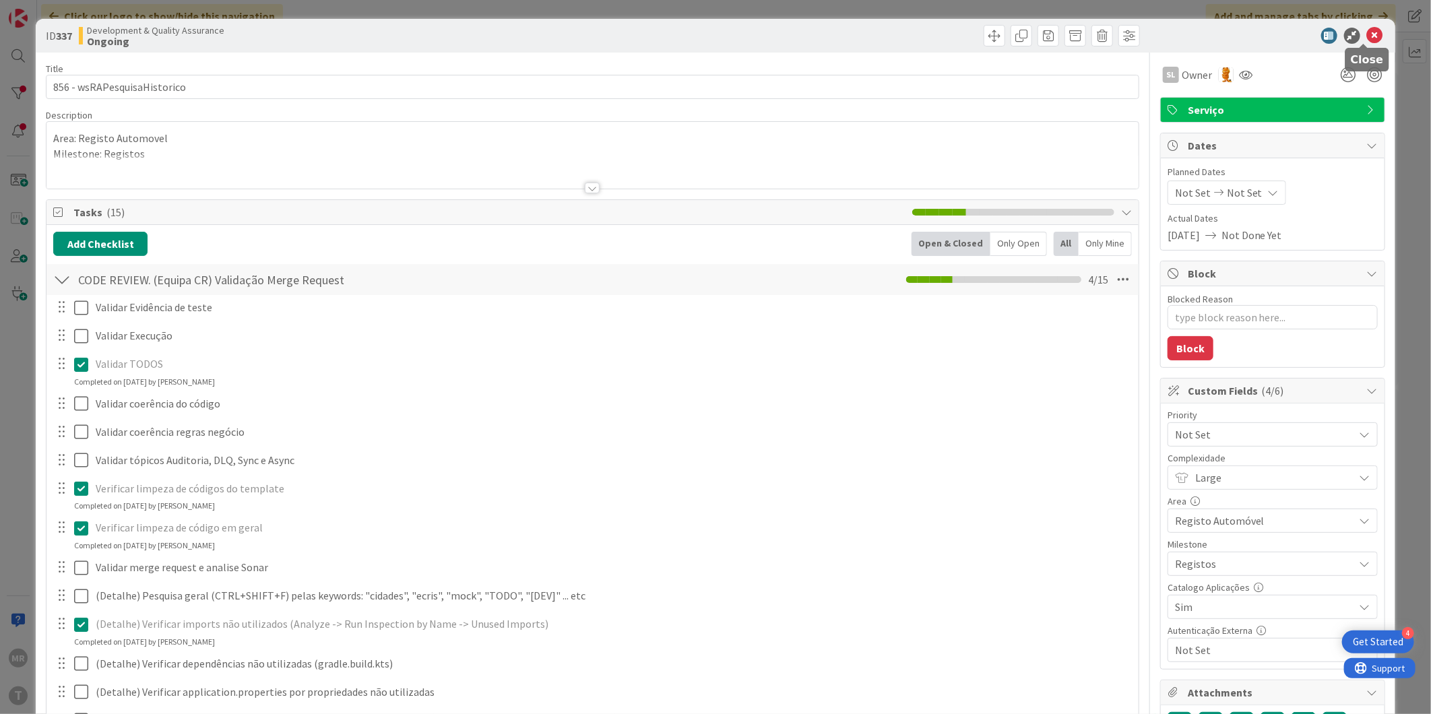
click at [1367, 34] on icon at bounding box center [1375, 36] width 16 height 16
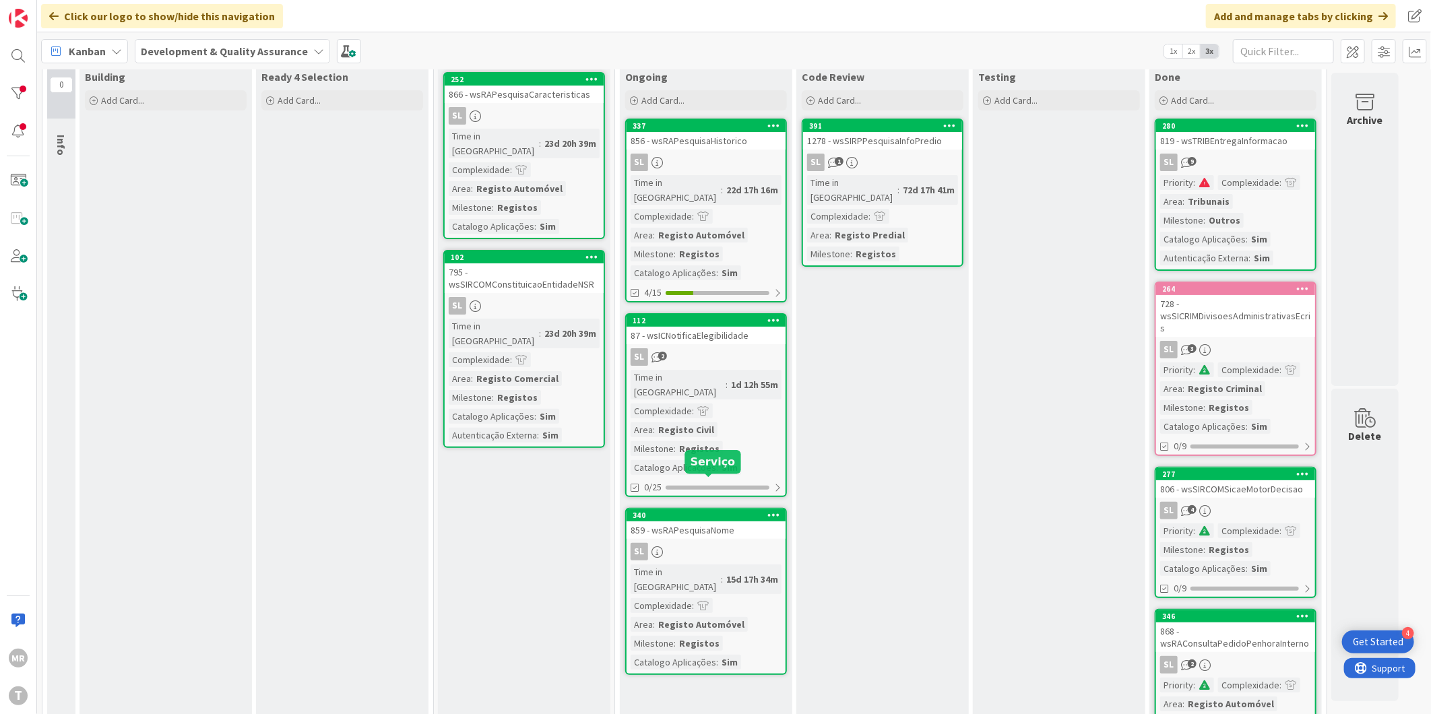
click at [691, 509] on div "340" at bounding box center [706, 515] width 159 height 12
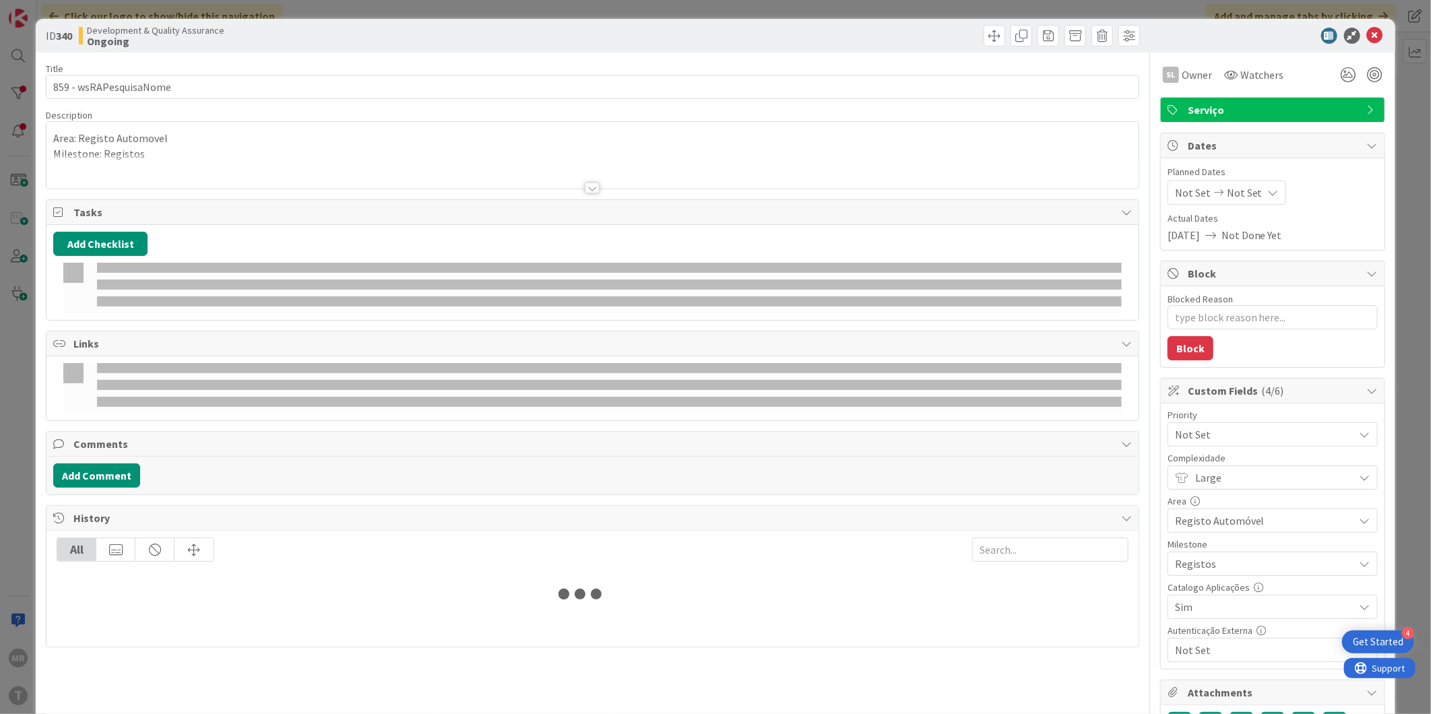
type textarea "x"
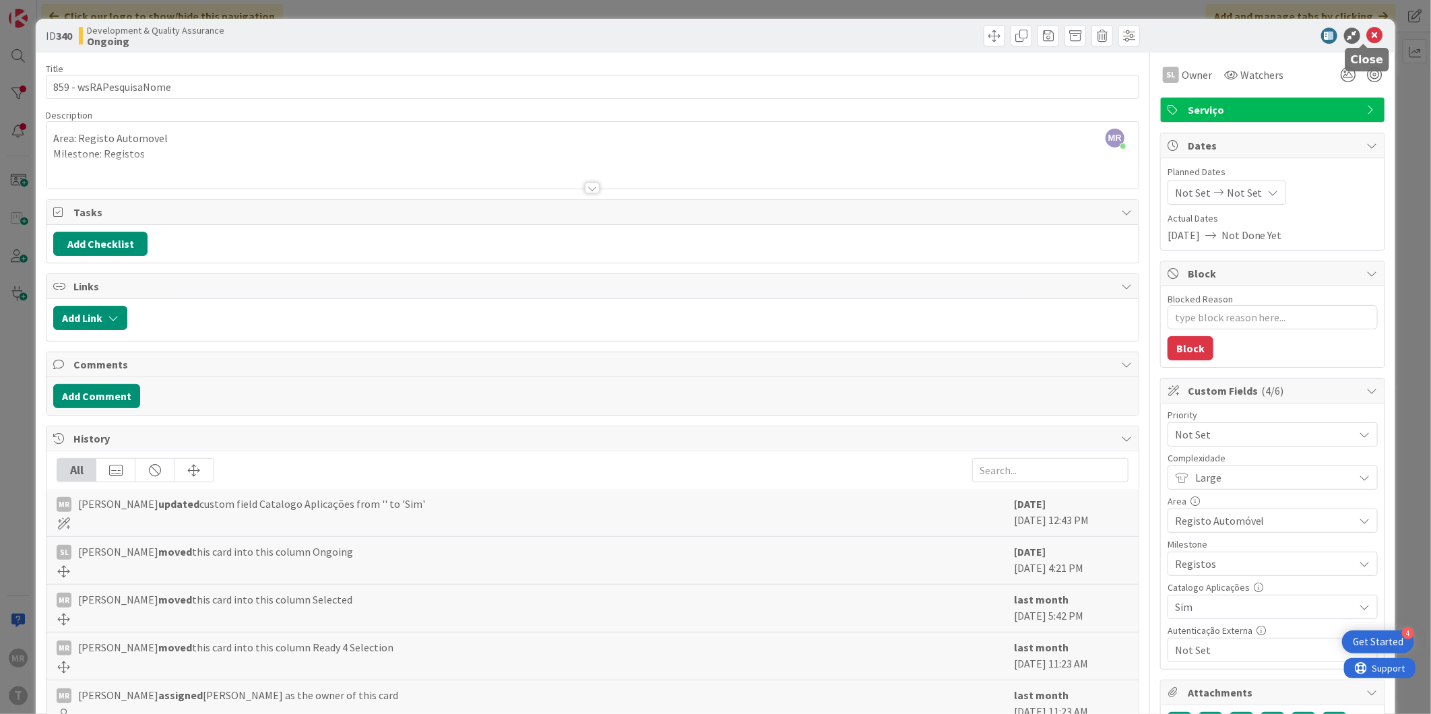
click at [1367, 28] on icon at bounding box center [1375, 36] width 16 height 16
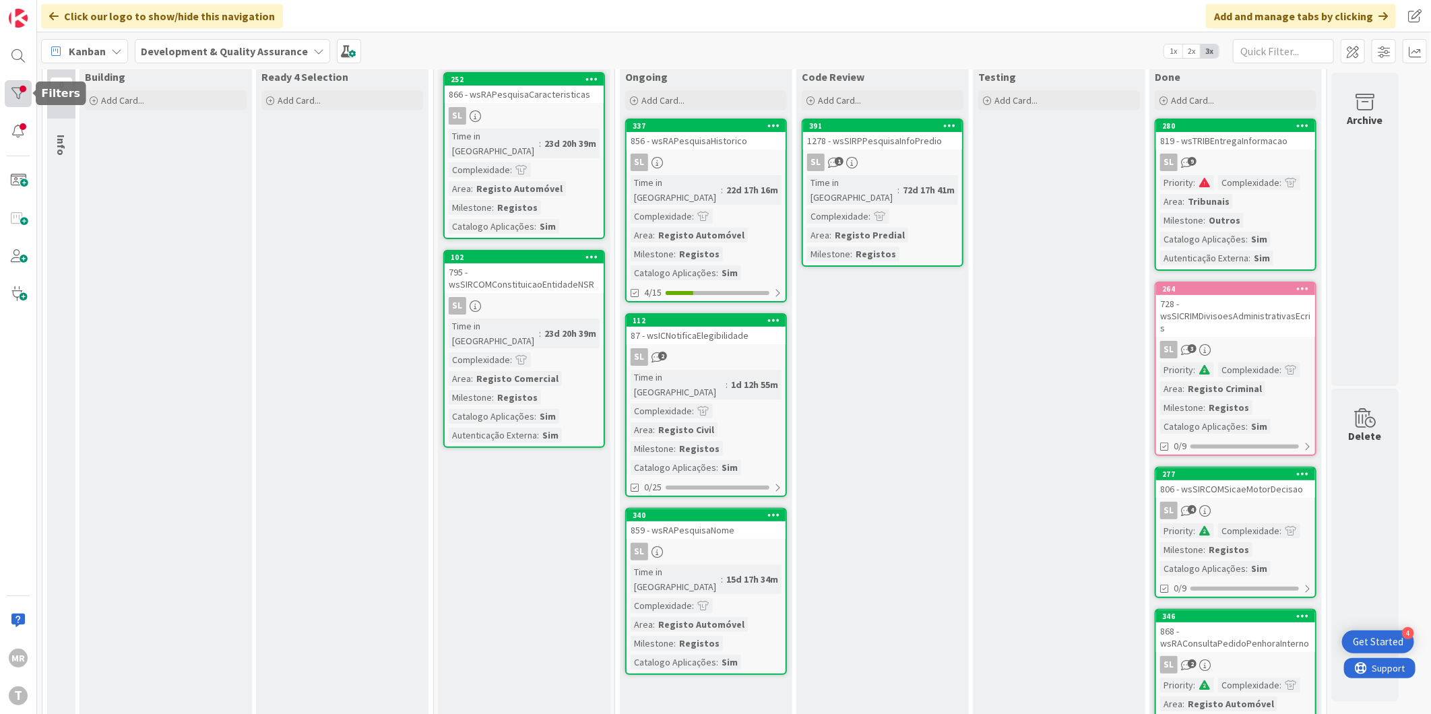
click at [24, 90] on div at bounding box center [18, 93] width 27 height 27
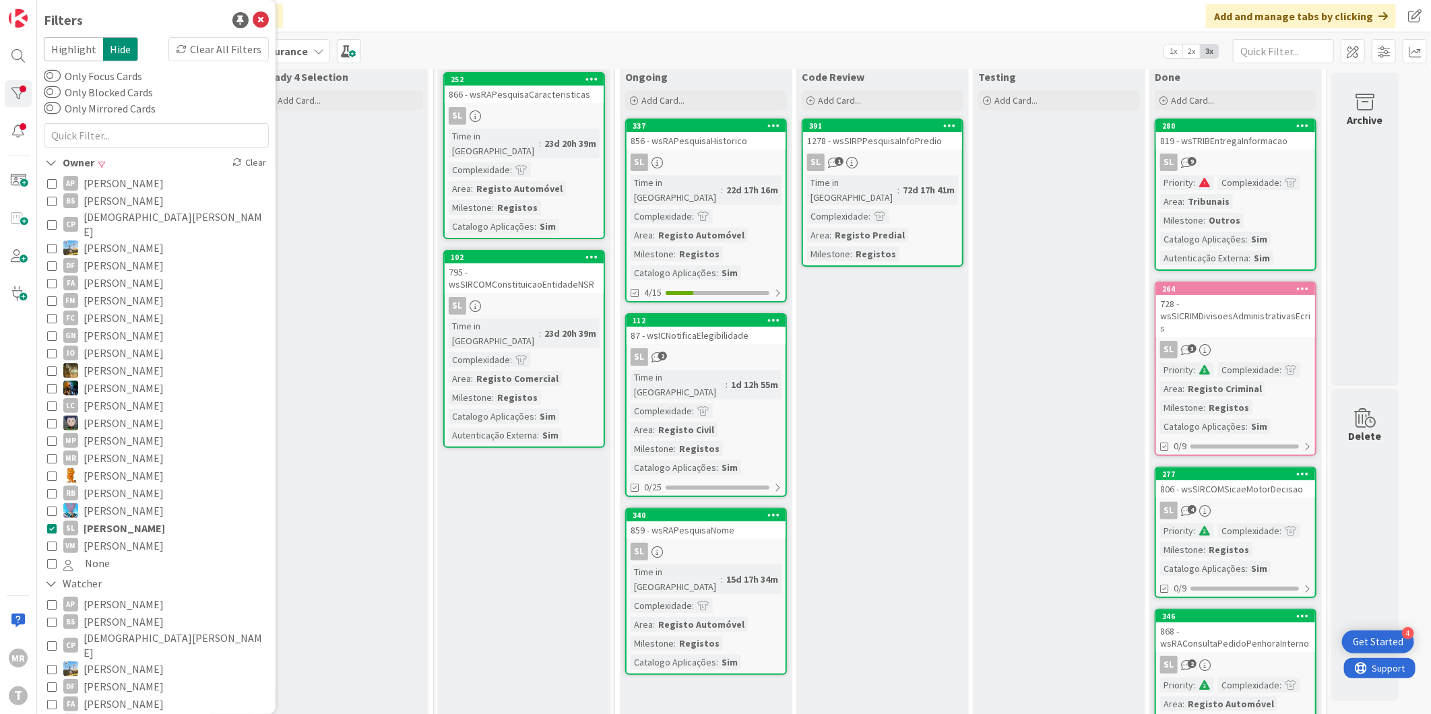
click at [106, 539] on span "[PERSON_NAME]" at bounding box center [124, 546] width 80 height 18
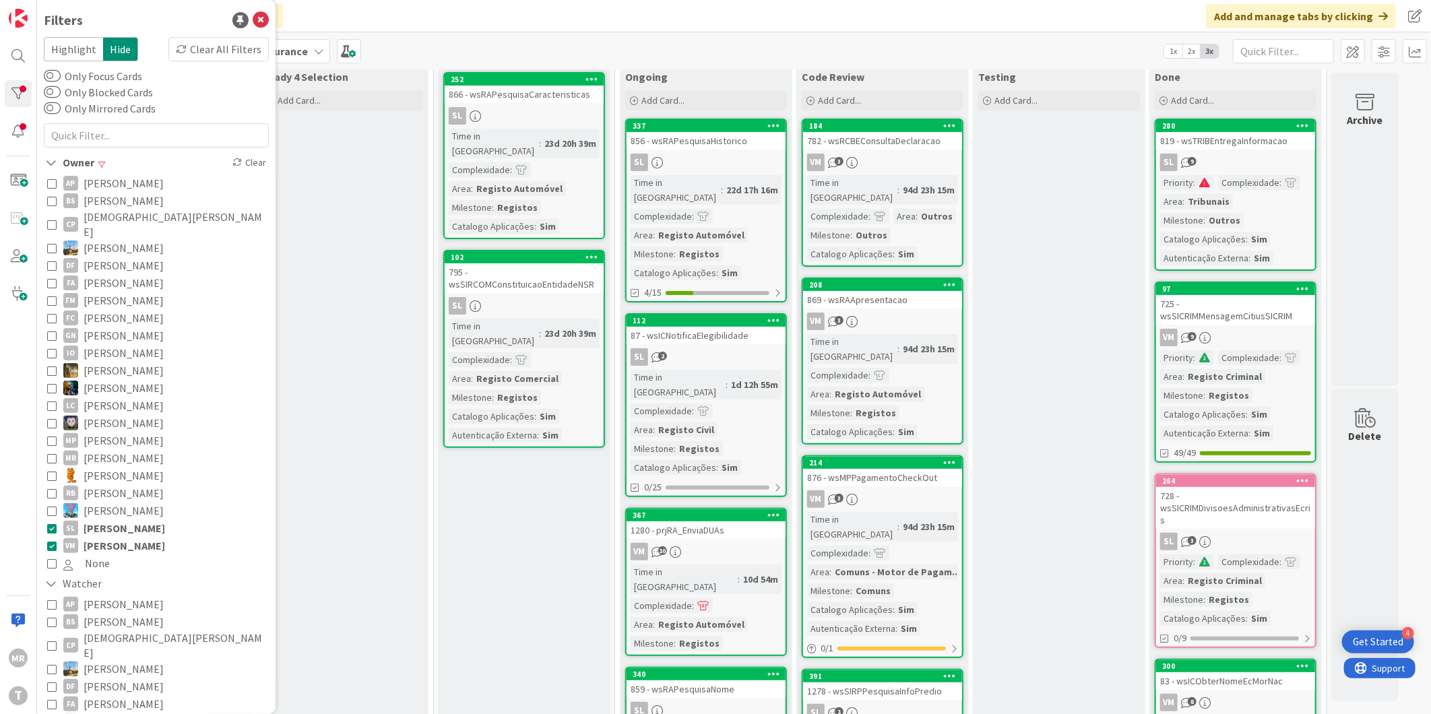
click at [117, 520] on span "[PERSON_NAME]" at bounding box center [125, 529] width 82 height 18
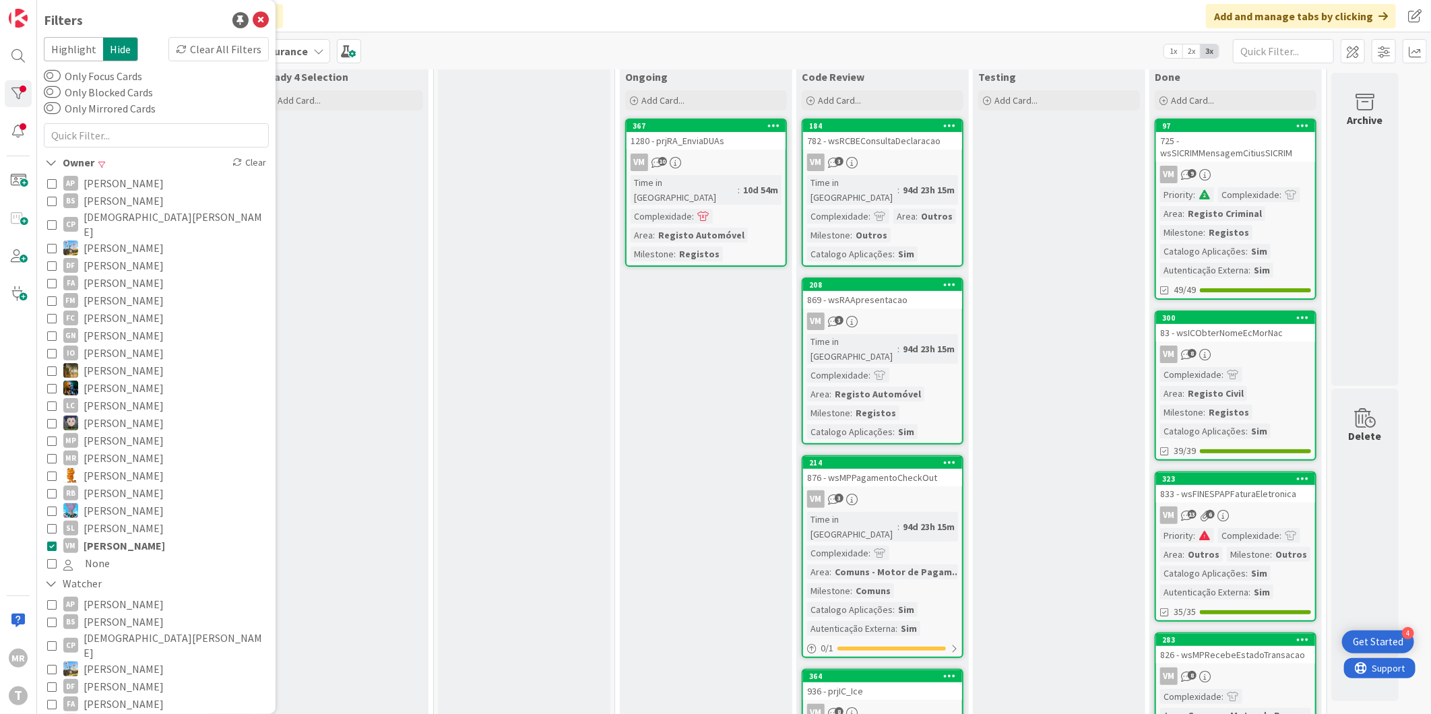
drag, startPoint x: 129, startPoint y: 530, endPoint x: 151, endPoint y: 526, distance: 22.7
click at [129, 537] on span "[PERSON_NAME]" at bounding box center [125, 546] width 82 height 18
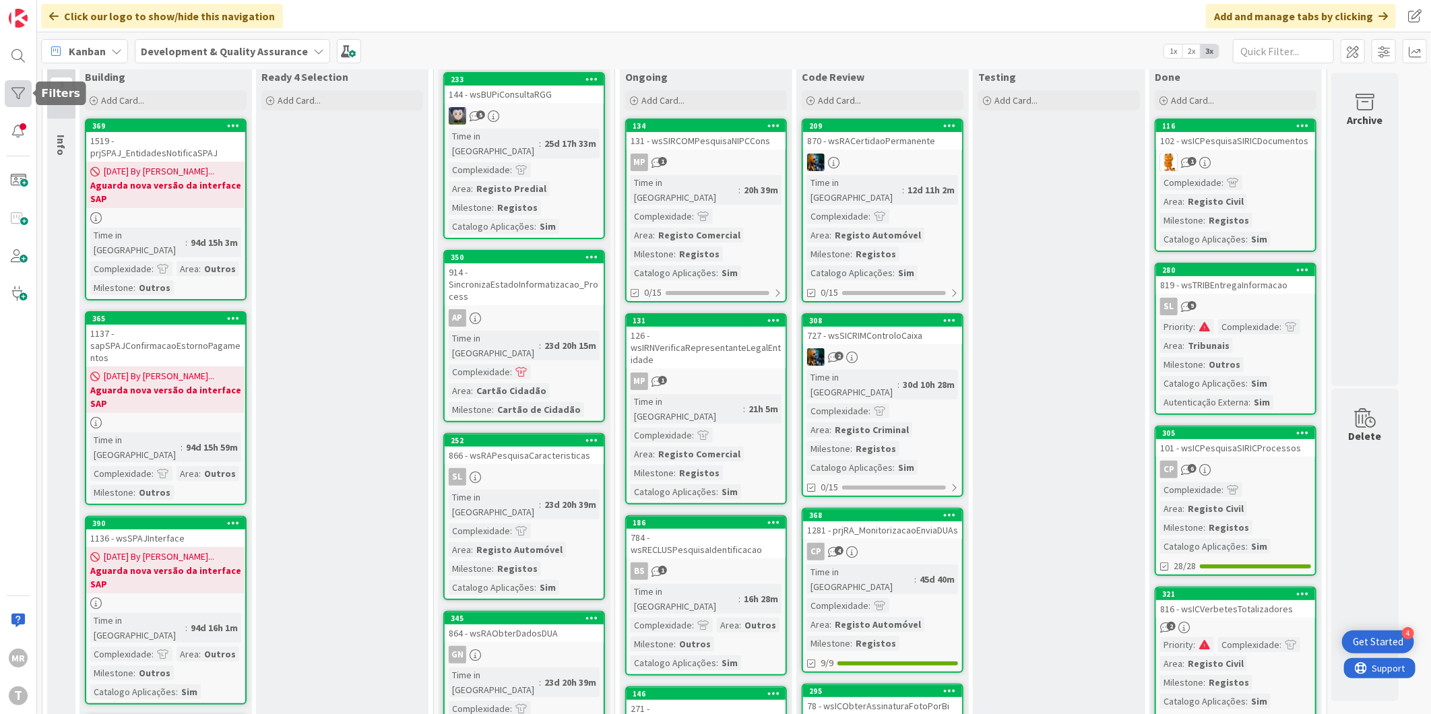
click at [26, 92] on div at bounding box center [18, 93] width 27 height 27
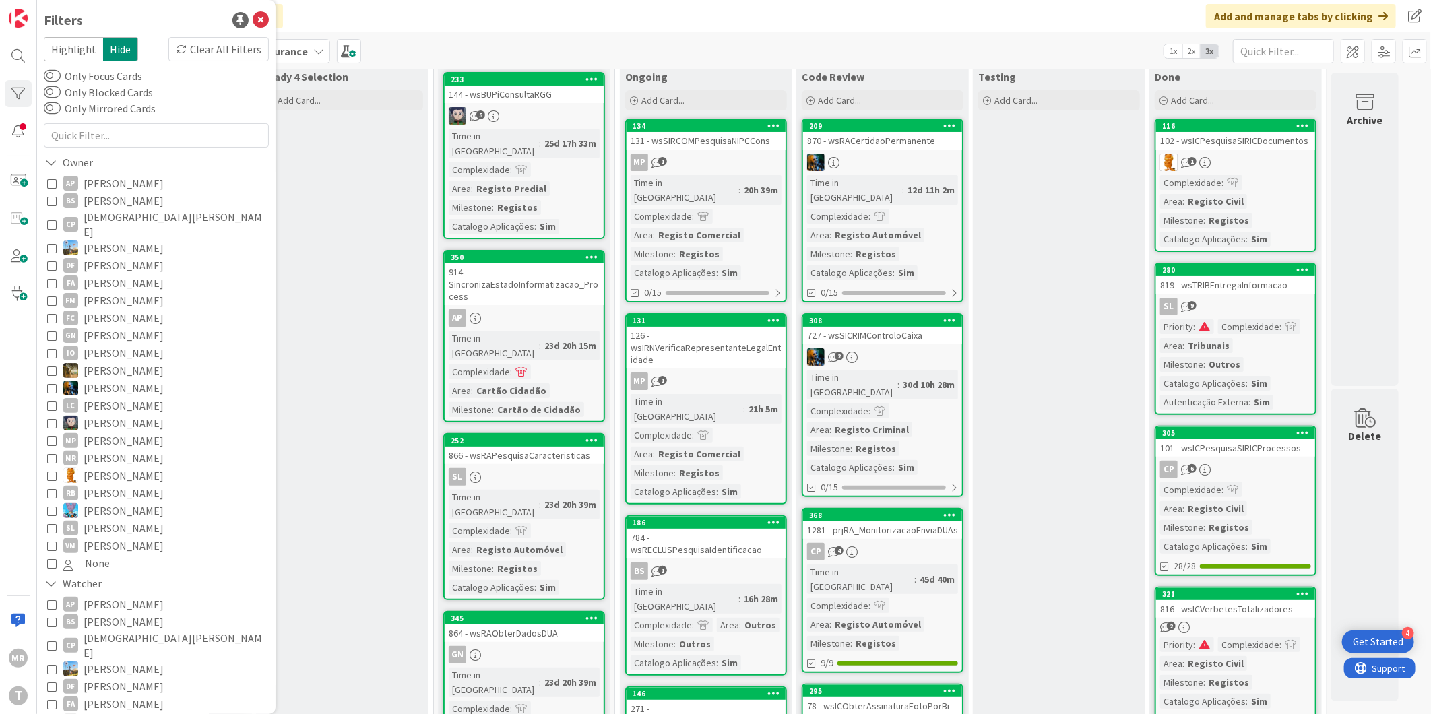
click at [127, 183] on span "[PERSON_NAME]" at bounding box center [124, 184] width 80 height 18
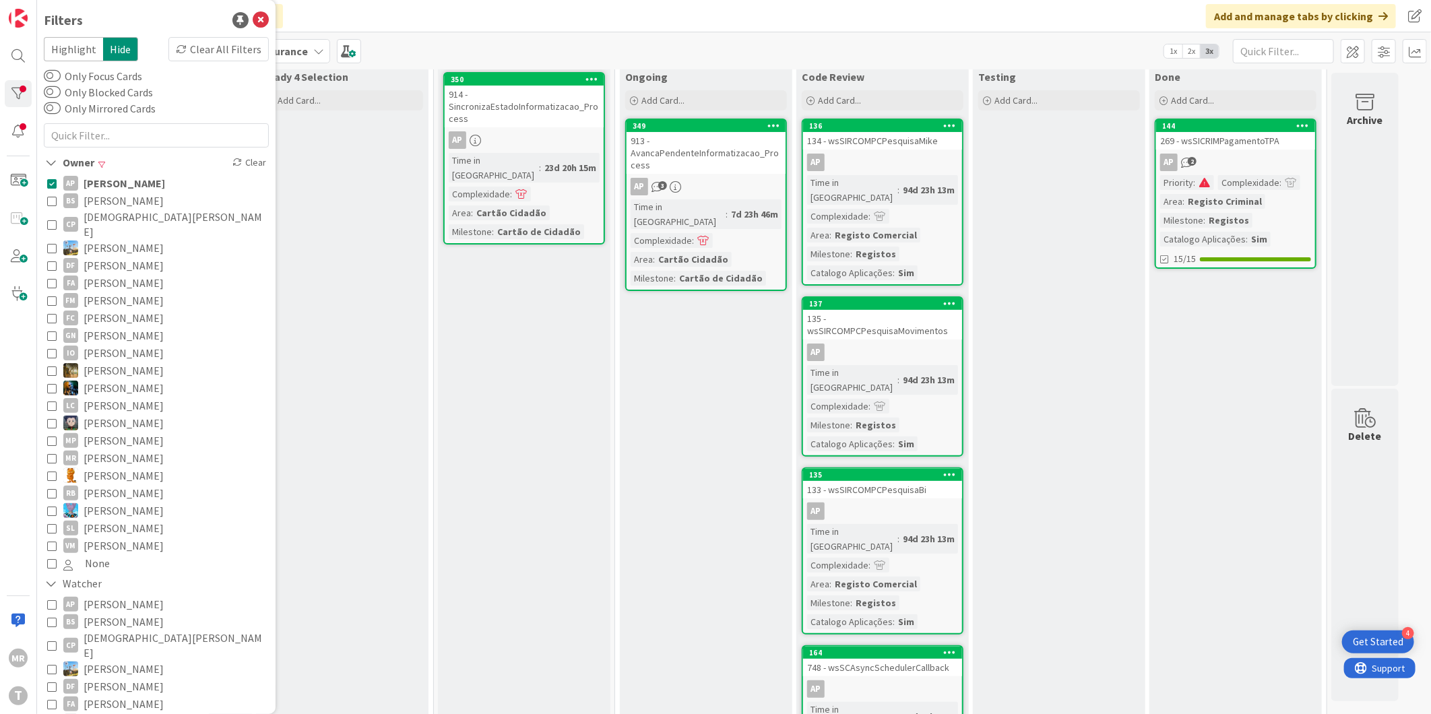
click at [127, 183] on span "[PERSON_NAME]" at bounding box center [125, 184] width 82 height 18
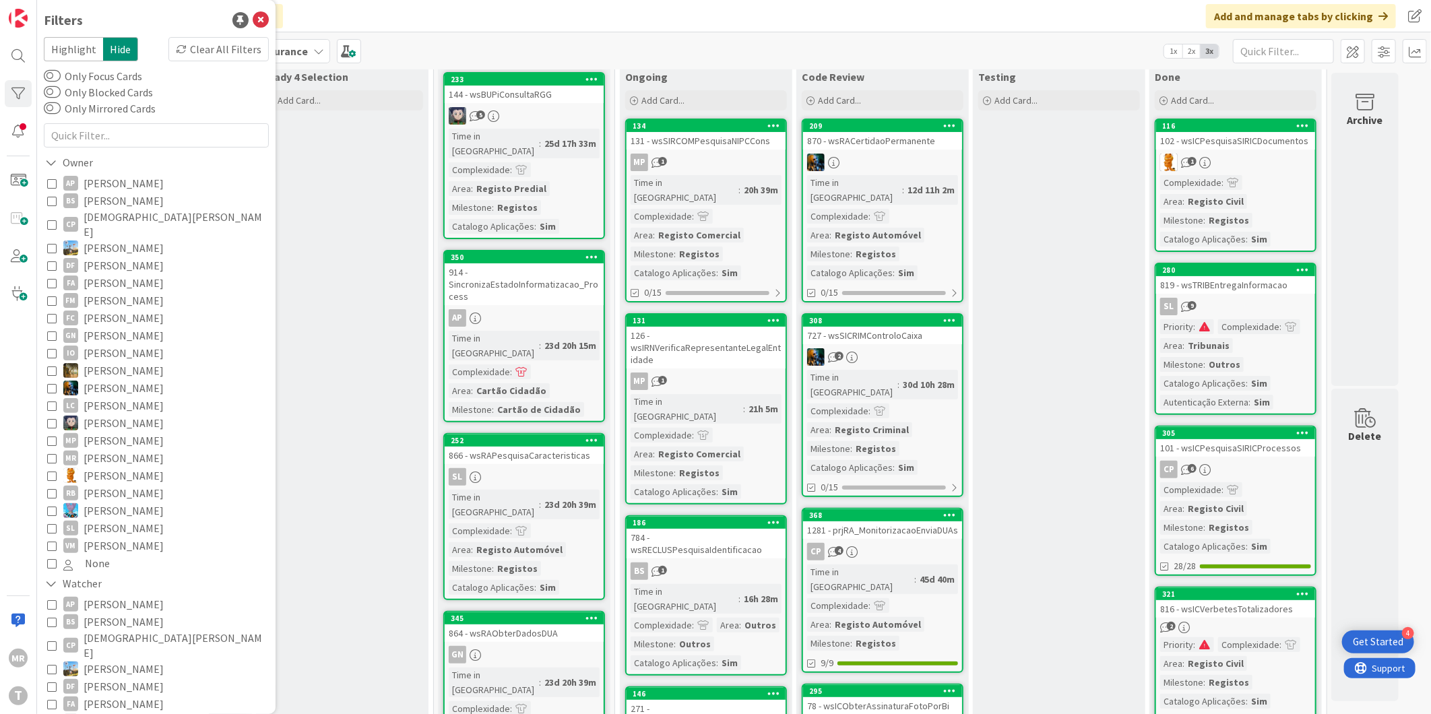
click at [119, 199] on span "[PERSON_NAME]" at bounding box center [124, 201] width 80 height 18
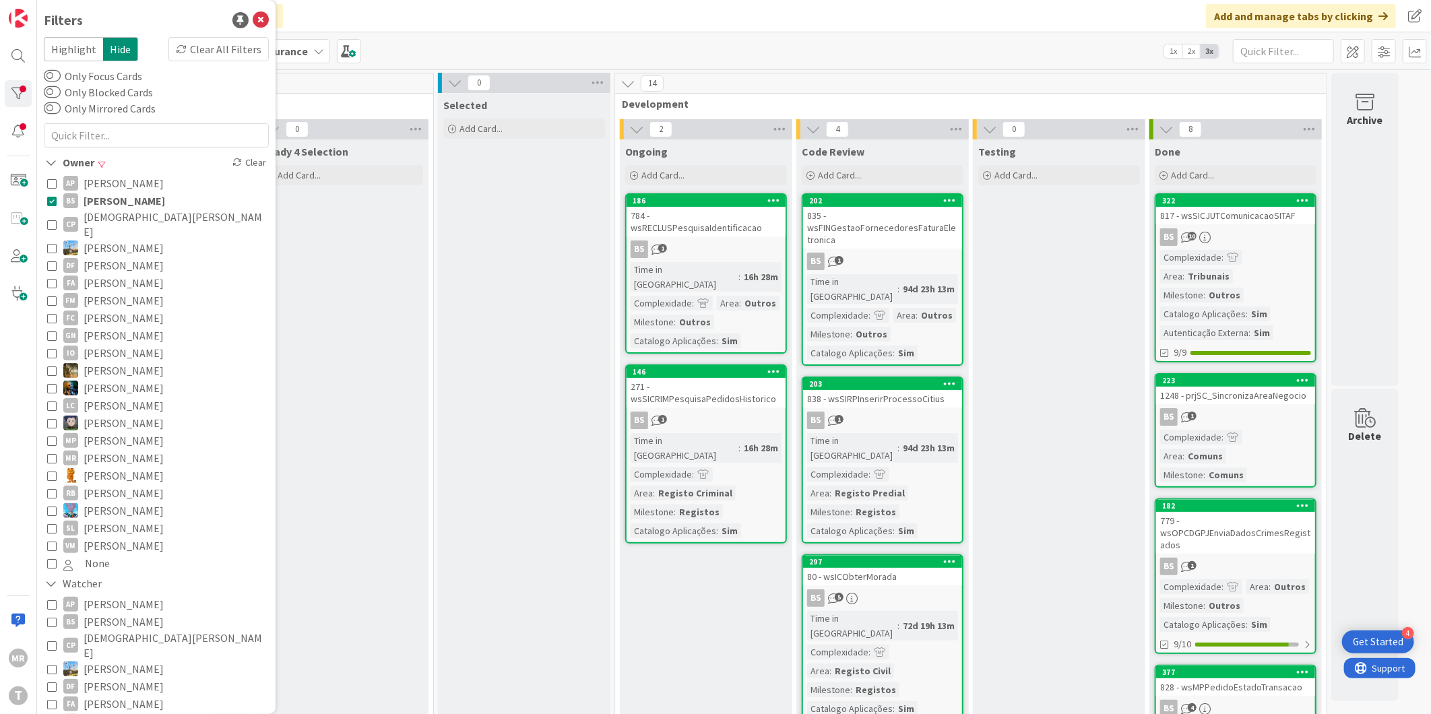
click at [137, 206] on span "[PERSON_NAME]" at bounding box center [125, 201] width 82 height 18
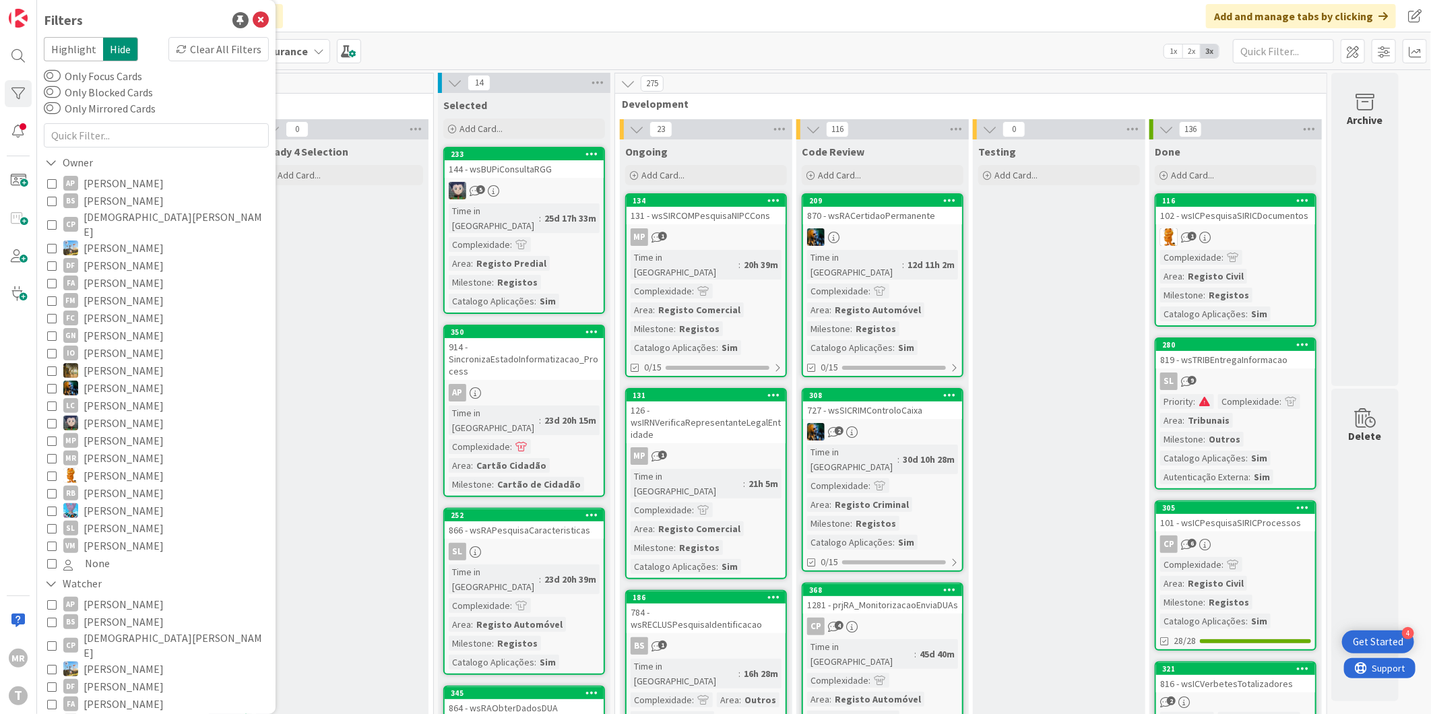
click at [135, 219] on span "[DEMOGRAPHIC_DATA][PERSON_NAME]" at bounding box center [175, 225] width 182 height 30
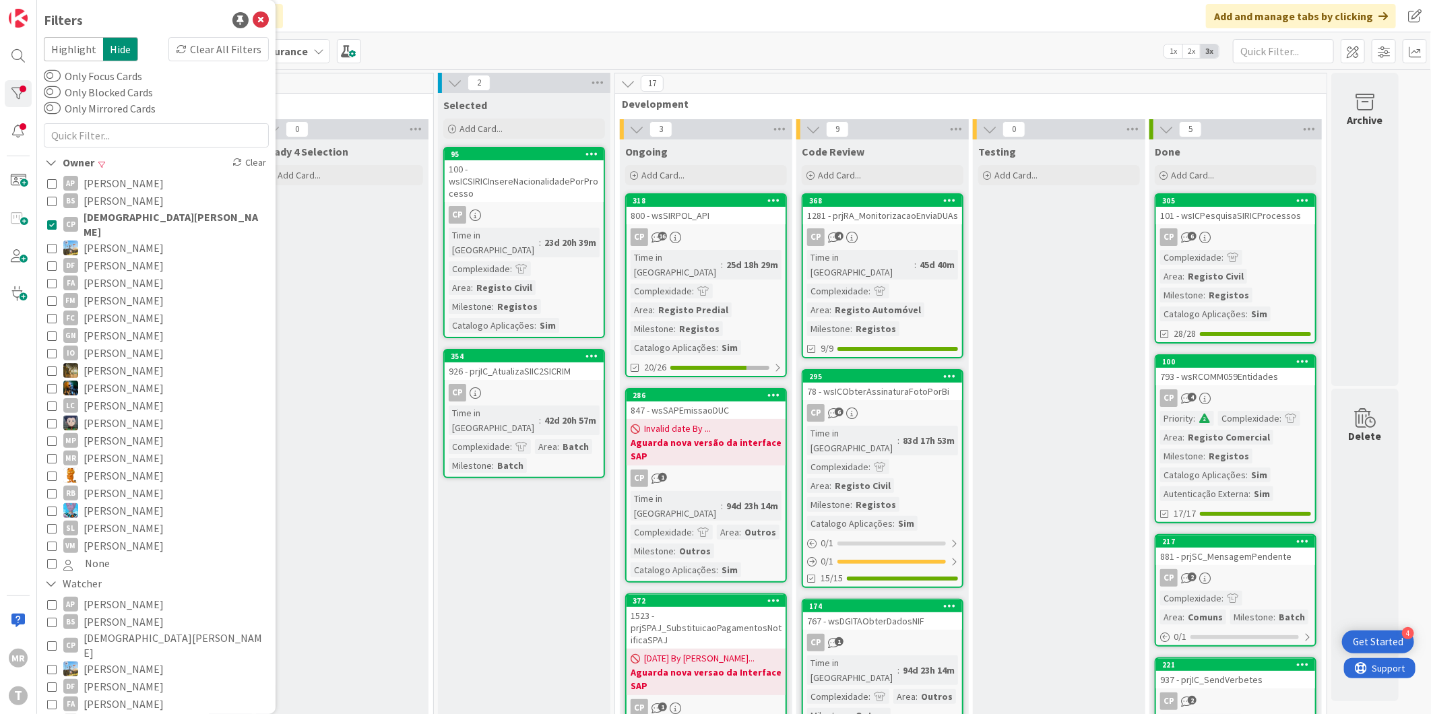
click at [135, 219] on span "[DEMOGRAPHIC_DATA][PERSON_NAME]" at bounding box center [175, 225] width 182 height 30
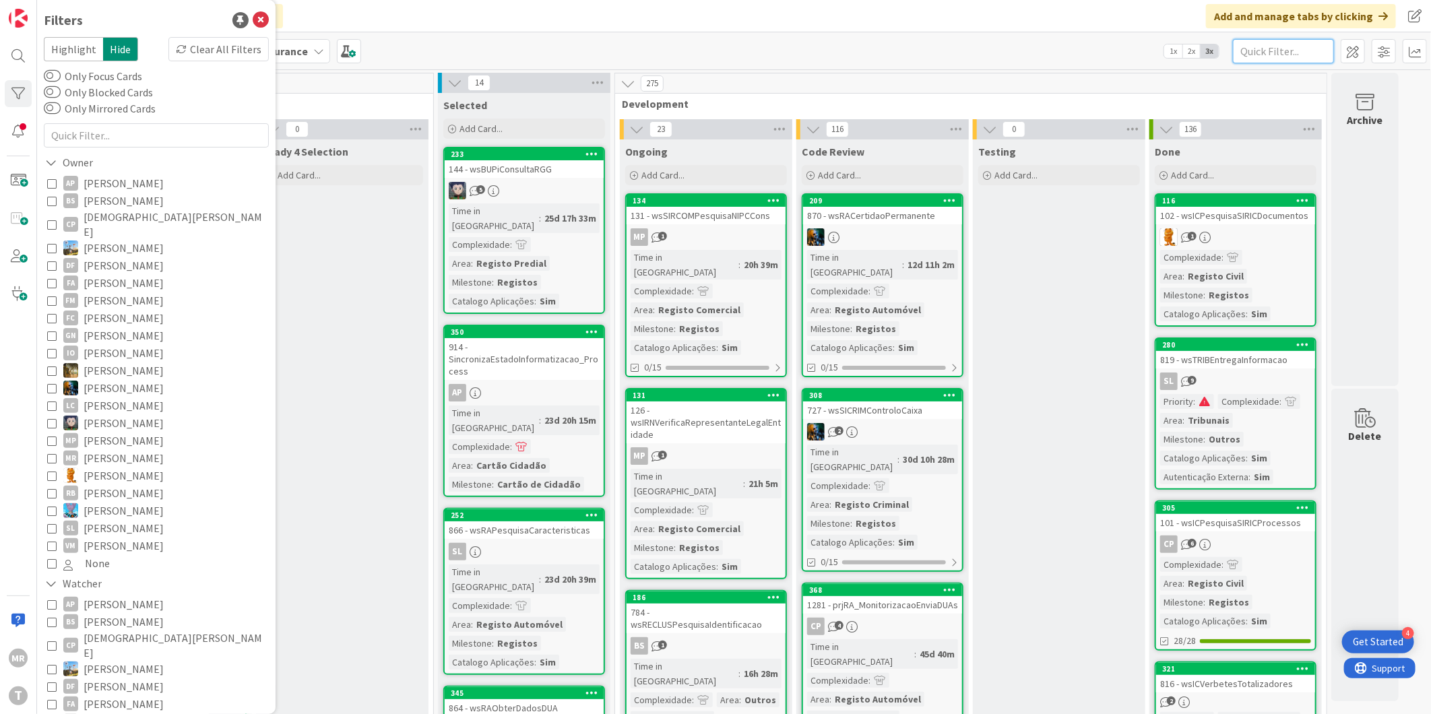
click at [1283, 54] on input "text" at bounding box center [1283, 51] width 101 height 24
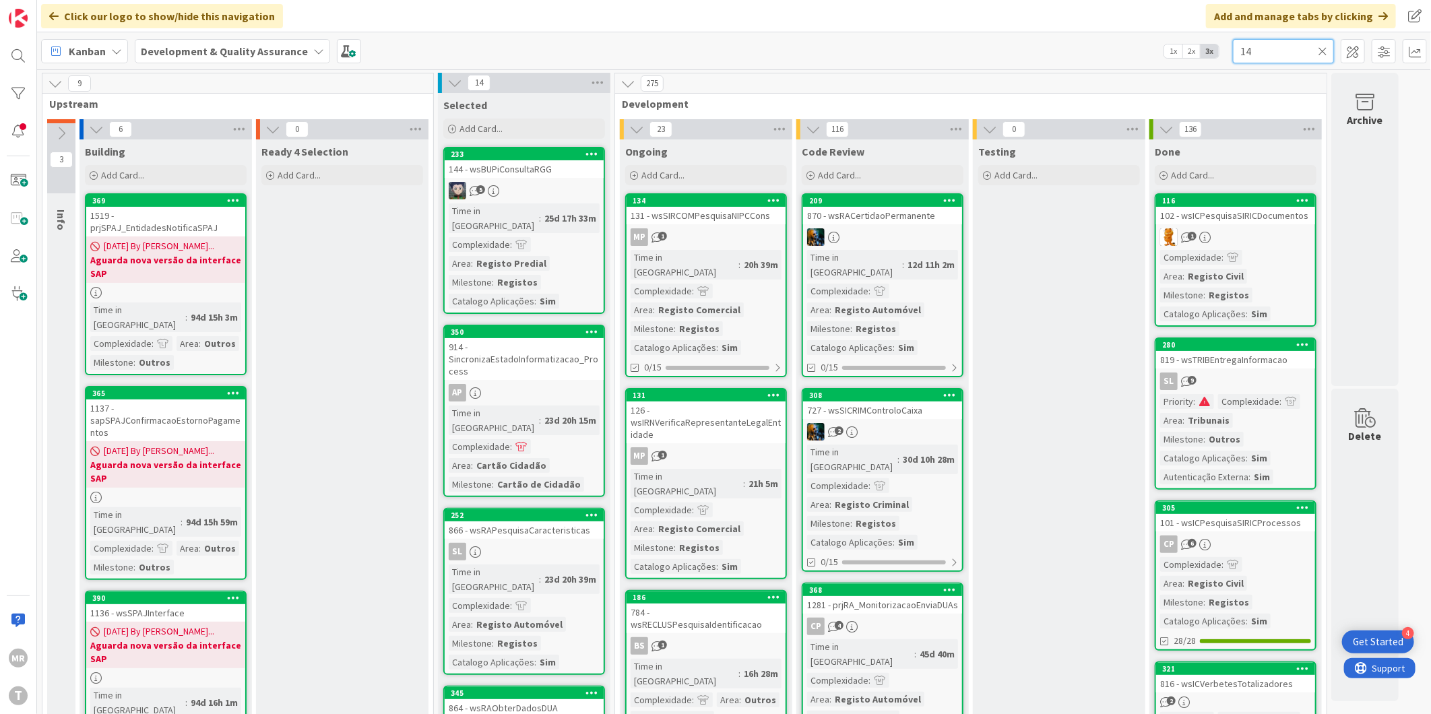
type input "141"
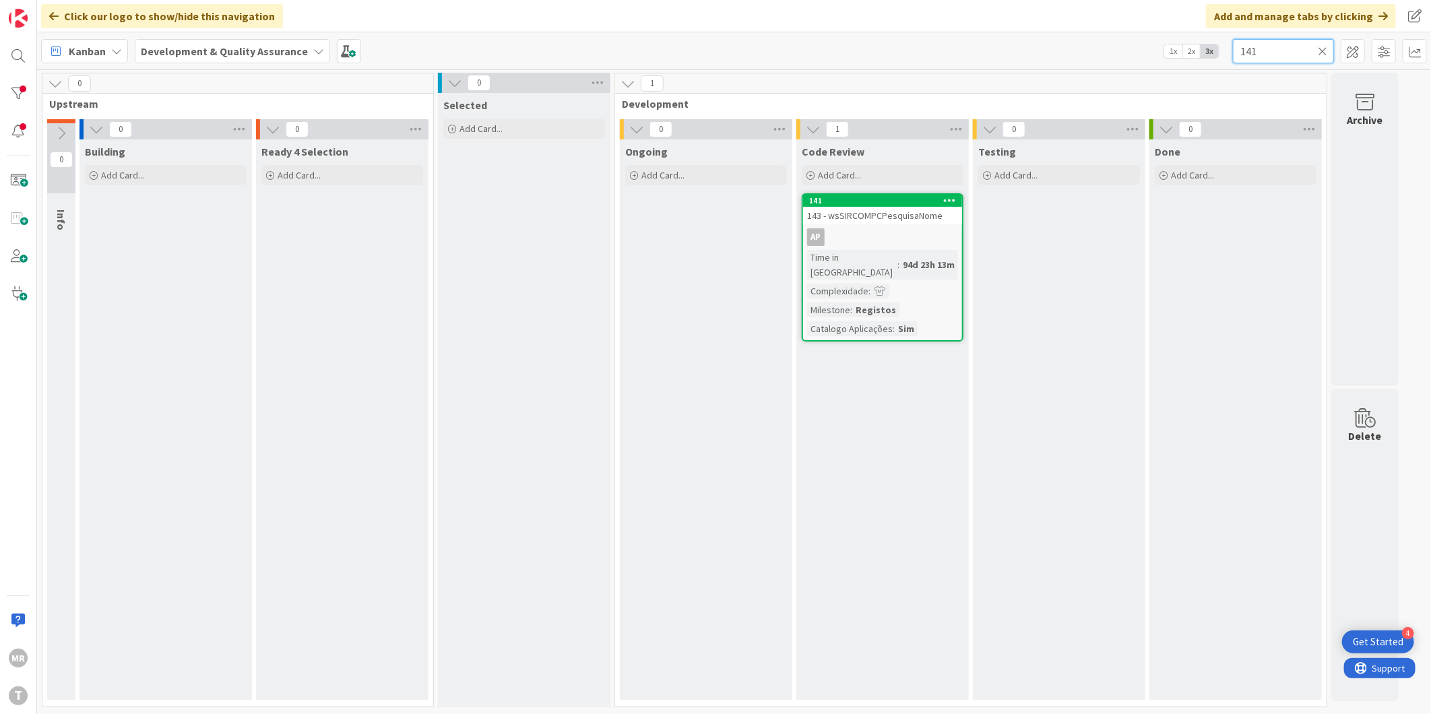
drag, startPoint x: 1199, startPoint y: 49, endPoint x: 1191, endPoint y: 48, distance: 8.8
click at [1191, 48] on div "Kanban Development & Quality Assurance 1x 2x 3x 141" at bounding box center [734, 50] width 1394 height 37
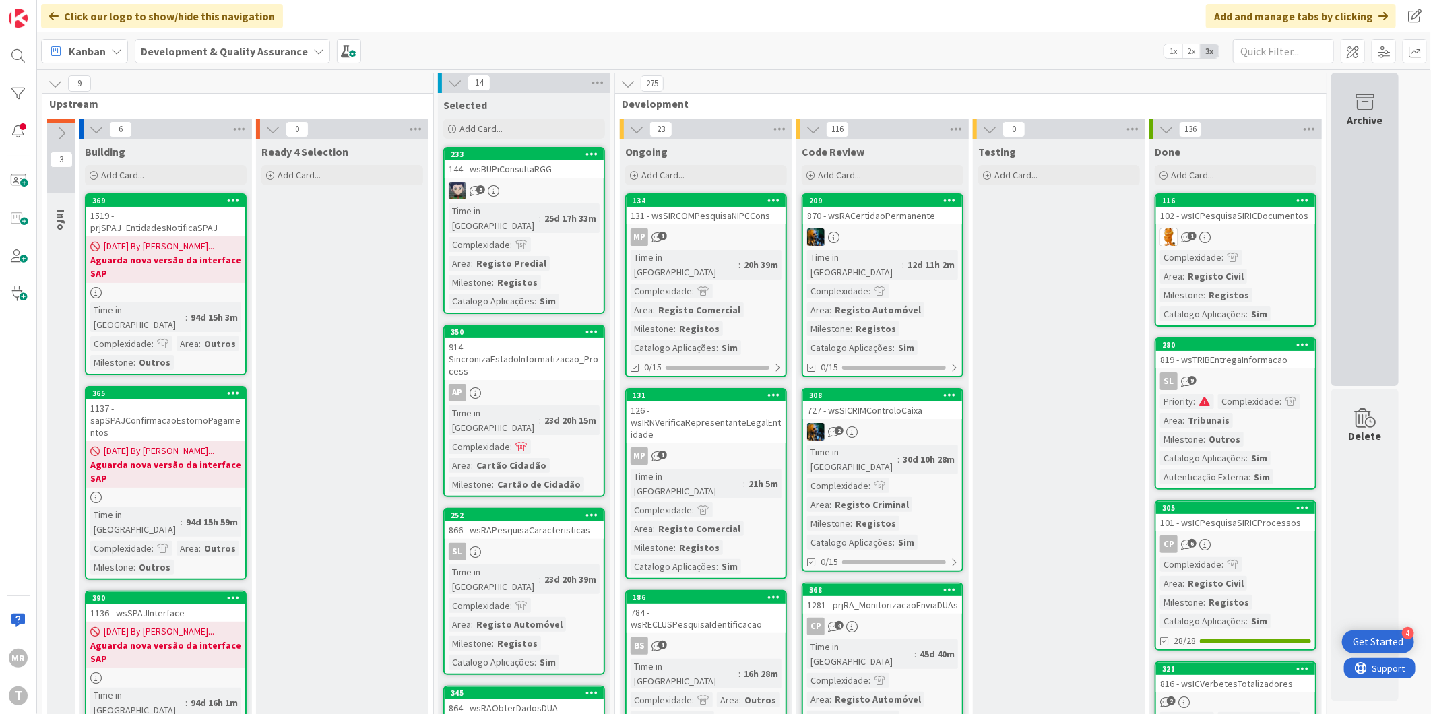
click at [1389, 191] on div "Archive" at bounding box center [1365, 229] width 67 height 313
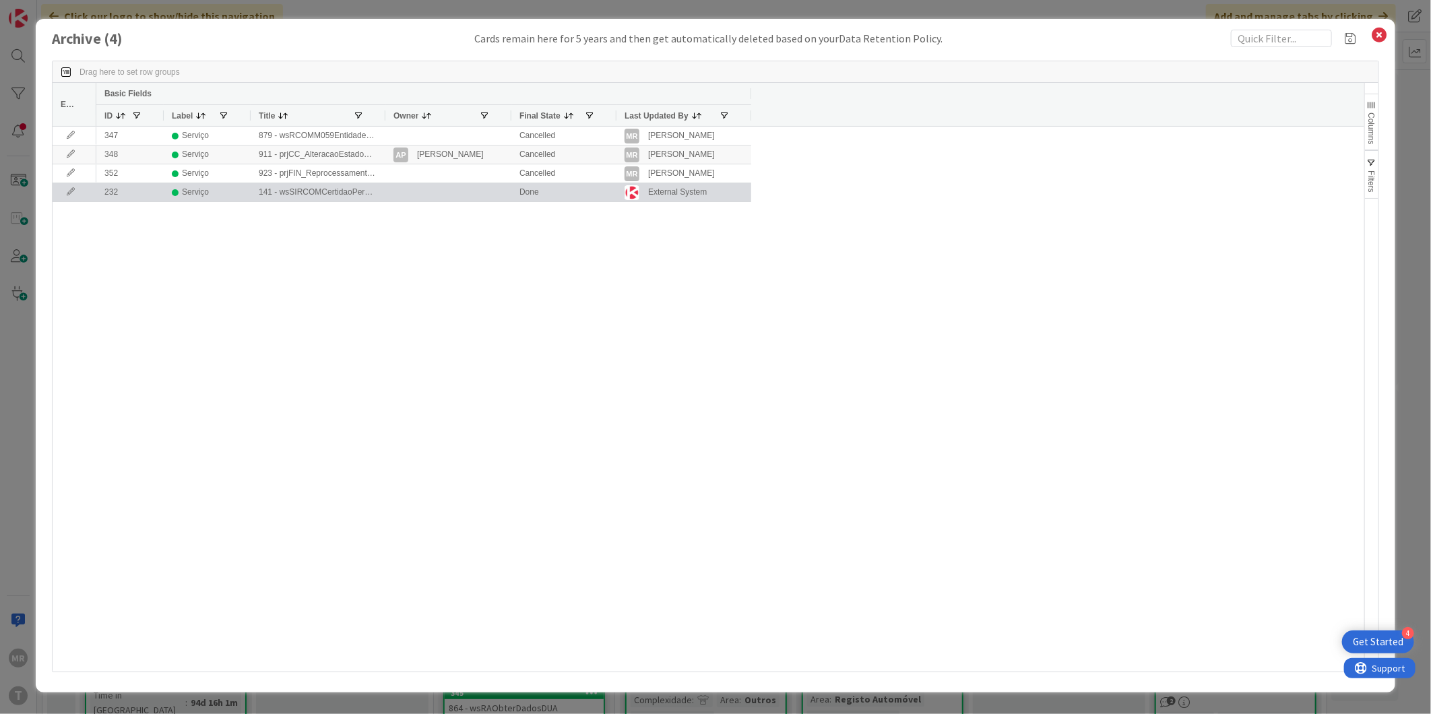
click at [67, 194] on icon at bounding box center [71, 192] width 20 height 8
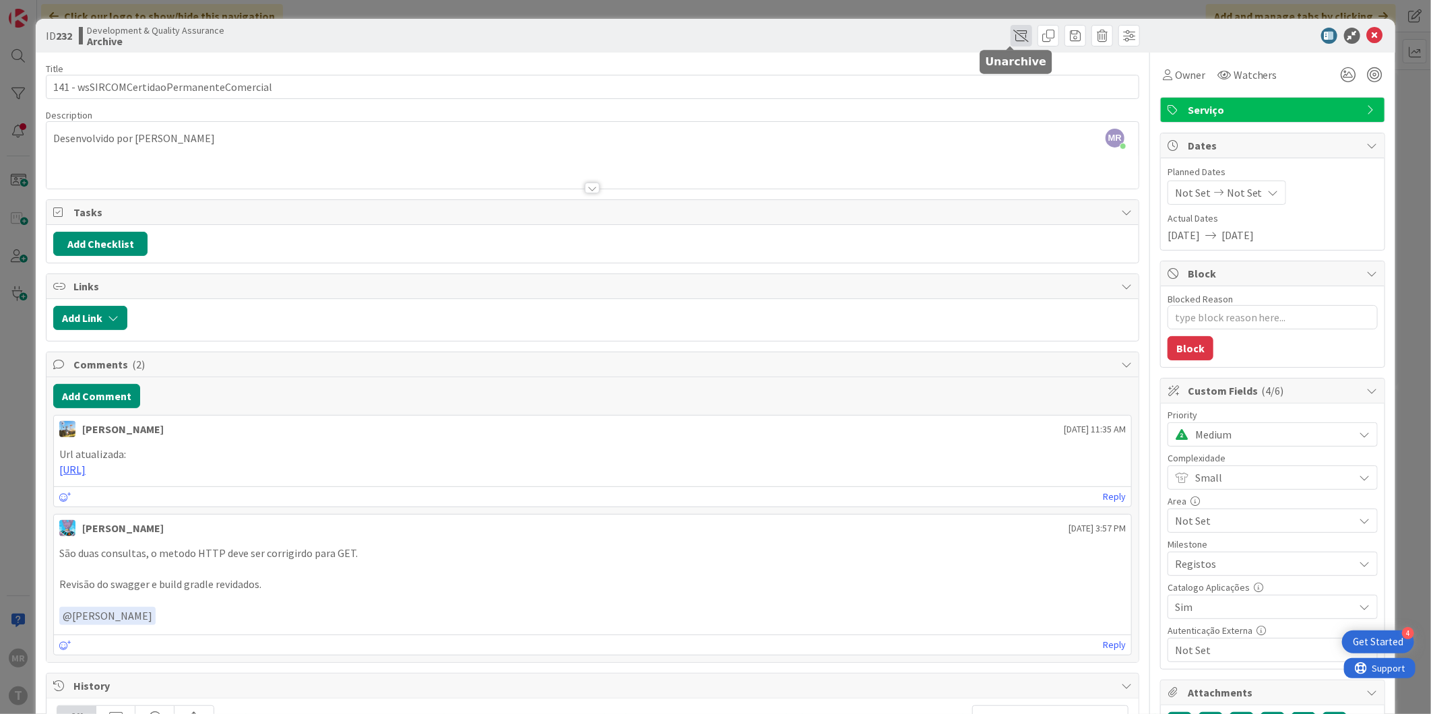
click at [1013, 40] on span at bounding box center [1022, 36] width 22 height 22
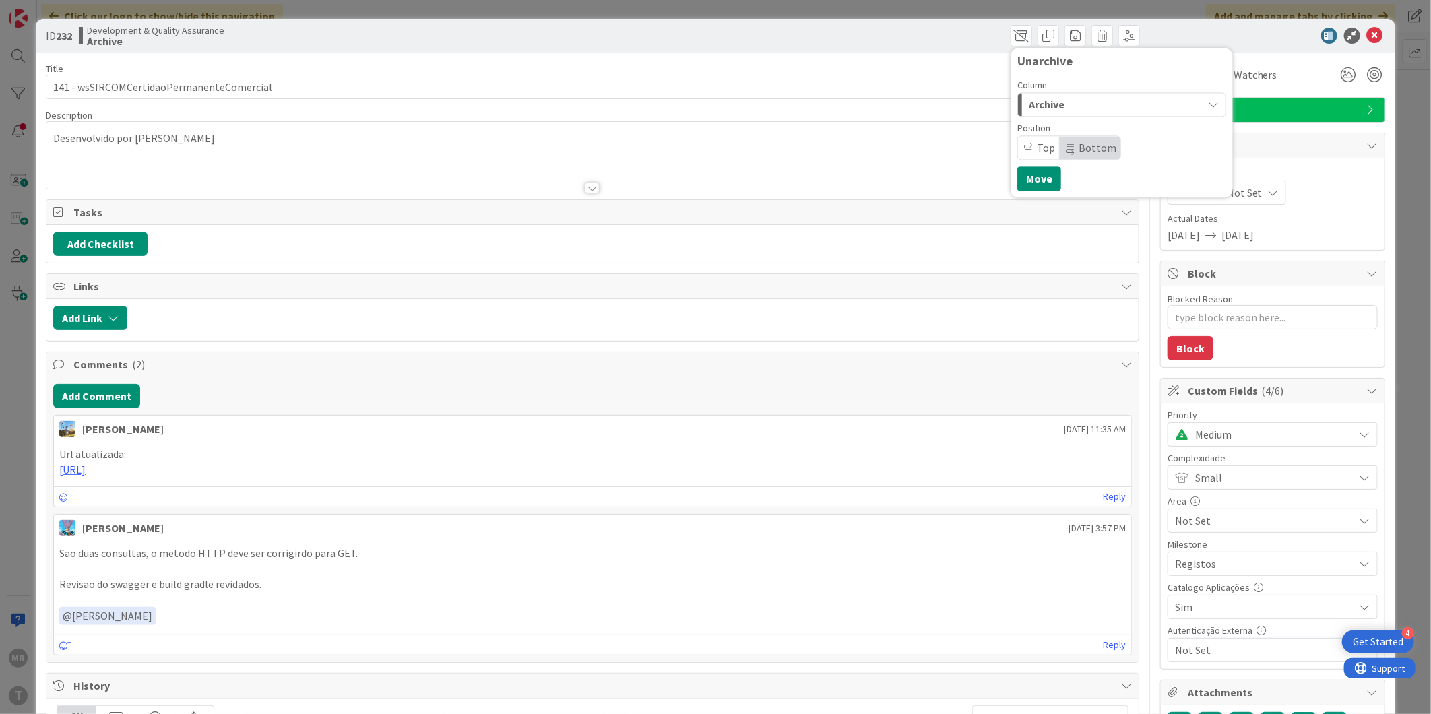
click at [1061, 110] on div "Archive" at bounding box center [1114, 105] width 177 height 22
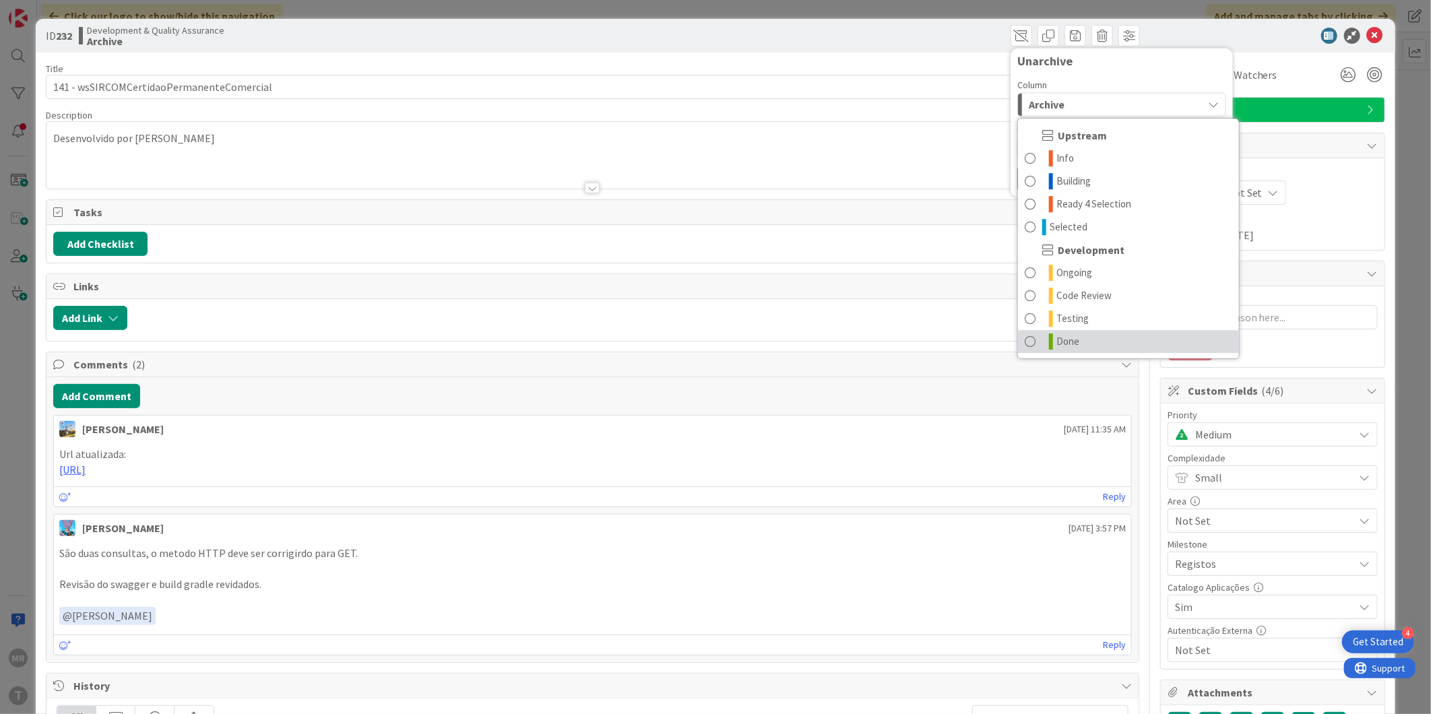
click at [1049, 340] on icon at bounding box center [1051, 342] width 4 height 16
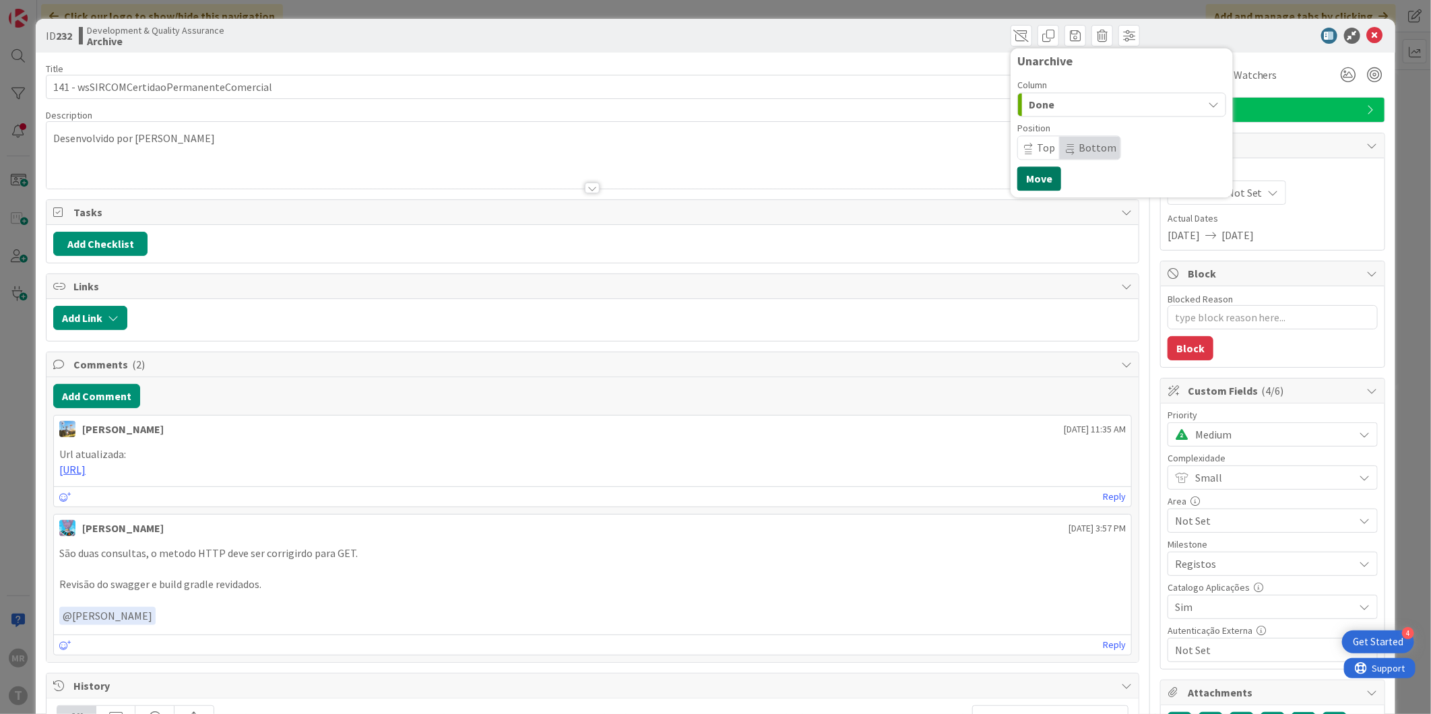
click at [1041, 180] on button "Move" at bounding box center [1039, 178] width 44 height 24
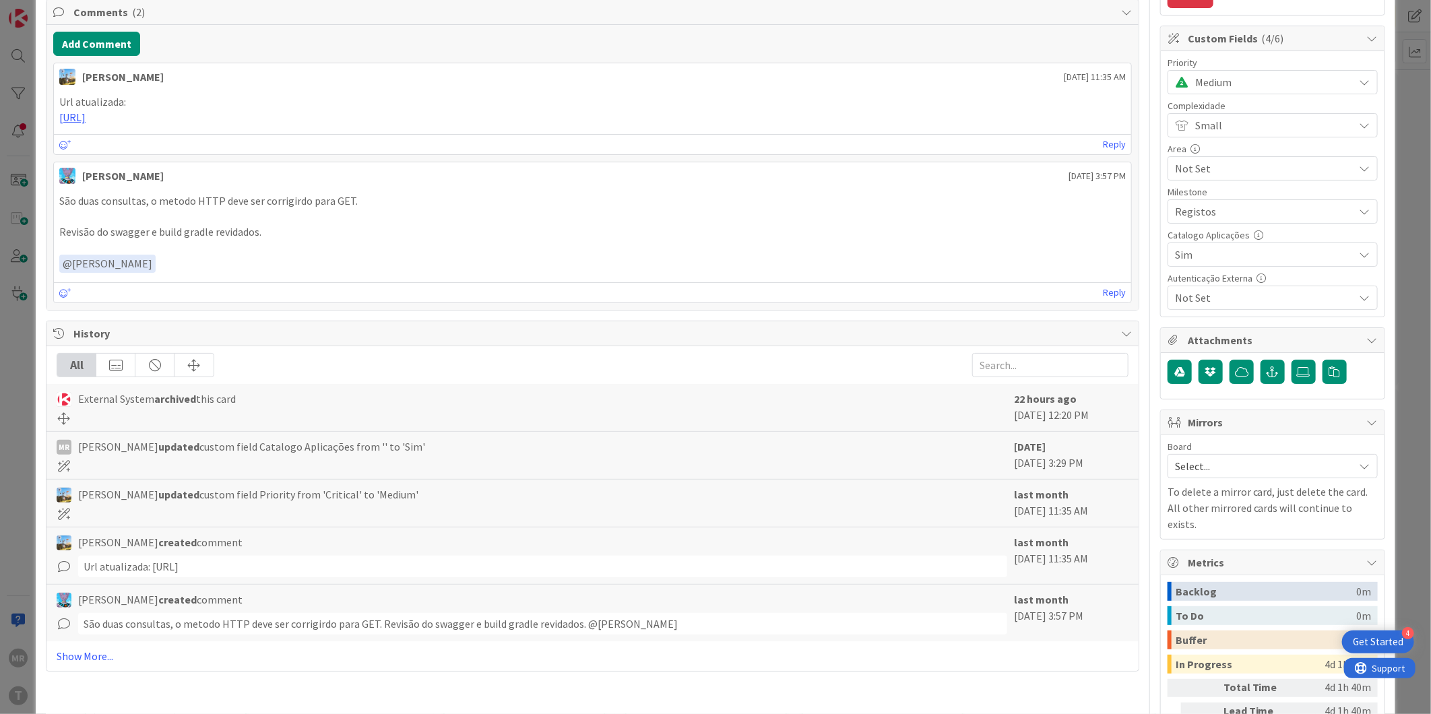
scroll to position [374, 0]
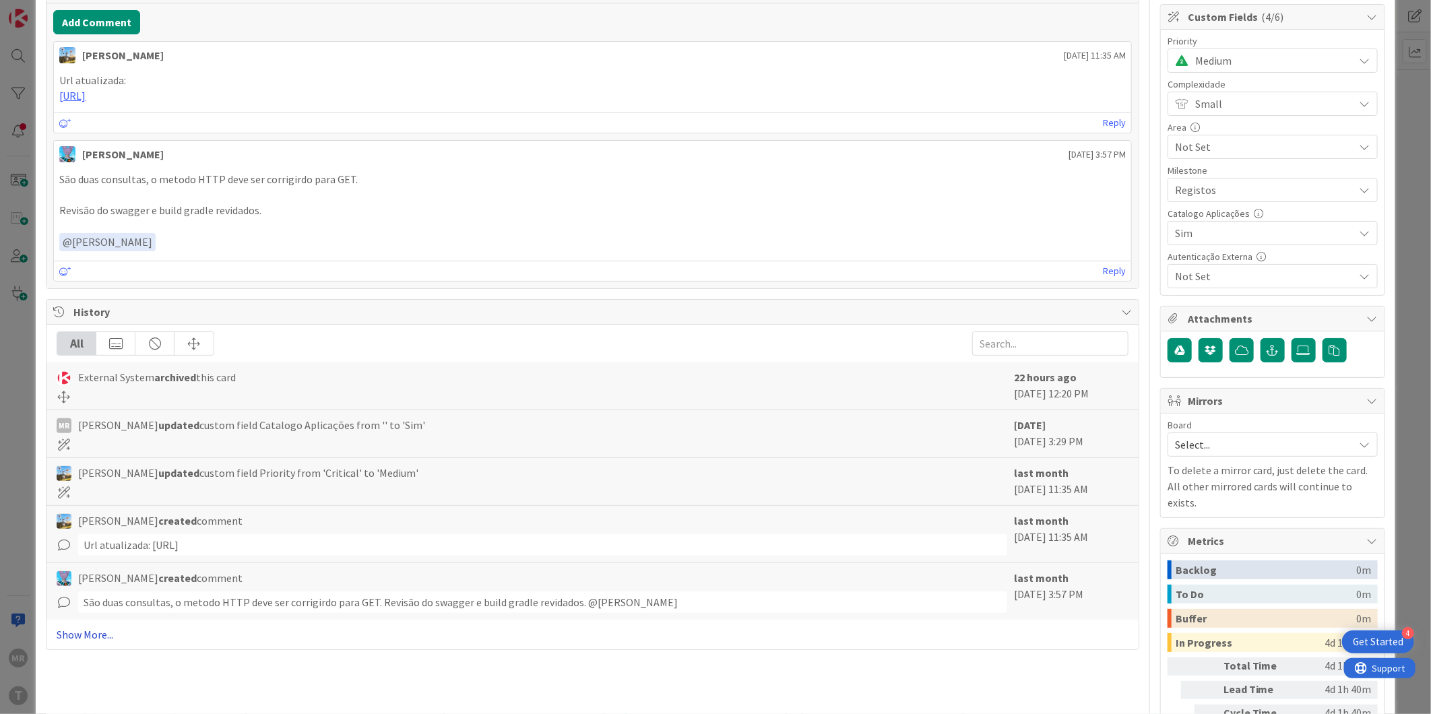
click at [96, 636] on link "Show More..." at bounding box center [593, 635] width 1072 height 16
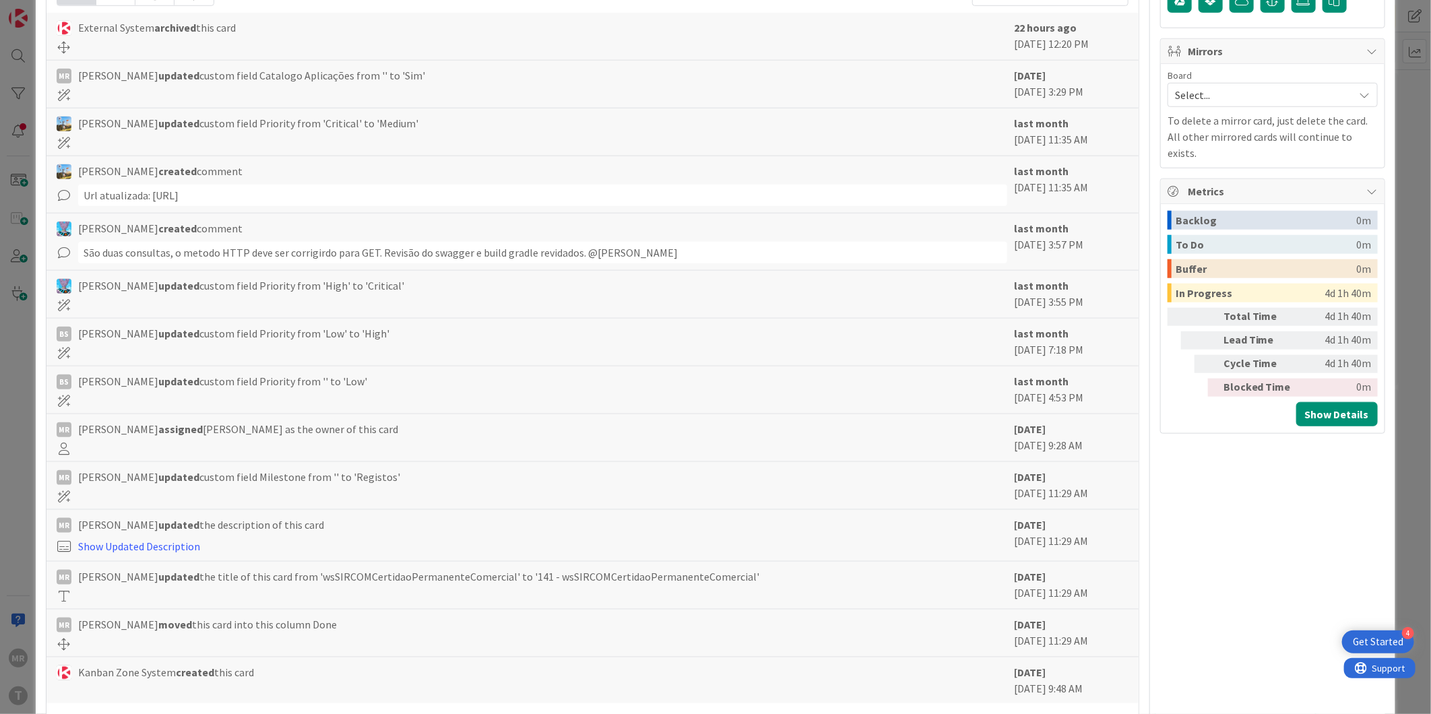
scroll to position [749, 0]
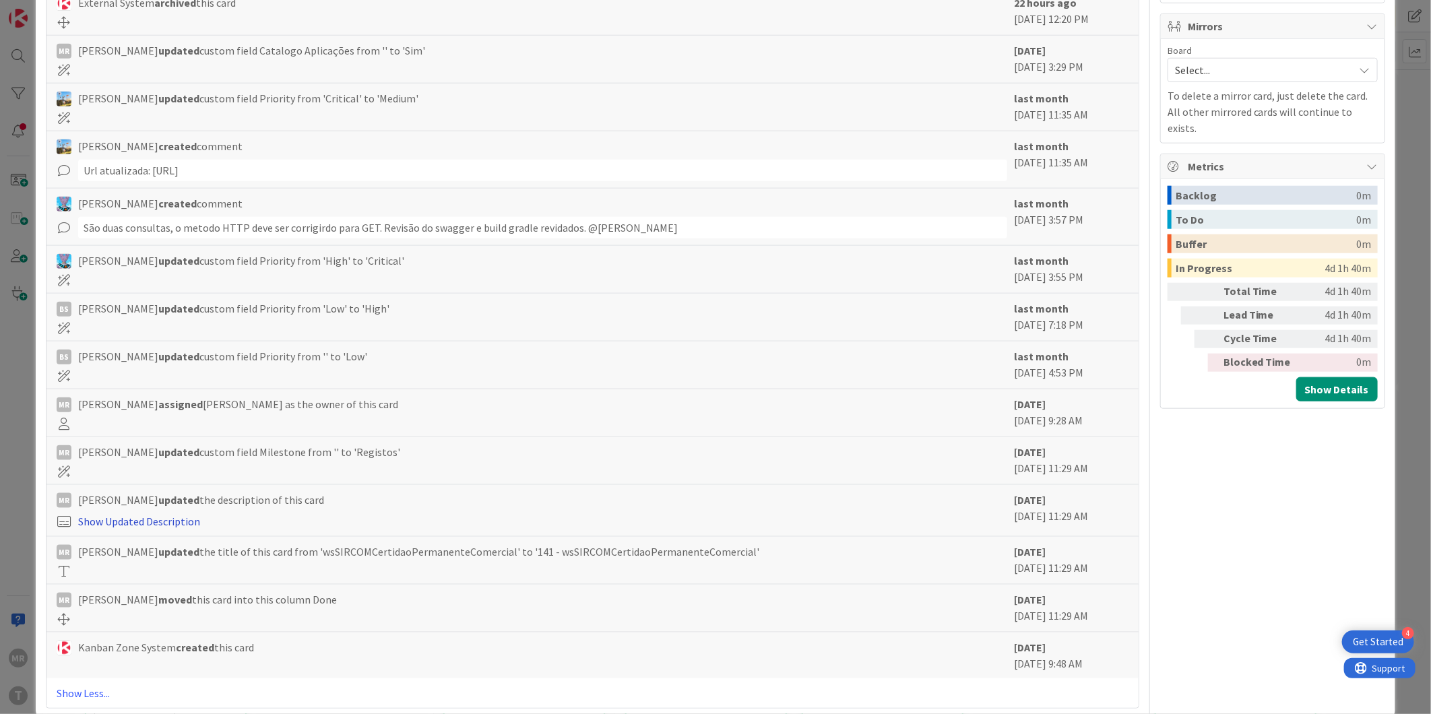
click at [150, 524] on link "Show Updated Description" at bounding box center [139, 521] width 122 height 13
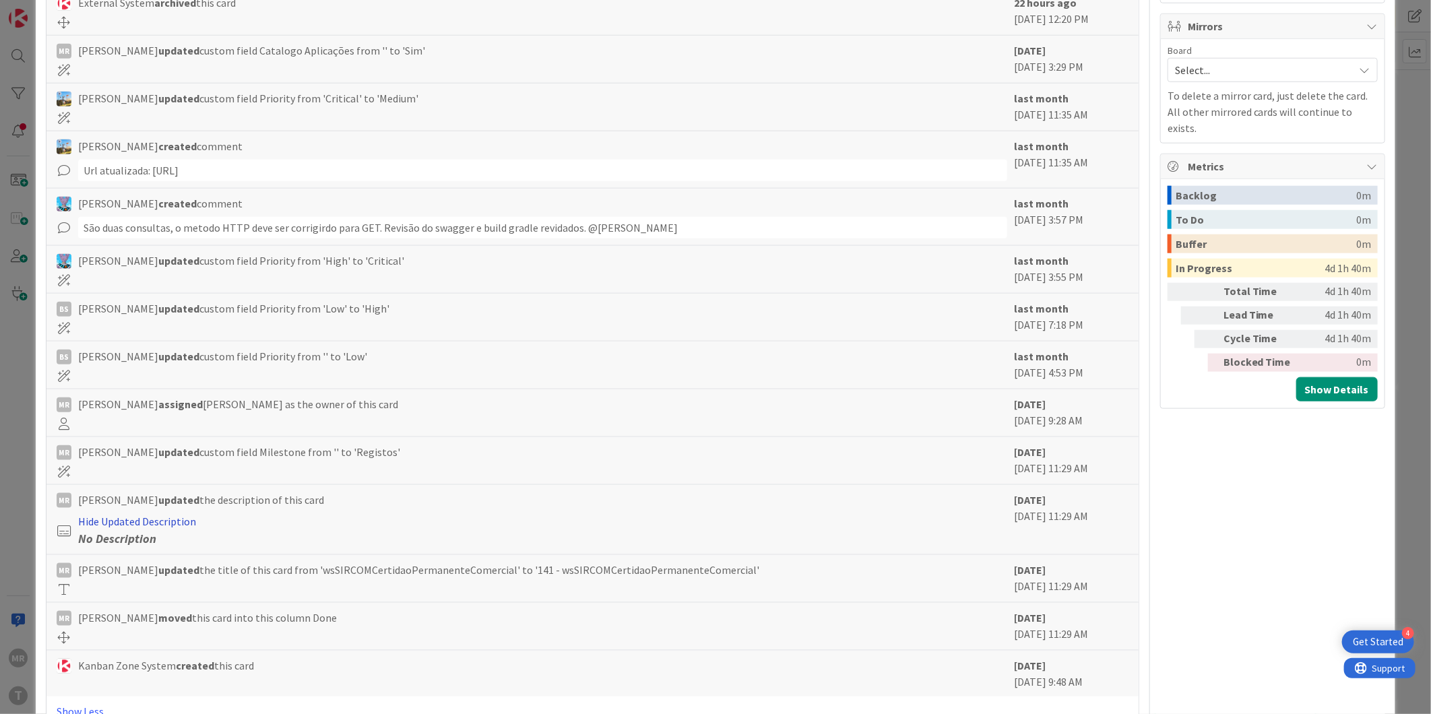
type textarea "x"
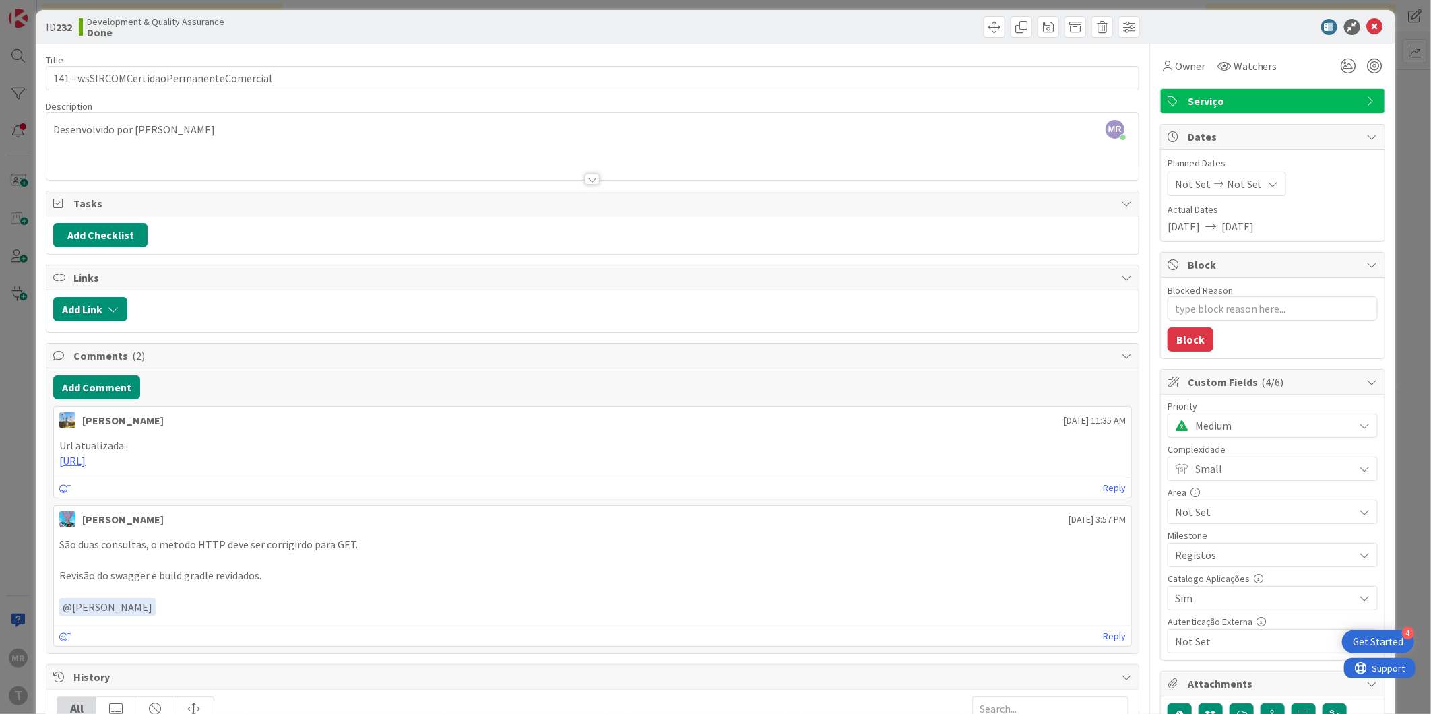
scroll to position [0, 0]
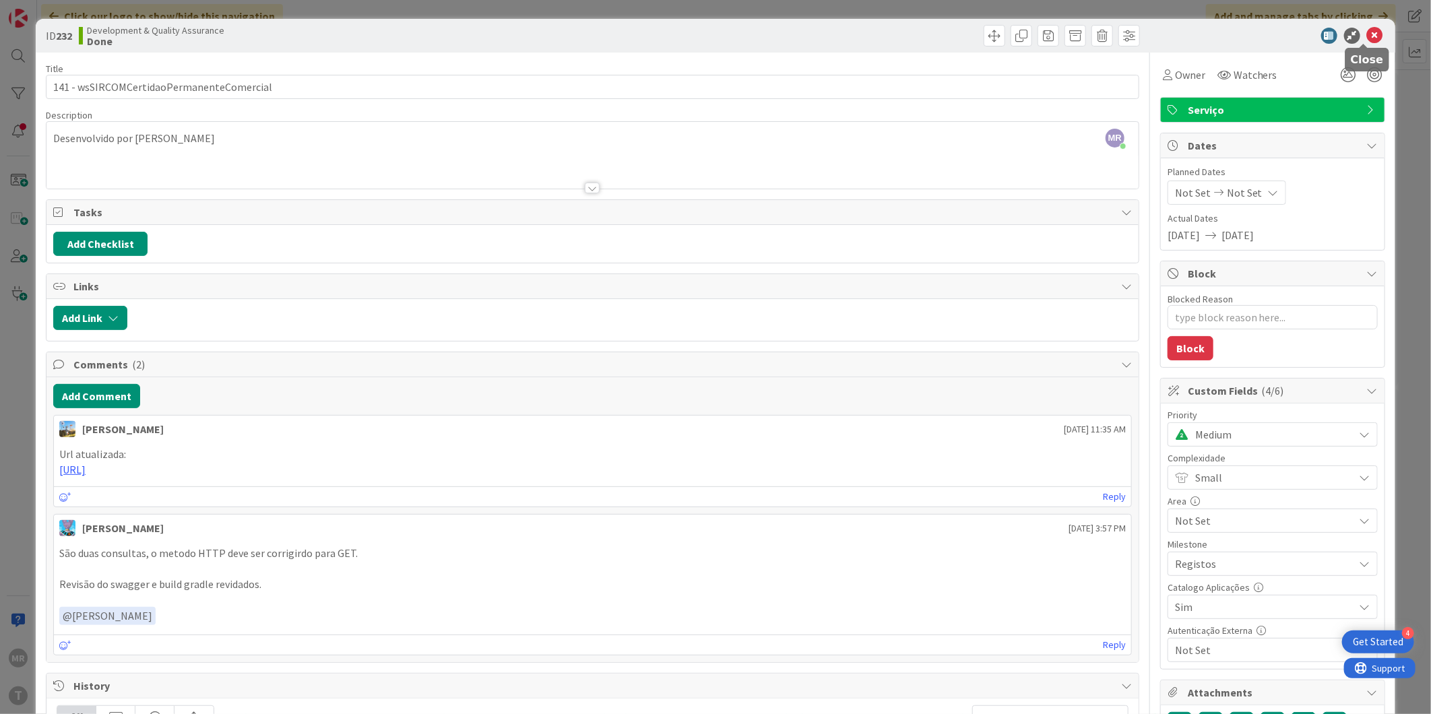
click at [1367, 32] on icon at bounding box center [1375, 36] width 16 height 16
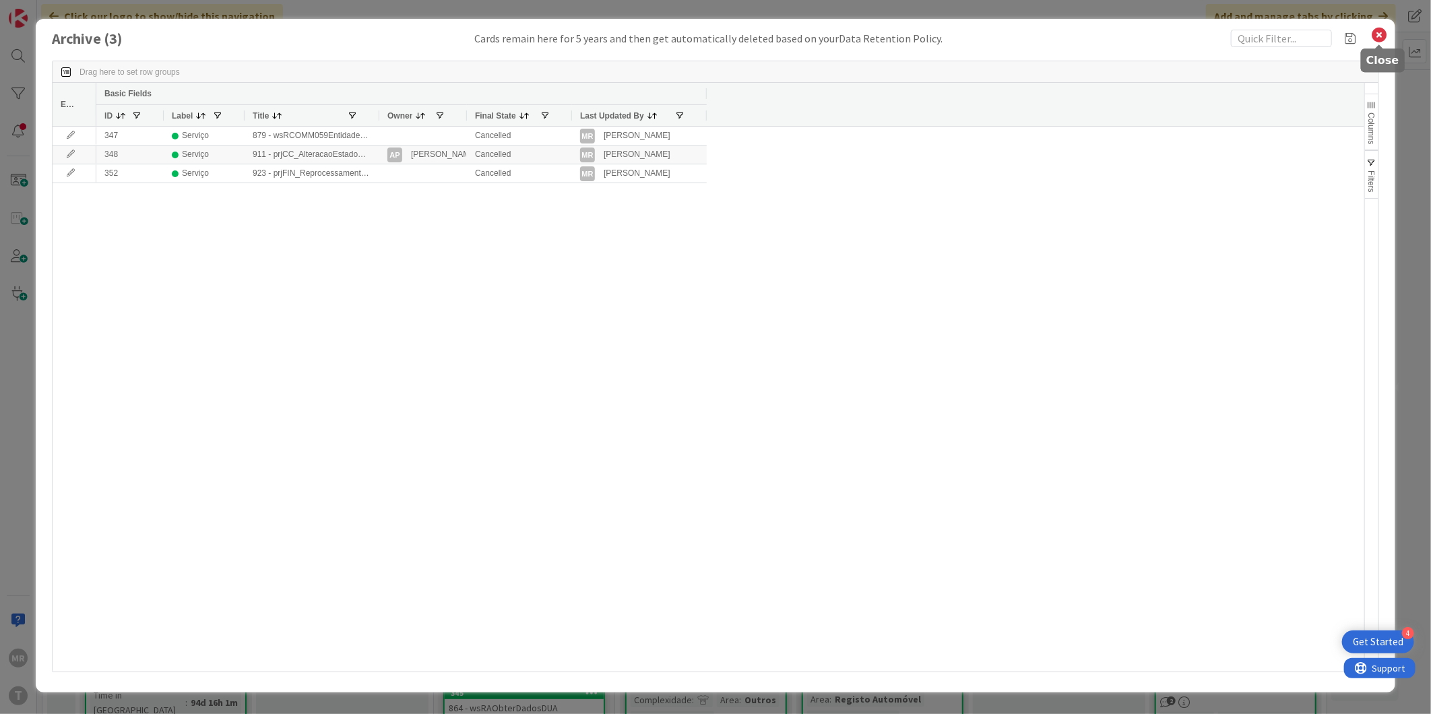
click at [1375, 41] on icon at bounding box center [1380, 35] width 18 height 19
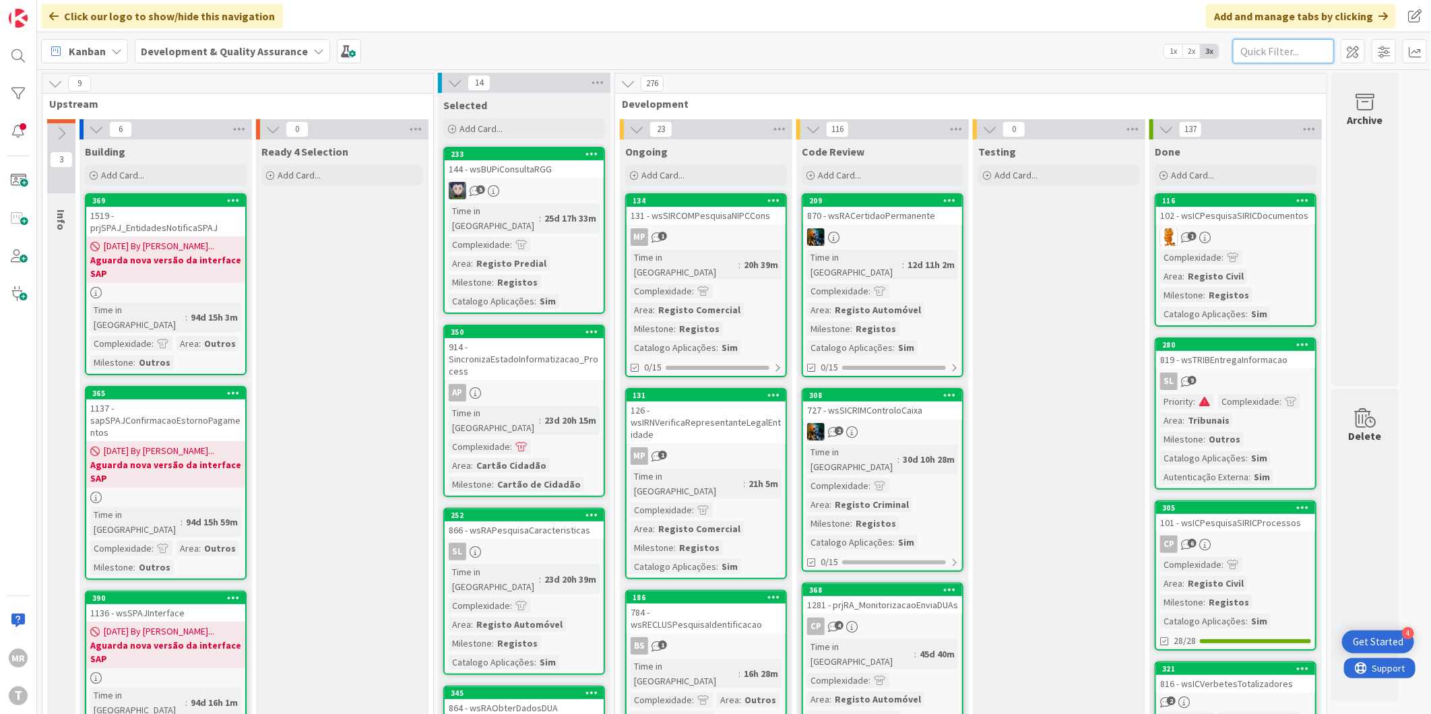
click at [1261, 45] on input "text" at bounding box center [1283, 51] width 101 height 24
type input "p"
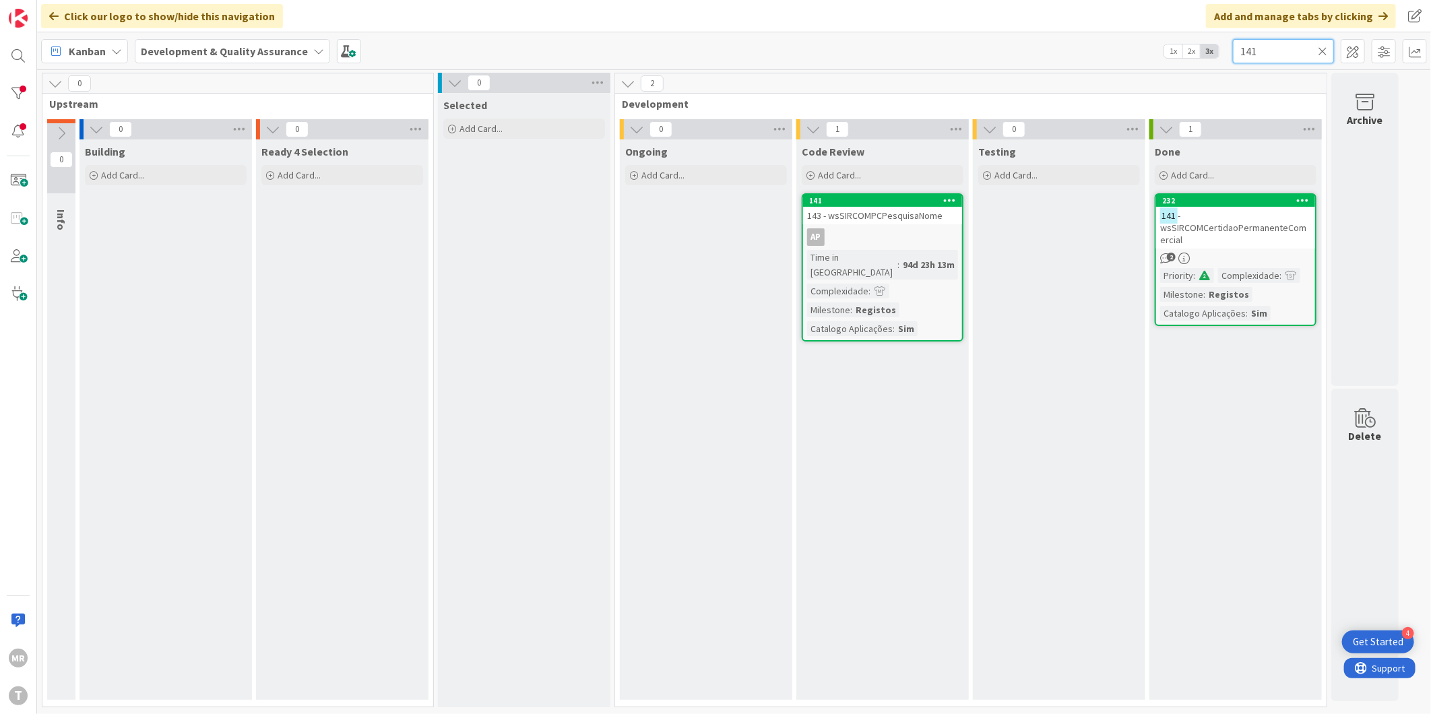
type input "141"
click at [1208, 196] on div "232" at bounding box center [1238, 200] width 153 height 9
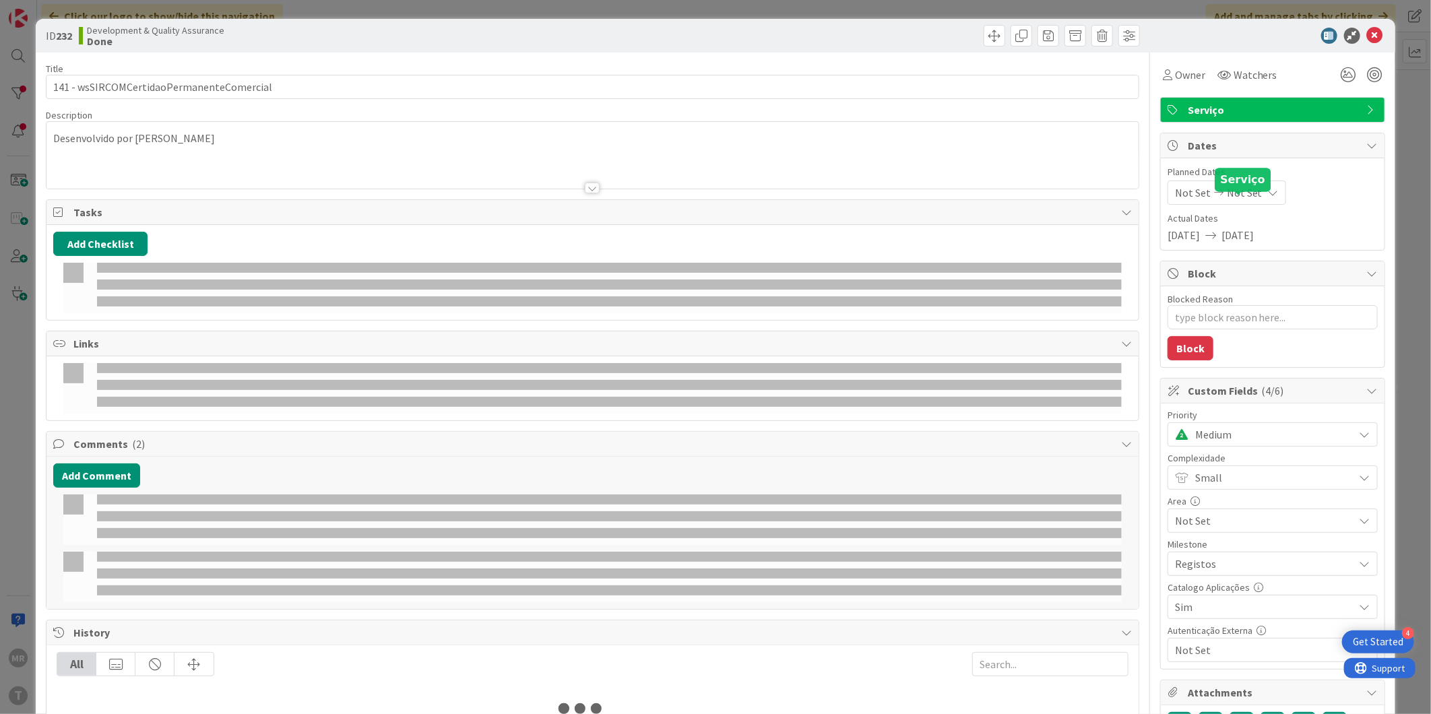
type textarea "x"
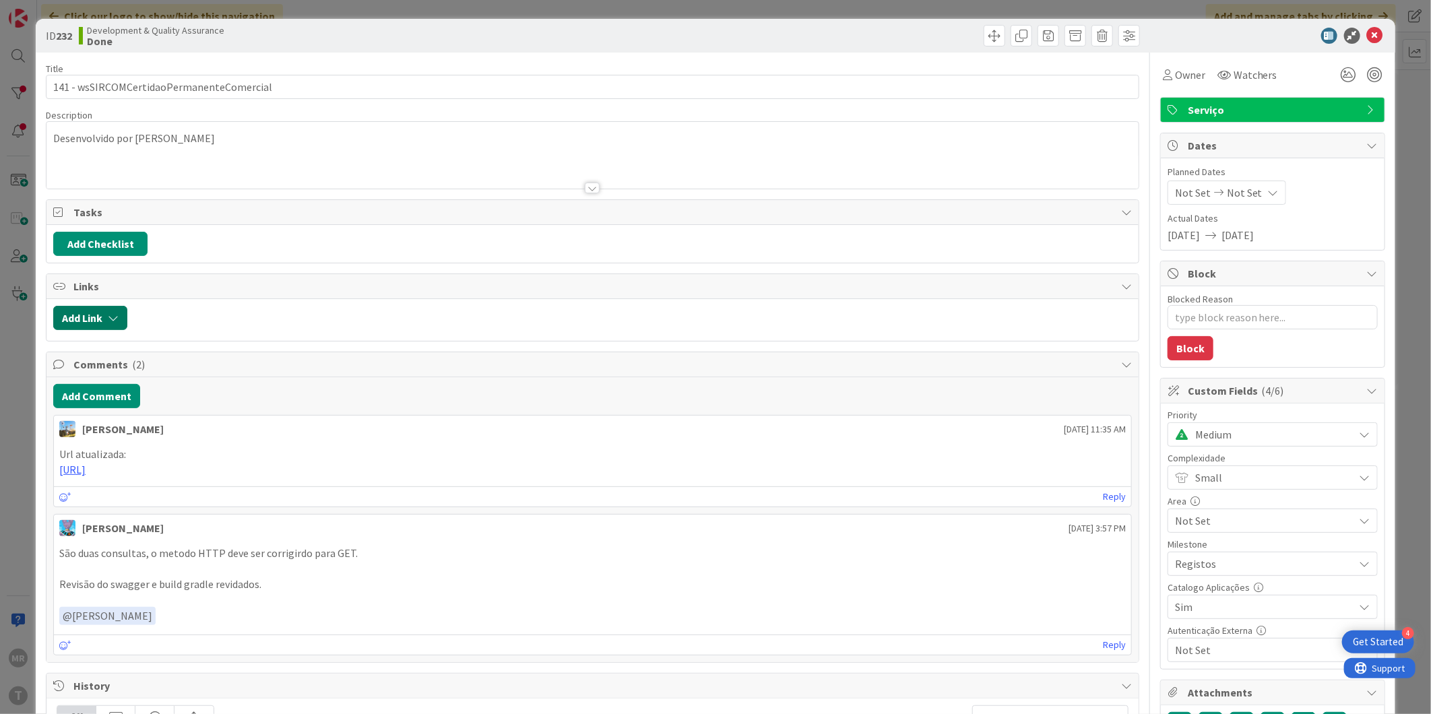
click at [101, 315] on button "Add Link" at bounding box center [90, 318] width 74 height 24
click at [149, 402] on span "Current Board" at bounding box center [142, 401] width 151 height 19
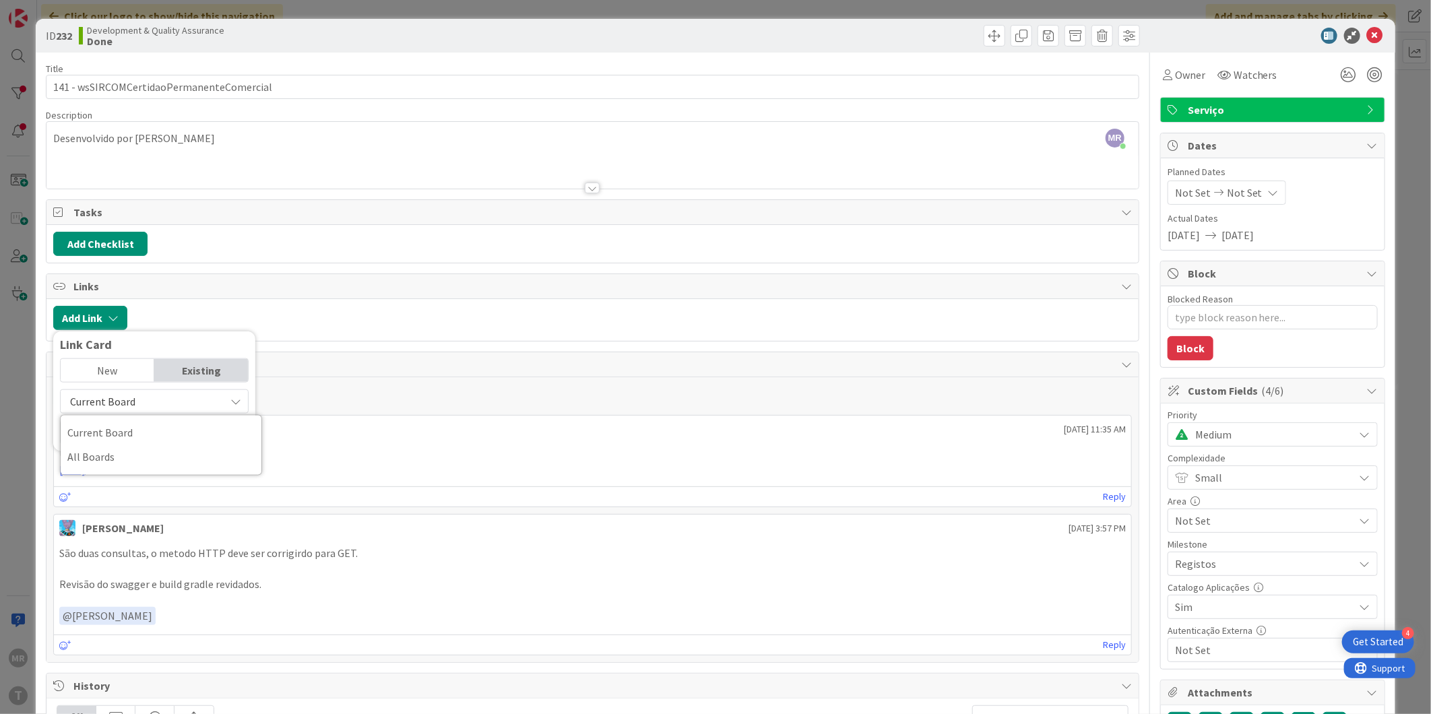
click at [152, 405] on span "Current Board" at bounding box center [142, 401] width 151 height 19
click at [131, 432] on input "text" at bounding box center [154, 432] width 189 height 24
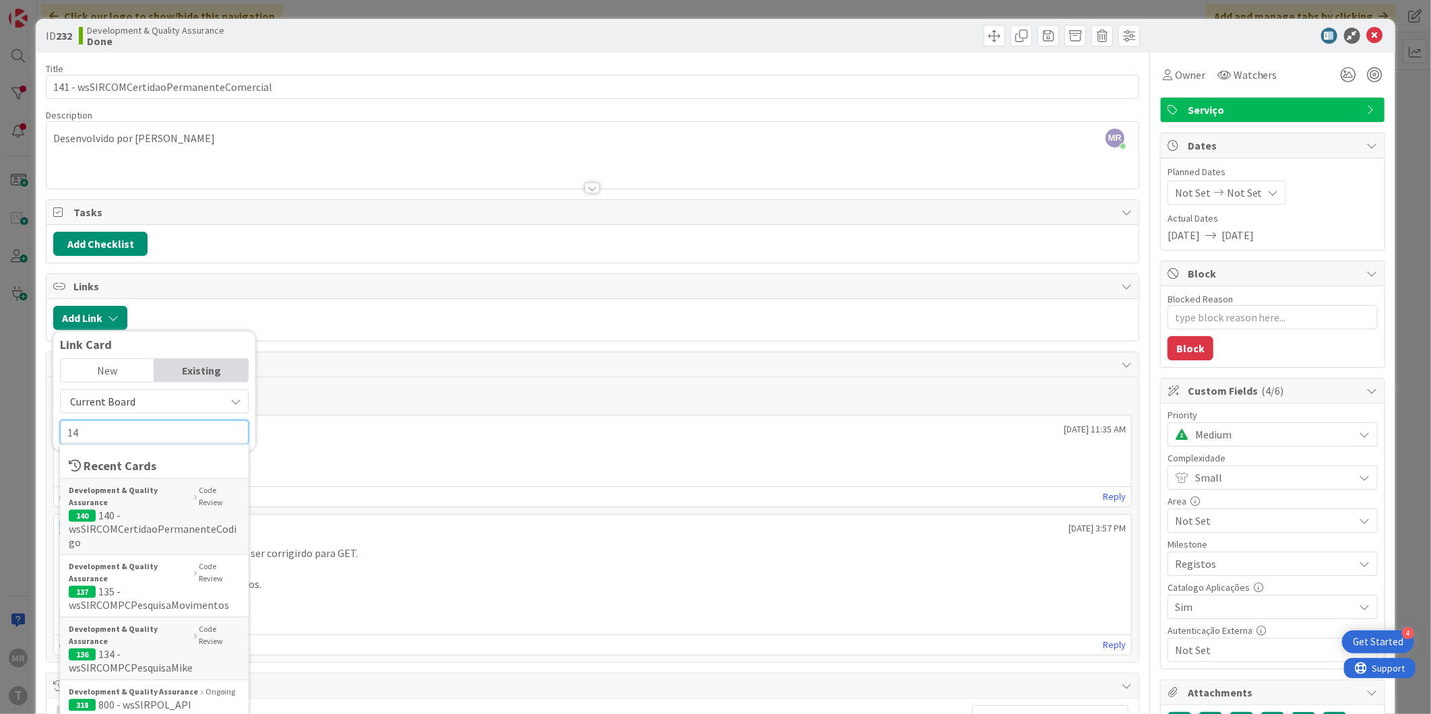
type input "140"
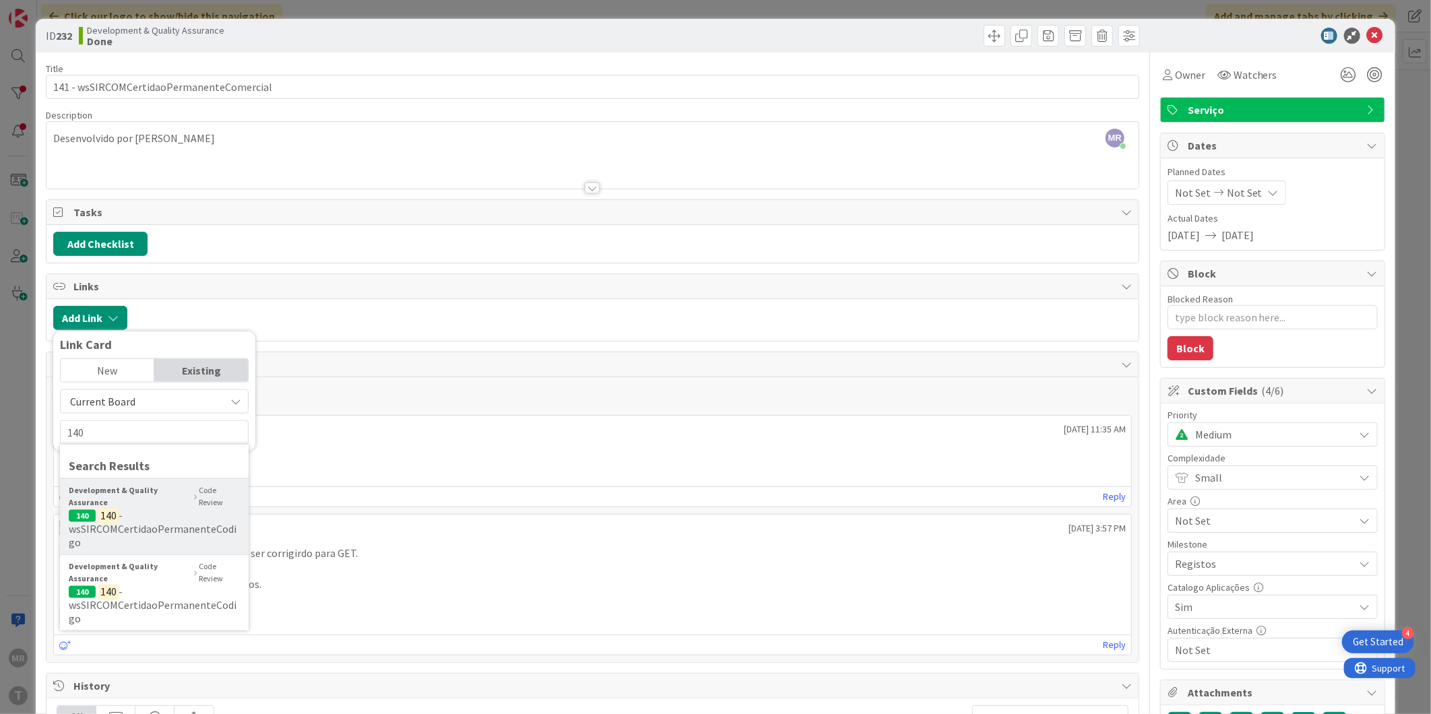
click at [164, 523] on span "- wsSIRCOMCertidaoPermanenteCodigo" at bounding box center [153, 529] width 168 height 40
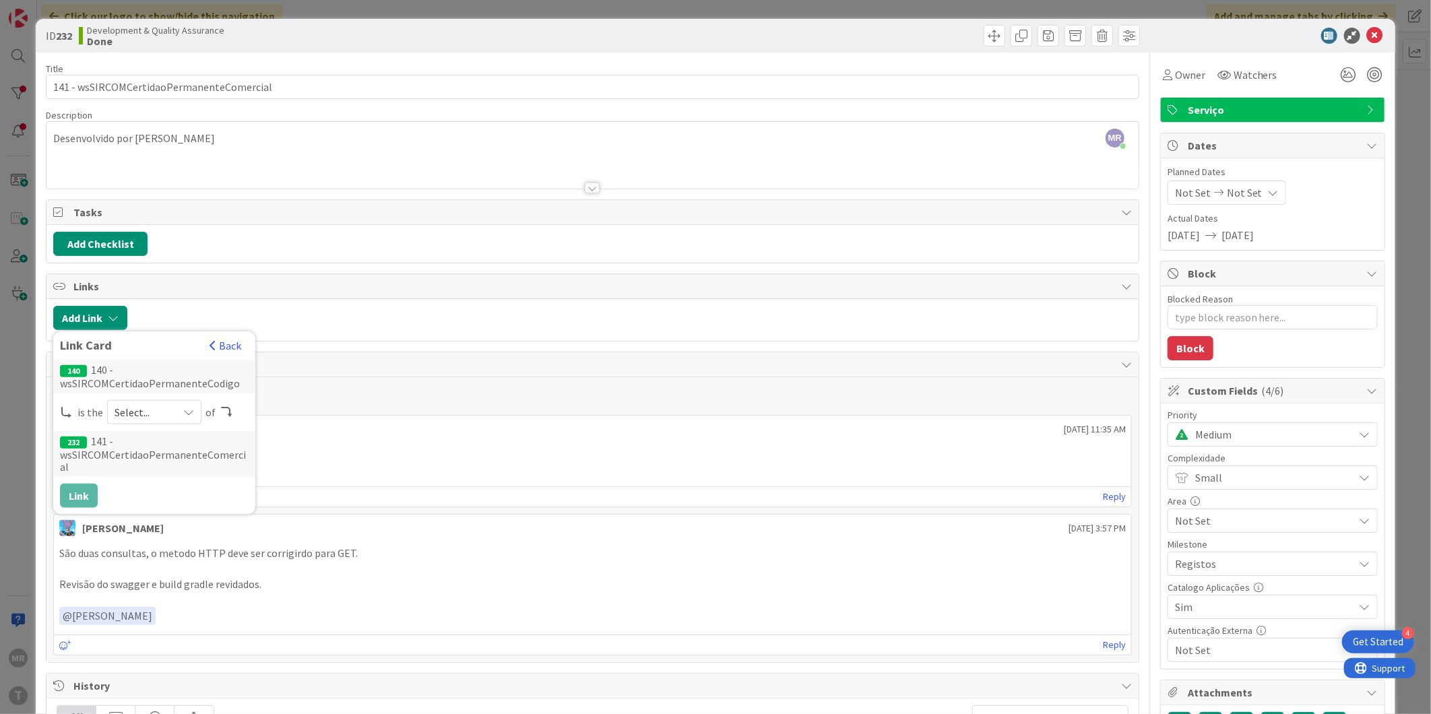
click at [225, 410] on icon at bounding box center [226, 412] width 13 height 11
click at [163, 441] on div "232 141 - wsSIRCOMCertidaoPermanenteComercial" at bounding box center [154, 454] width 202 height 46
click at [109, 460] on div "232 141 - wsSIRCOMCertidaoPermanenteComercial" at bounding box center [154, 454] width 202 height 46
click at [75, 447] on div "232 141 - wsSIRCOMCertidaoPermanenteComercial" at bounding box center [154, 454] width 202 height 46
click at [300, 412] on div "Add Comment [PERSON_NAME] [DATE] 11:35 AM Url atualizada: [URL] [DATE] 11:35 AM…" at bounding box center [592, 519] width 1092 height 285
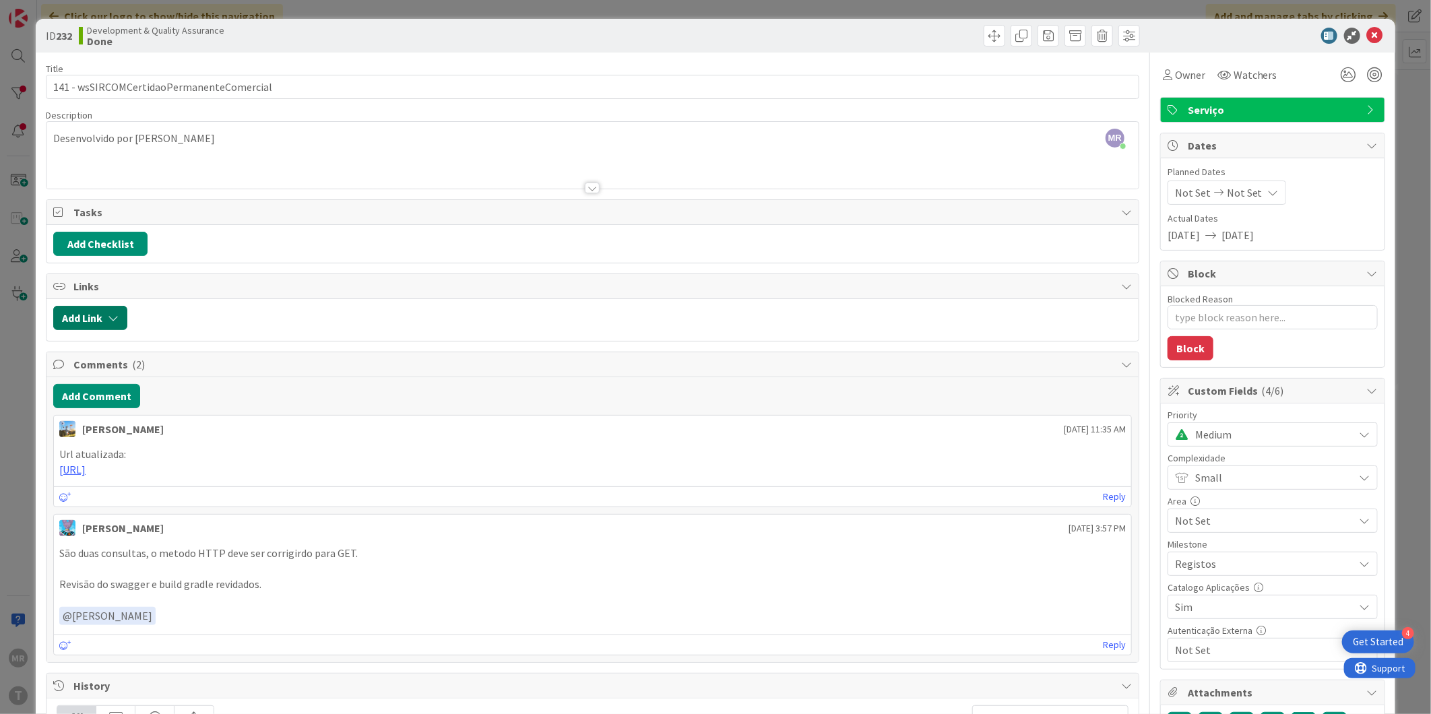
click at [98, 324] on button "Add Link" at bounding box center [90, 318] width 74 height 24
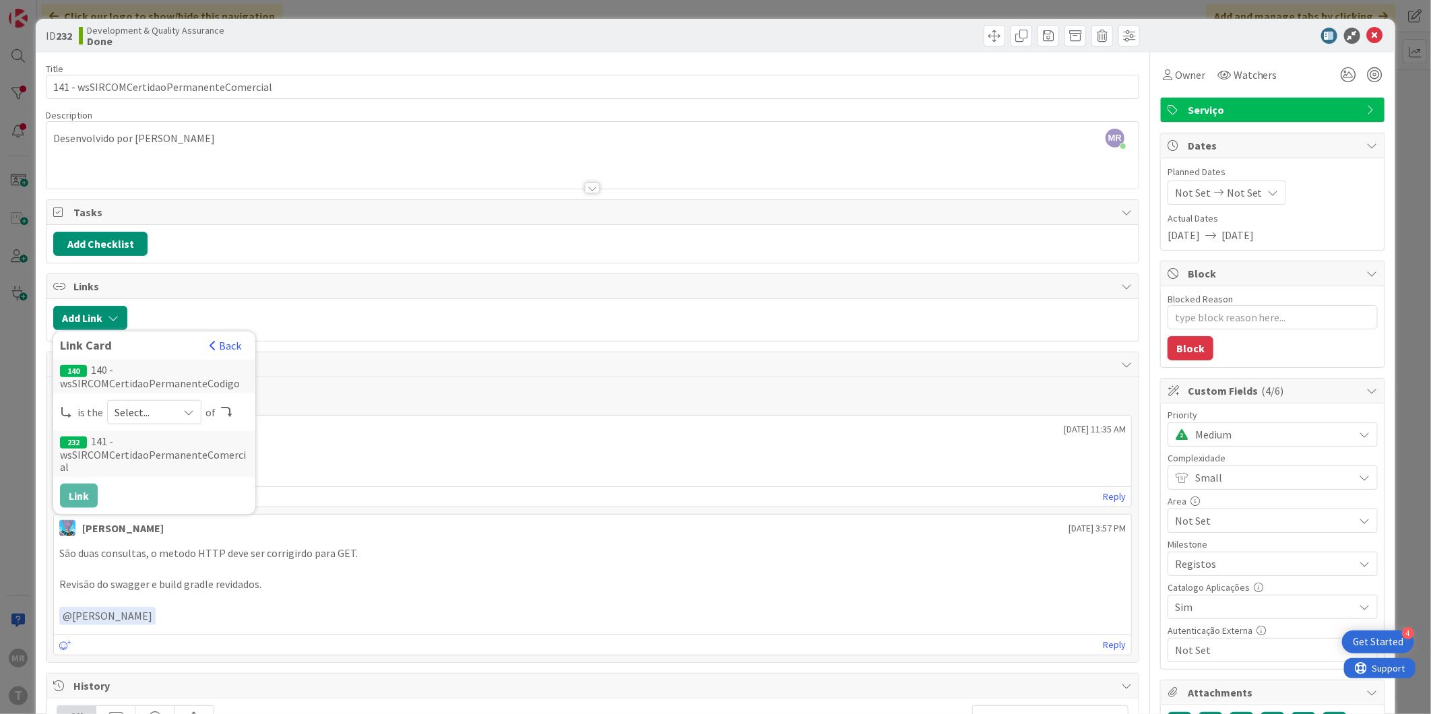
click at [173, 418] on div "Select..." at bounding box center [154, 412] width 94 height 24
click at [164, 459] on span "child" at bounding box center [226, 468] width 152 height 20
click at [72, 484] on button "Link" at bounding box center [79, 496] width 38 height 24
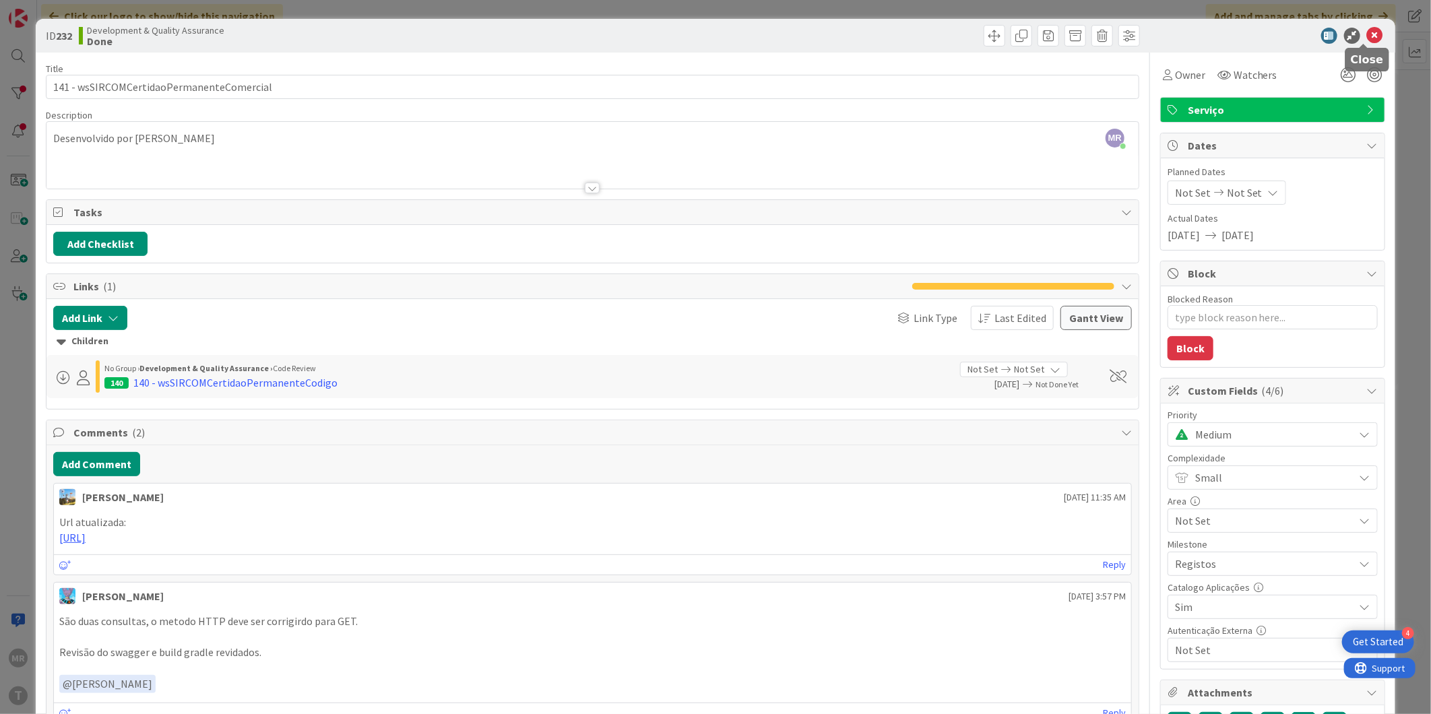
click at [1367, 38] on icon at bounding box center [1375, 36] width 16 height 16
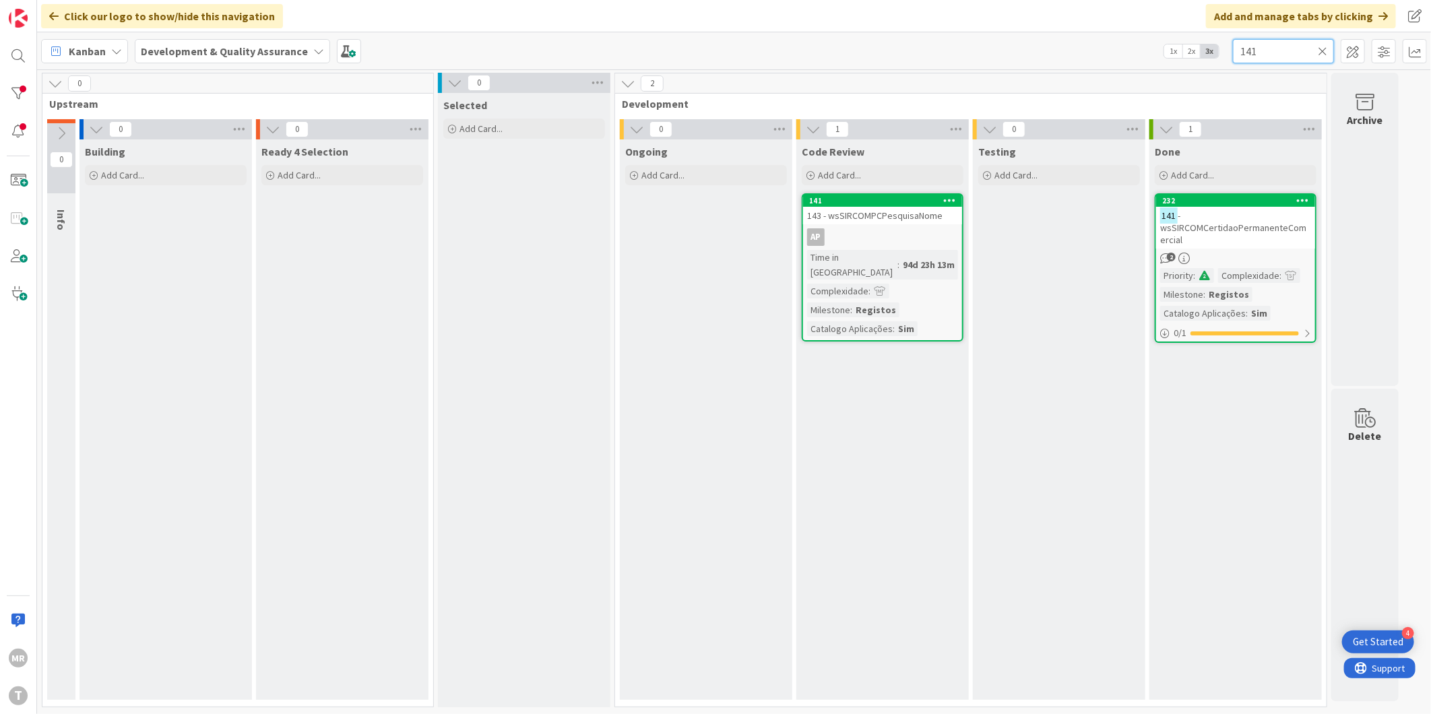
drag, startPoint x: 1207, startPoint y: 47, endPoint x: 1176, endPoint y: 39, distance: 32.0
click at [1193, 43] on div "Kanban Development & Quality Assurance 1x 2x 3x 141" at bounding box center [734, 50] width 1394 height 37
click at [1228, 199] on div "232" at bounding box center [1238, 200] width 153 height 9
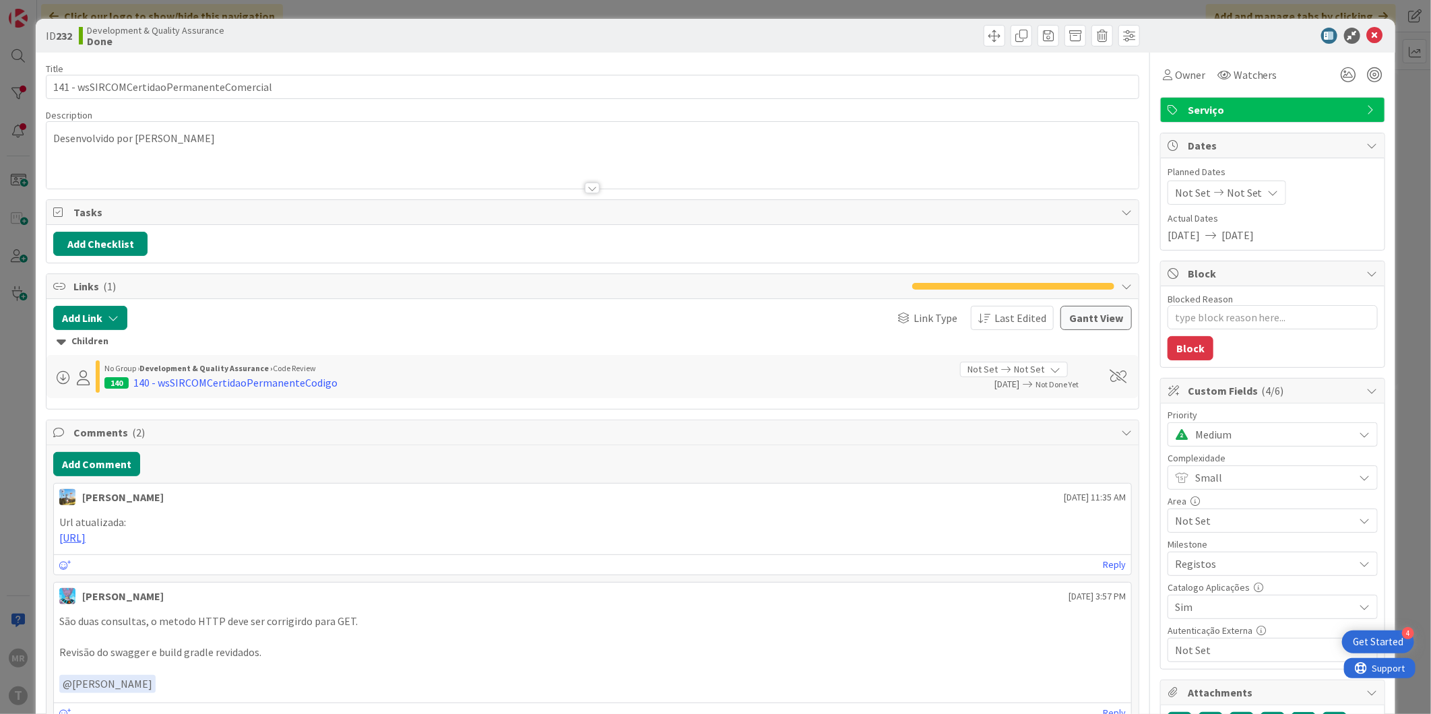
type textarea "x"
click at [1369, 38] on icon at bounding box center [1375, 36] width 16 height 16
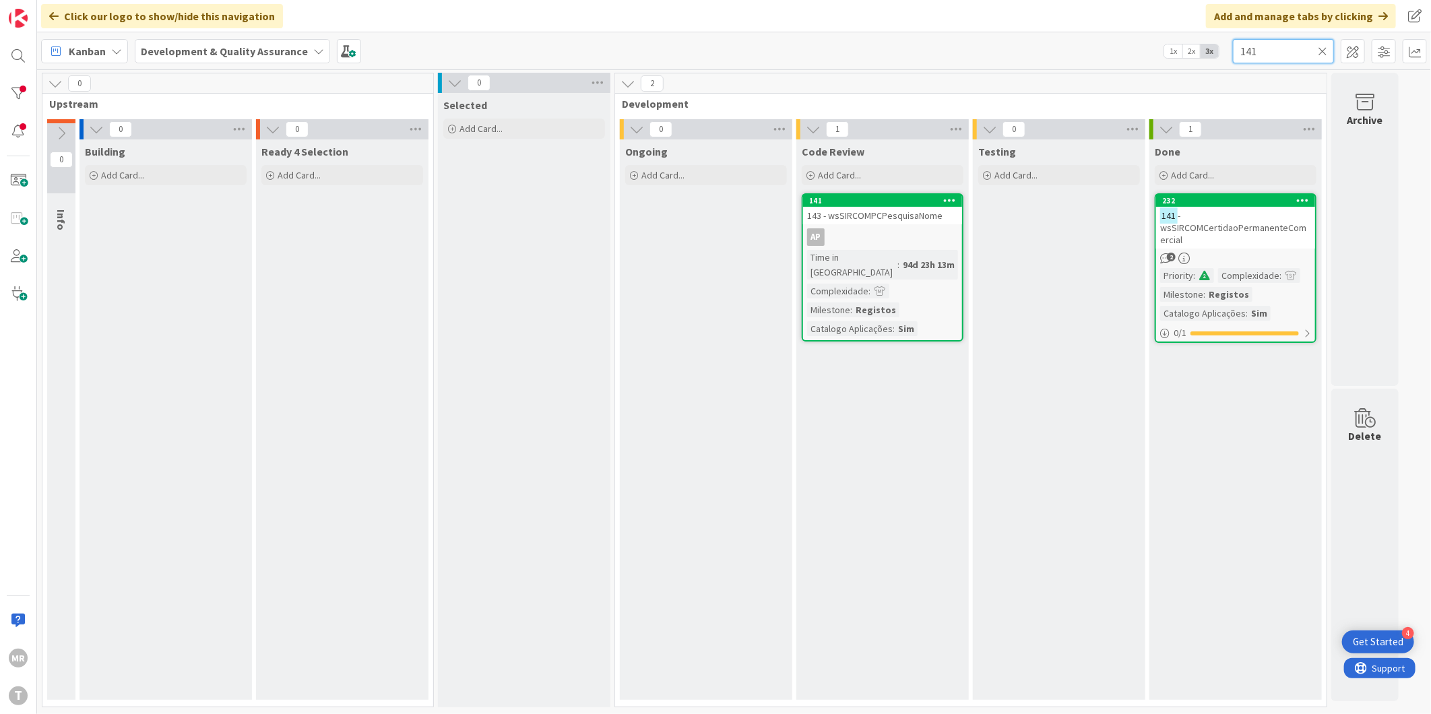
drag, startPoint x: 1281, startPoint y: 63, endPoint x: 1248, endPoint y: 61, distance: 33.1
click at [1249, 61] on input "141" at bounding box center [1283, 51] width 101 height 24
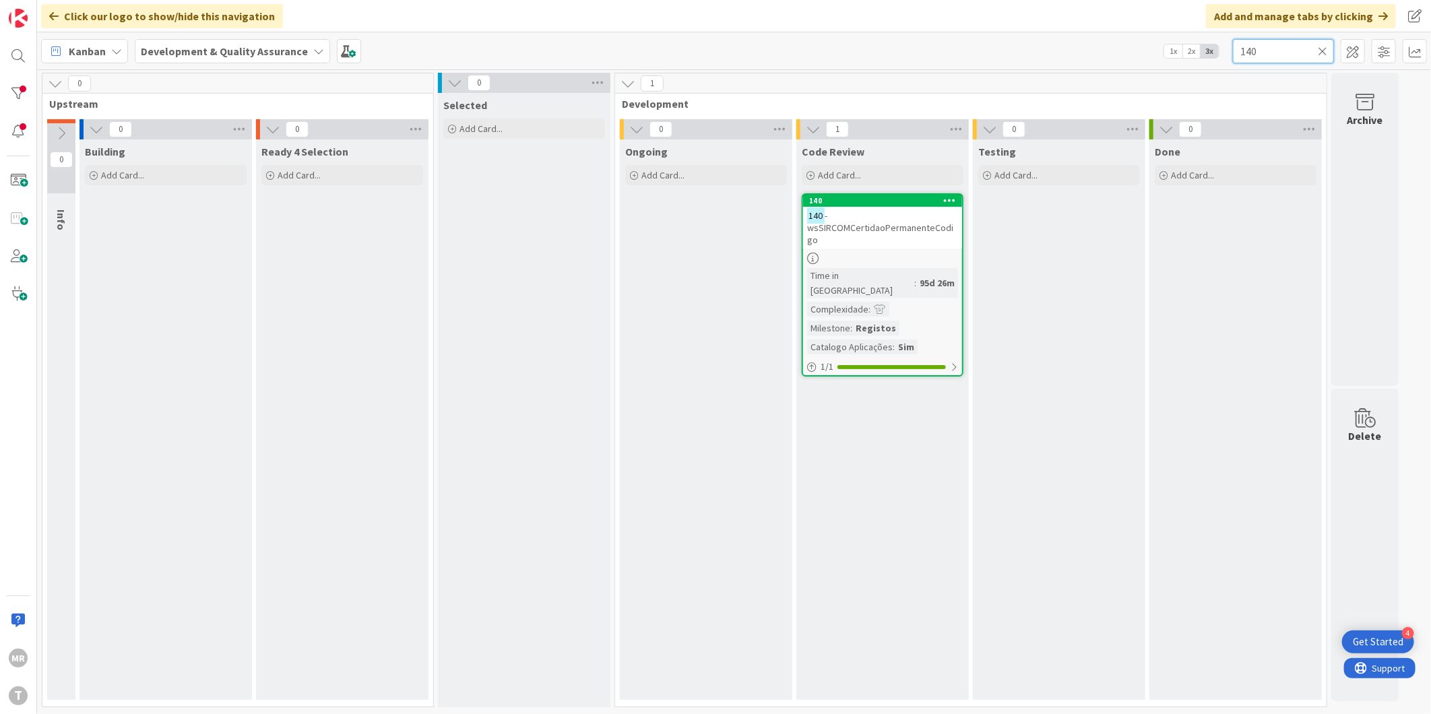
type input "140"
click at [1319, 46] on icon at bounding box center [1322, 51] width 9 height 12
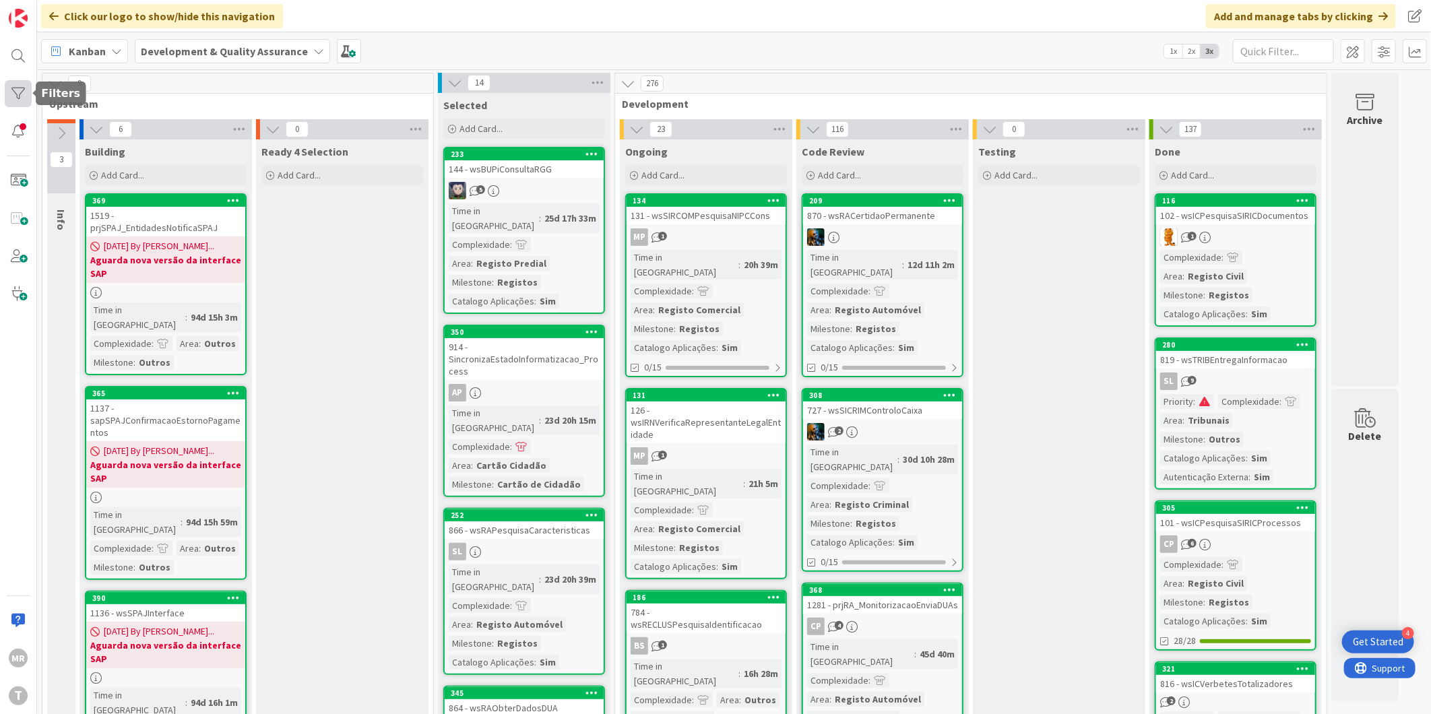
click at [9, 94] on div at bounding box center [18, 93] width 27 height 27
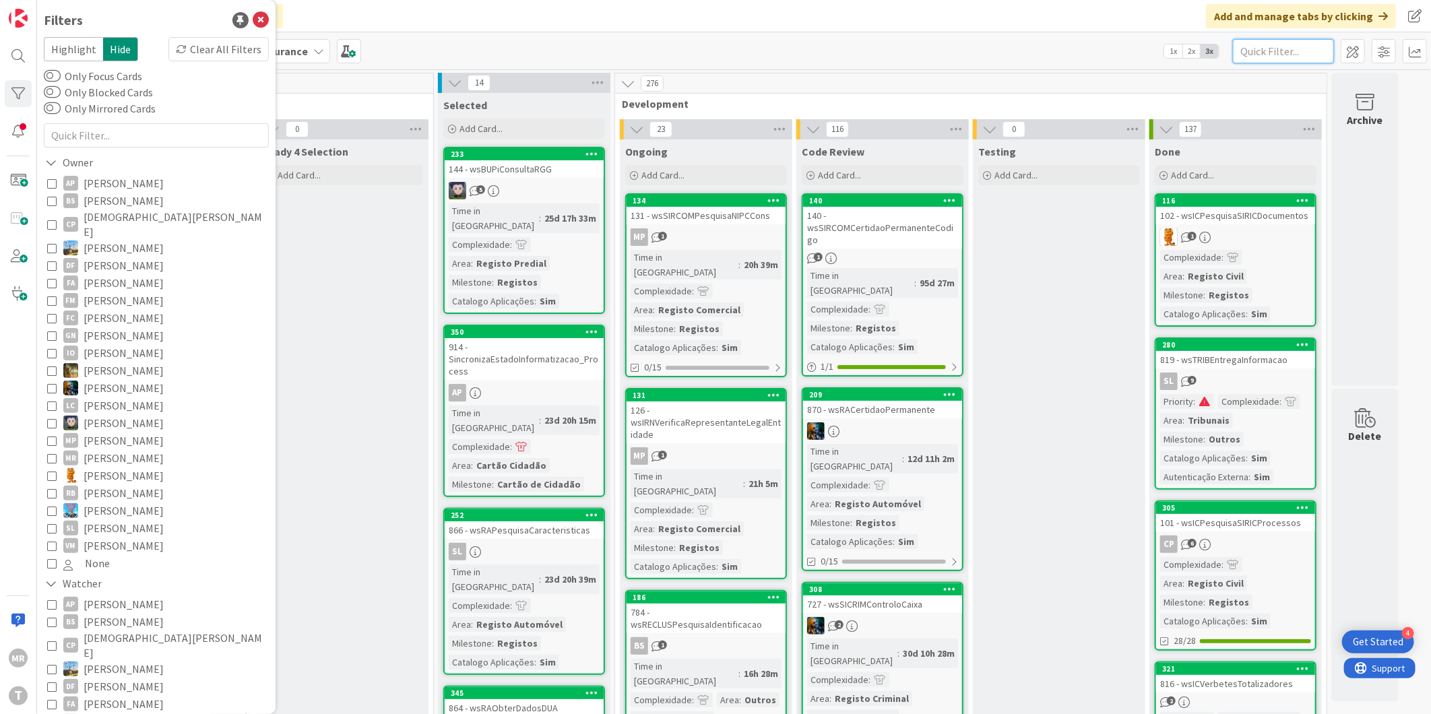
click at [1243, 50] on input "text" at bounding box center [1283, 51] width 101 height 24
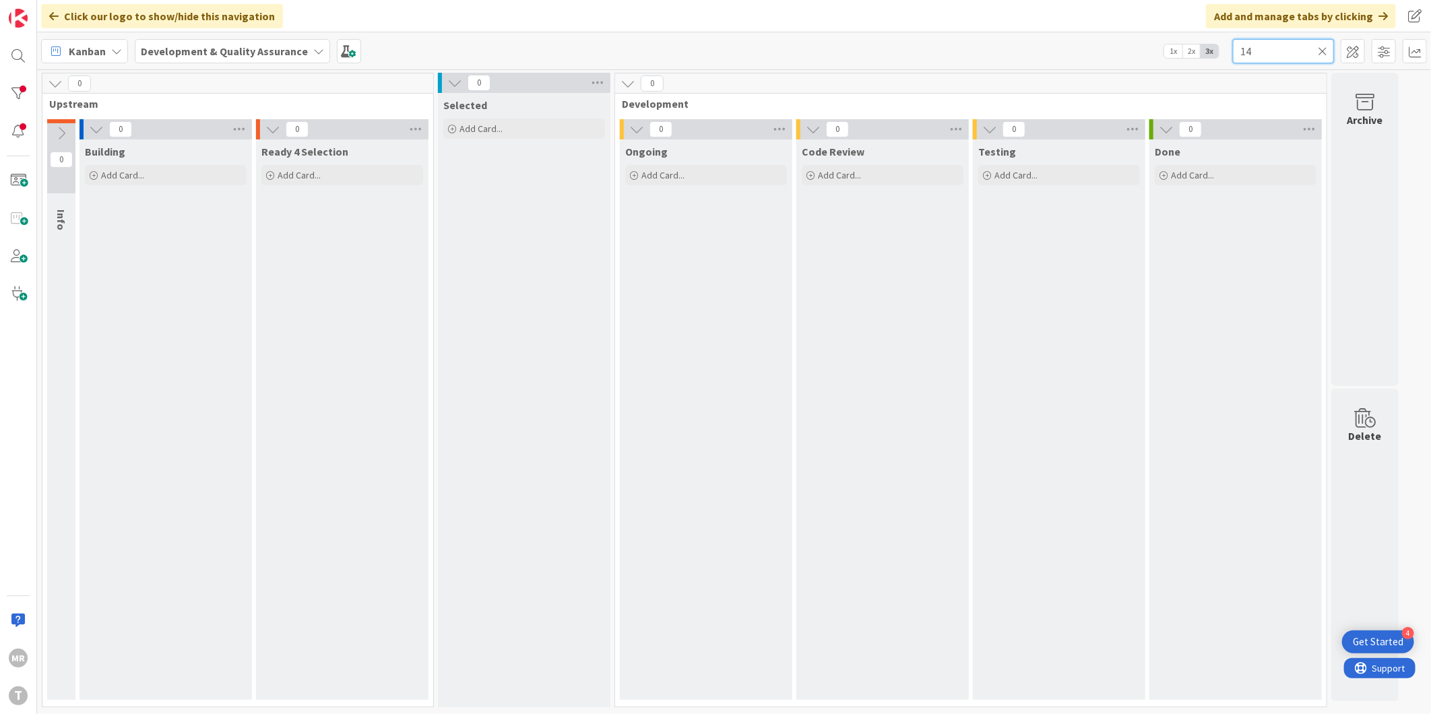
type input "1"
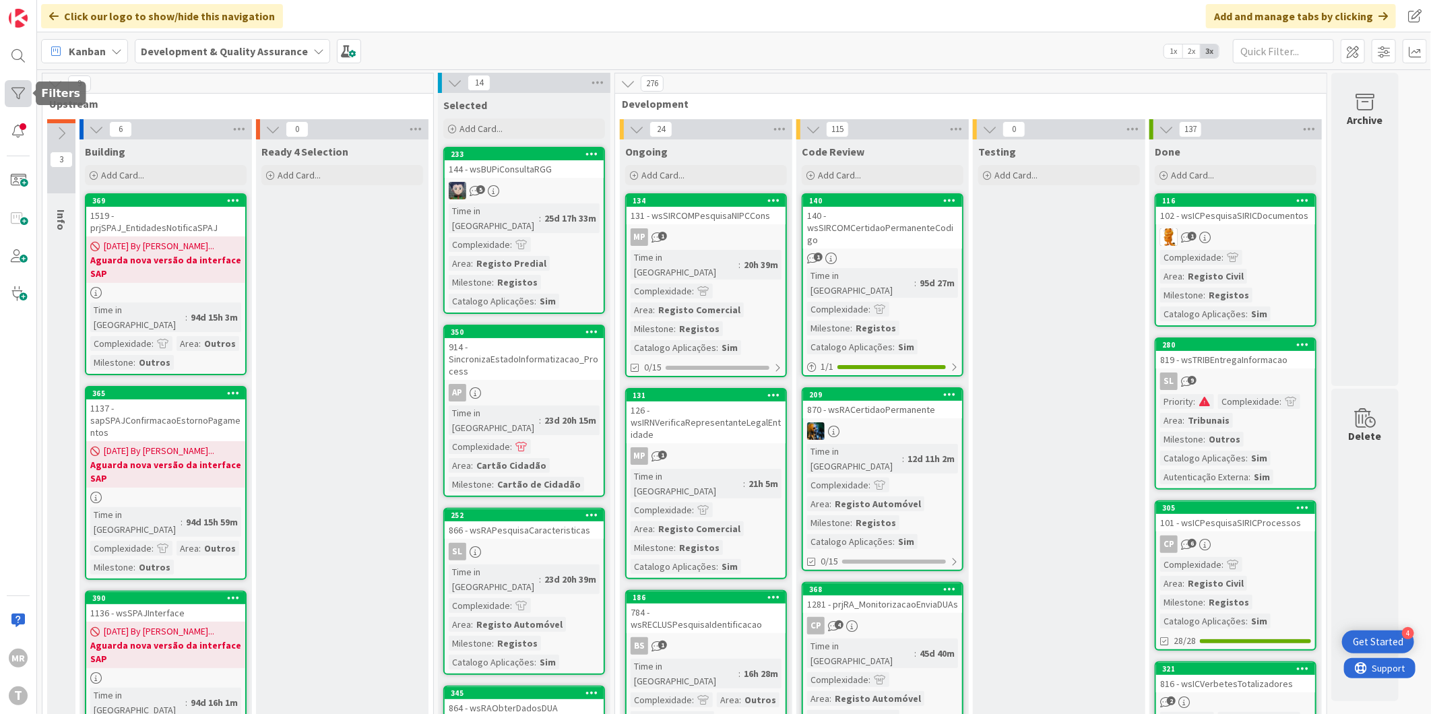
click at [19, 98] on div at bounding box center [18, 93] width 27 height 27
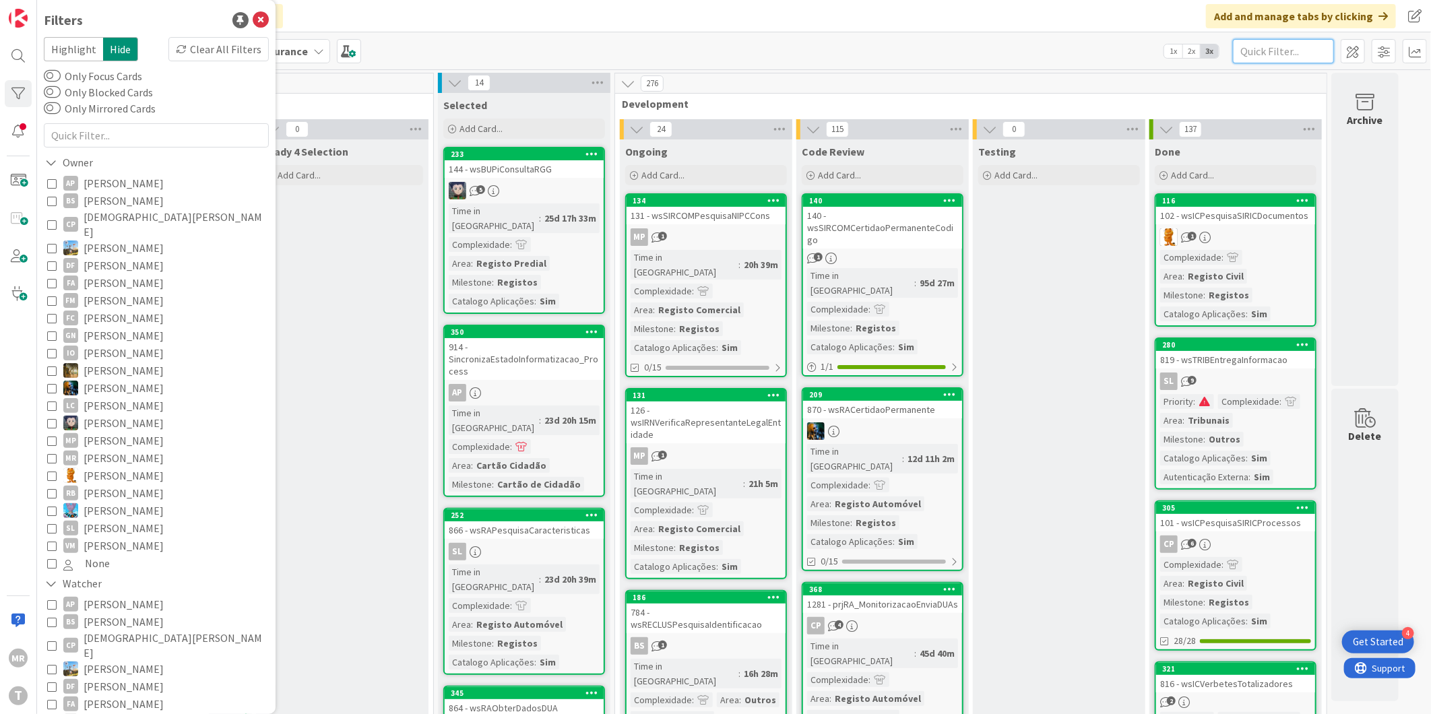
click at [1267, 52] on input "text" at bounding box center [1283, 51] width 101 height 24
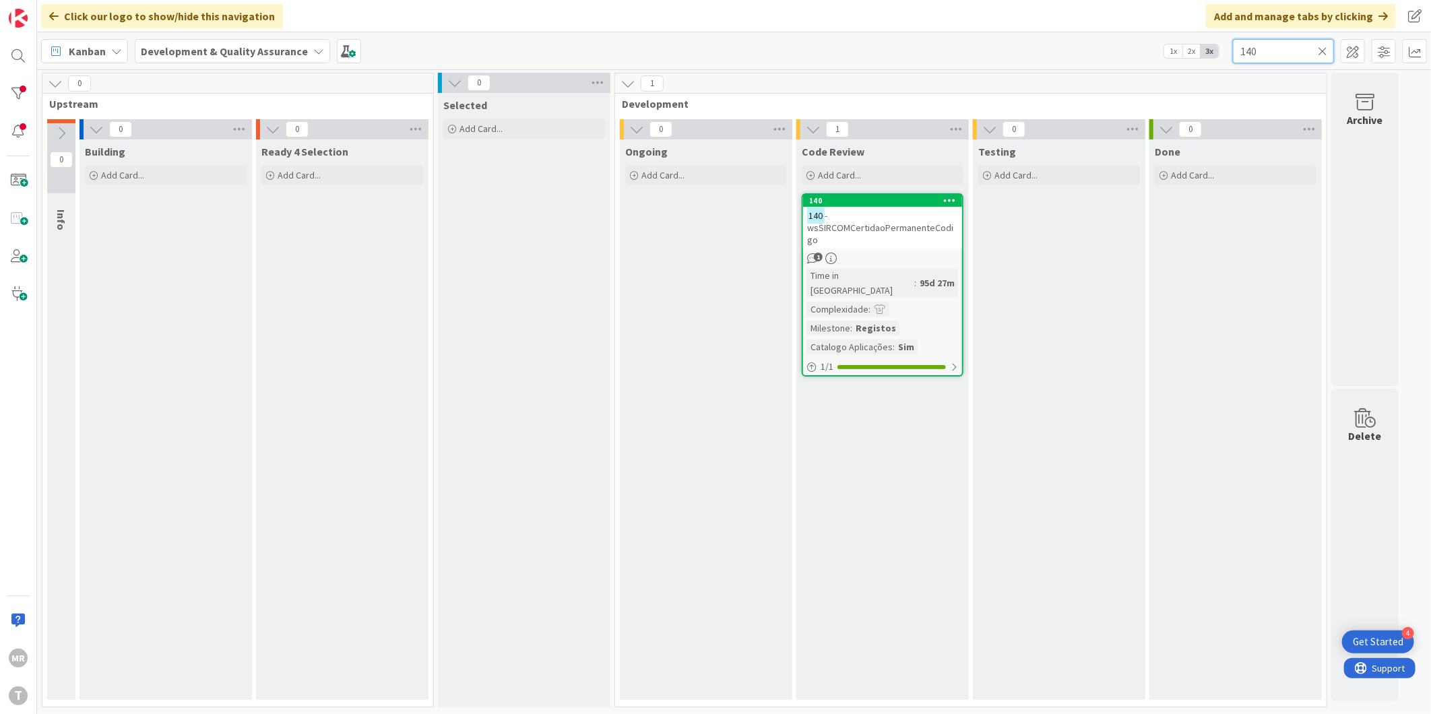
type input "140"
click at [1325, 45] on icon at bounding box center [1322, 51] width 9 height 12
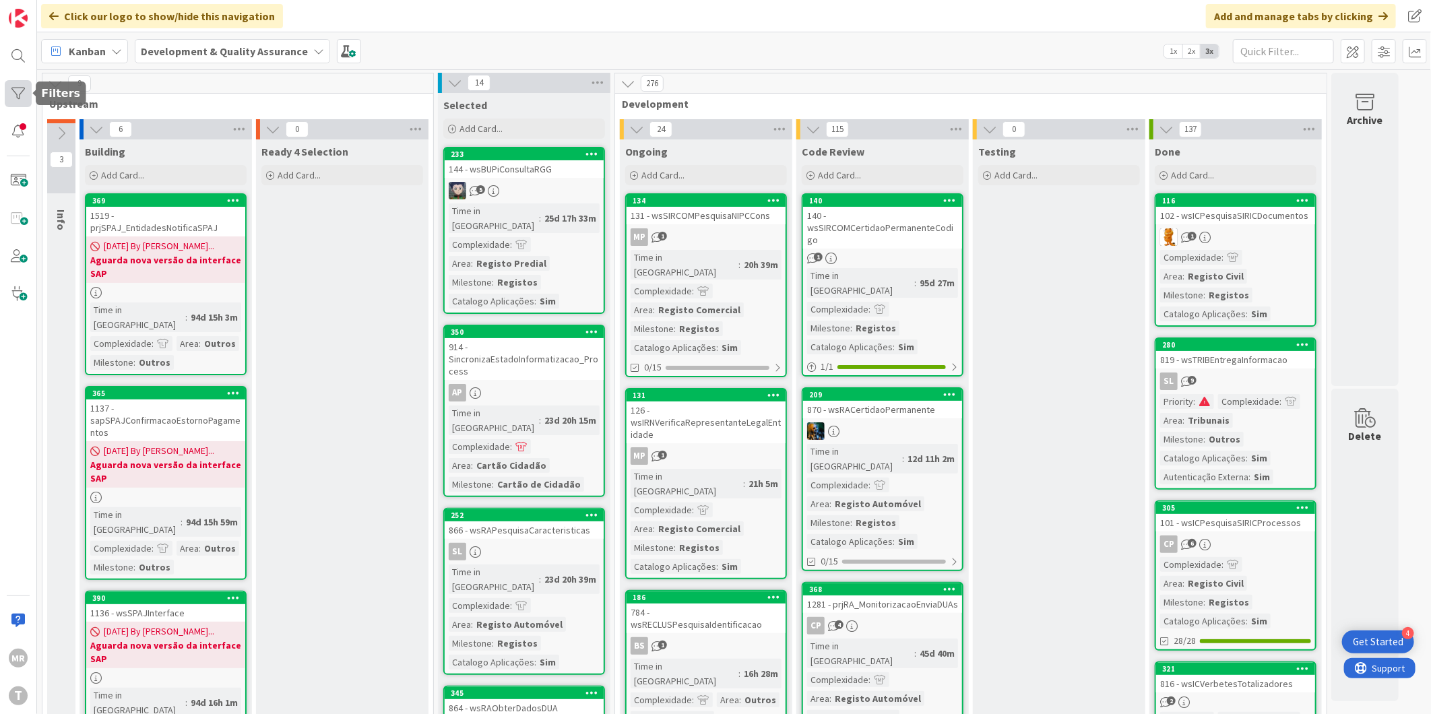
click at [17, 92] on div at bounding box center [18, 93] width 27 height 27
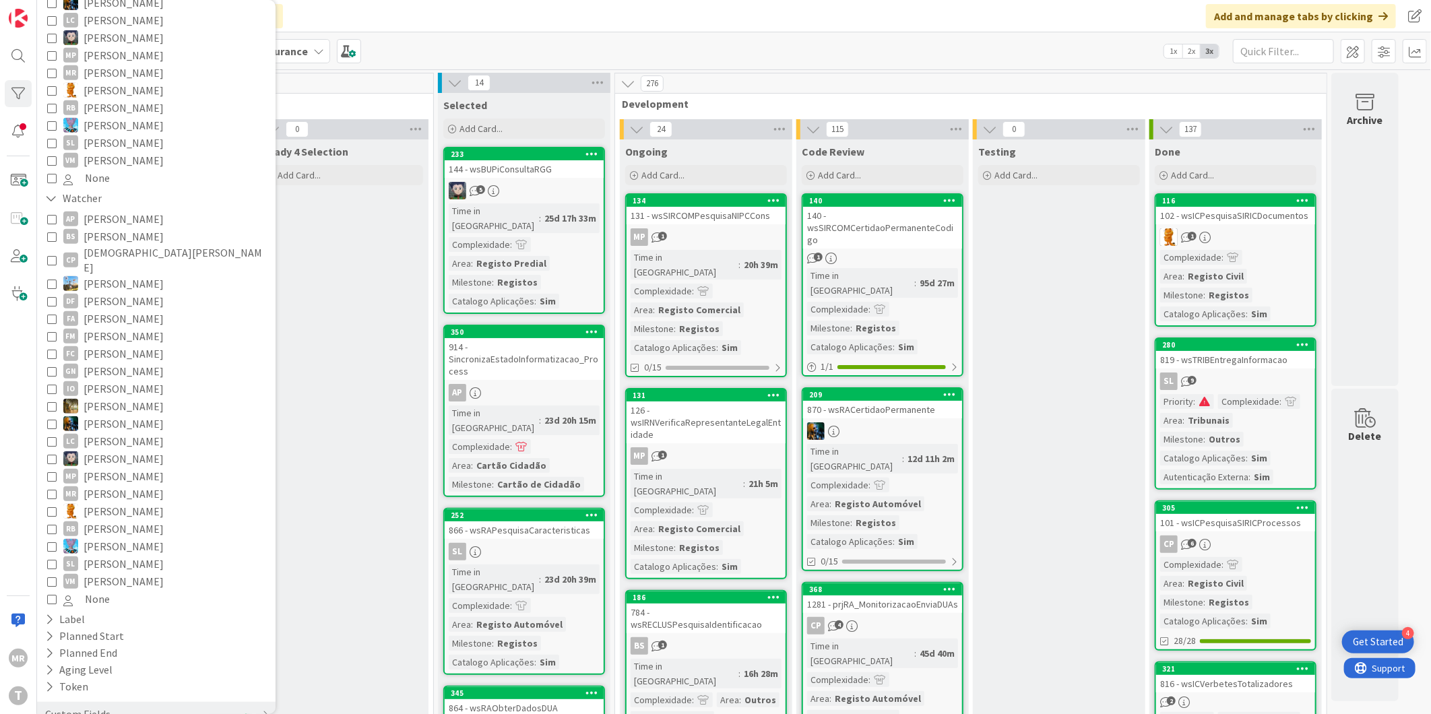
scroll to position [389, 0]
click at [90, 702] on div "Custom Fields" at bounding box center [78, 710] width 68 height 17
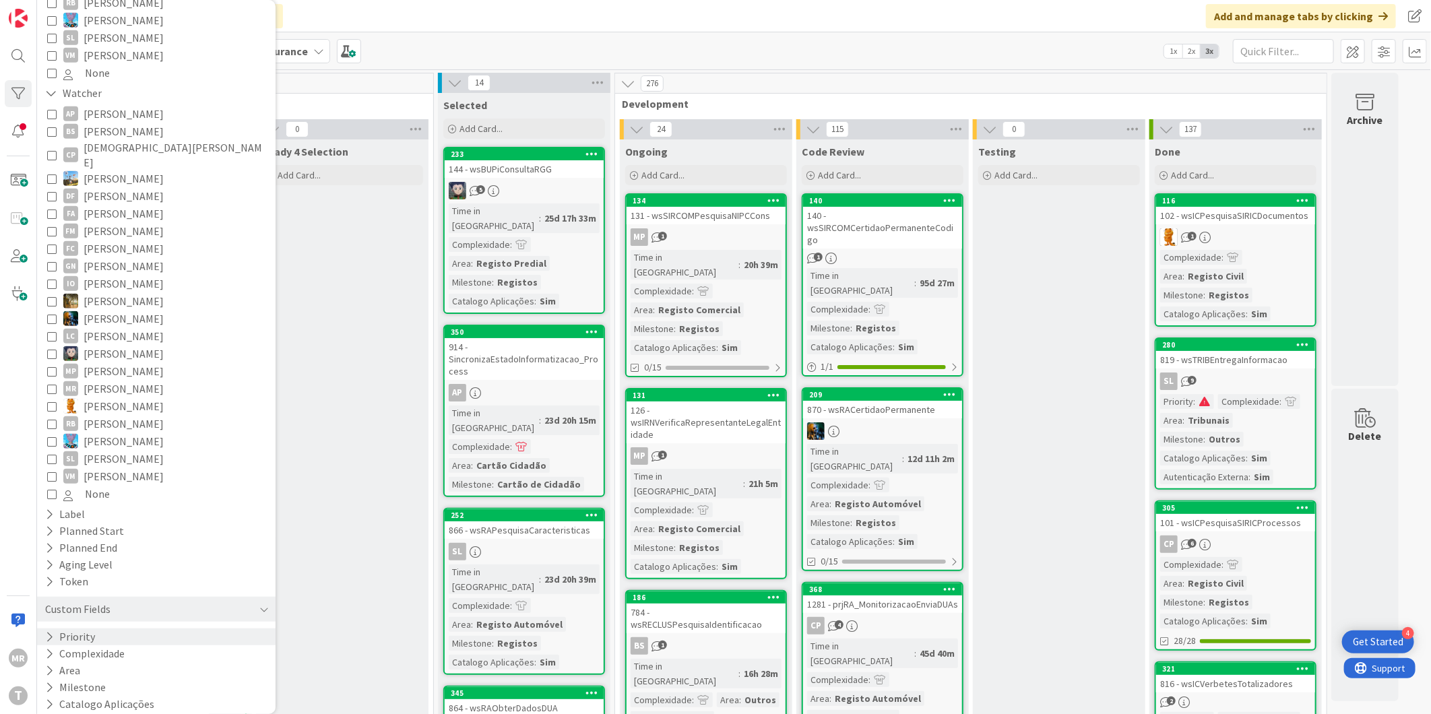
click at [96, 629] on div "Priority" at bounding box center [156, 637] width 239 height 17
click at [100, 684] on span "Medium" at bounding box center [89, 693] width 53 height 18
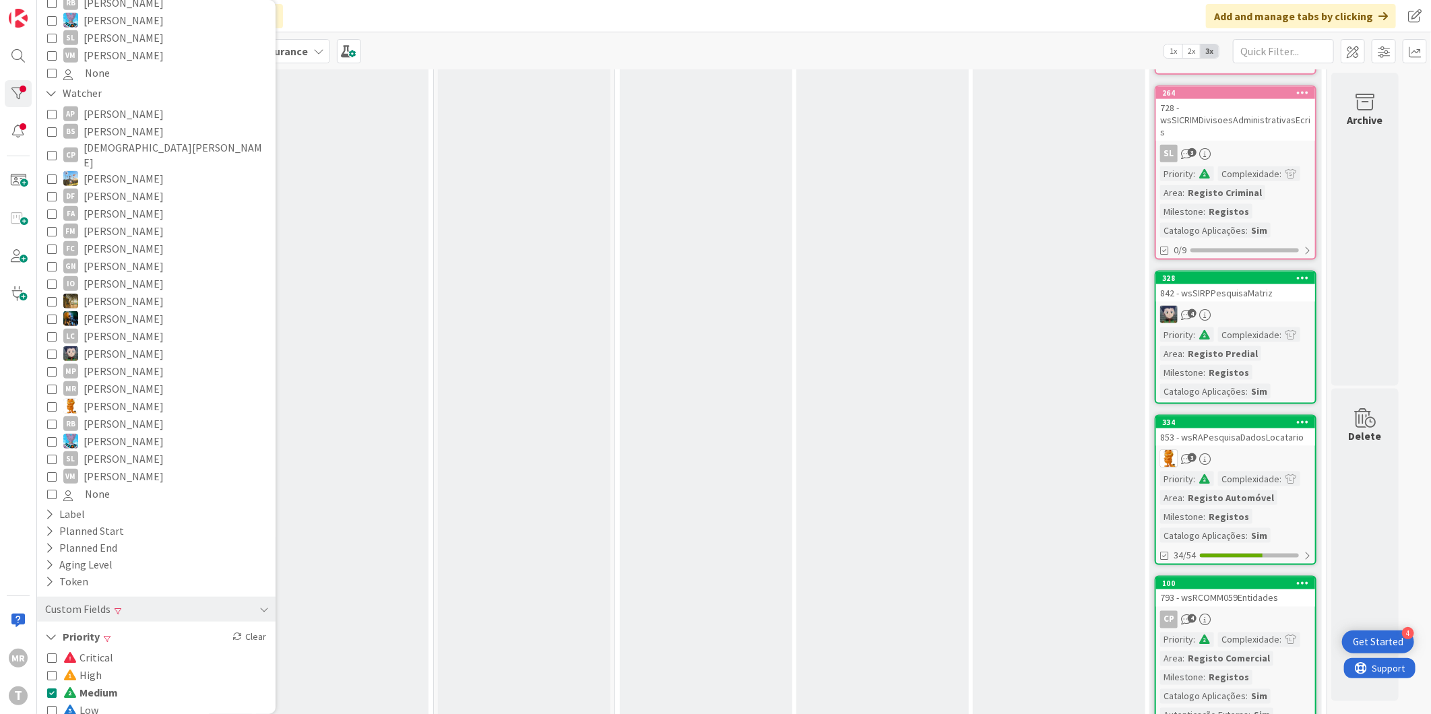
scroll to position [1137, 0]
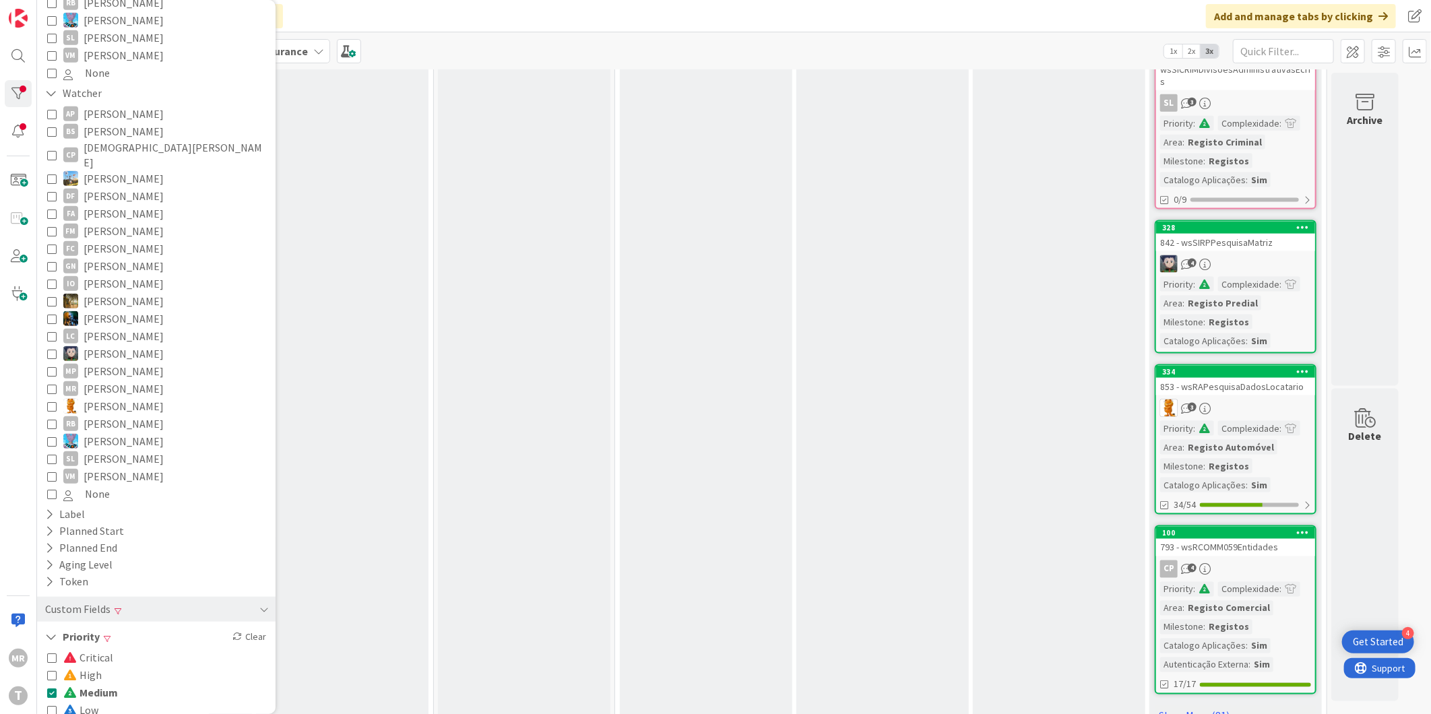
click at [102, 684] on span "Medium" at bounding box center [90, 693] width 55 height 18
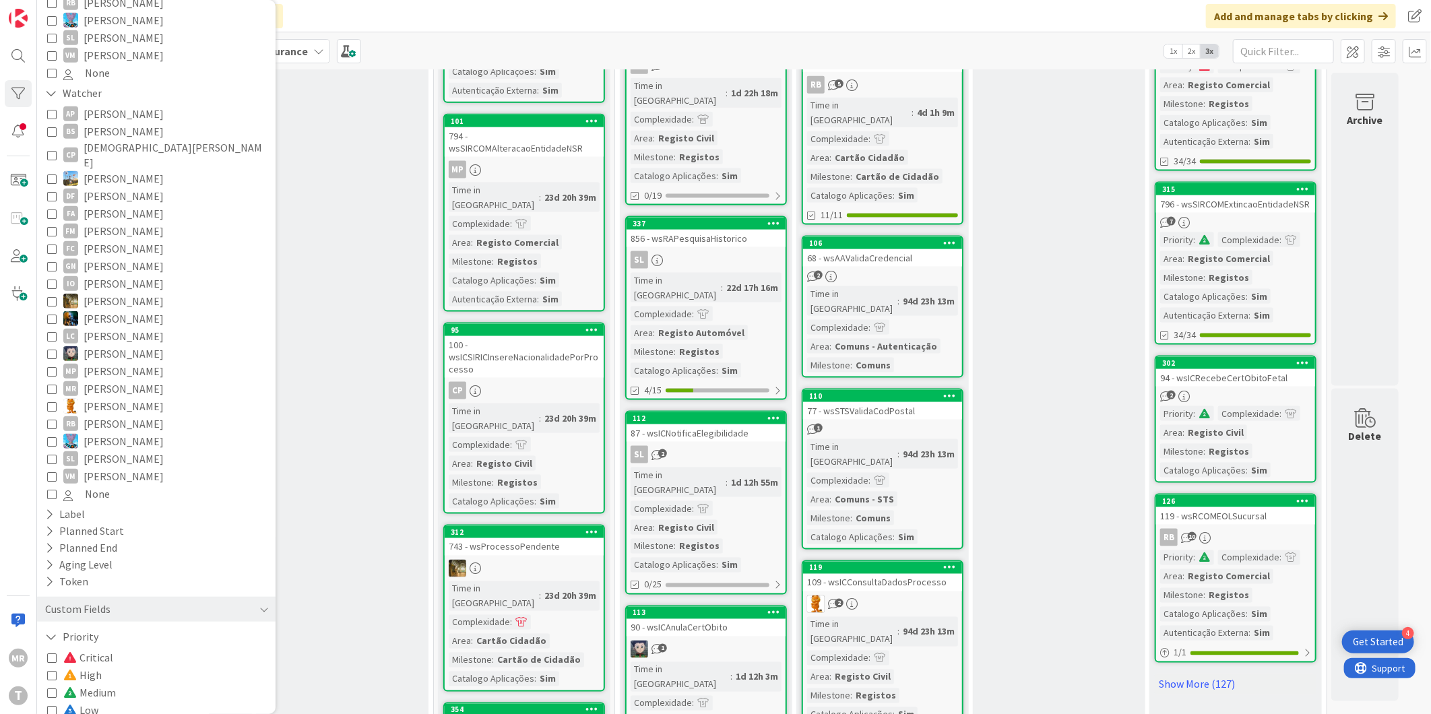
click at [91, 714] on span "None" at bounding box center [83, 728] width 41 height 18
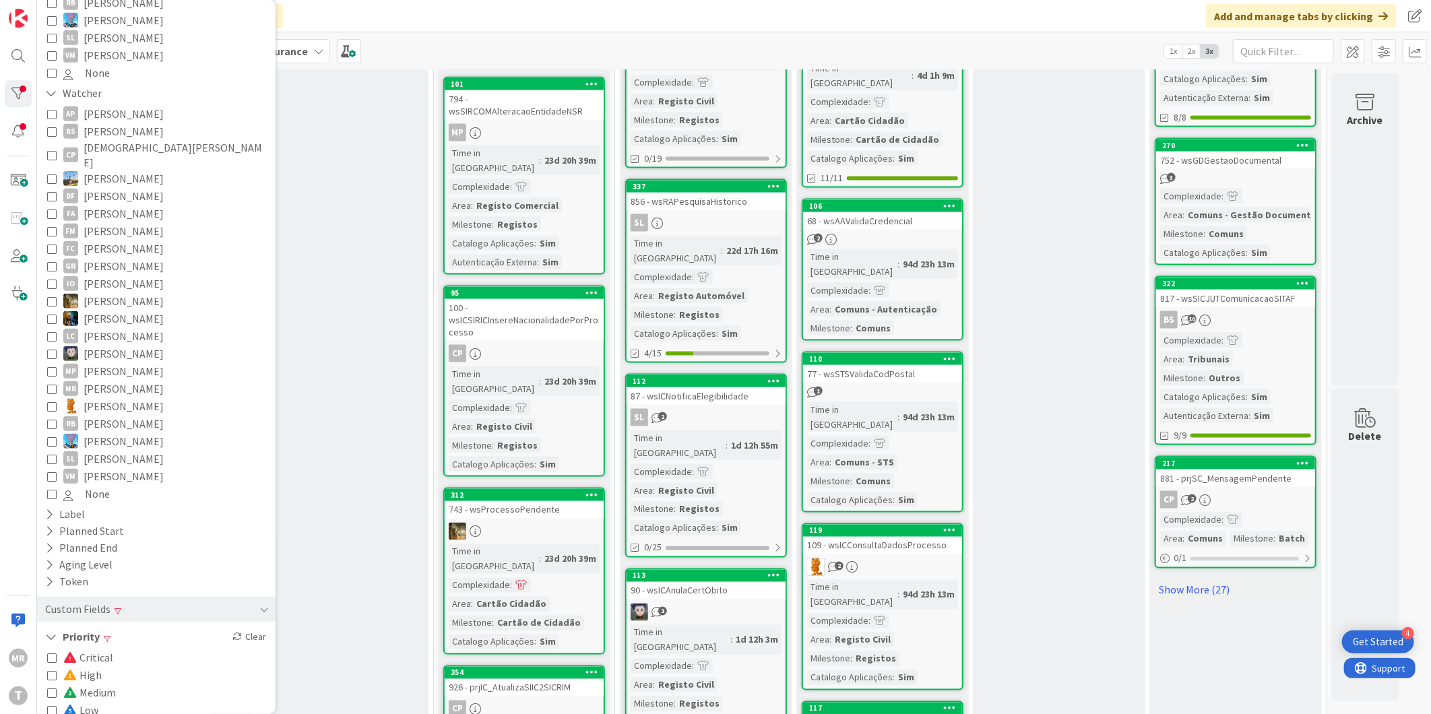
scroll to position [1257, 0]
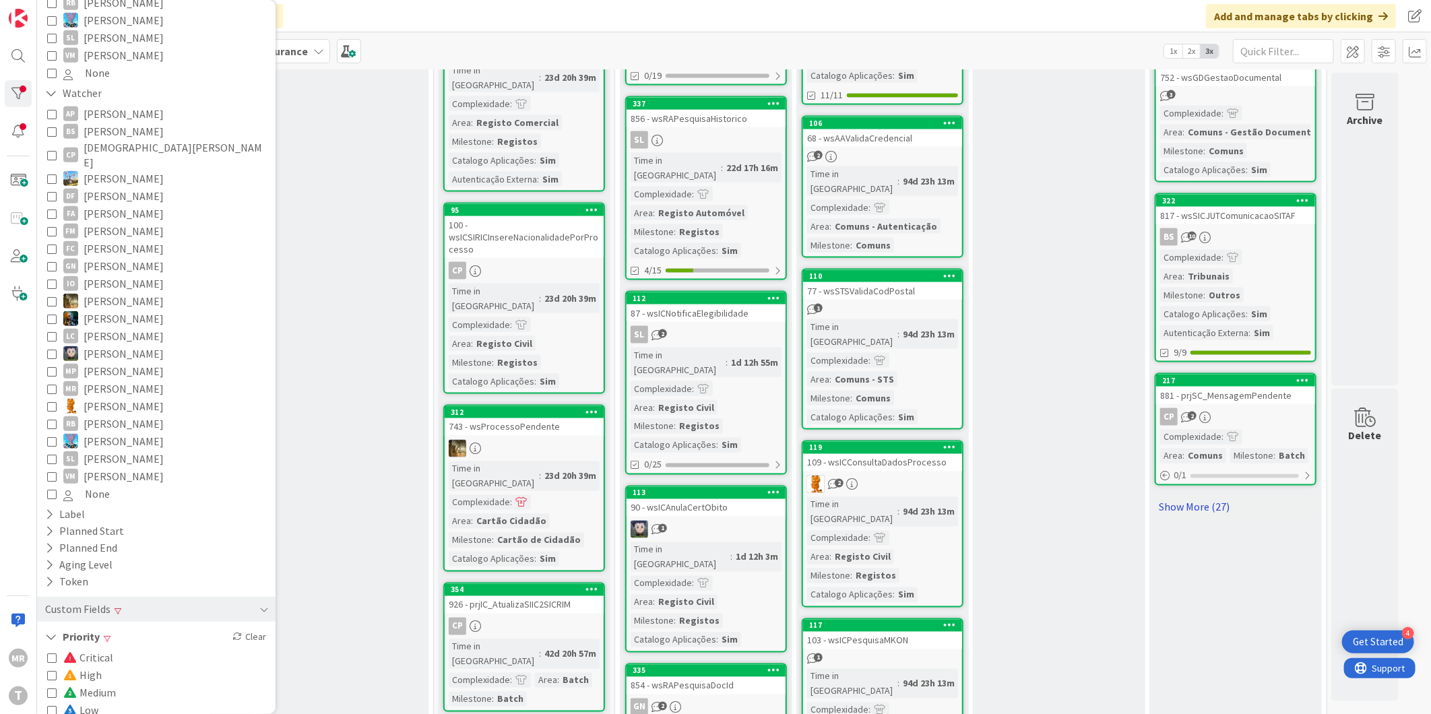
click at [1201, 499] on link "Show More (27)" at bounding box center [1236, 508] width 162 height 22
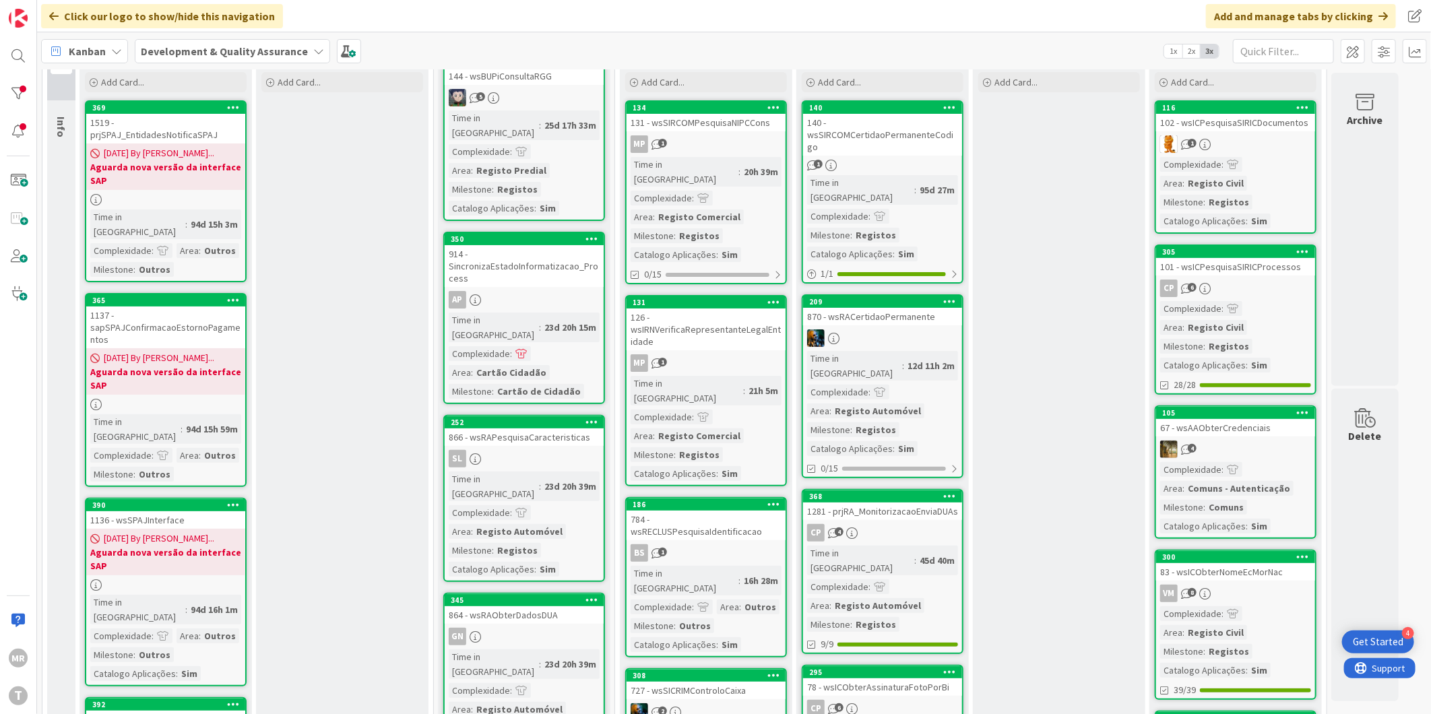
scroll to position [0, 0]
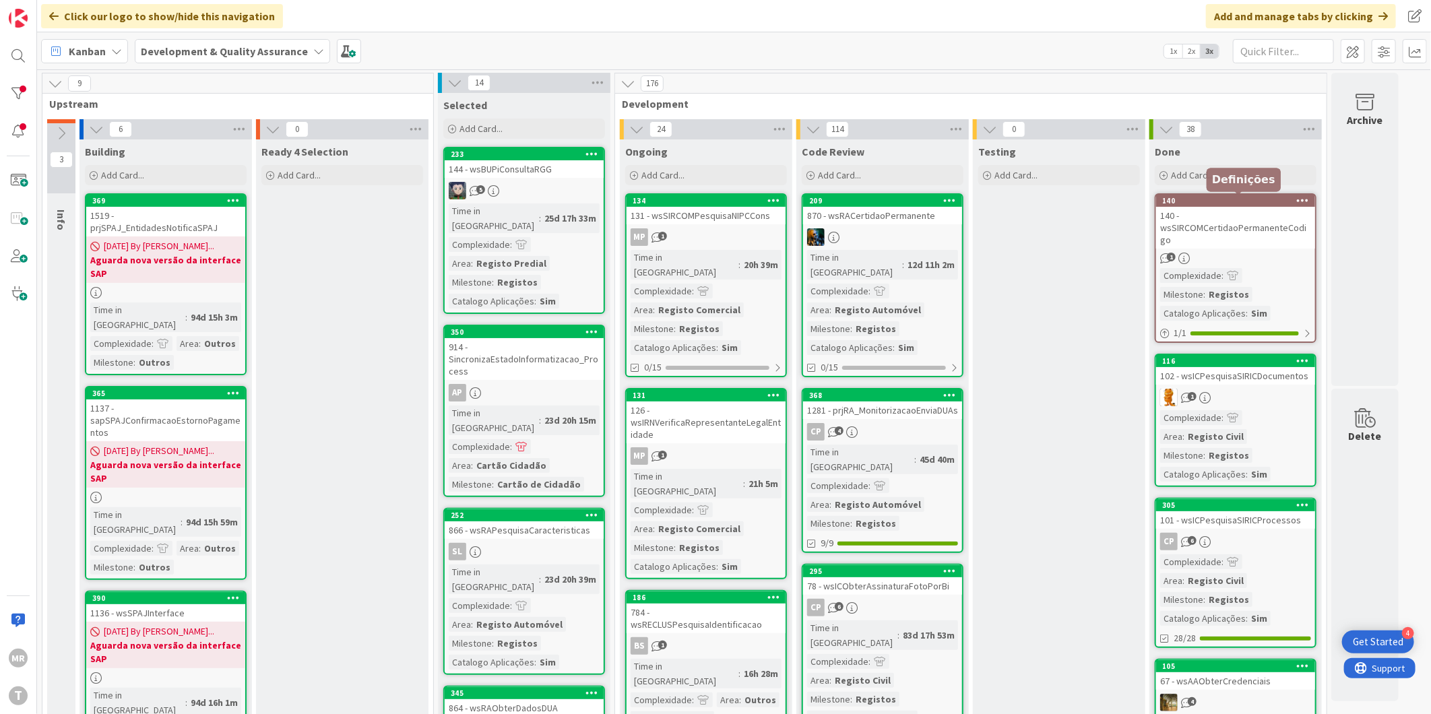
click at [1252, 201] on div "140" at bounding box center [1238, 200] width 153 height 9
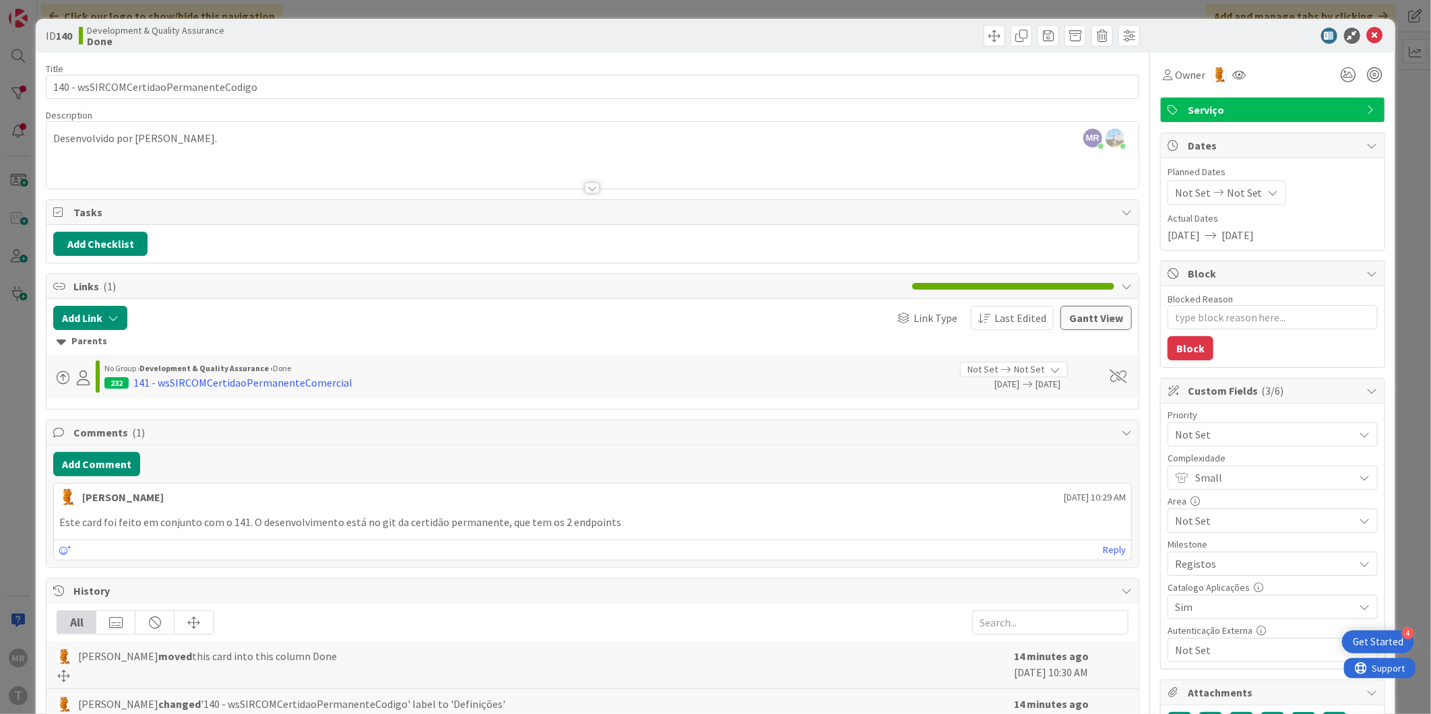
click at [1199, 442] on span "Not Set" at bounding box center [1261, 434] width 173 height 19
click at [1195, 534] on span at bounding box center [1199, 539] width 13 height 11
type textarea "x"
drag, startPoint x: 613, startPoint y: 522, endPoint x: 250, endPoint y: 533, distance: 363.4
click at [250, 533] on div "Este card foi feito em conjunto com o 141. O desenvolvimento está no git da cer…" at bounding box center [592, 522] width 1077 height 26
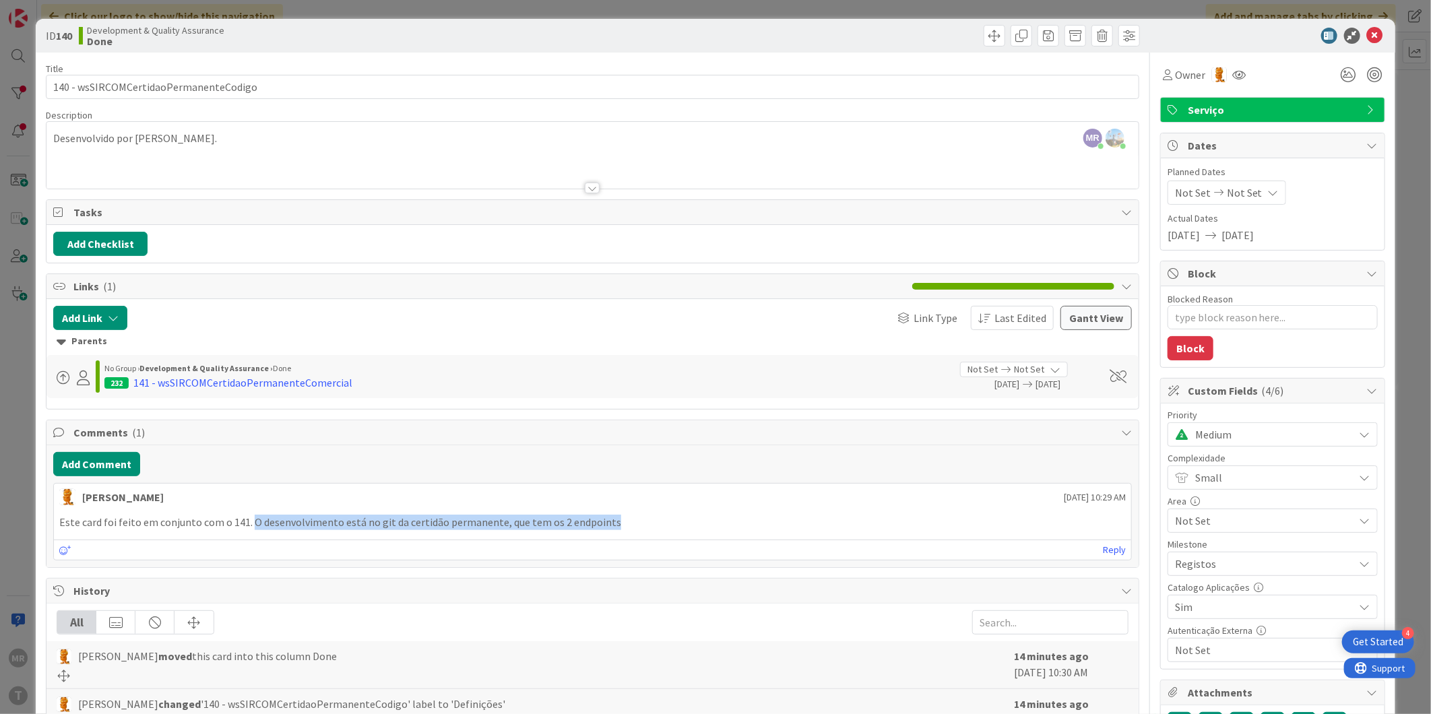
copy p "O desenvolvimento está no git da certidão permanente, que tem os 2 endpoints"
click at [1367, 35] on icon at bounding box center [1375, 36] width 16 height 16
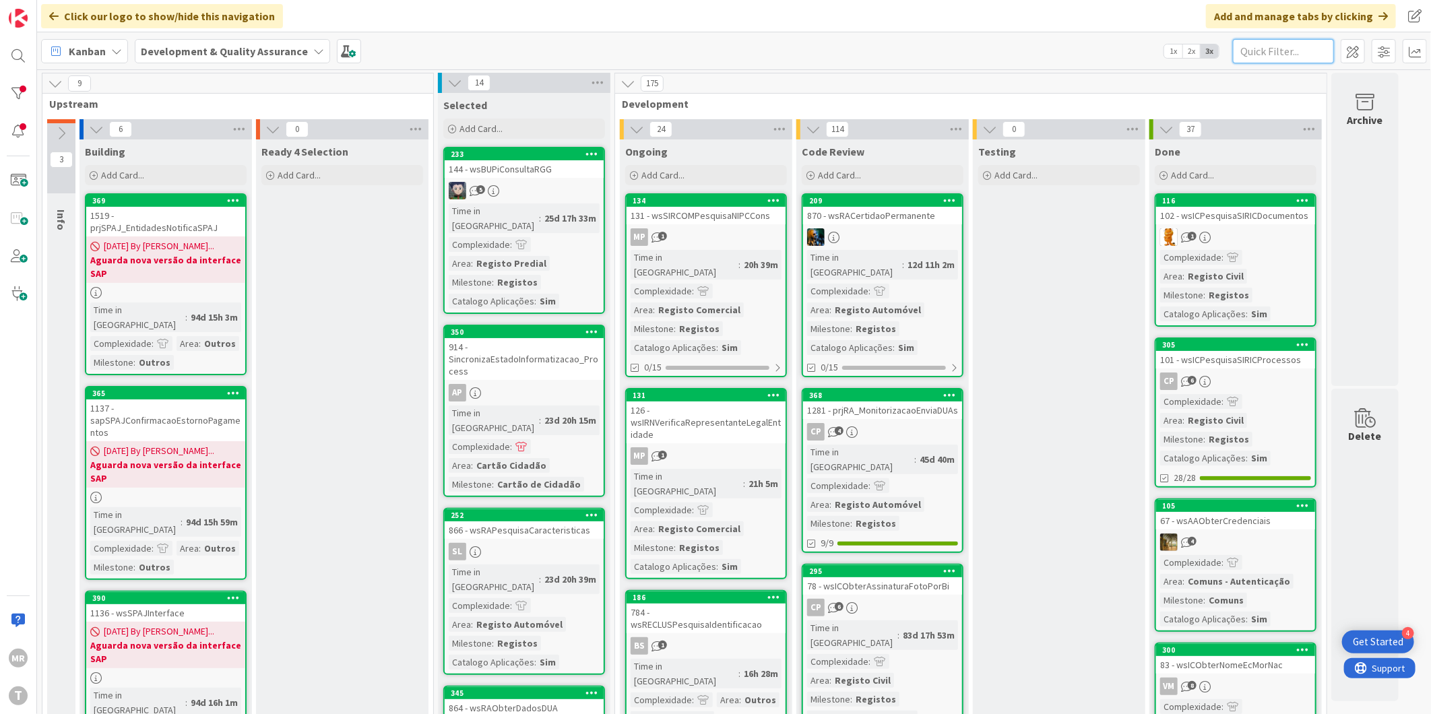
click at [1267, 58] on input "text" at bounding box center [1283, 51] width 101 height 24
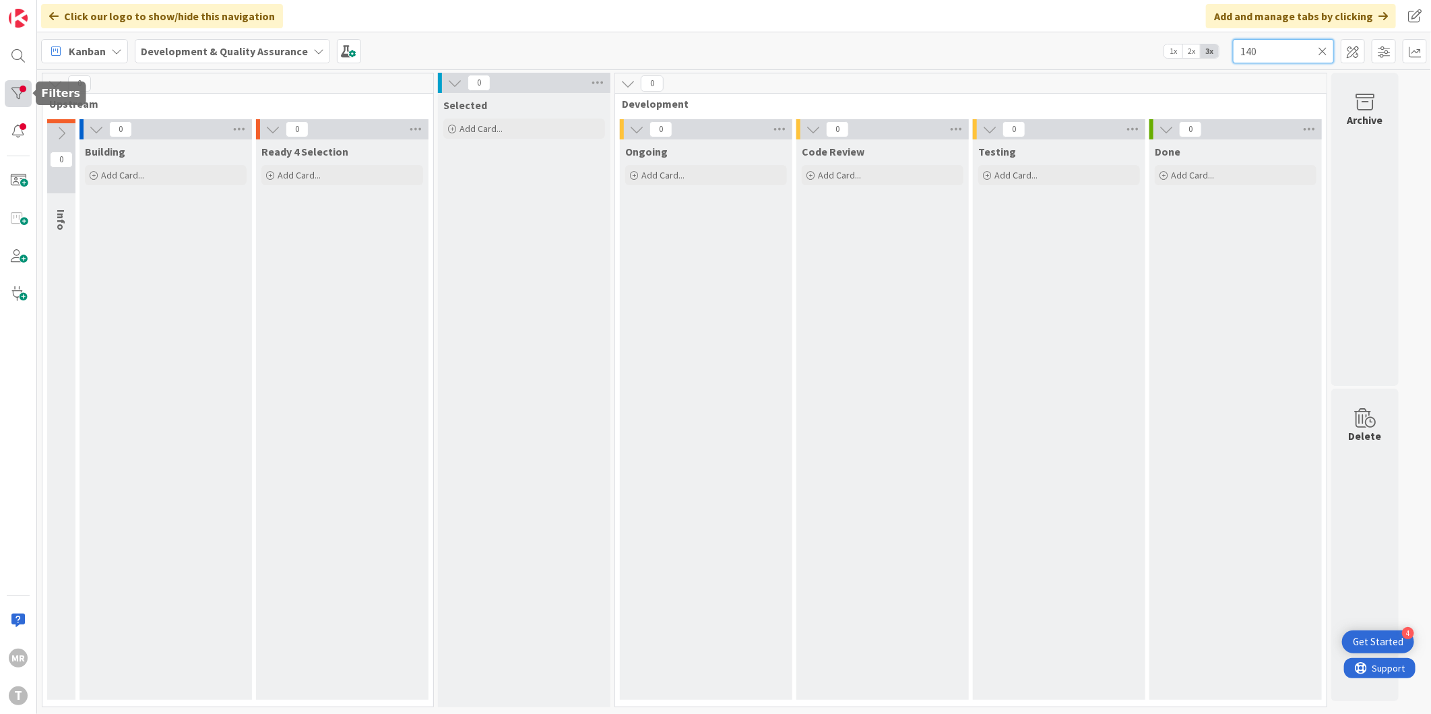
type input "140"
click at [24, 91] on div at bounding box center [18, 93] width 27 height 27
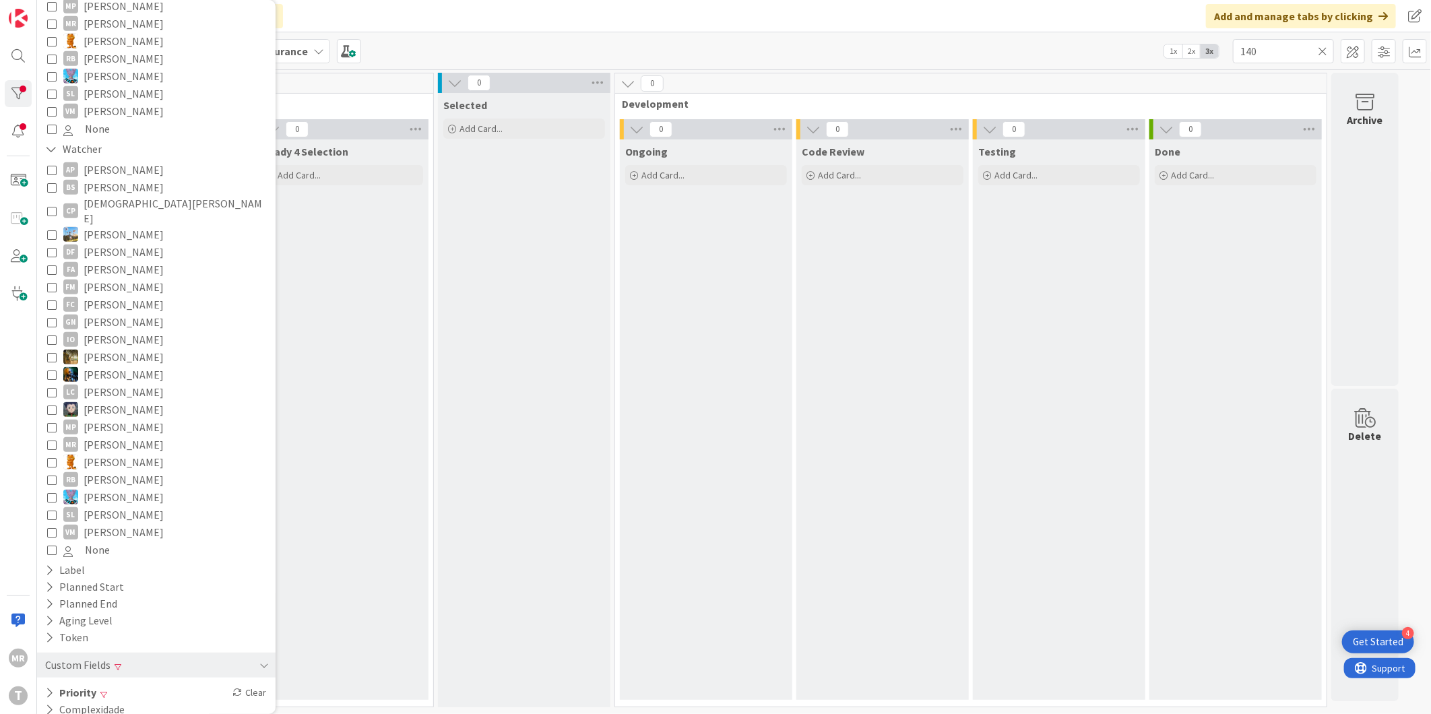
scroll to position [491, 0]
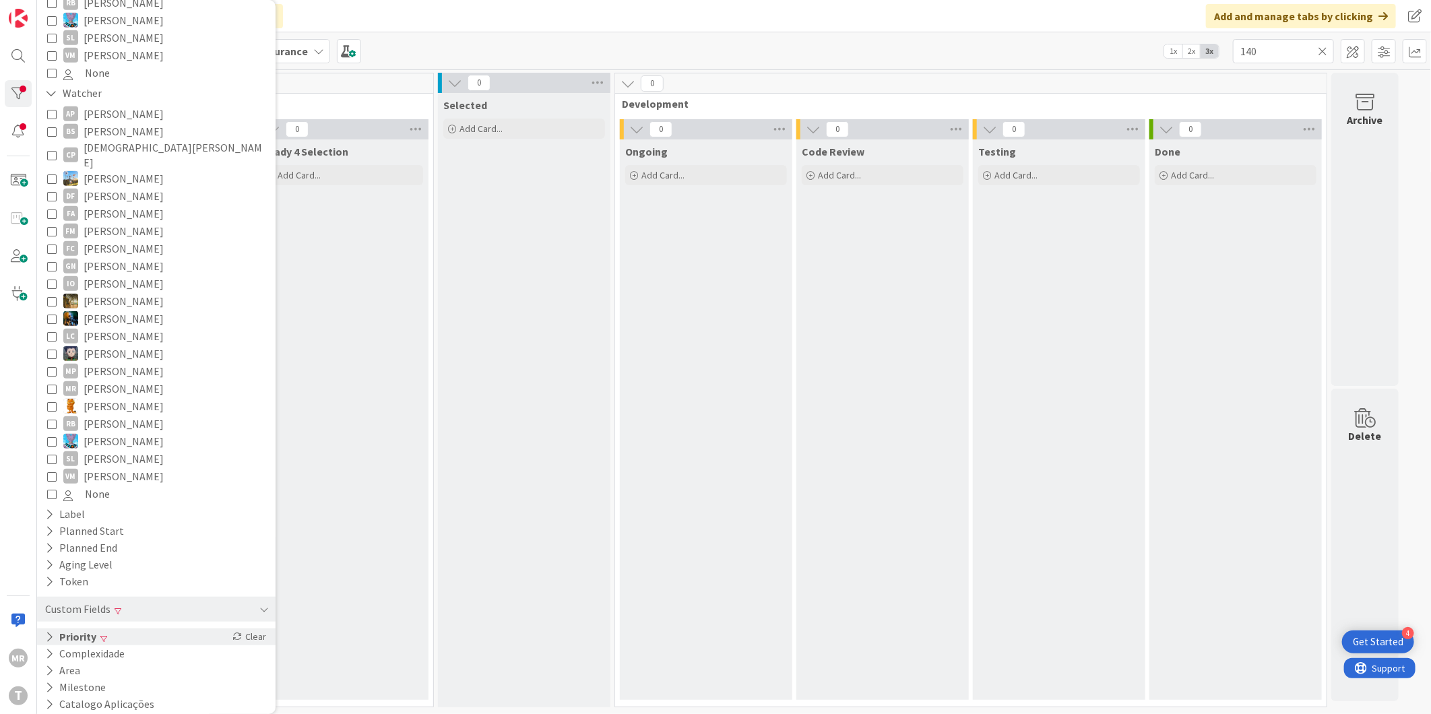
click at [121, 629] on div "Priority Clear" at bounding box center [156, 637] width 239 height 17
click at [86, 714] on span "None" at bounding box center [84, 728] width 42 height 18
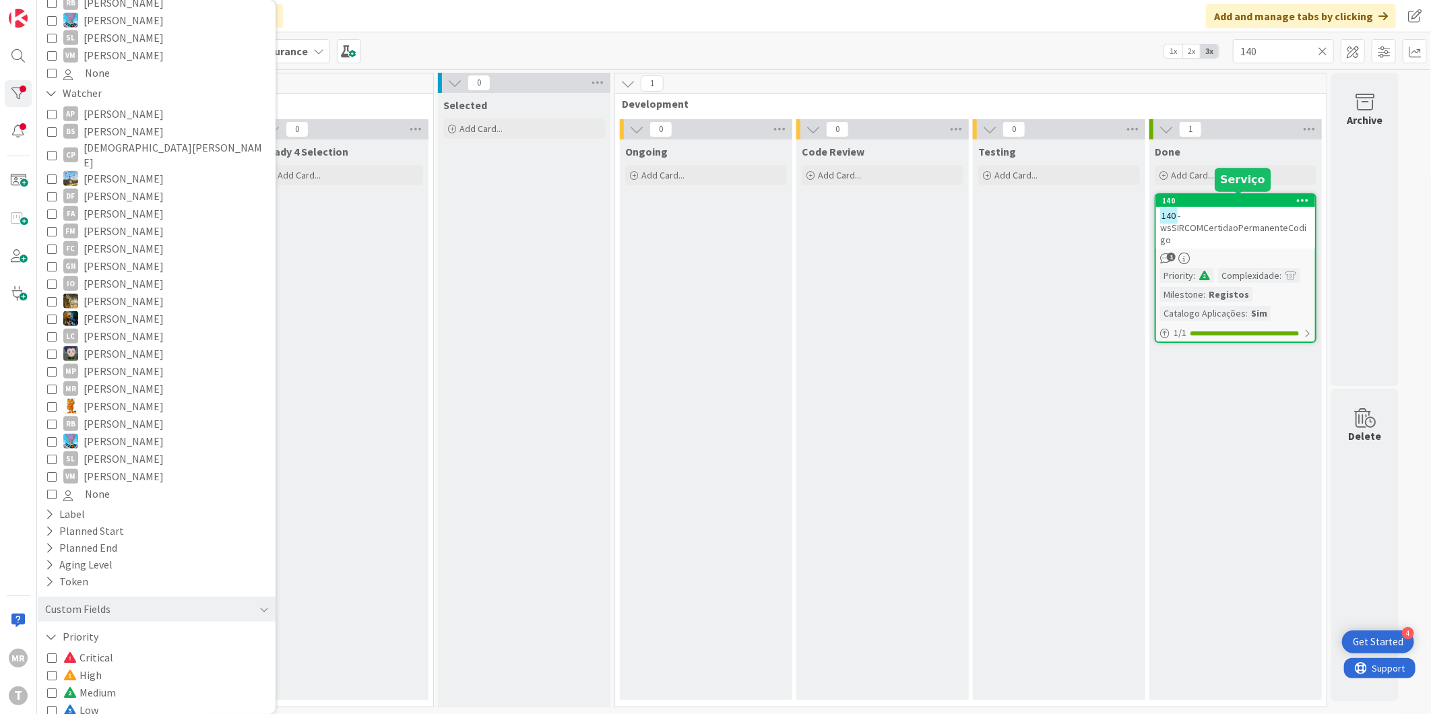
click at [1228, 203] on div "140" at bounding box center [1238, 200] width 153 height 9
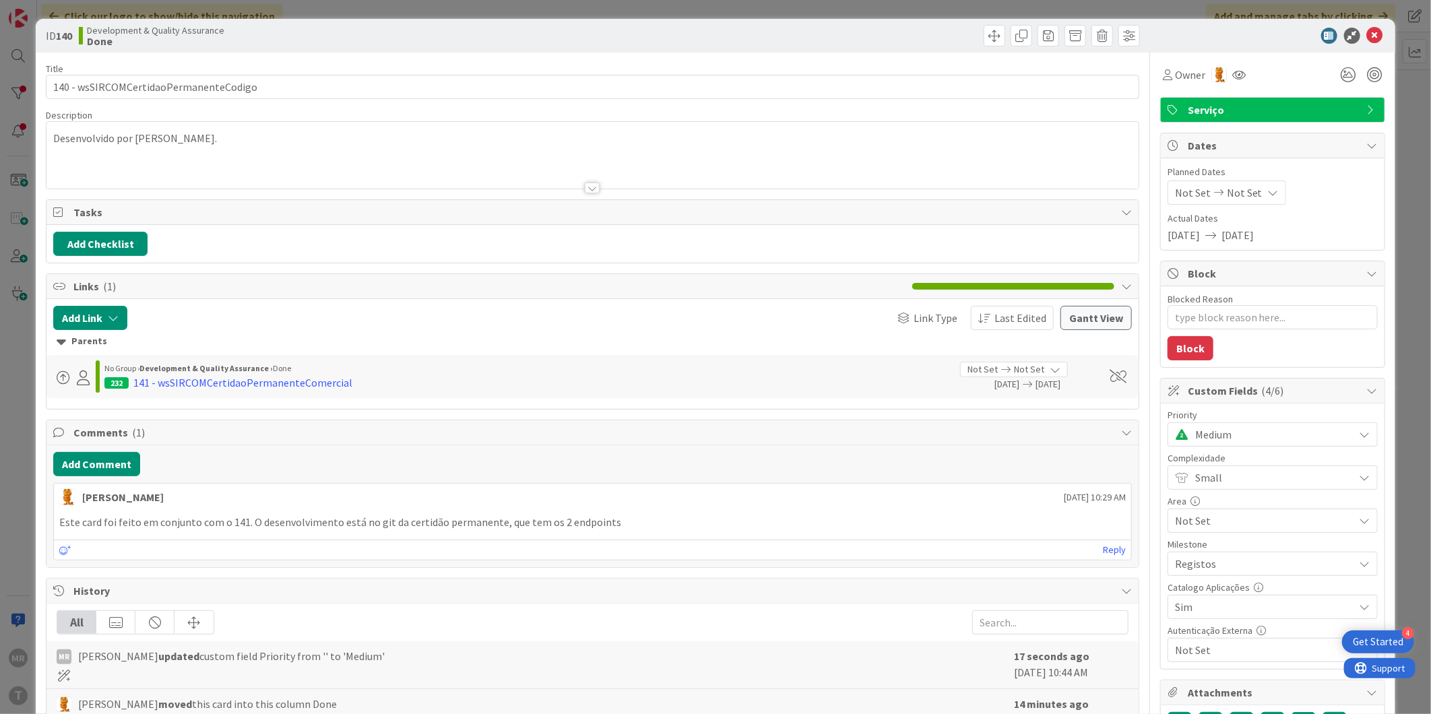
type textarea "x"
click at [1369, 34] on icon at bounding box center [1375, 36] width 16 height 16
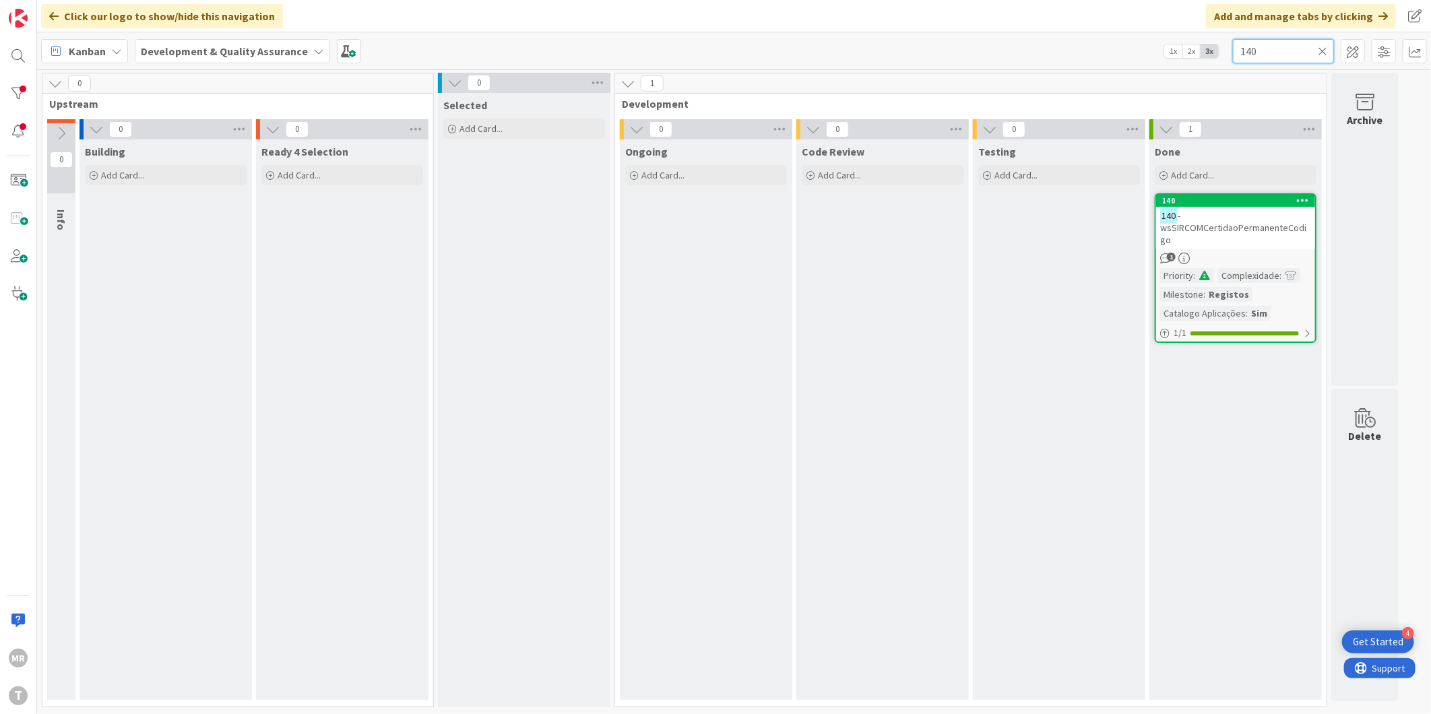
drag, startPoint x: 1287, startPoint y: 51, endPoint x: 1180, endPoint y: 41, distance: 107.6
click at [1181, 44] on div "Kanban Development & Quality Assurance 1x 2x 3x 140" at bounding box center [734, 50] width 1394 height 37
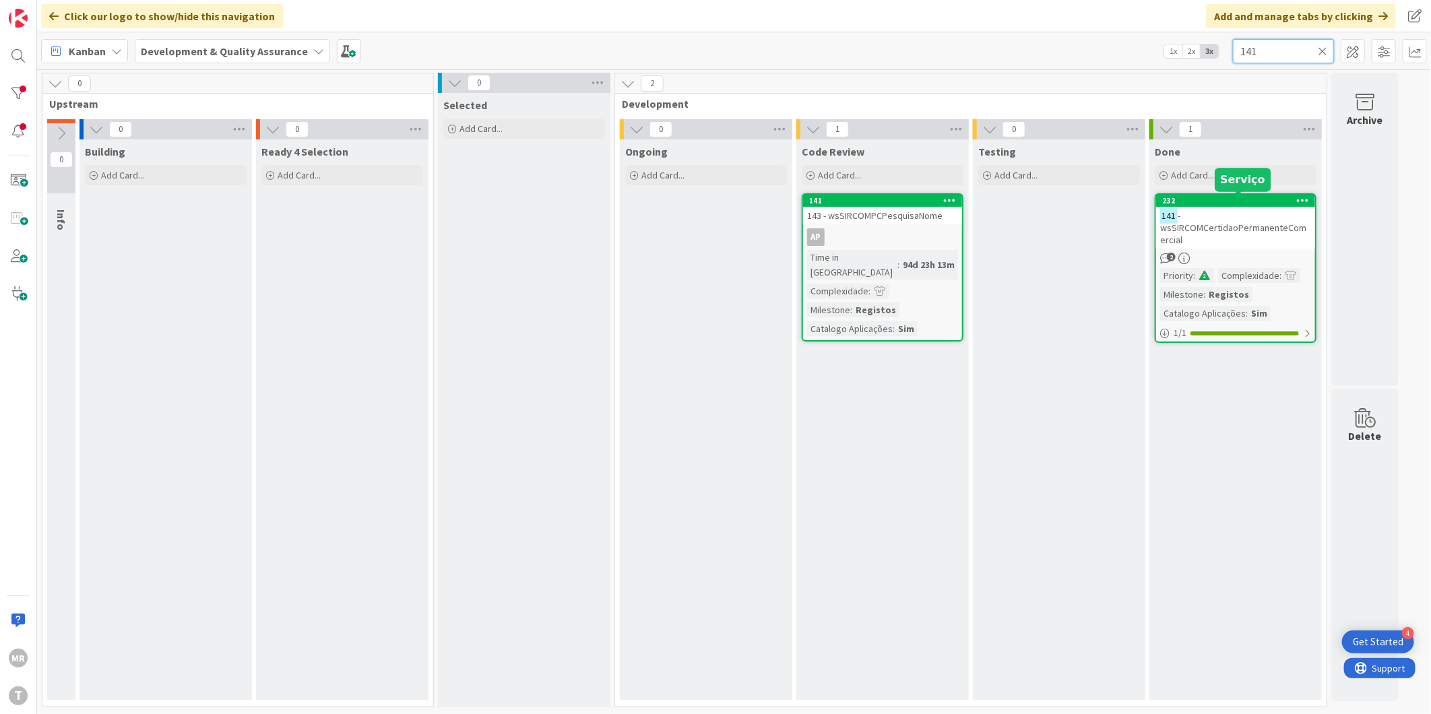
type input "141"
click at [1243, 196] on div "232" at bounding box center [1238, 200] width 153 height 9
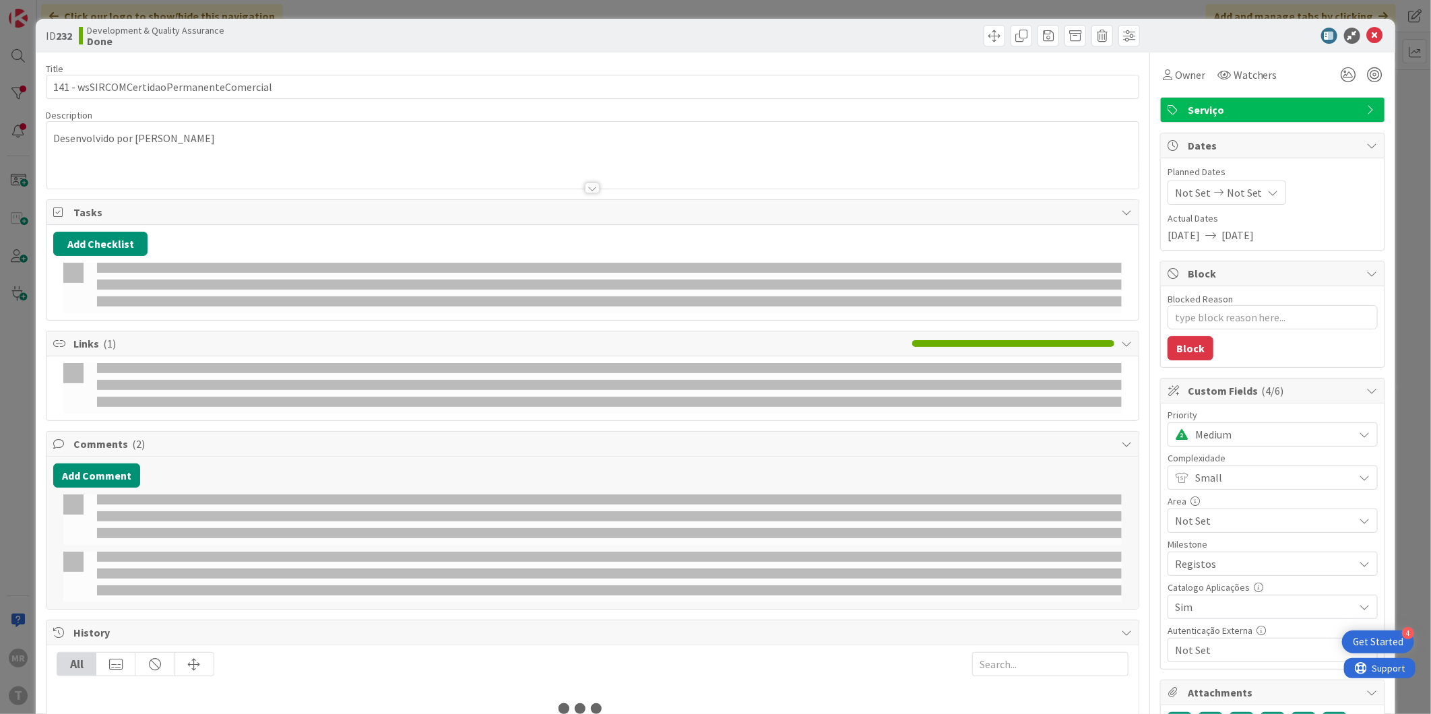
type textarea "x"
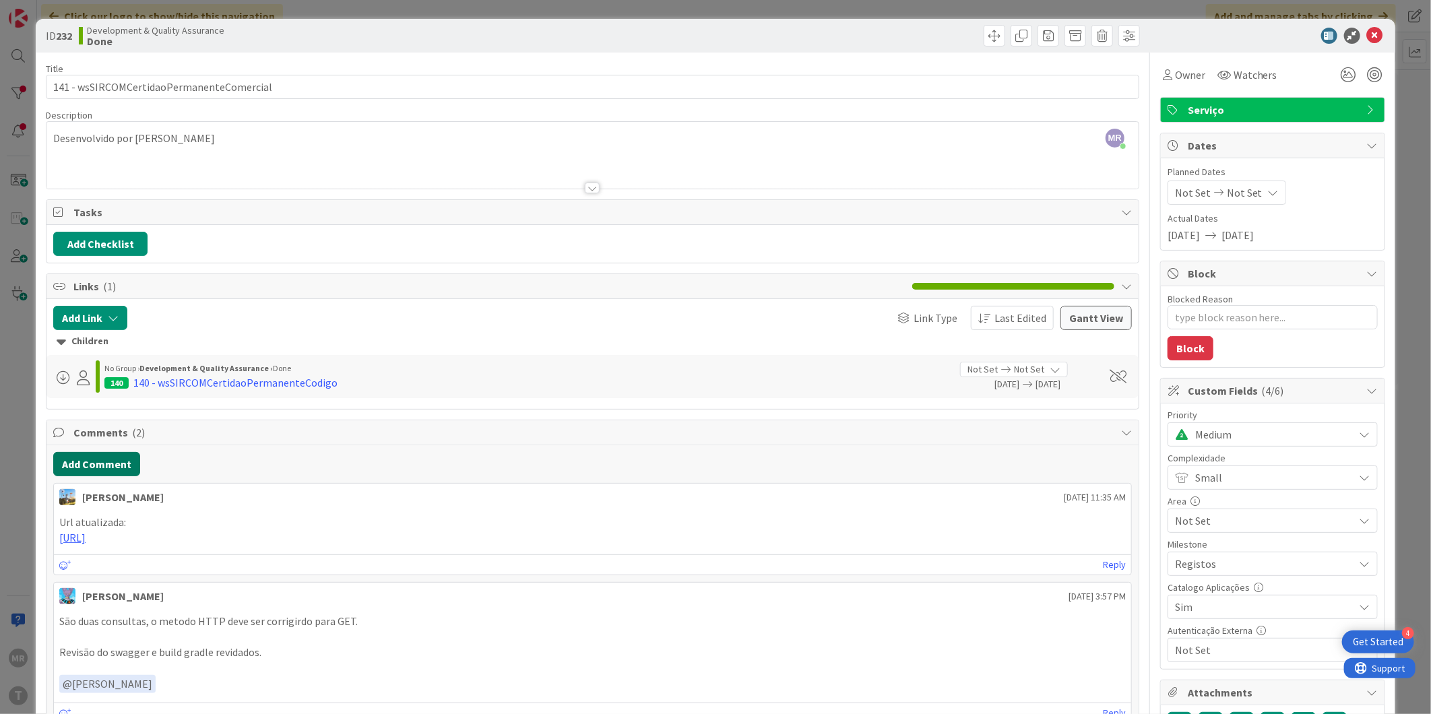
click at [69, 472] on button "Add Comment" at bounding box center [96, 464] width 87 height 24
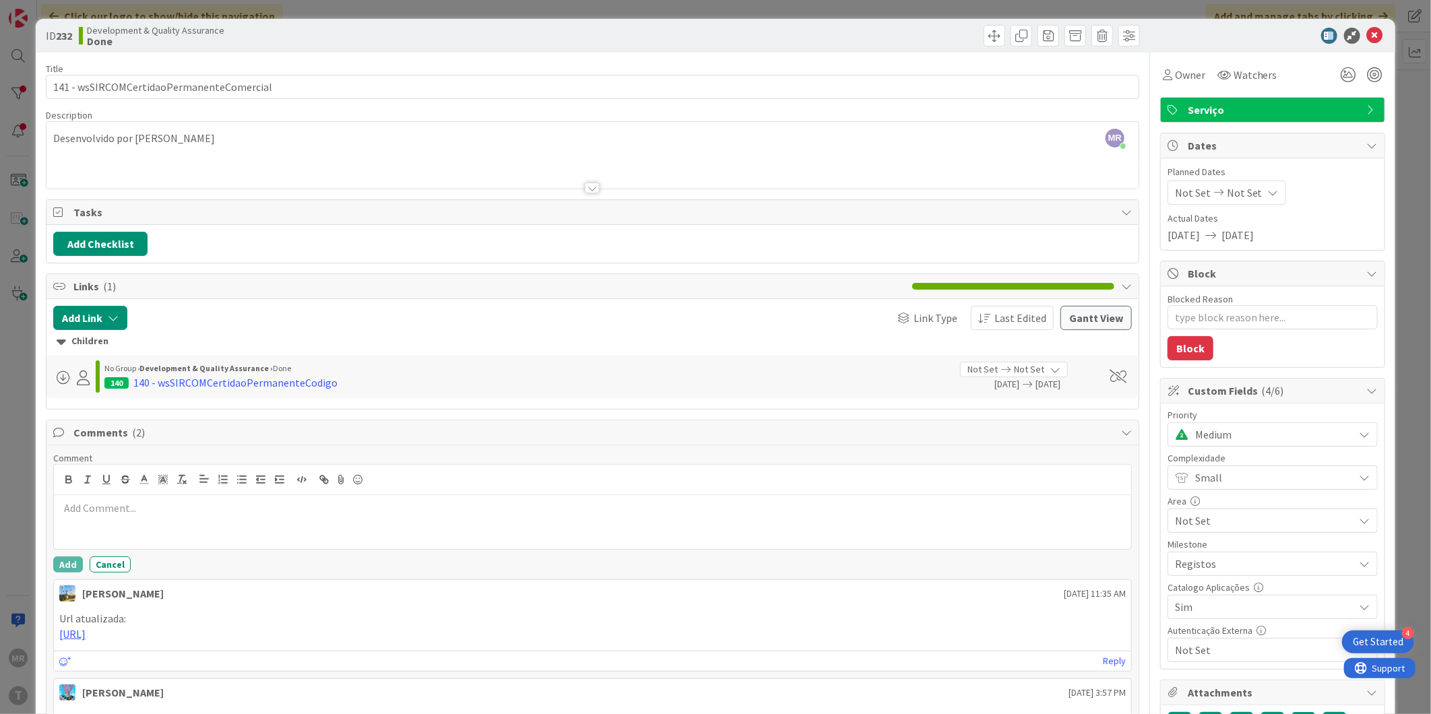
click at [135, 528] on div at bounding box center [592, 522] width 1077 height 54
drag, startPoint x: 209, startPoint y: 507, endPoint x: 239, endPoint y: 519, distance: 32.0
click at [209, 509] on p "O desenvolvimento está no git da certidão permanente, que tem os 2 endpoints" at bounding box center [592, 508] width 1067 height 15
click at [251, 513] on p "O desenvolvimento está no git da Certidão permanente, que tem os 2 endpoints" at bounding box center [592, 508] width 1067 height 15
click at [419, 503] on p "O desenvolvimento está no git da Certidão Permanente, que tem os 2 endpoints" at bounding box center [592, 508] width 1067 height 15
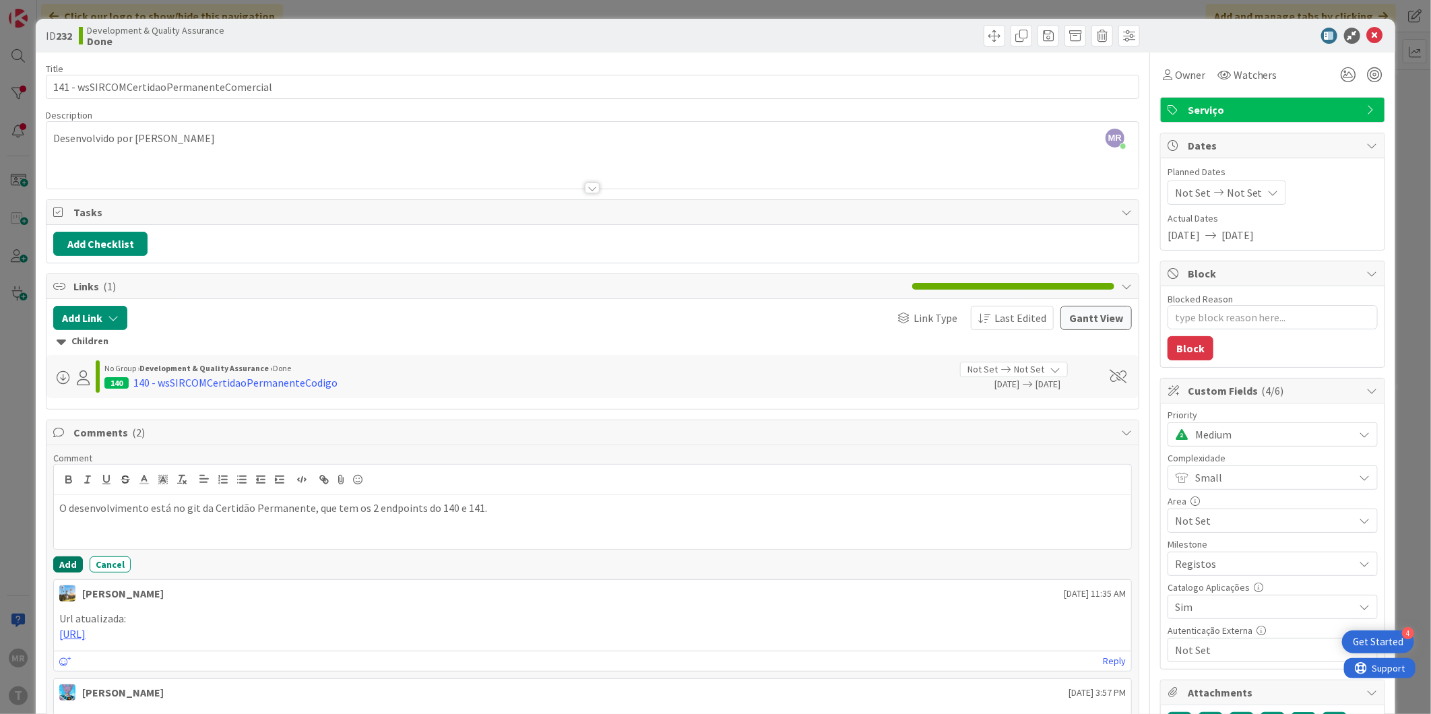
click at [73, 571] on button "Add" at bounding box center [68, 565] width 30 height 16
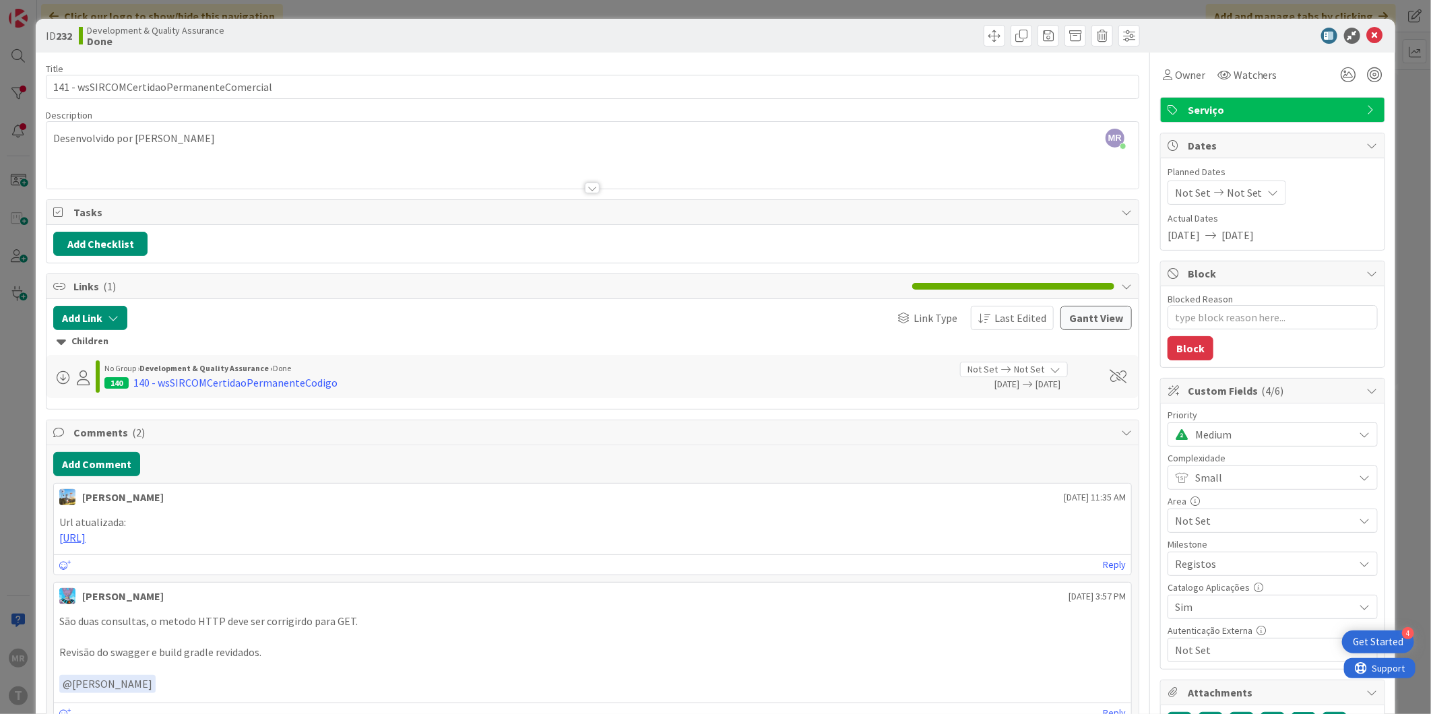
type textarea "x"
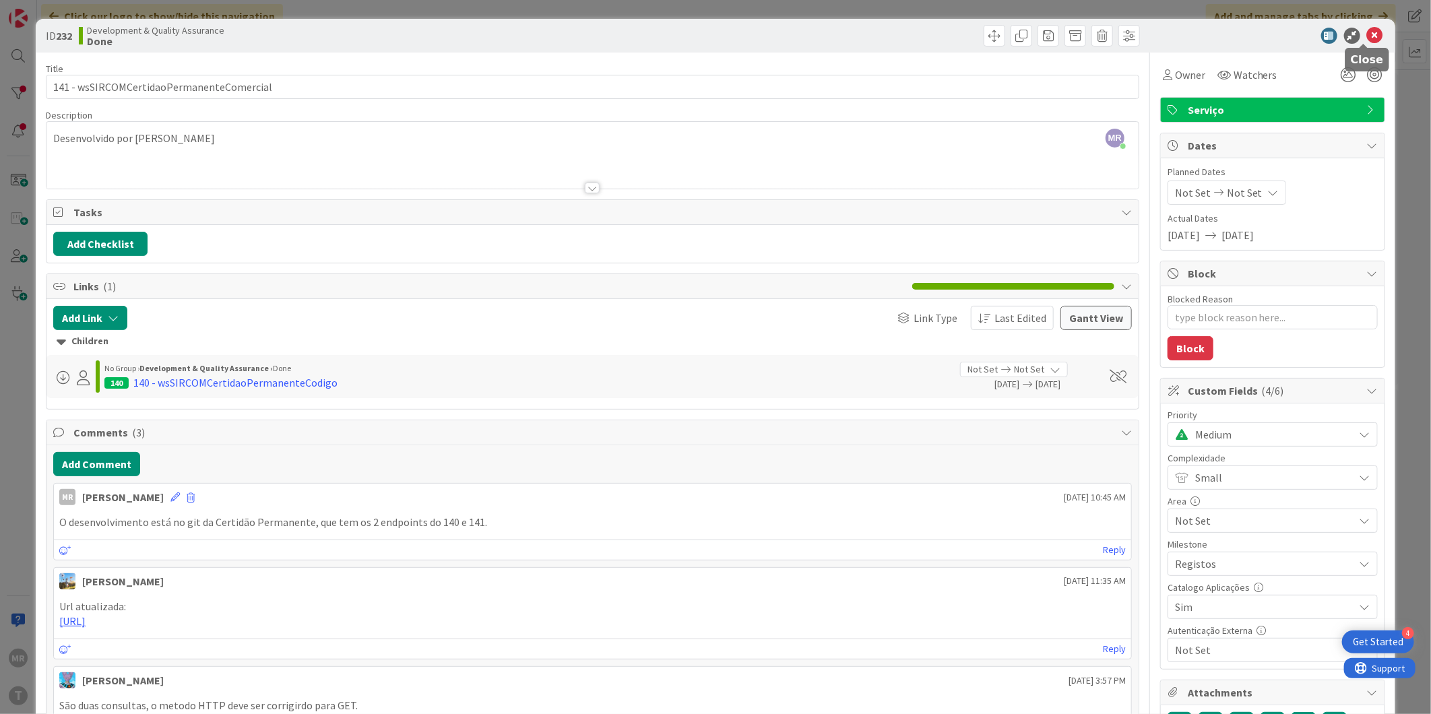
click at [1369, 38] on icon at bounding box center [1375, 36] width 16 height 16
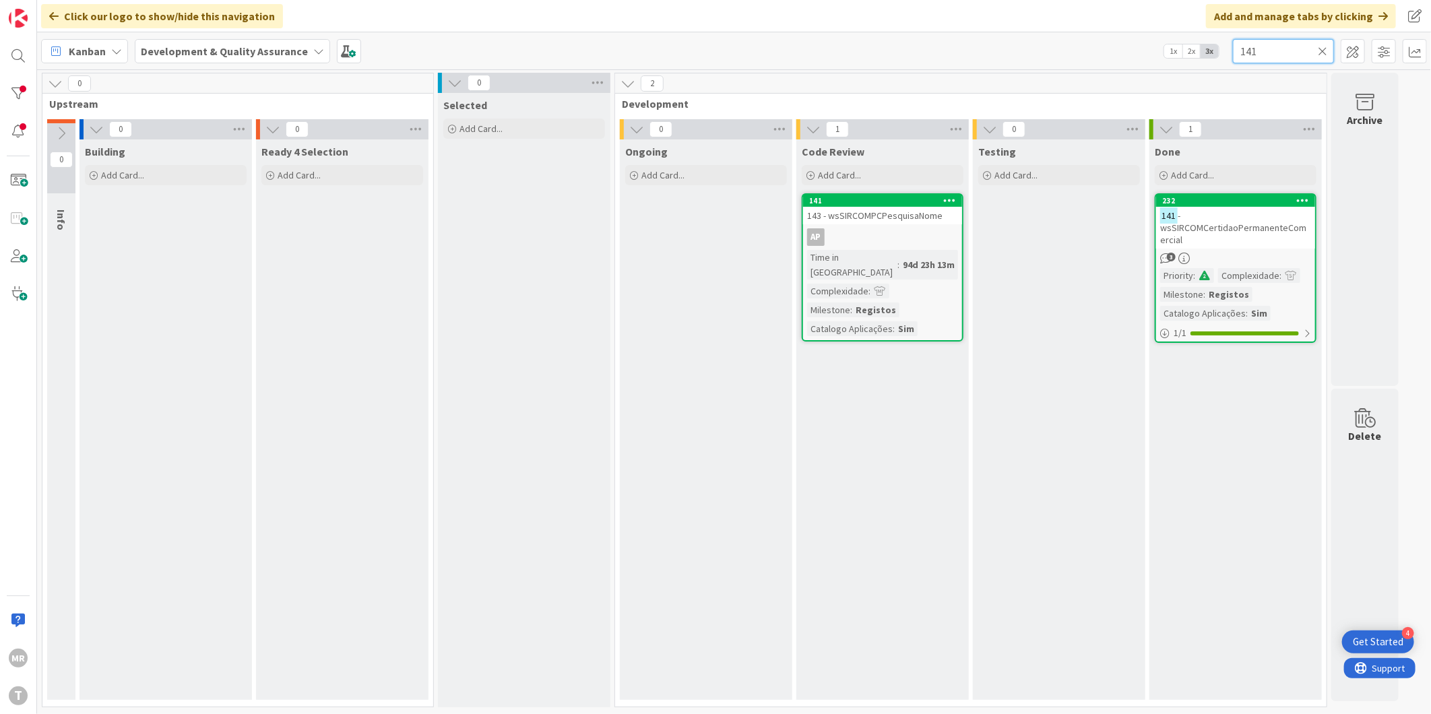
click at [1279, 52] on input "141" at bounding box center [1283, 51] width 101 height 24
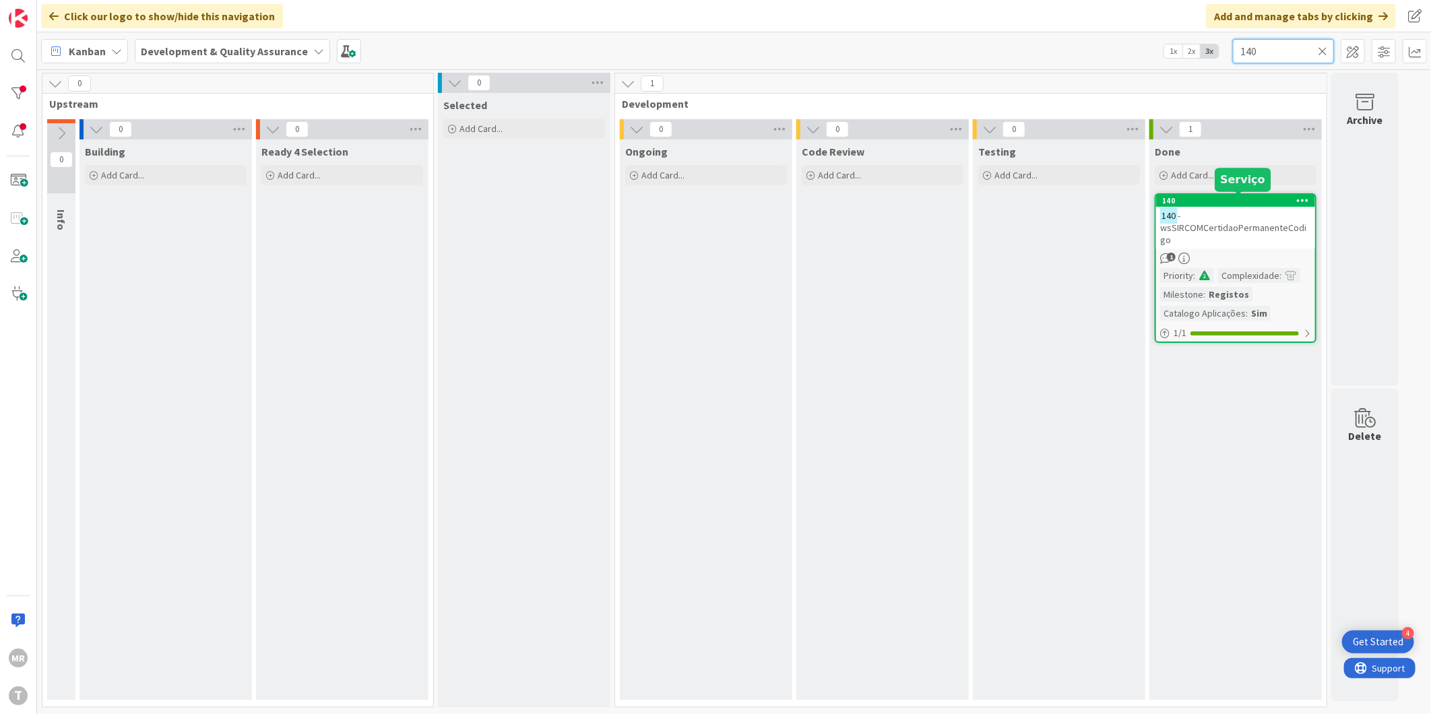
type input "140"
click at [1278, 197] on div "140" at bounding box center [1238, 200] width 153 height 9
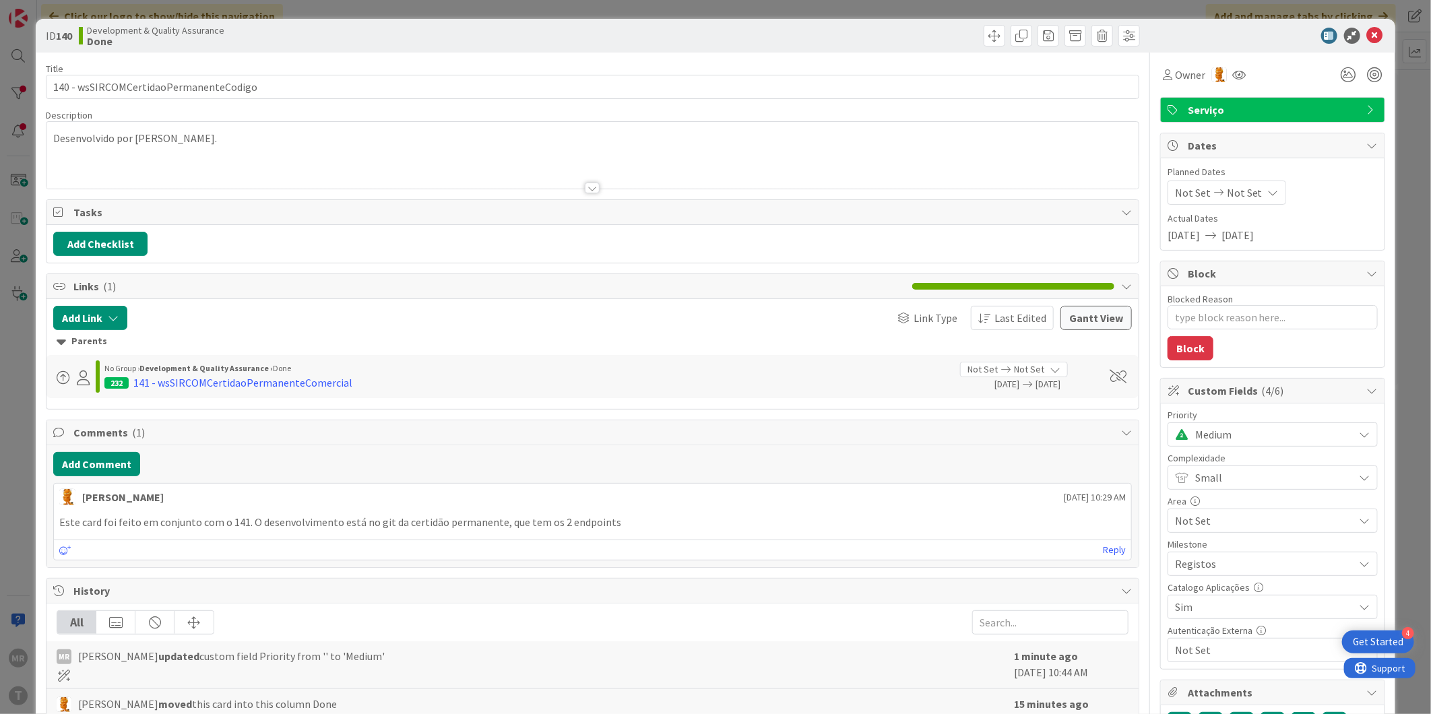
type textarea "x"
click at [1369, 31] on icon at bounding box center [1375, 36] width 16 height 16
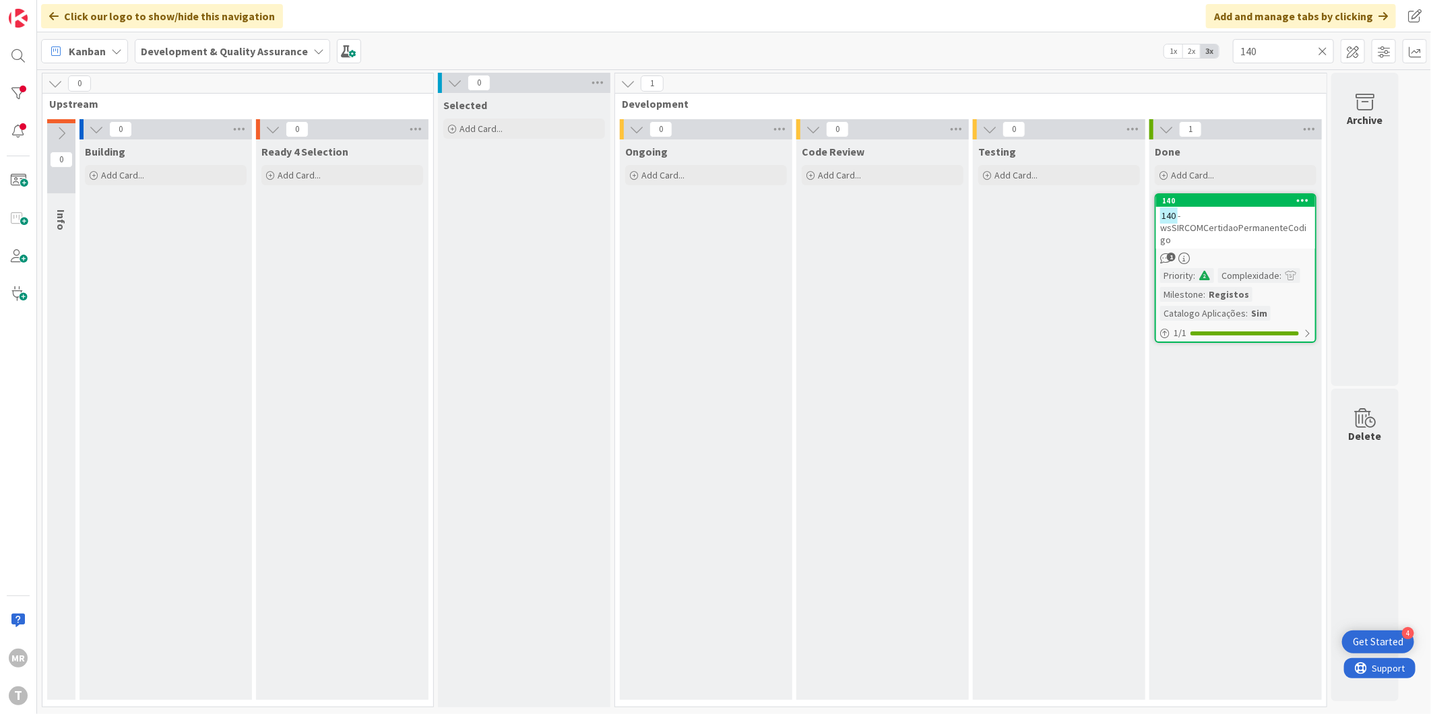
click at [1324, 48] on icon at bounding box center [1322, 51] width 9 height 12
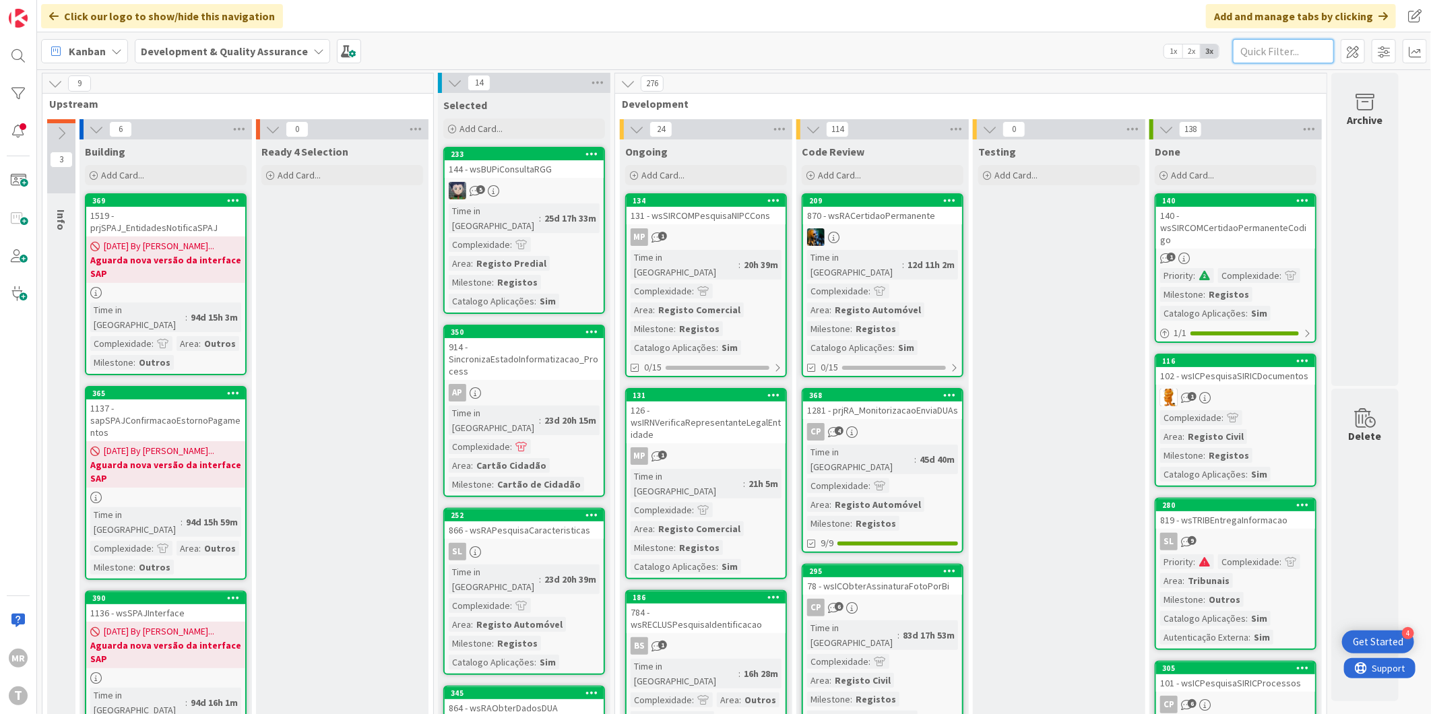
click at [1249, 57] on input "text" at bounding box center [1283, 51] width 101 height 24
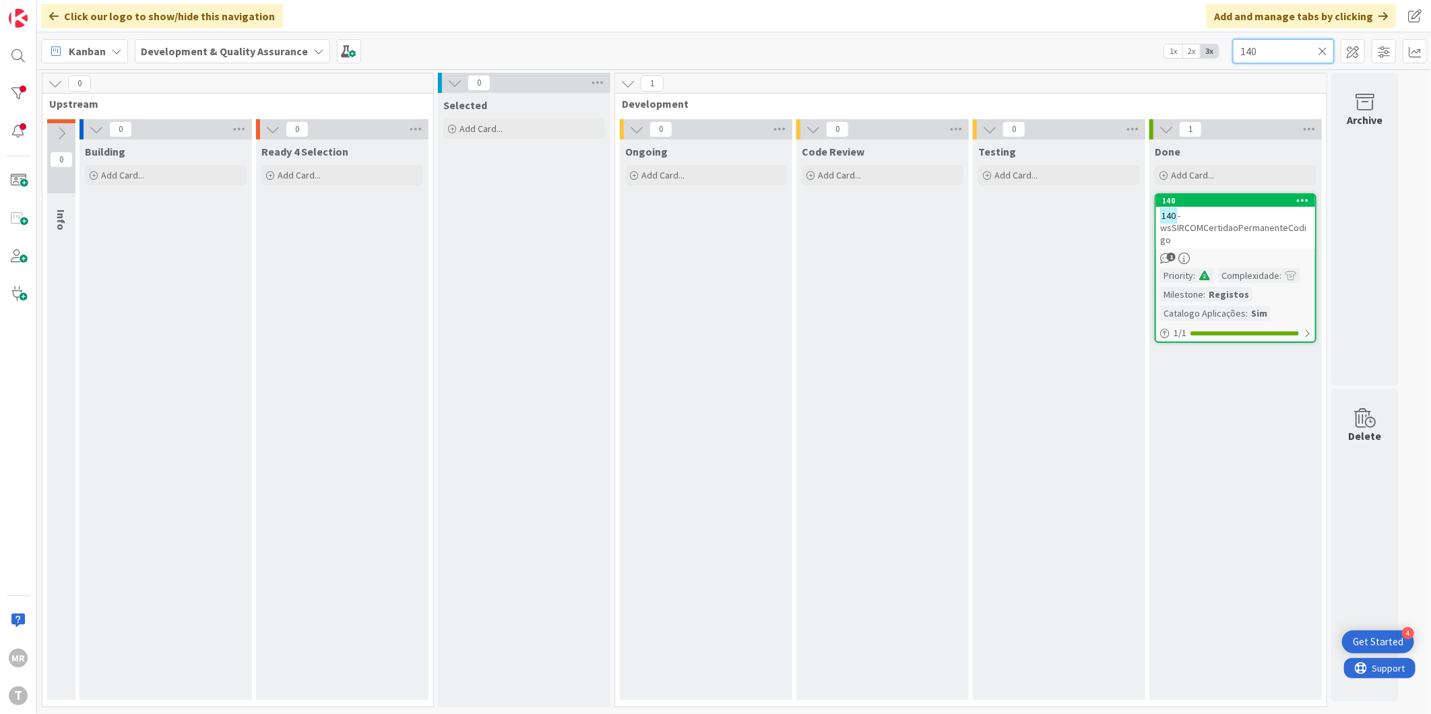
type input "140"
click at [1324, 55] on icon at bounding box center [1322, 51] width 9 height 12
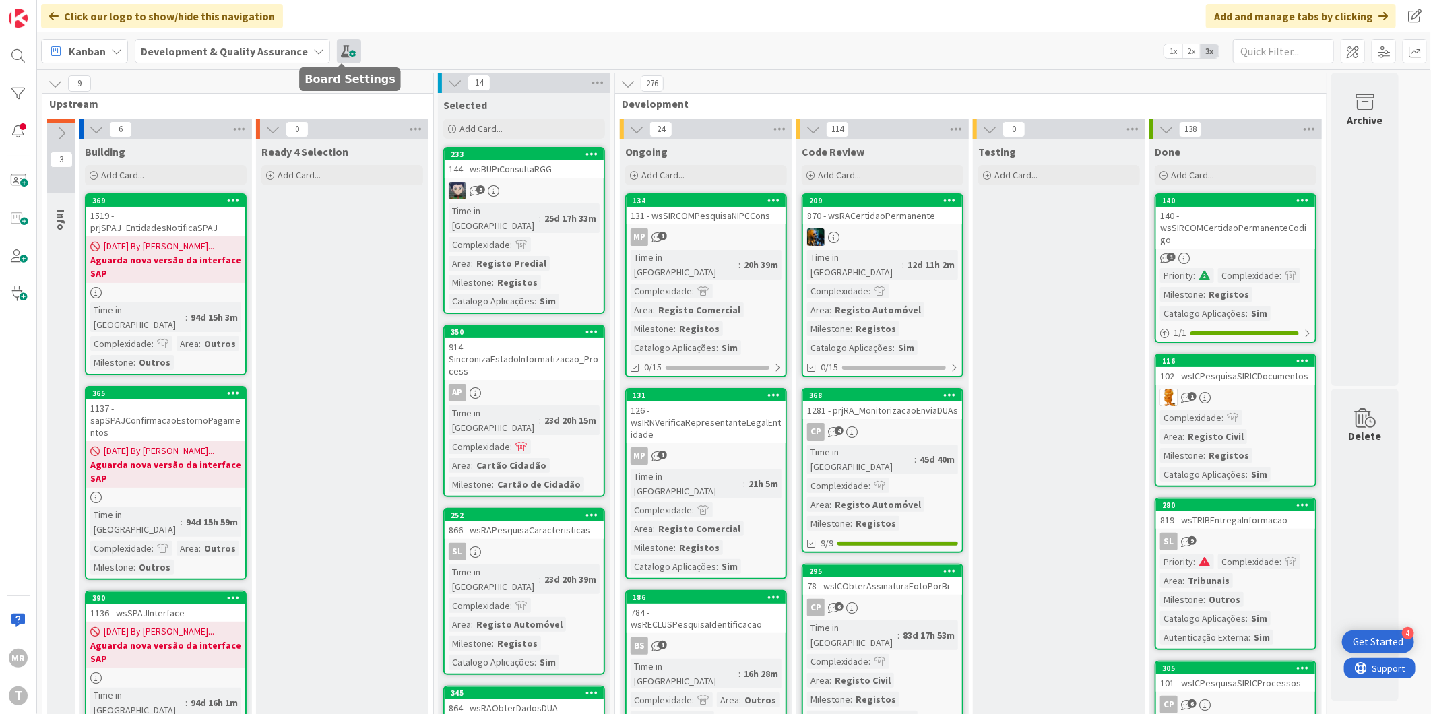
click at [337, 54] on span at bounding box center [349, 51] width 24 height 24
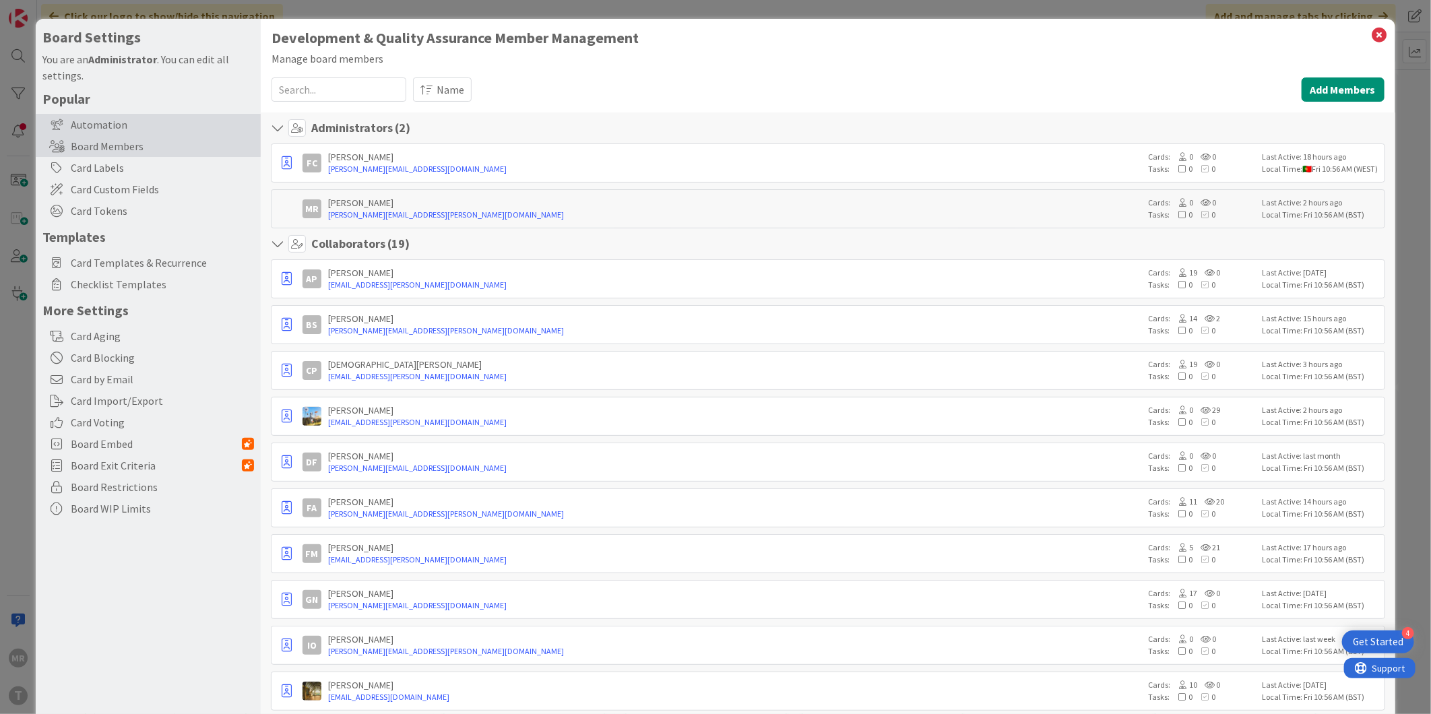
click at [111, 127] on div "Automation" at bounding box center [148, 125] width 225 height 22
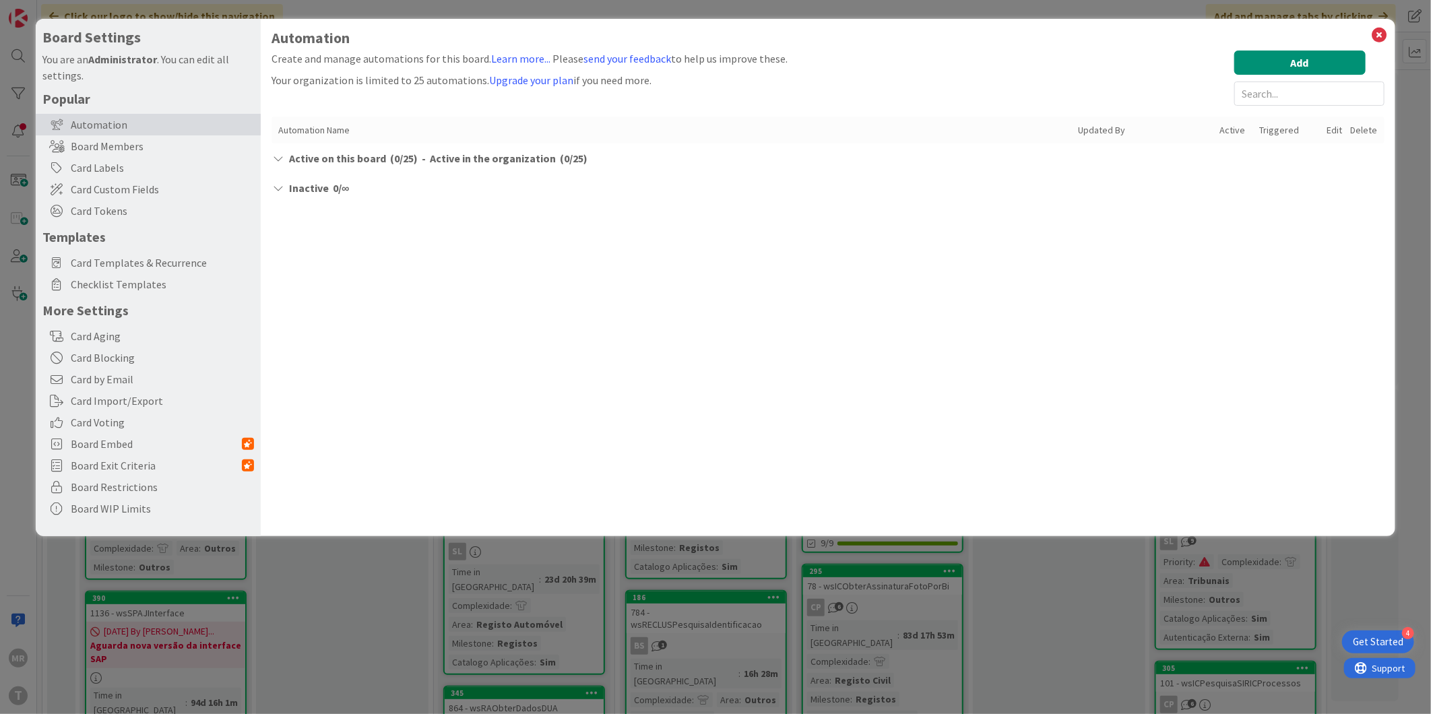
click at [276, 156] on icon at bounding box center [278, 158] width 13 height 11
click at [104, 148] on div "Board Members" at bounding box center [148, 146] width 225 height 22
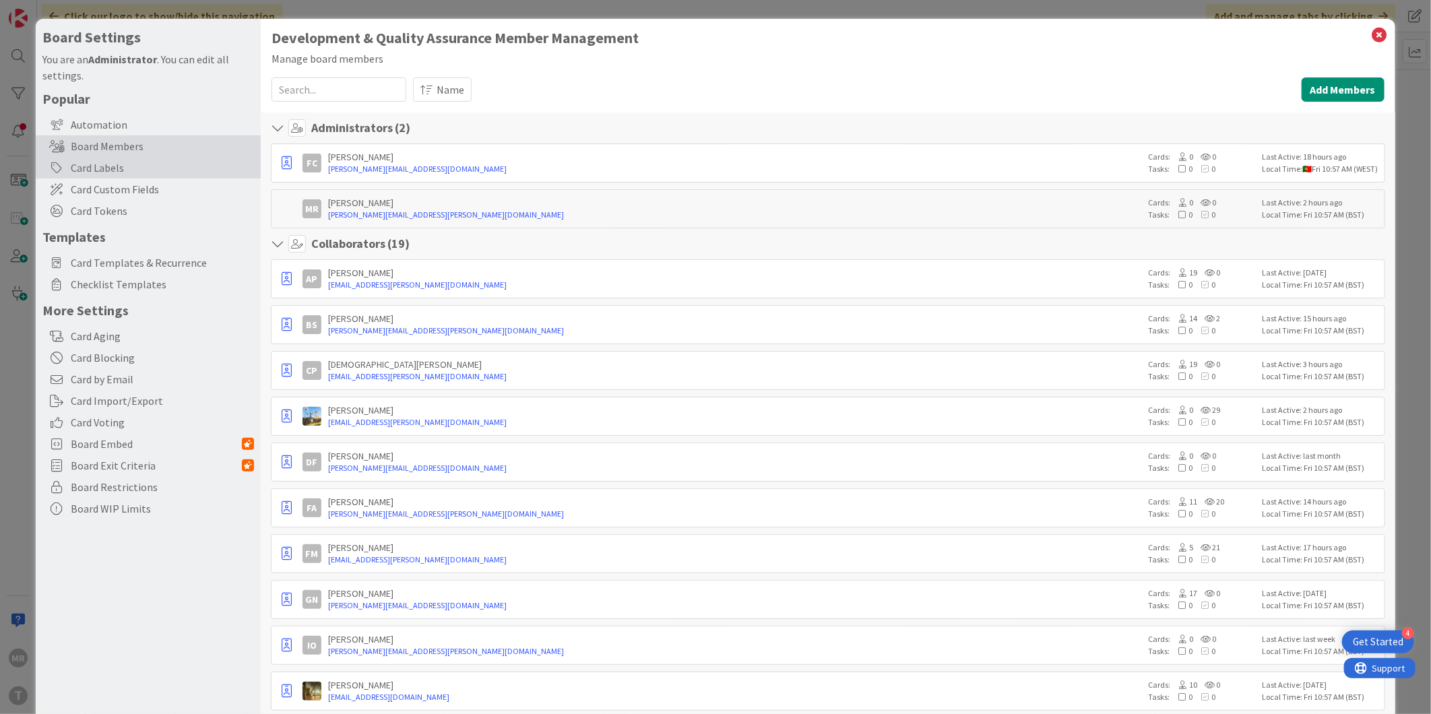
click at [102, 175] on div "Card Labels" at bounding box center [148, 168] width 225 height 22
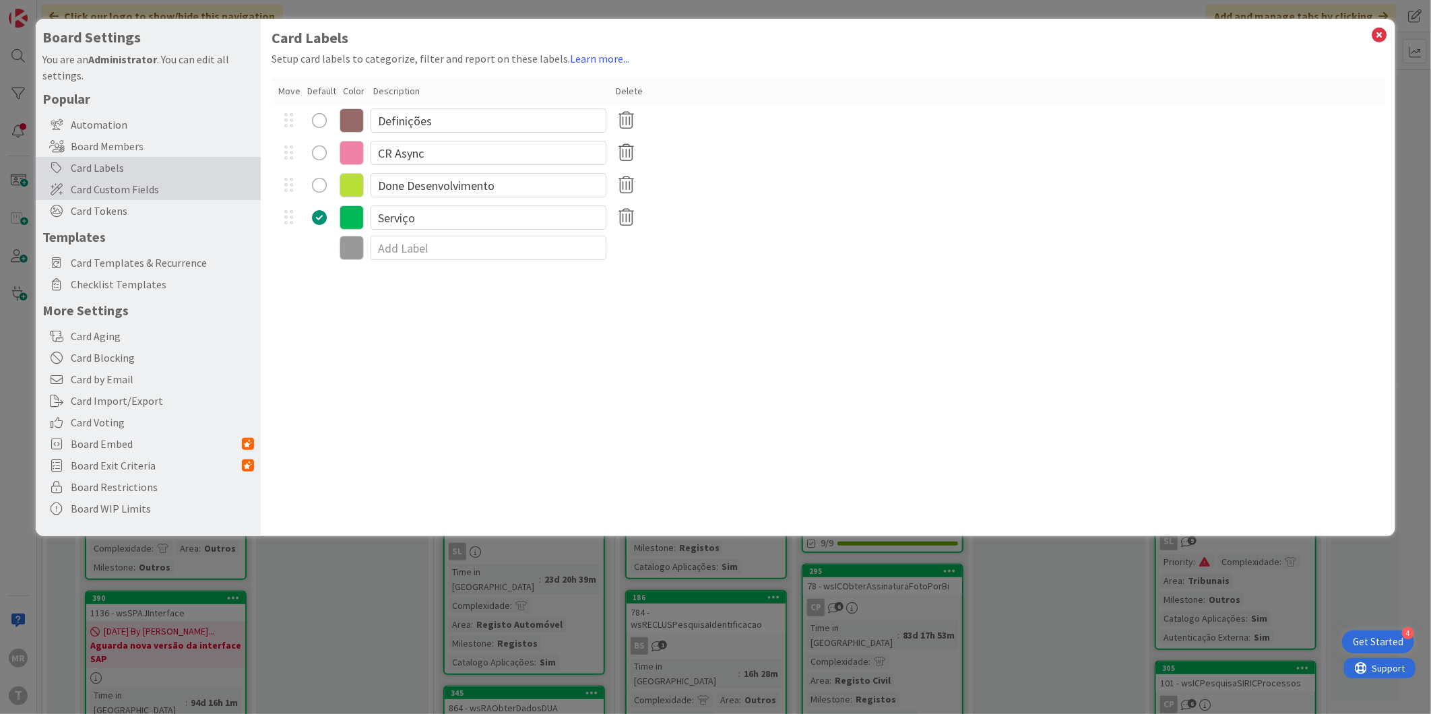
click at [94, 193] on span "Card Custom Fields" at bounding box center [162, 189] width 183 height 16
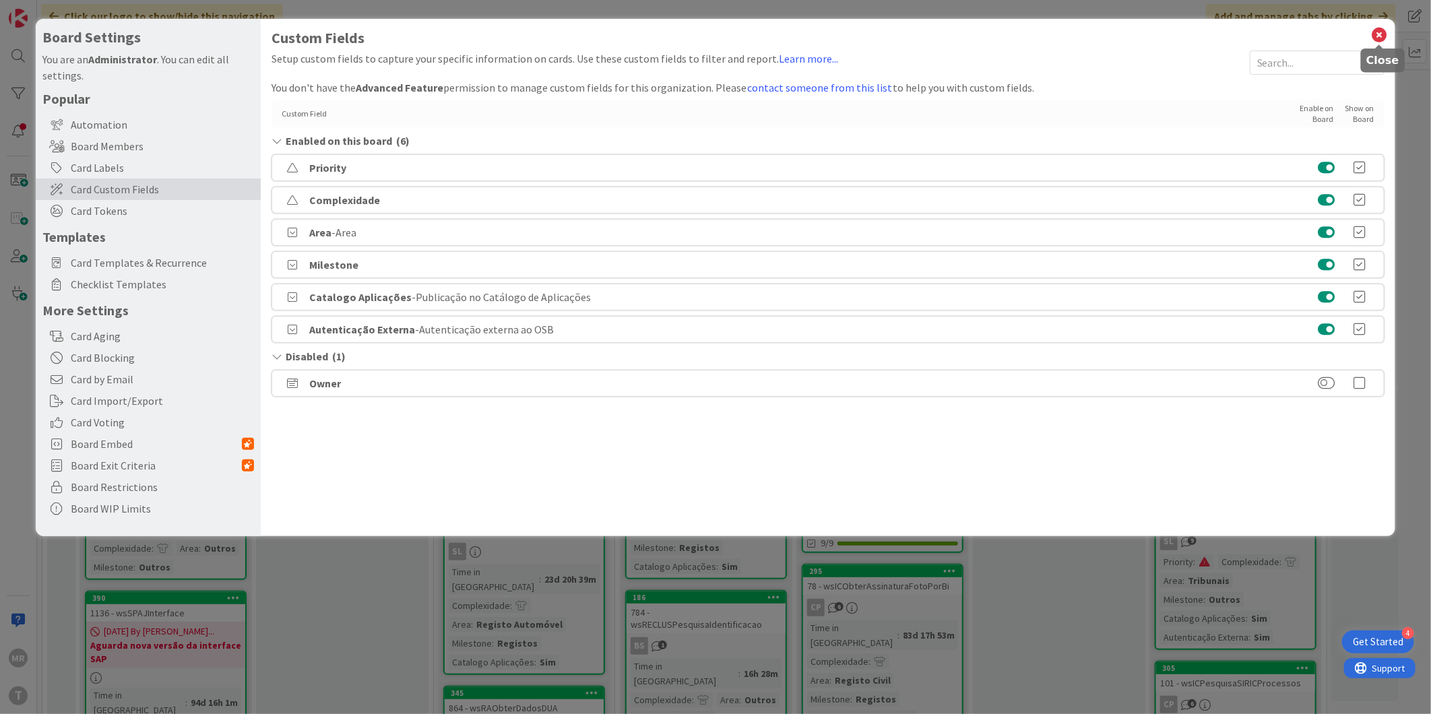
click at [1379, 36] on icon at bounding box center [1380, 35] width 18 height 19
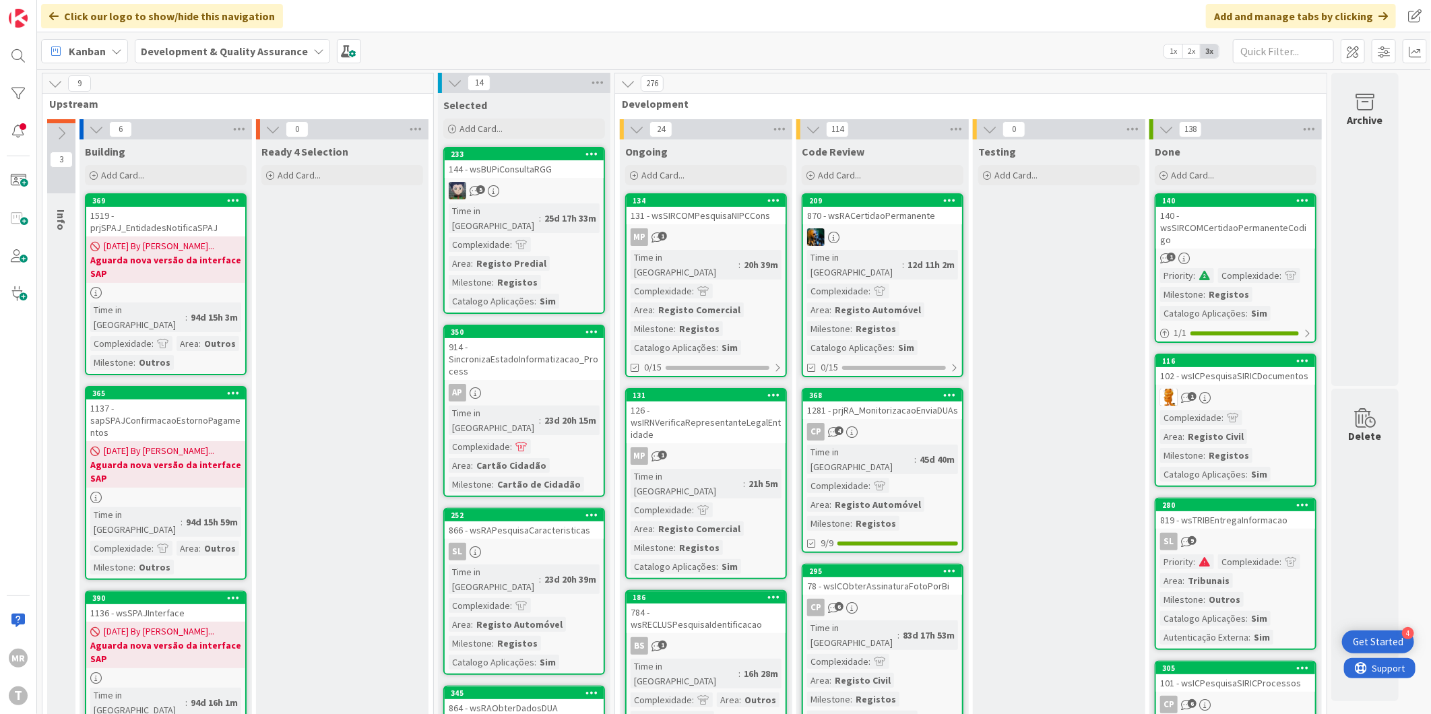
click at [836, 207] on div "870 - wsRACertidaoPermanente" at bounding box center [882, 216] width 159 height 18
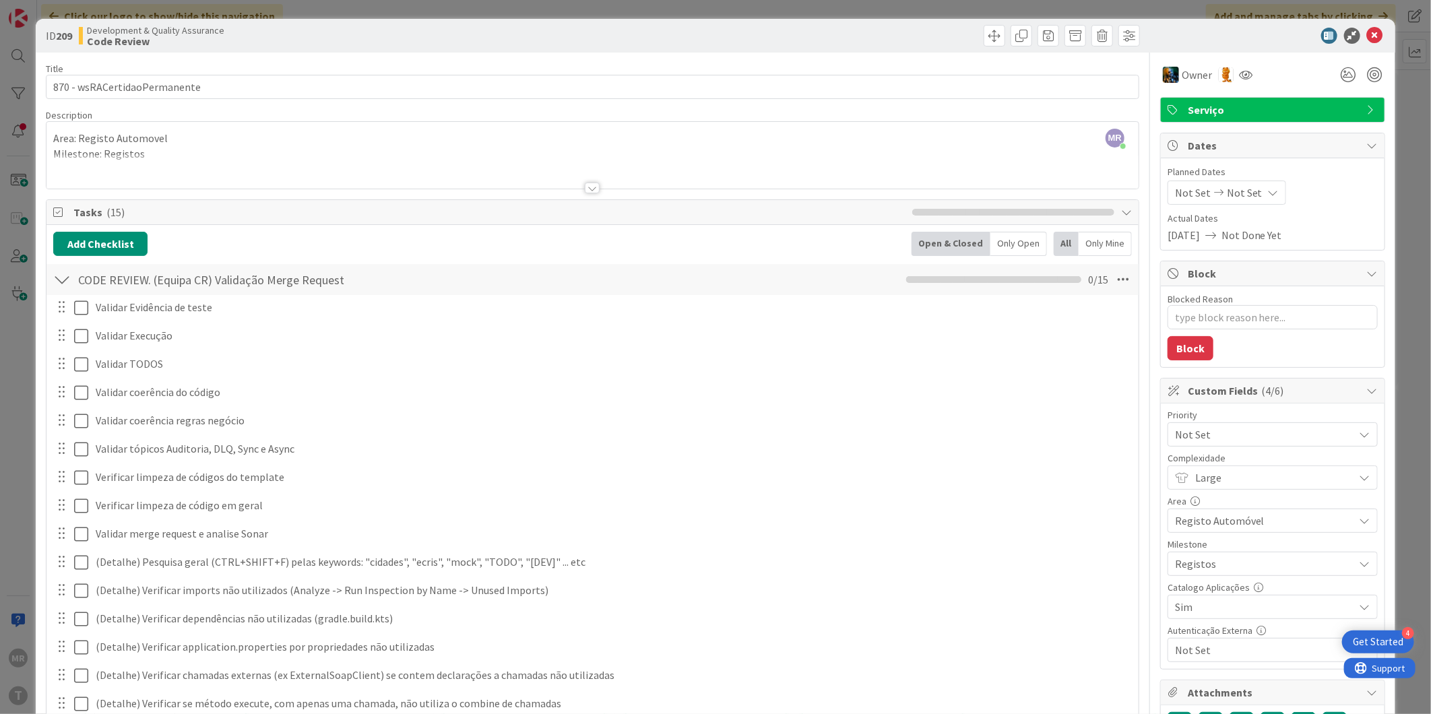
click at [1375, 36] on div "ID 209 Development & Quality Assurance Code Review" at bounding box center [716, 36] width 1360 height 34
click at [1371, 34] on icon at bounding box center [1375, 36] width 16 height 16
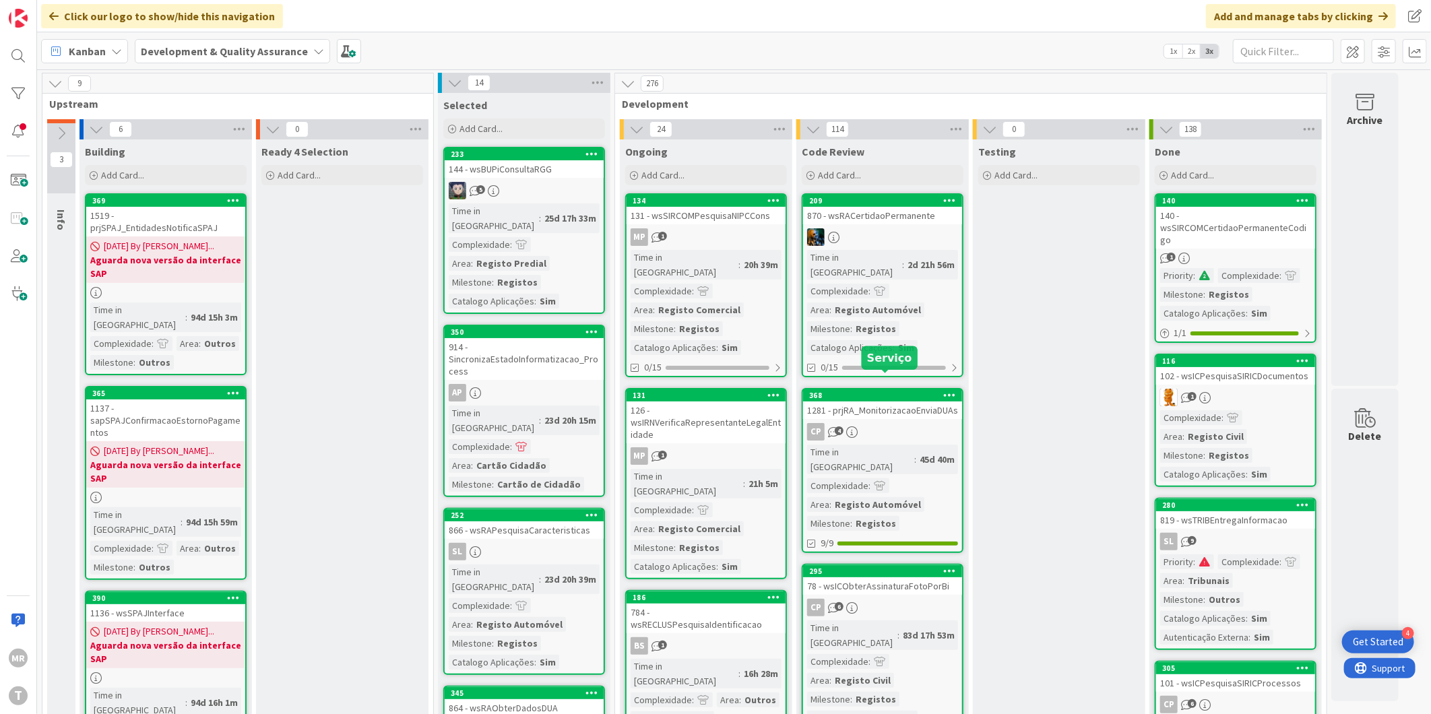
click at [875, 391] on div "368" at bounding box center [885, 395] width 153 height 9
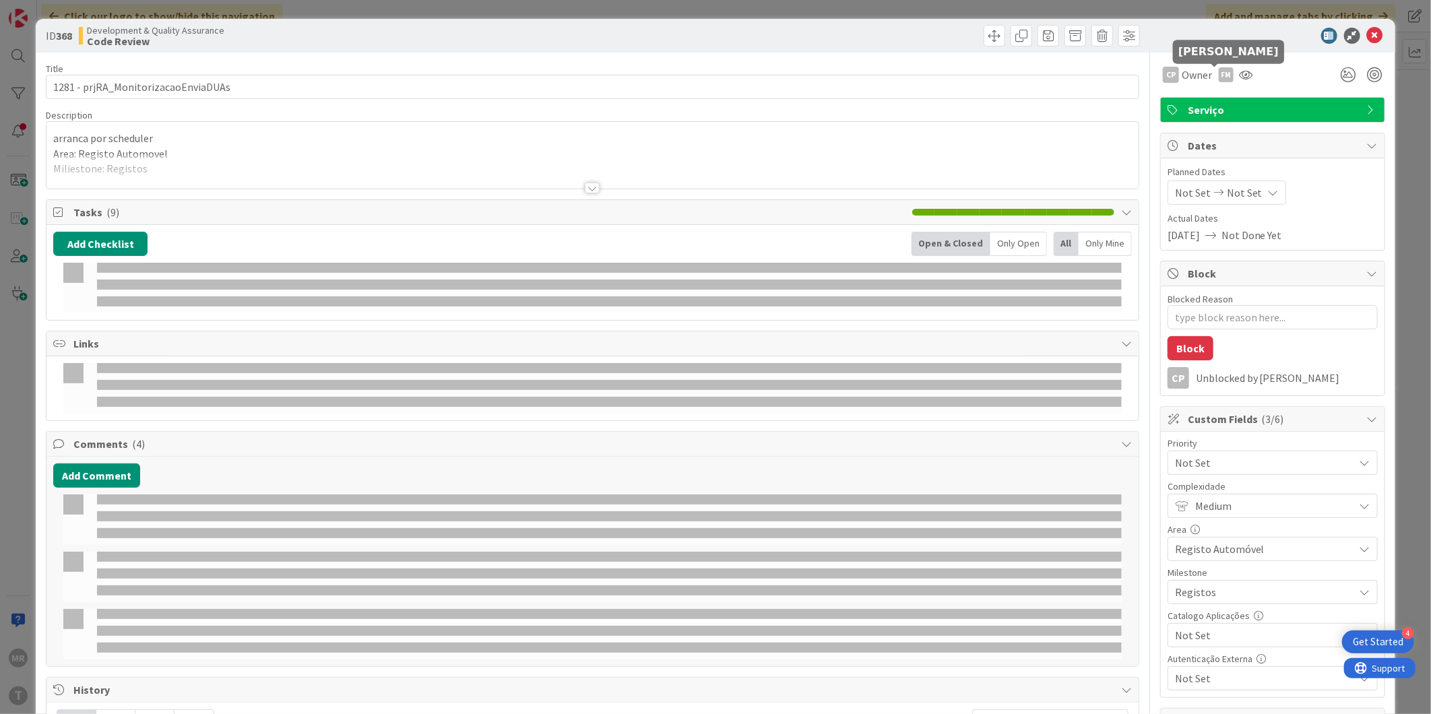
type textarea "x"
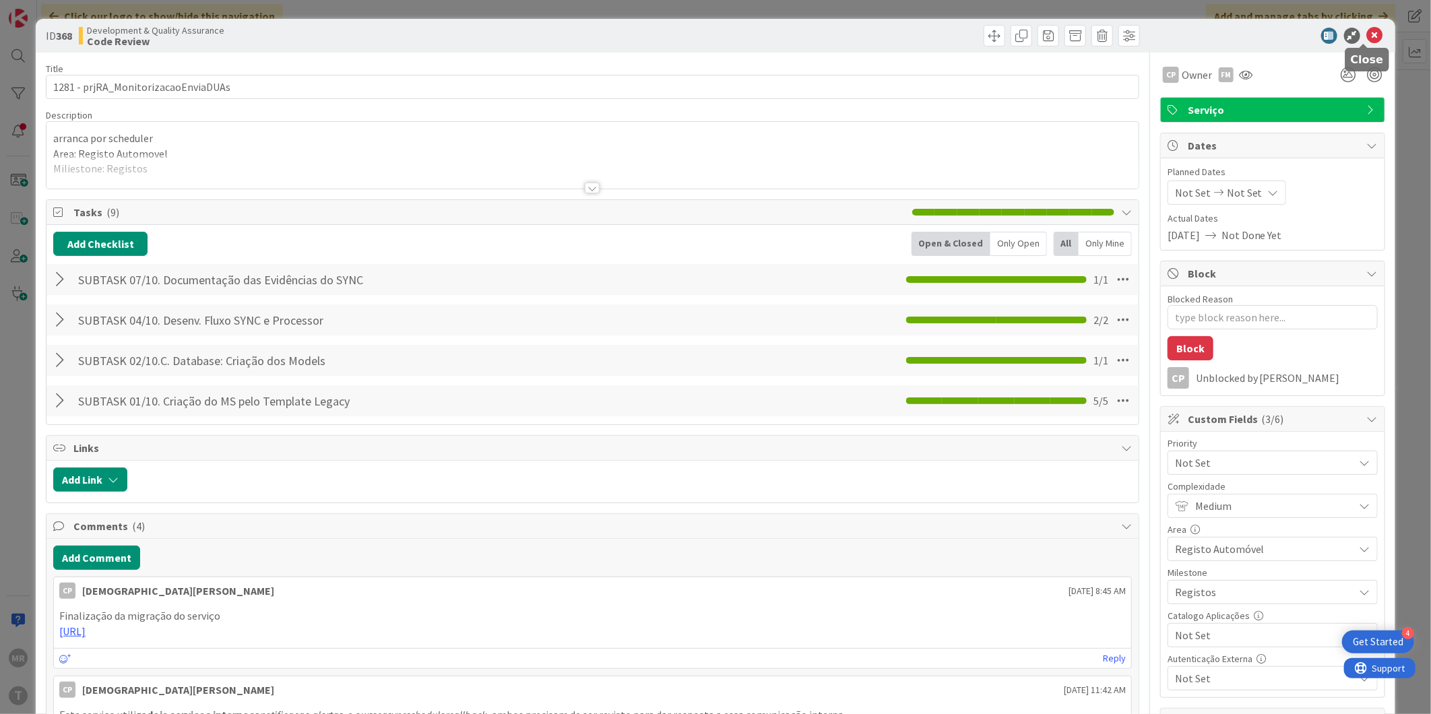
click at [1369, 34] on icon at bounding box center [1375, 36] width 16 height 16
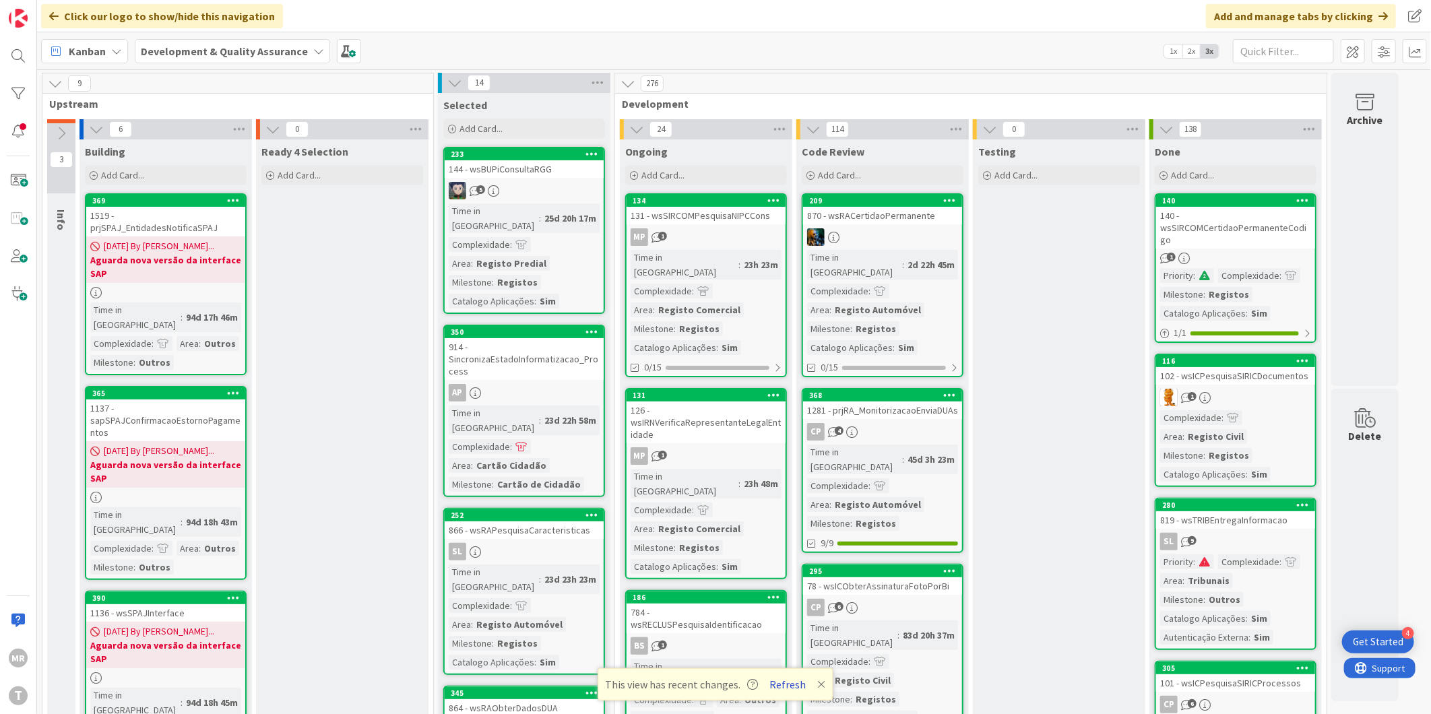
click at [780, 681] on button "Refresh" at bounding box center [788, 685] width 46 height 18
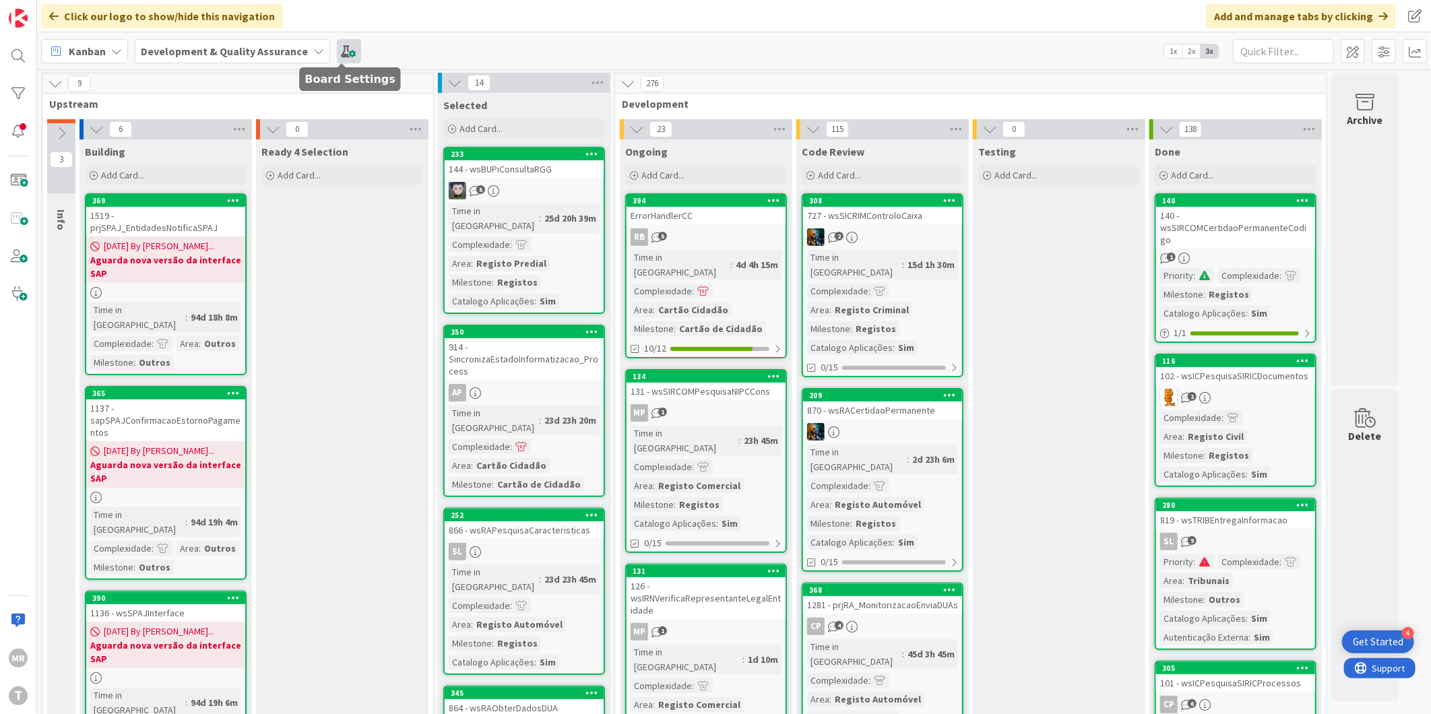
click at [337, 54] on span at bounding box center [349, 51] width 24 height 24
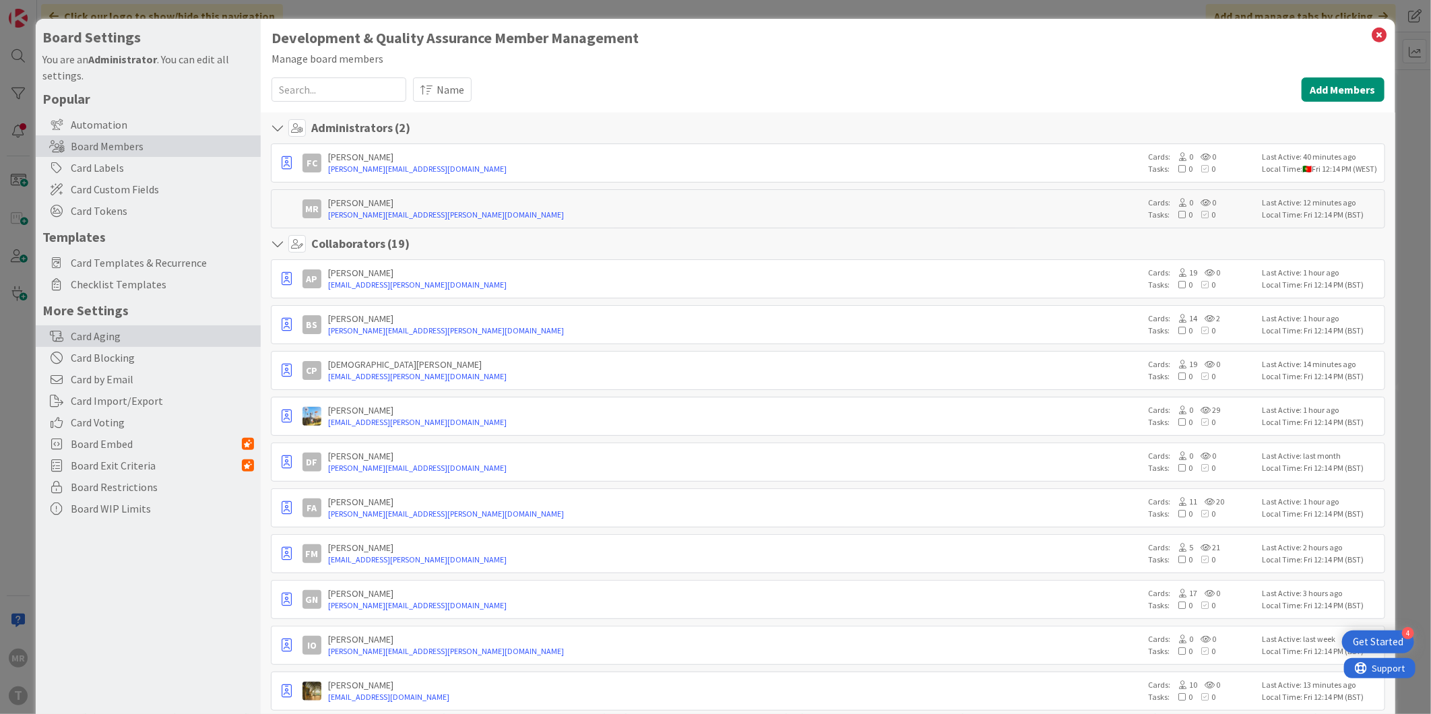
click at [116, 342] on div "Card Aging" at bounding box center [148, 336] width 225 height 22
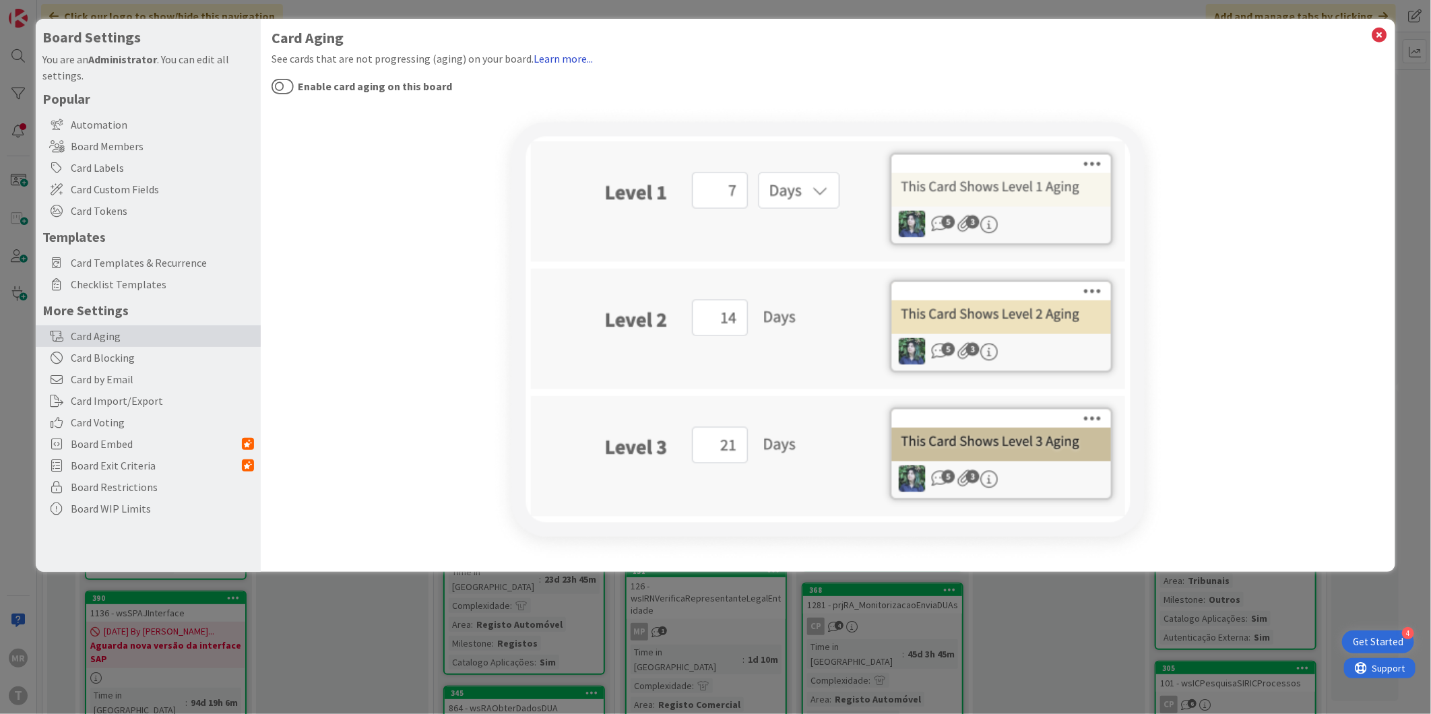
click at [551, 55] on link "Learn more..." at bounding box center [563, 58] width 59 height 13
click at [1377, 39] on icon at bounding box center [1380, 35] width 18 height 19
